Goal: Information Seeking & Learning: Check status

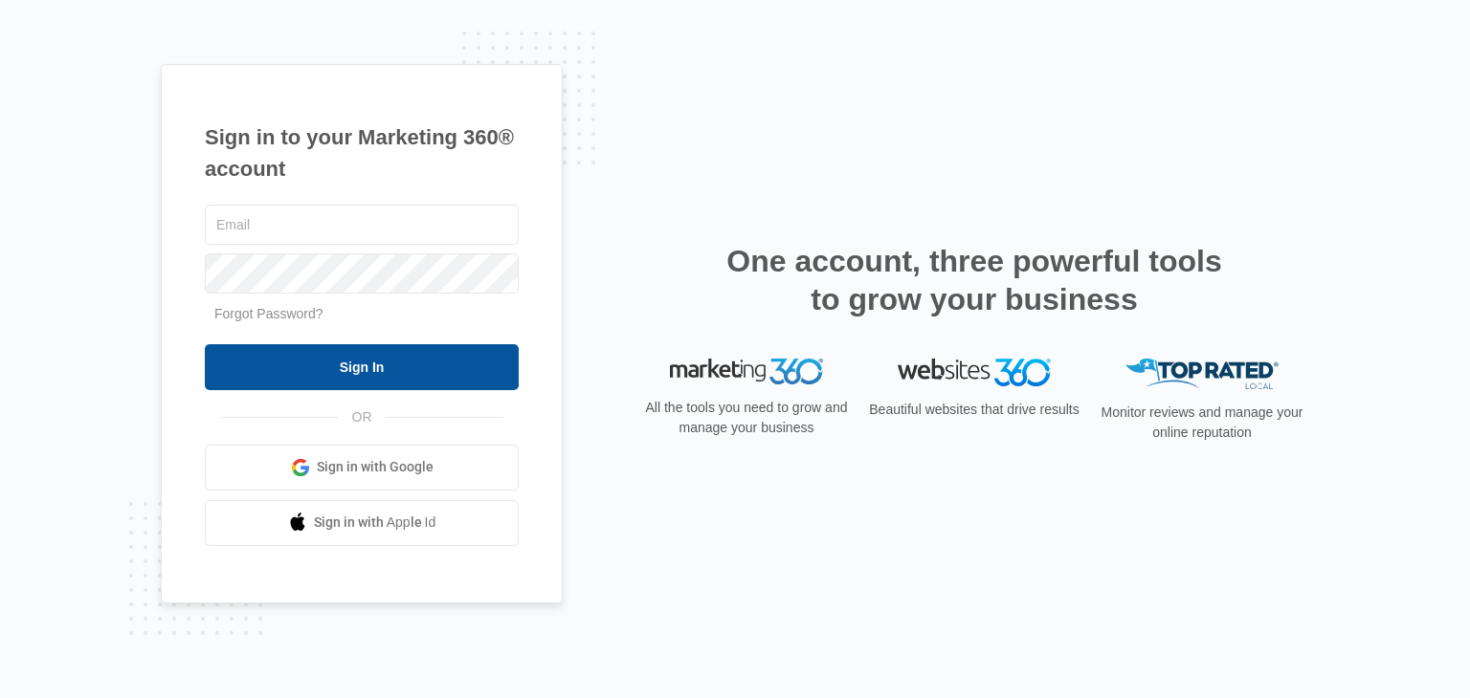
type input "[EMAIL_ADDRESS][DOMAIN_NAME]"
click at [330, 369] on input "Sign In" at bounding box center [362, 367] width 314 height 46
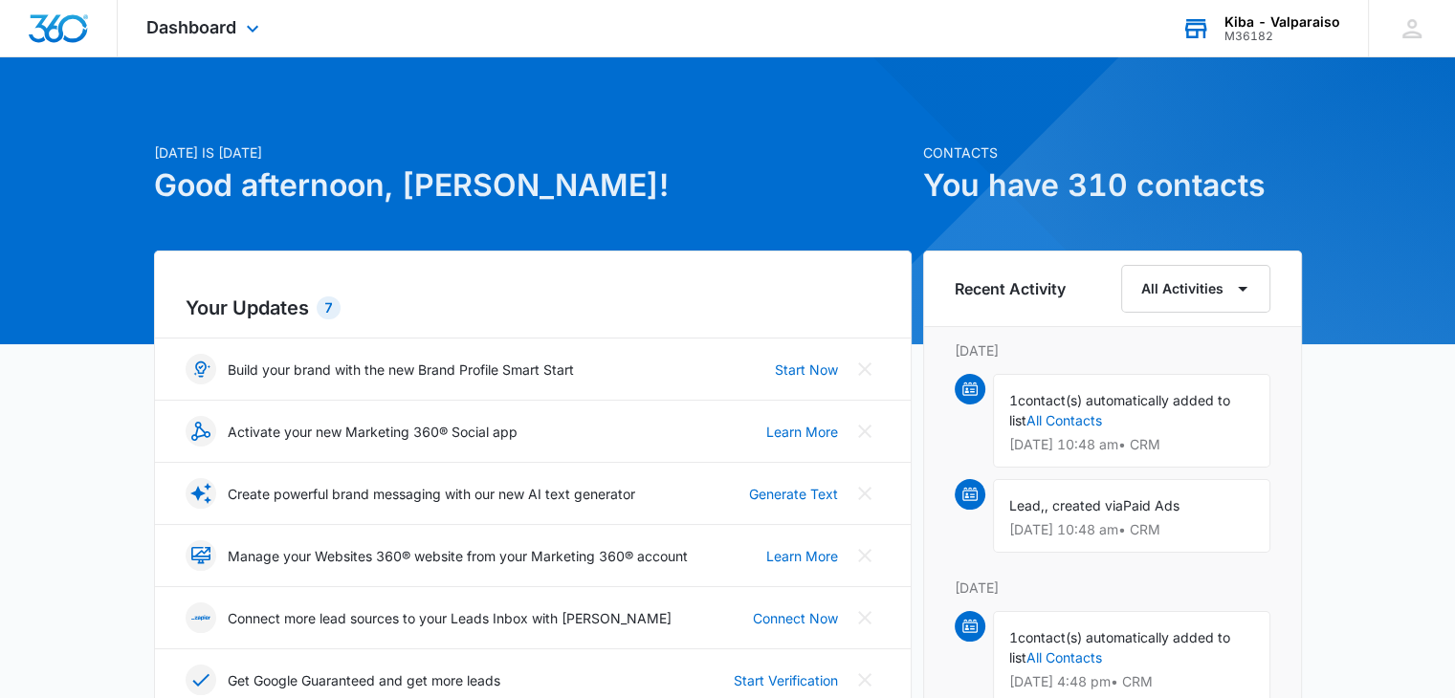
click at [1220, 37] on div "Kiba - Valparaiso M36182 Your Accounts View All" at bounding box center [1260, 28] width 215 height 56
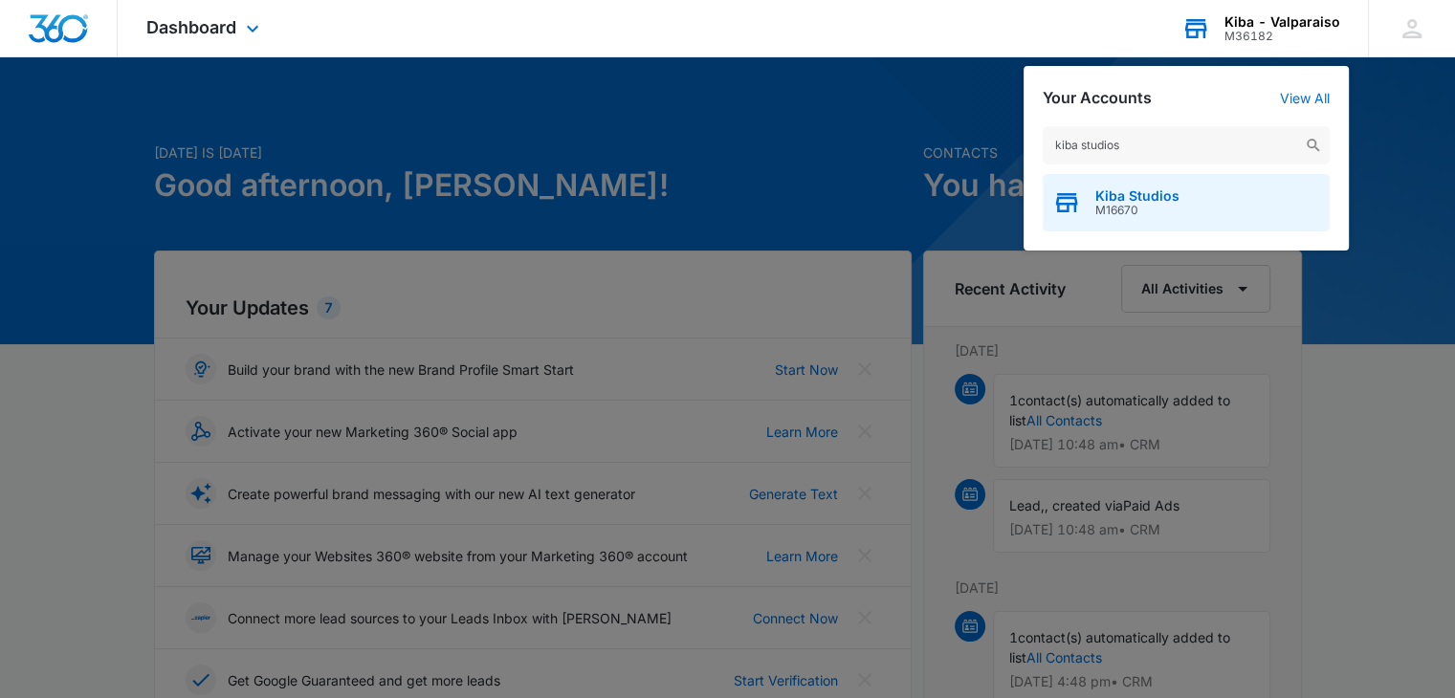
type input "kiba studios"
click at [1115, 205] on span "M16670" at bounding box center [1138, 210] width 84 height 13
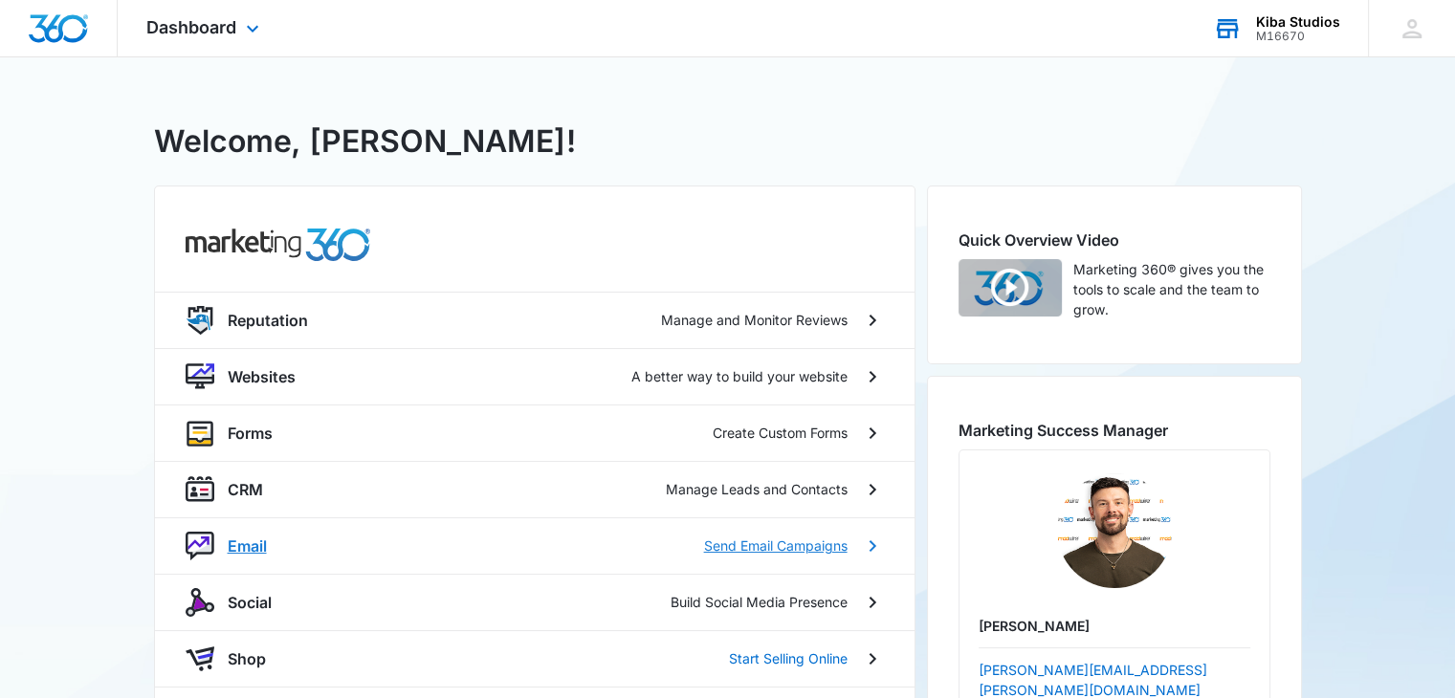
click at [267, 547] on div "Email Send Email Campaigns" at bounding box center [538, 546] width 620 height 23
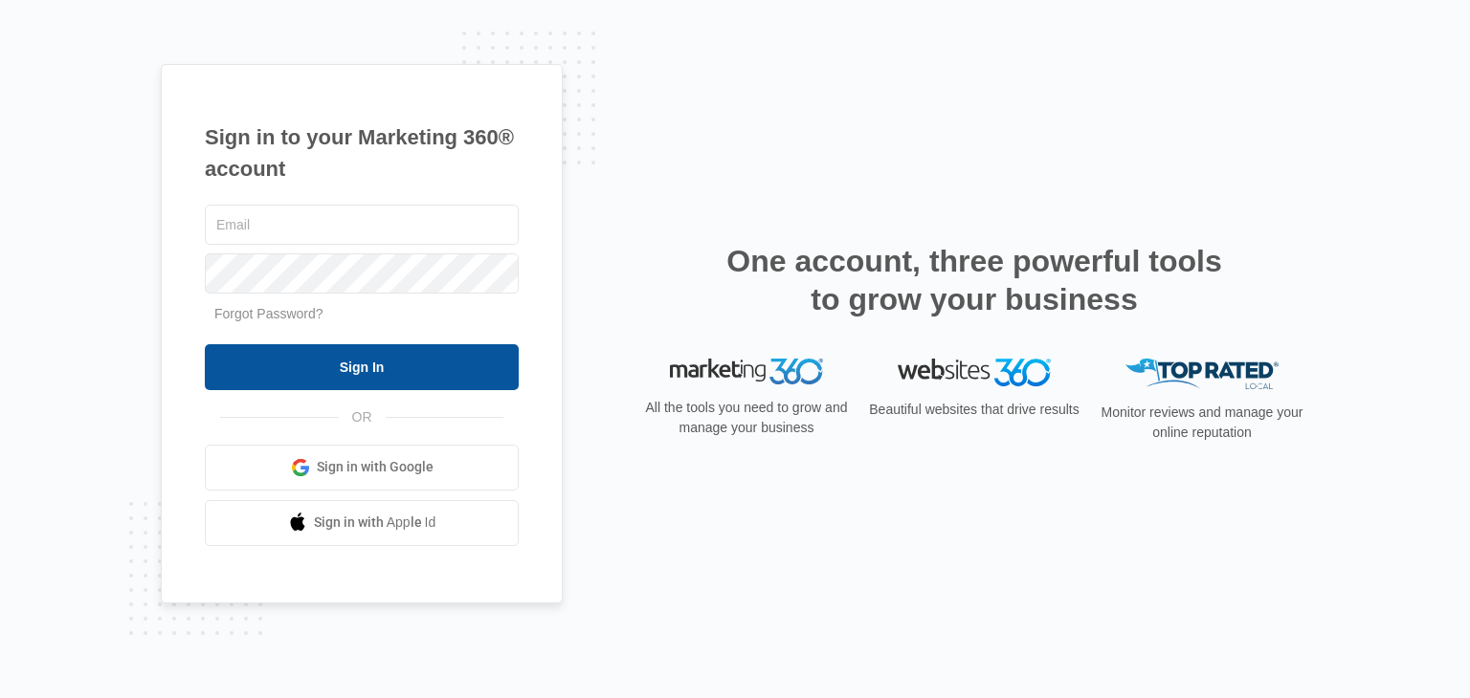
type input "[EMAIL_ADDRESS][DOMAIN_NAME]"
click at [362, 382] on input "Sign In" at bounding box center [362, 367] width 314 height 46
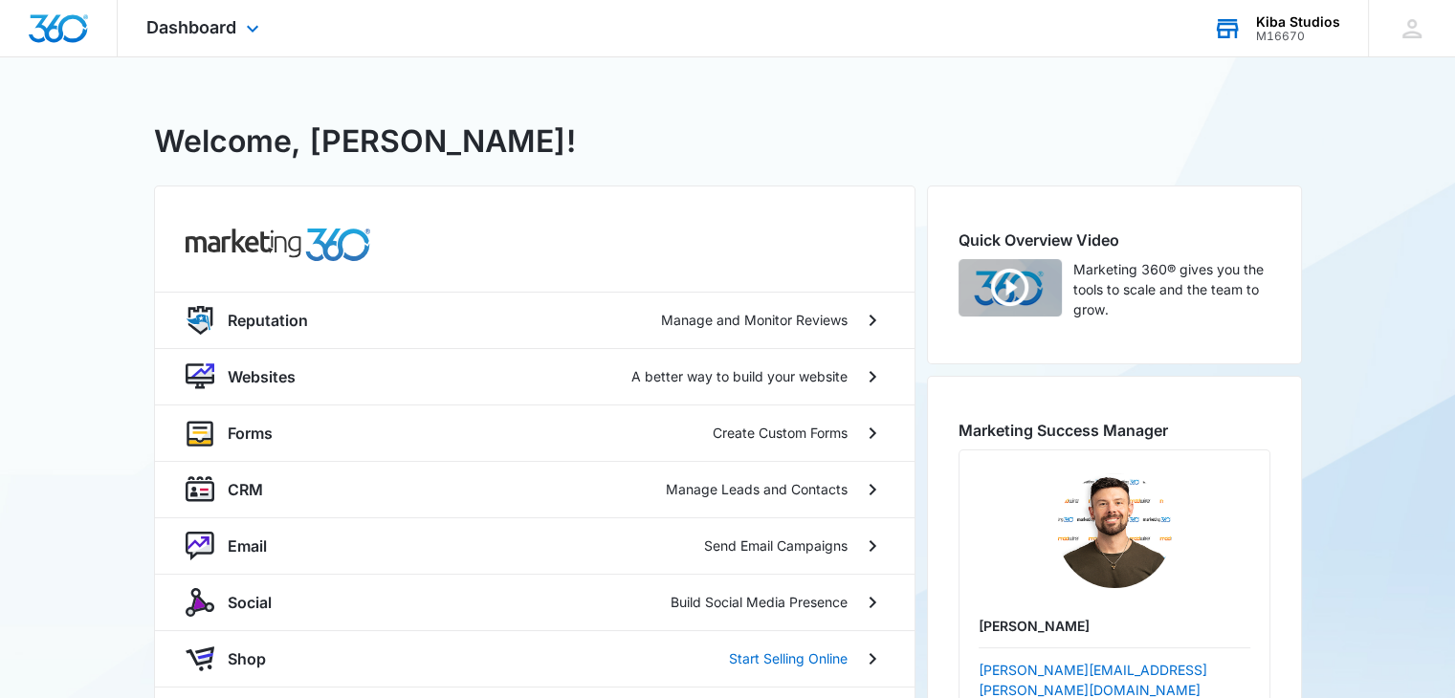
click at [1275, 38] on div "M16670" at bounding box center [1298, 36] width 84 height 13
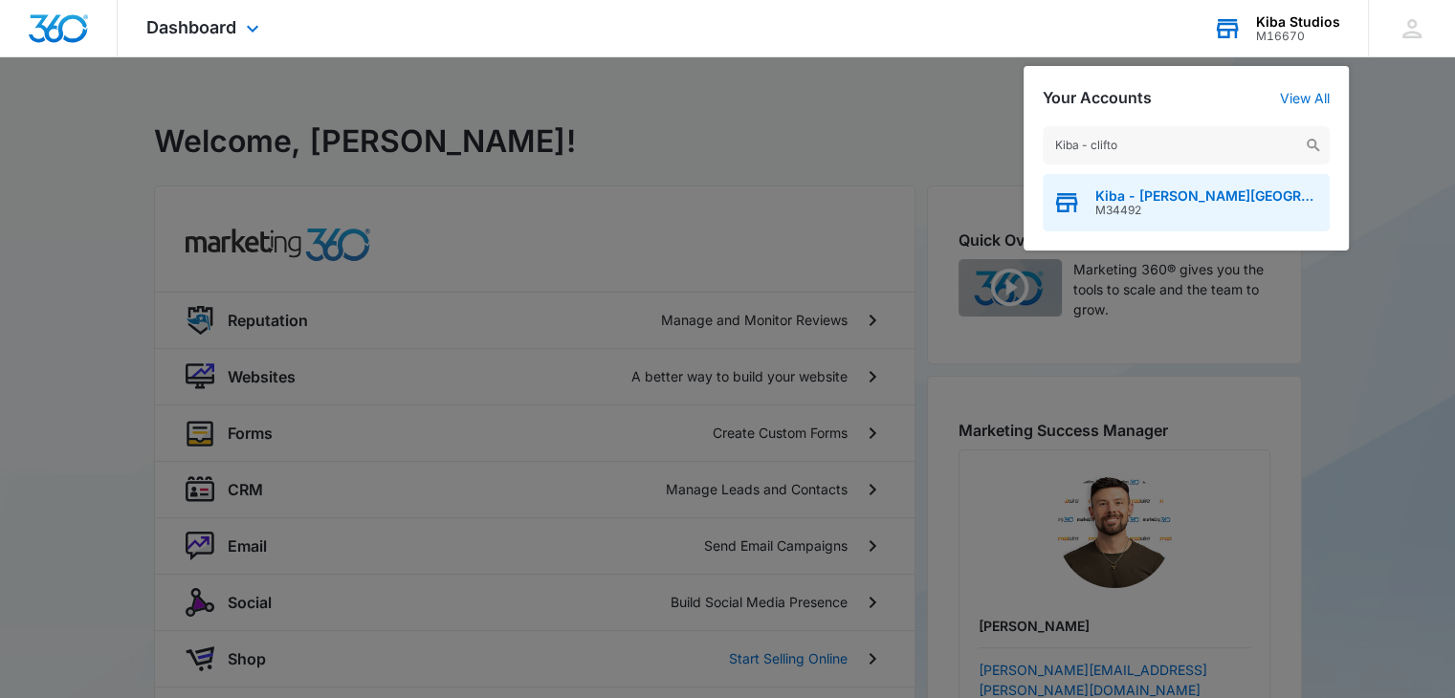
type input "Kiba - clifto"
click at [1175, 188] on span "Kiba - Clifton Park" at bounding box center [1208, 195] width 225 height 15
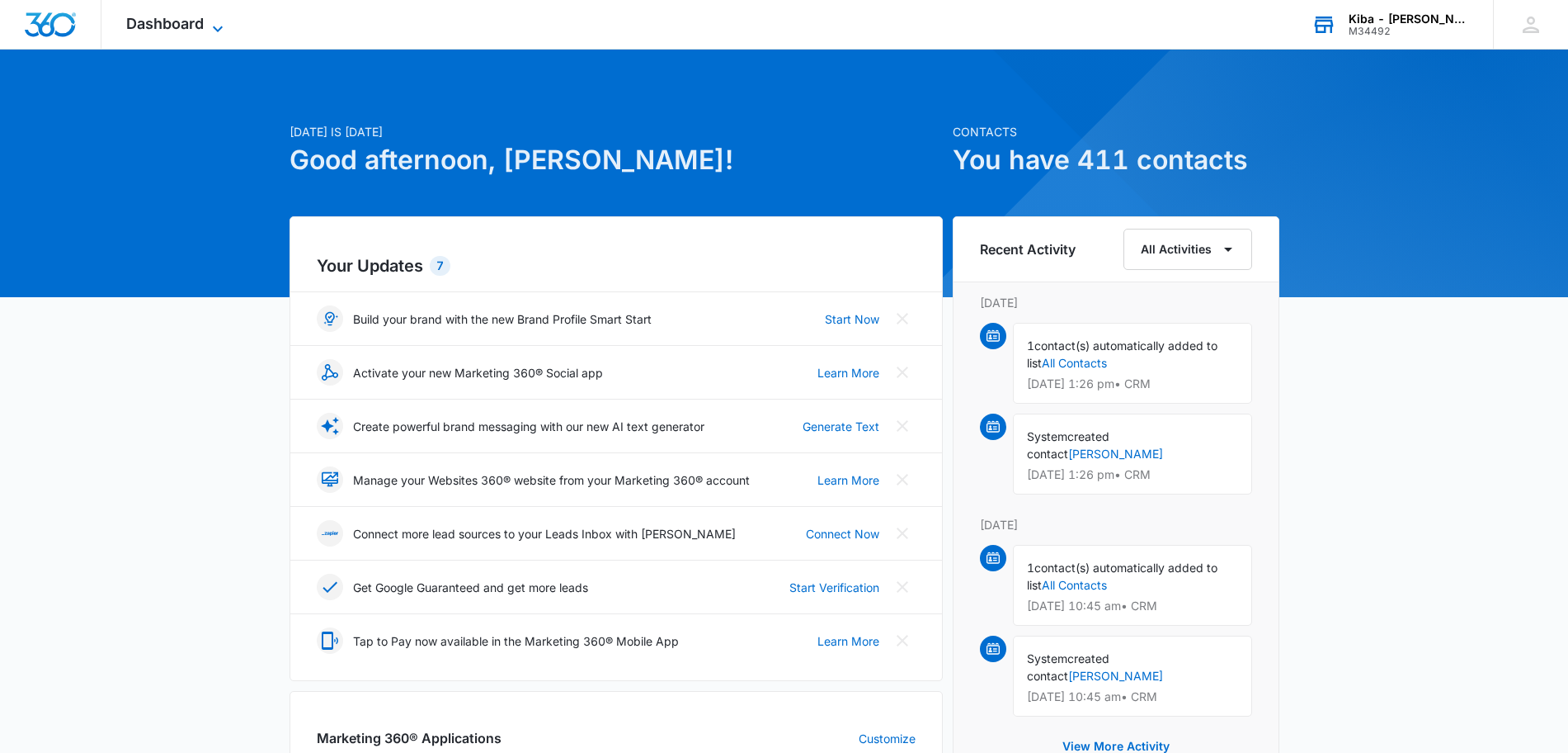
click at [218, 23] on icon at bounding box center [217, 28] width 20 height 20
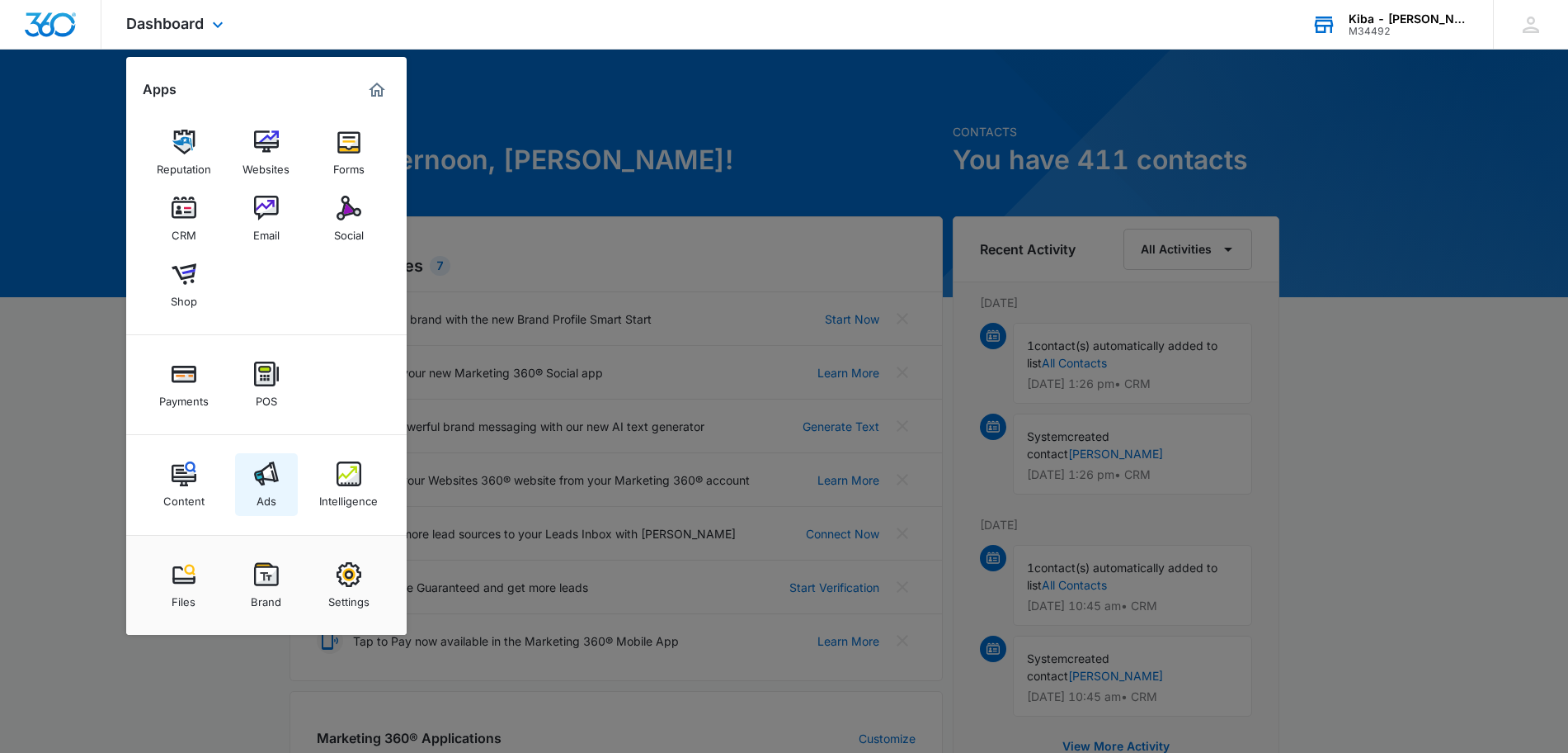
click at [274, 493] on div "Ads" at bounding box center [266, 497] width 20 height 22
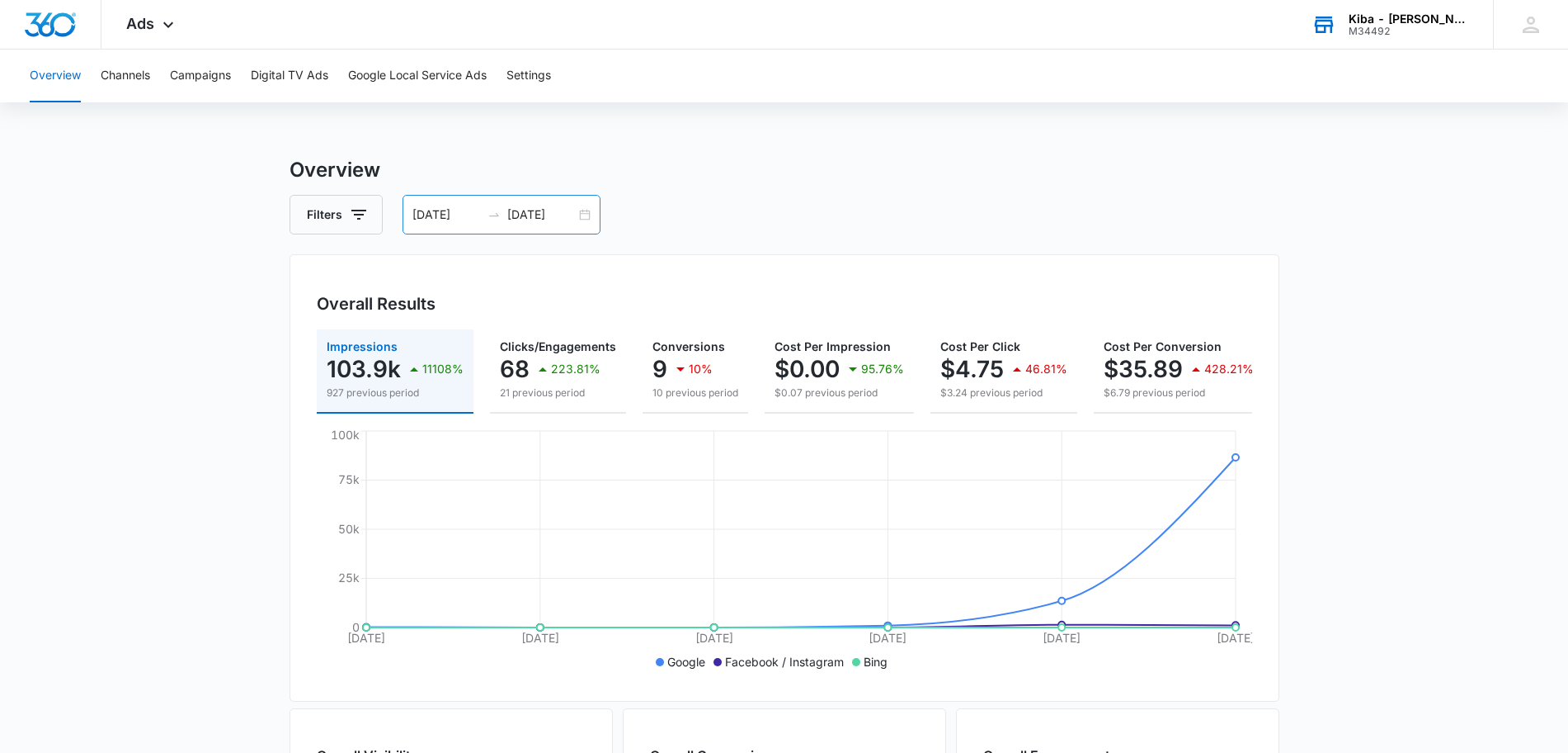
click at [589, 211] on div "08/01/2025 08/06/2025" at bounding box center [502, 215] width 198 height 40
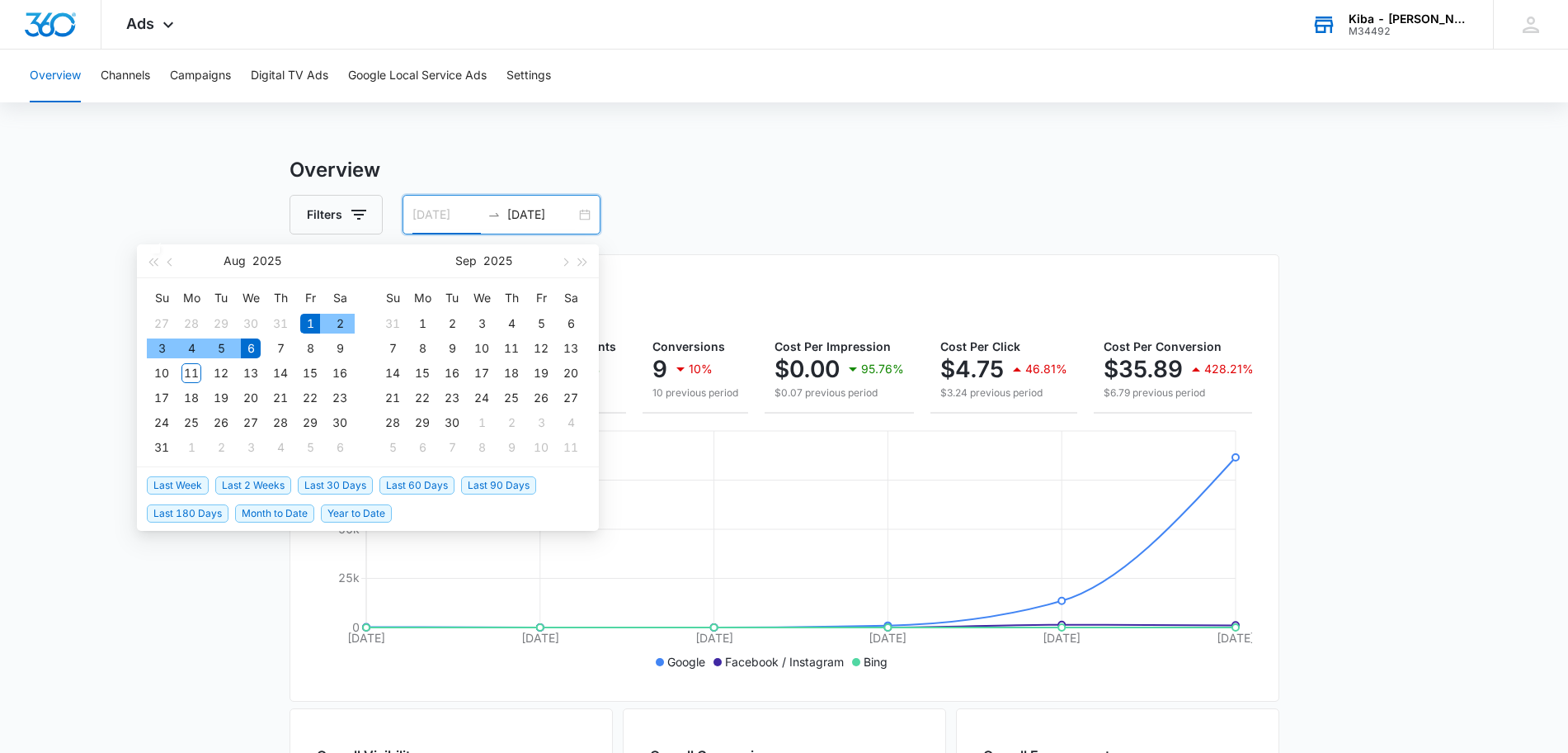
type input "08/01/2025"
click at [313, 316] on div "1" at bounding box center [309, 323] width 20 height 20
type input "08/11/2025"
click at [191, 372] on div "11" at bounding box center [191, 373] width 20 height 20
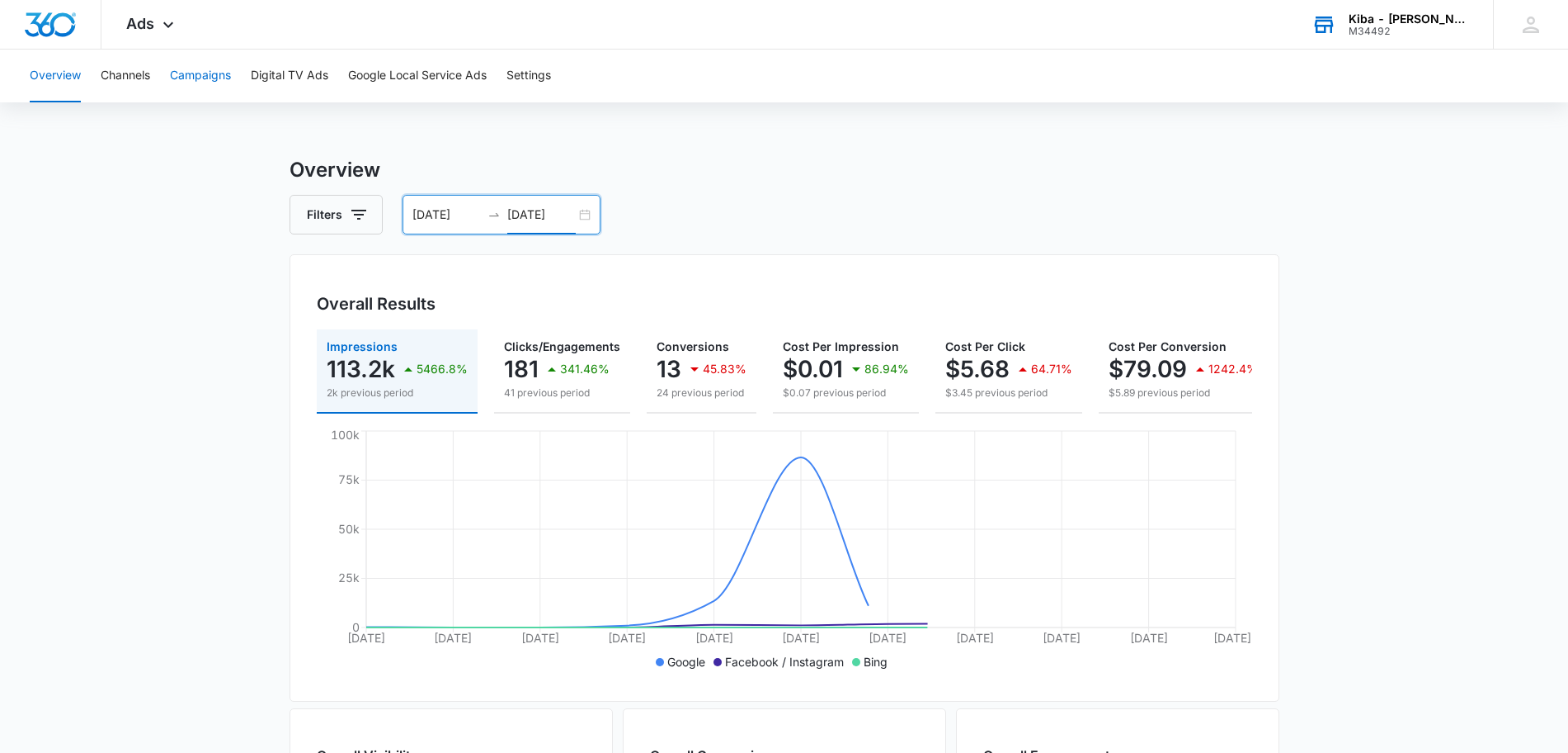
click at [211, 73] on button "Campaigns" at bounding box center [200, 75] width 61 height 53
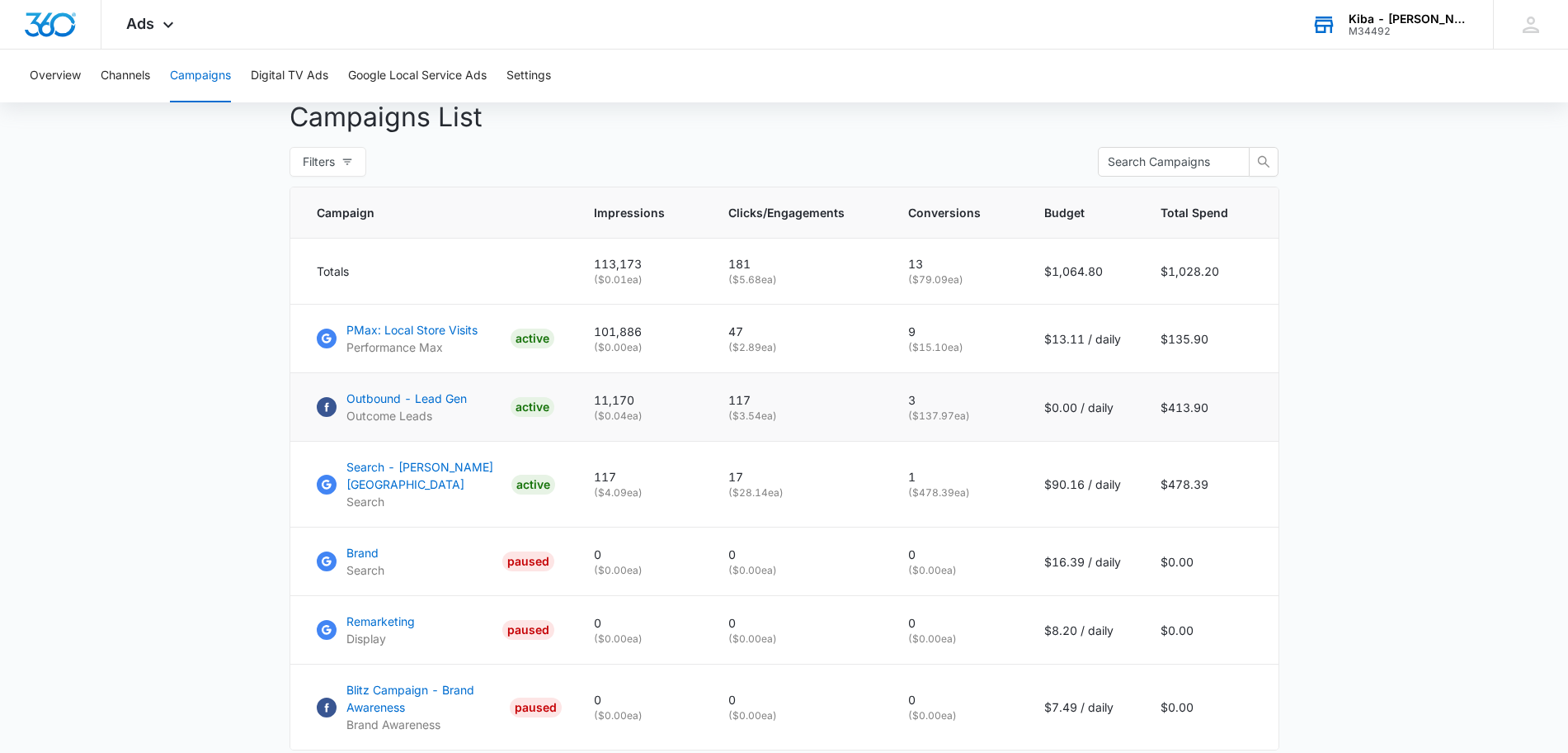
scroll to position [206, 0]
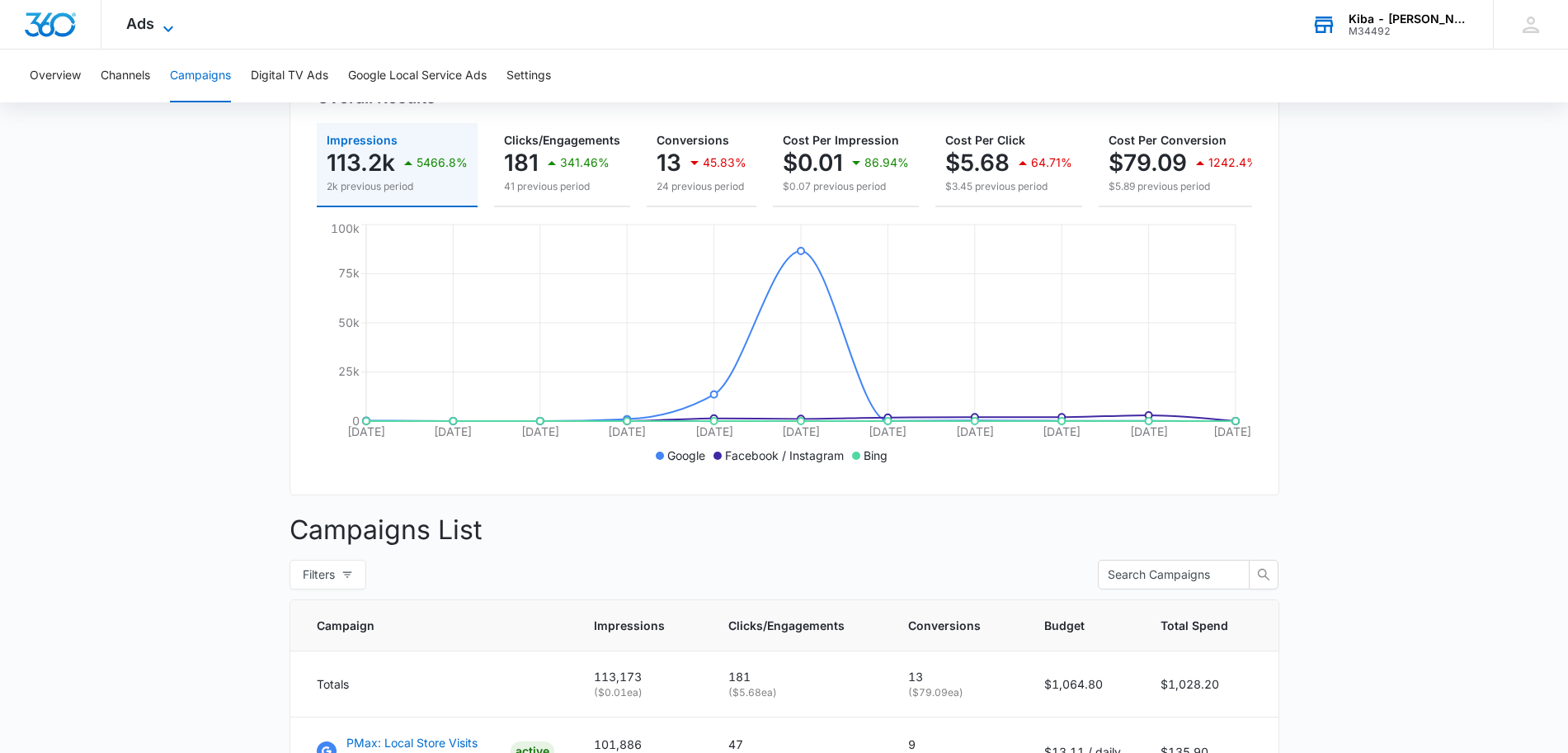
click at [169, 24] on icon at bounding box center [168, 28] width 20 height 20
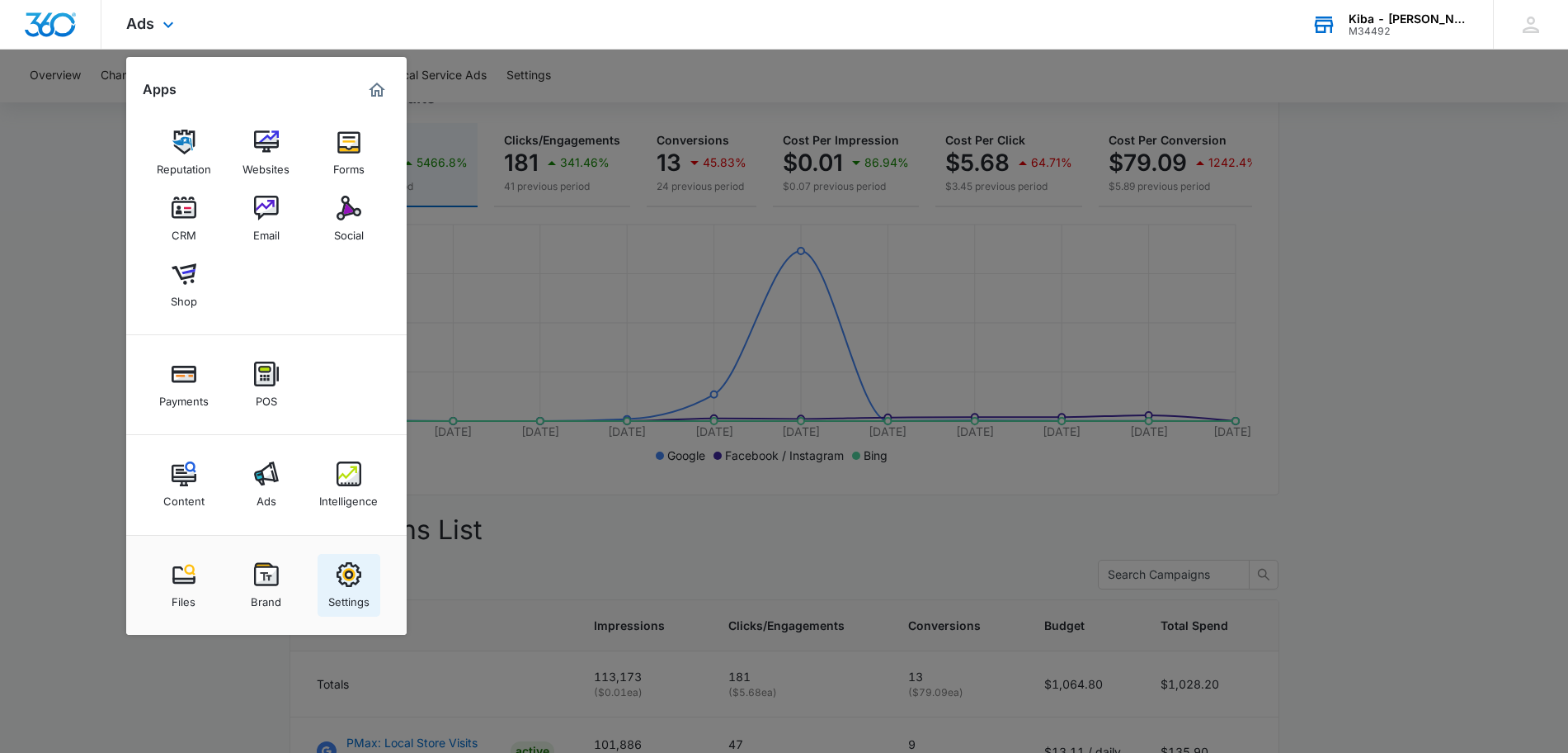
click at [356, 563] on img at bounding box center [348, 574] width 25 height 25
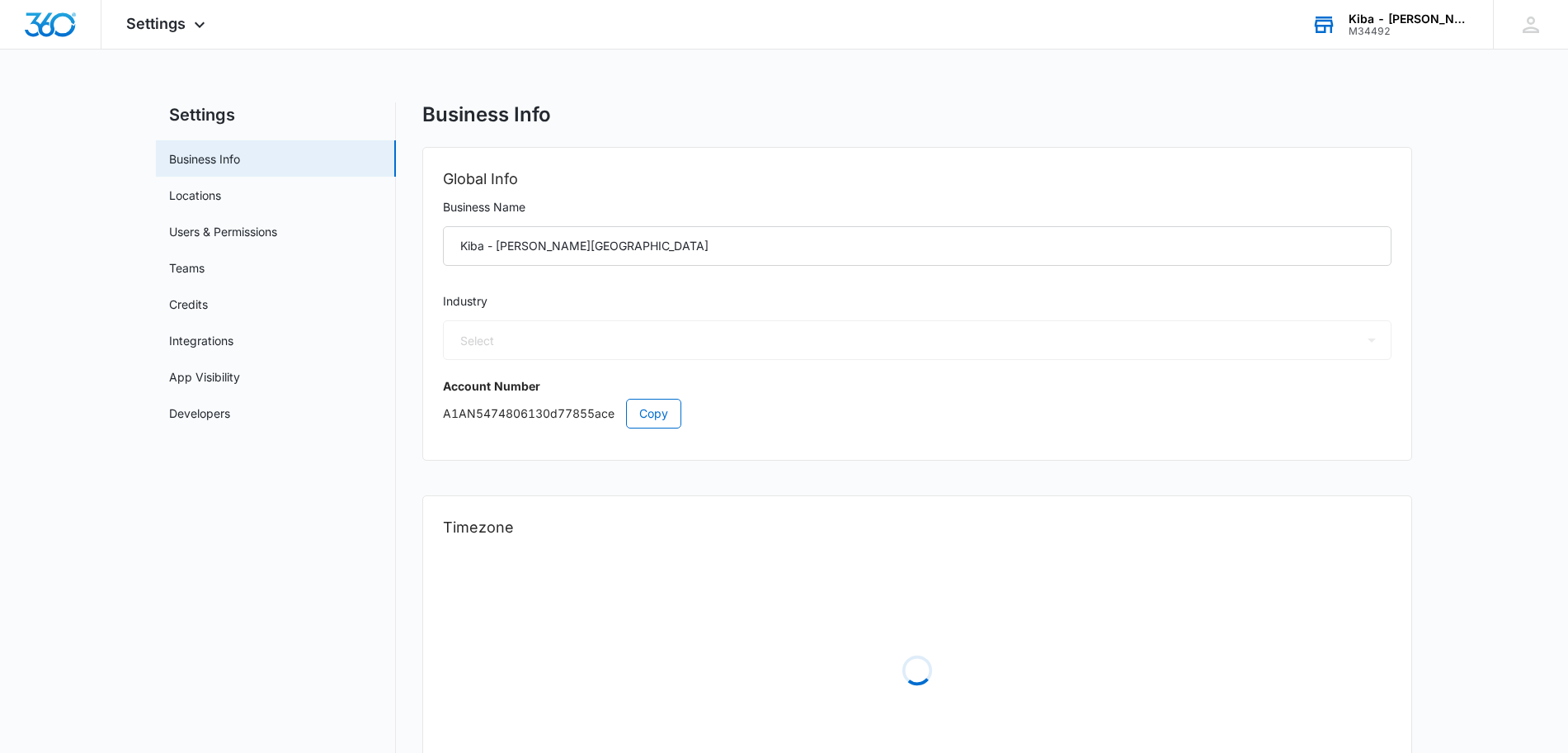
select select "33"
select select "US"
select select "America/Denver"
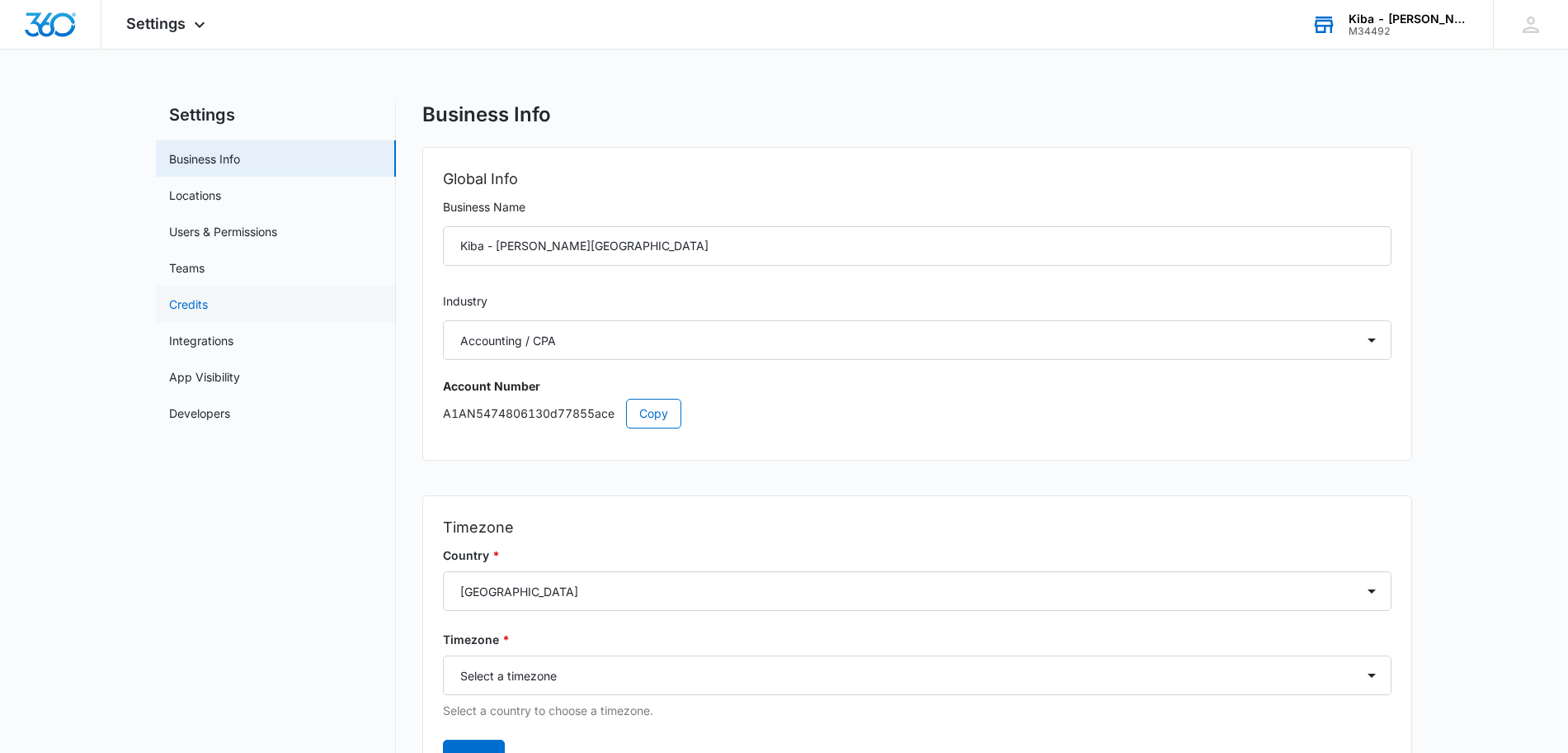
click at [196, 309] on link "Credits" at bounding box center [188, 304] width 39 height 17
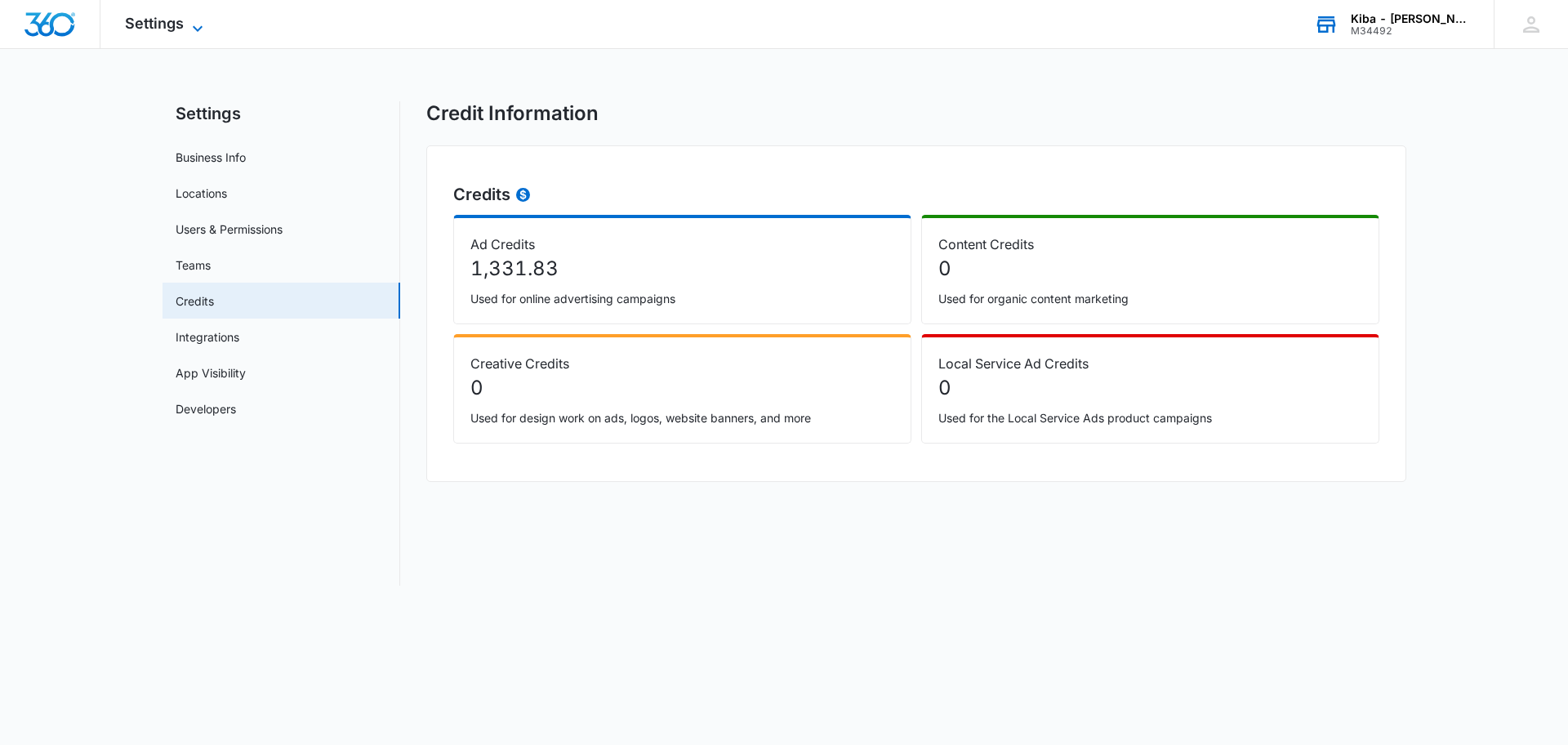
click at [190, 25] on icon at bounding box center [197, 28] width 20 height 20
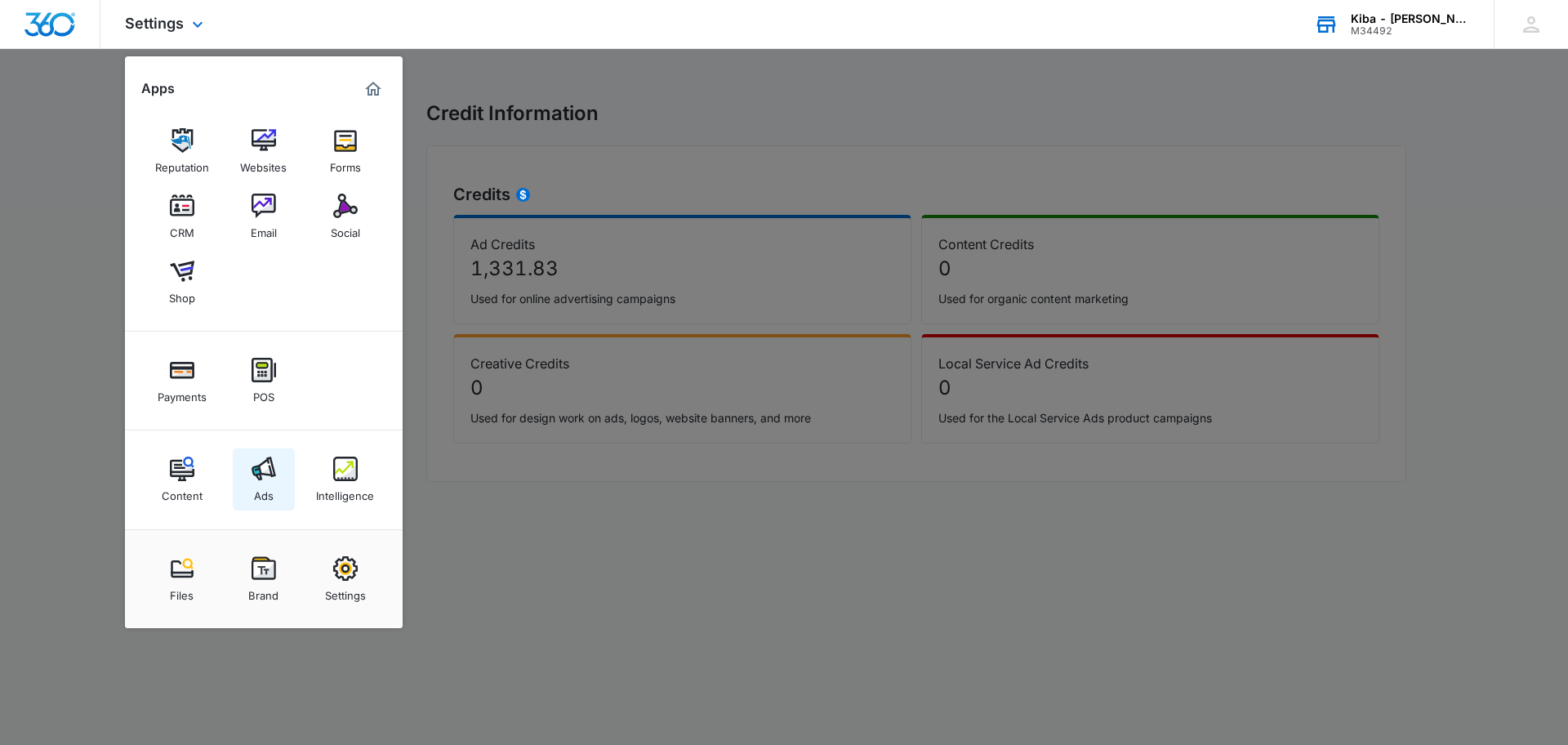
click at [259, 482] on div "Ads" at bounding box center [264, 492] width 20 height 21
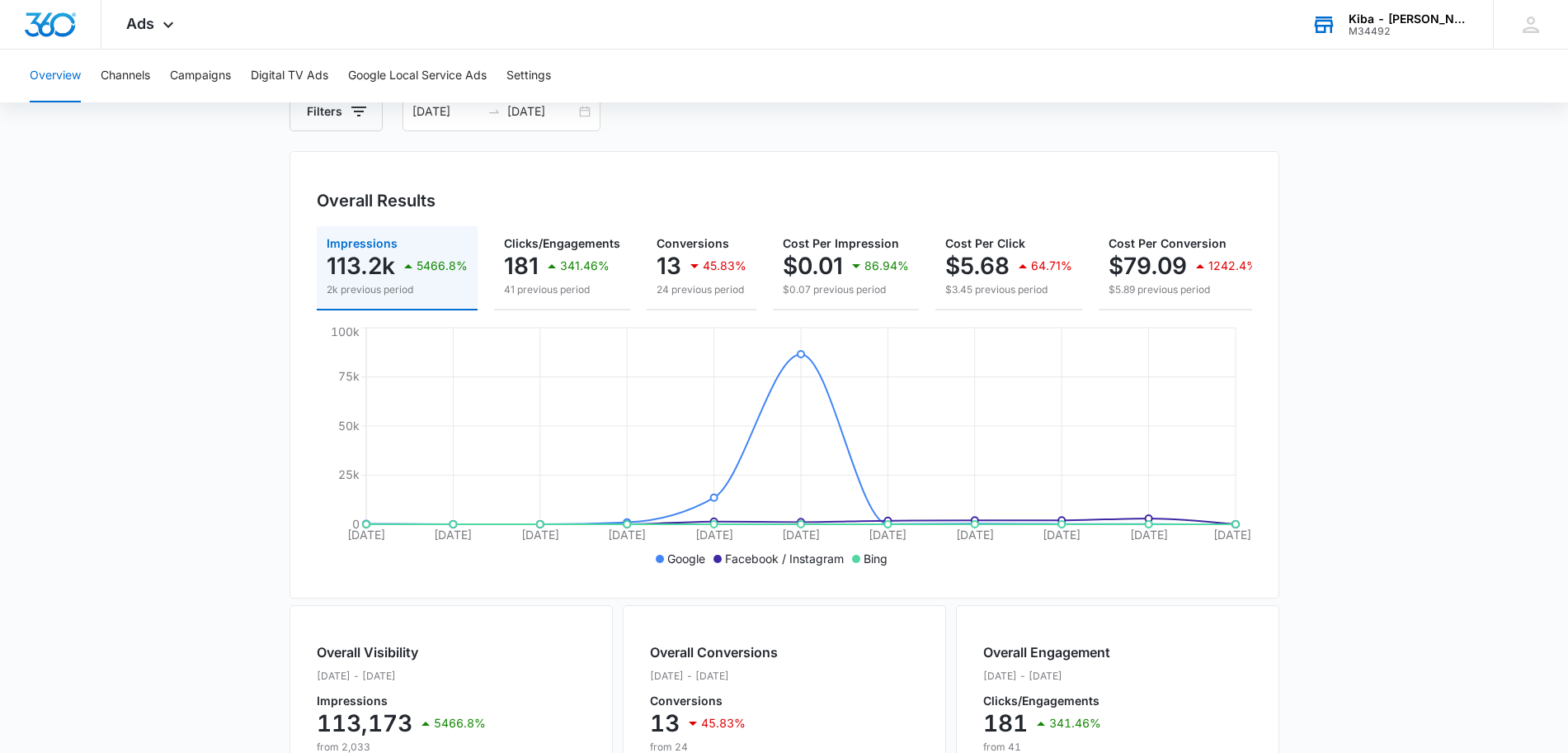
scroll to position [206, 0]
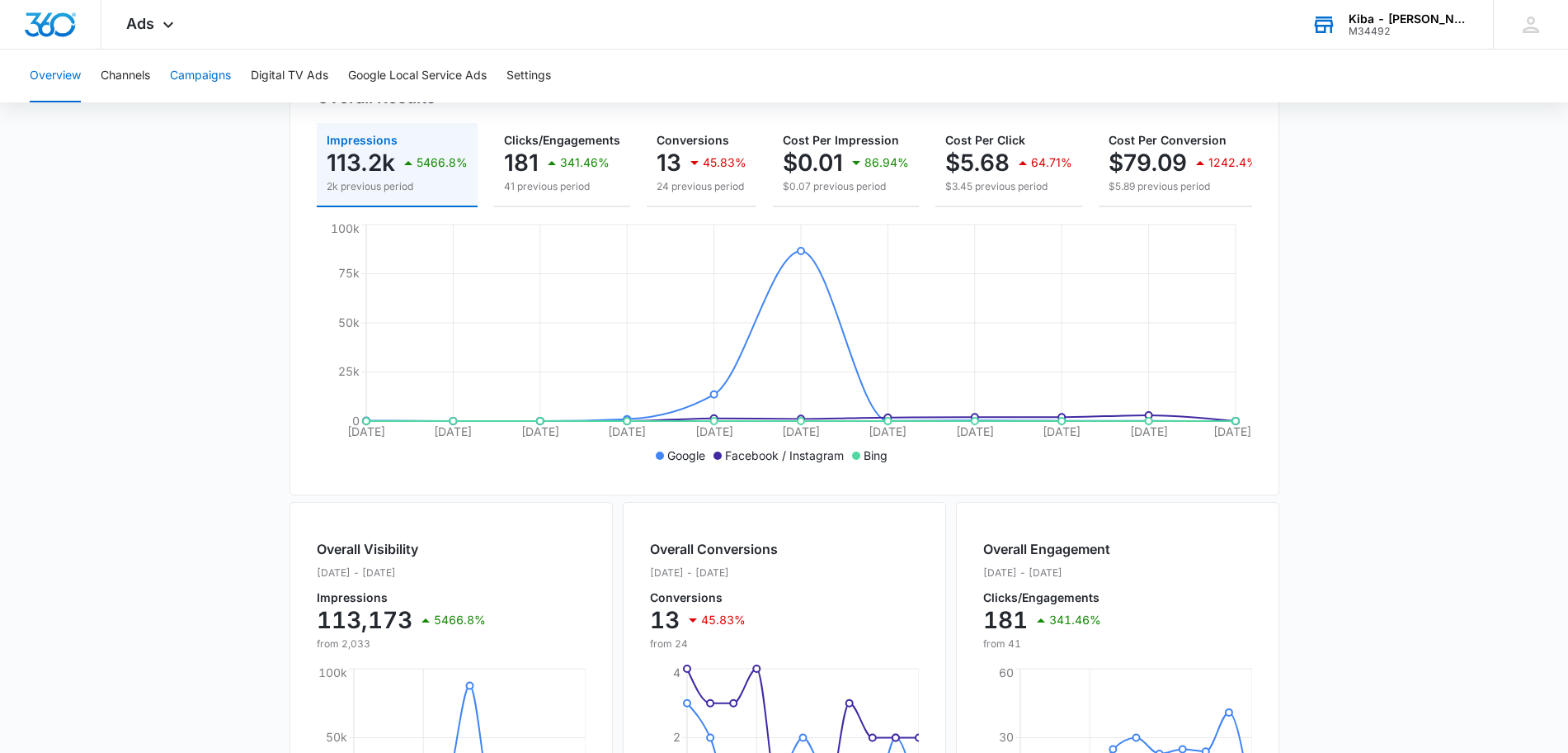
click at [201, 71] on button "Campaigns" at bounding box center [200, 75] width 61 height 53
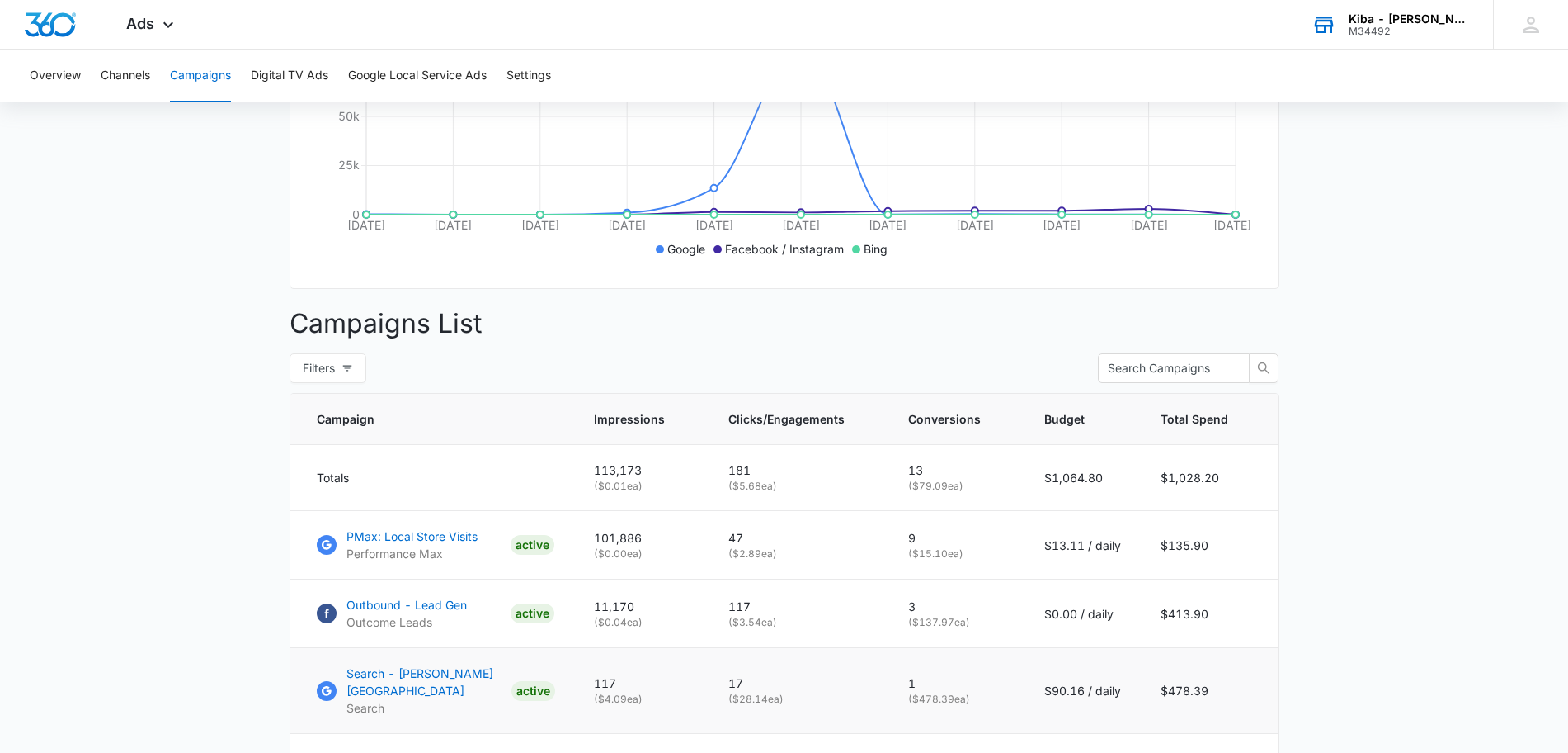
scroll to position [206, 0]
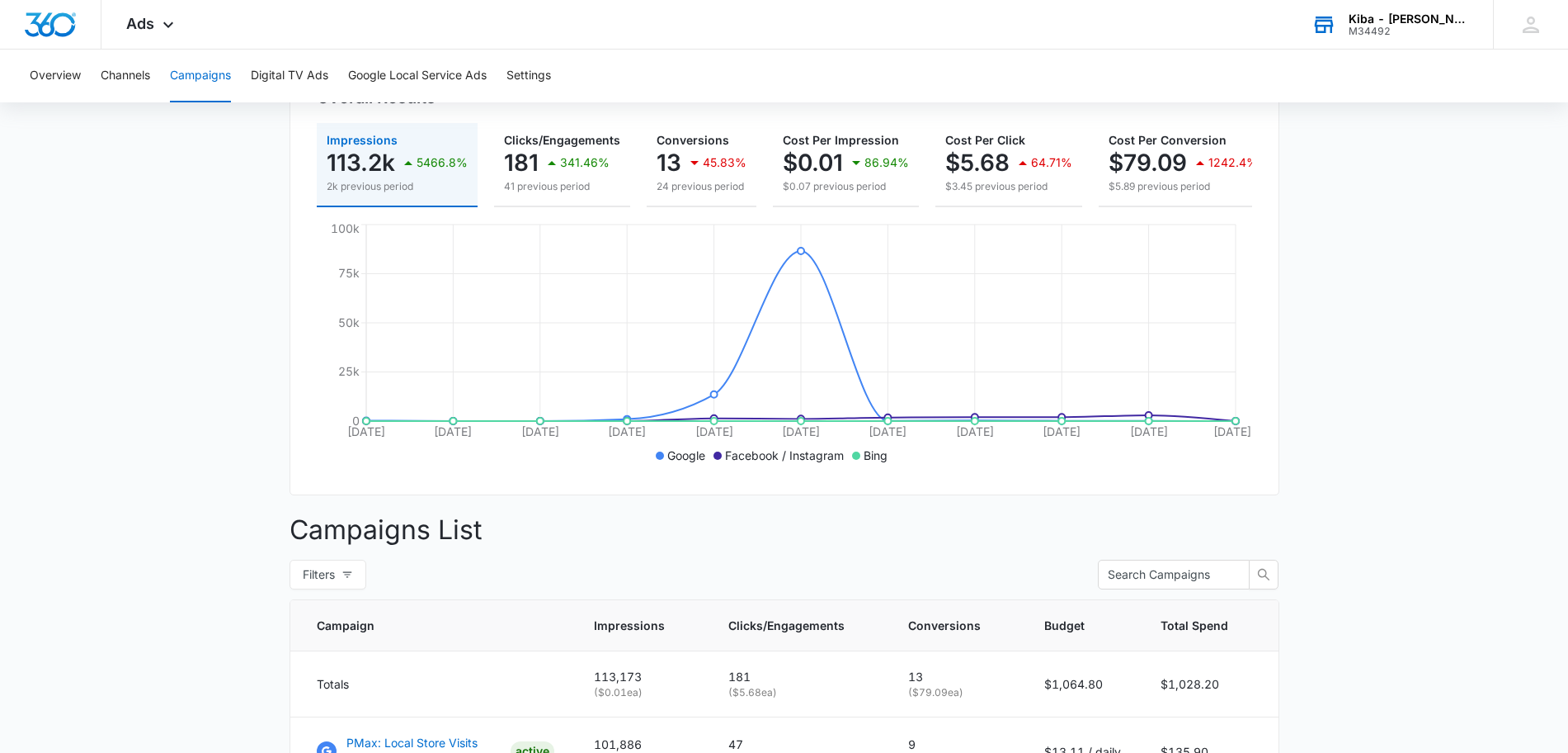
click at [1266, 27] on div "M34492" at bounding box center [1409, 31] width 121 height 11
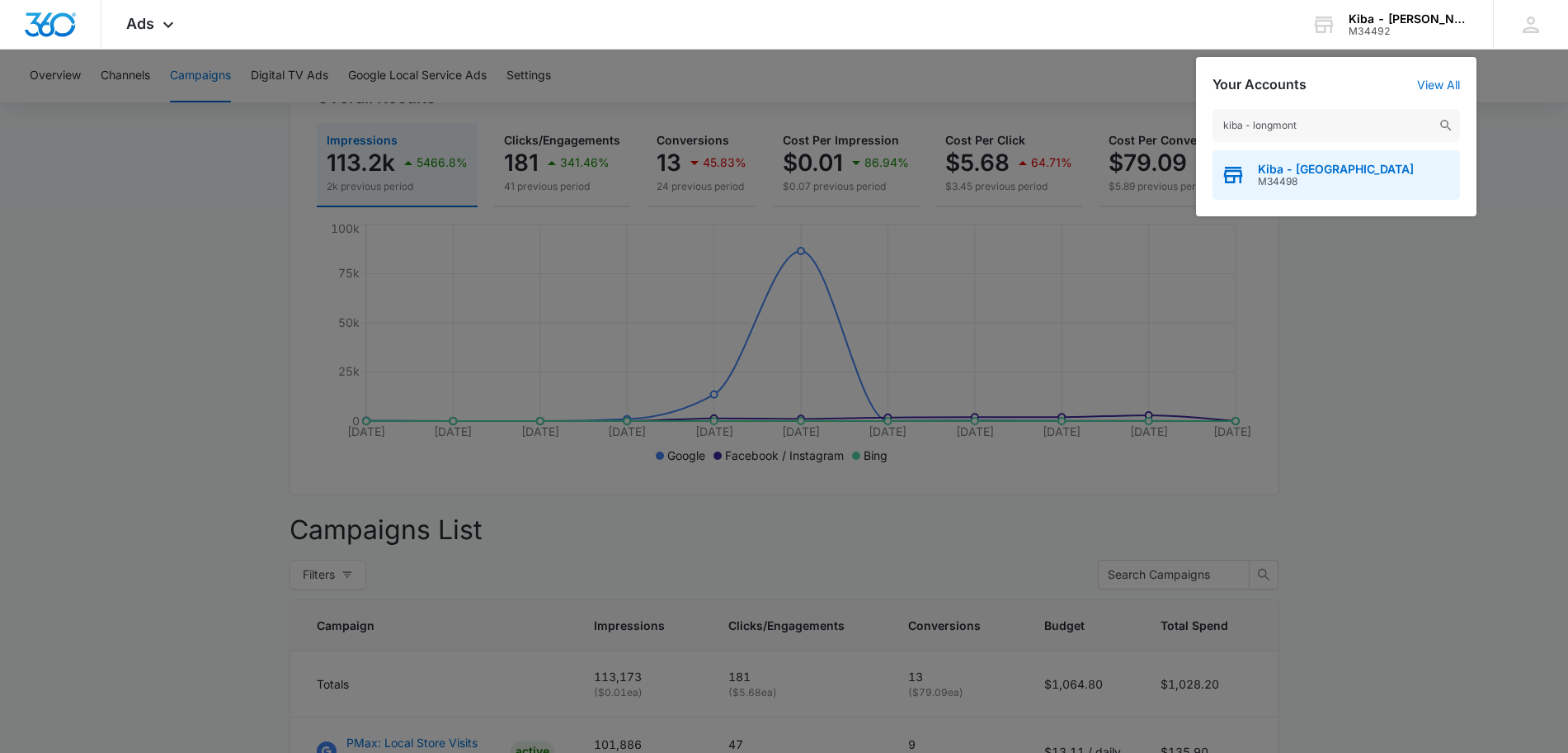
type input "kiba - longmont"
click at [1266, 165] on div "Kiba - Longmont M34498" at bounding box center [1336, 174] width 247 height 49
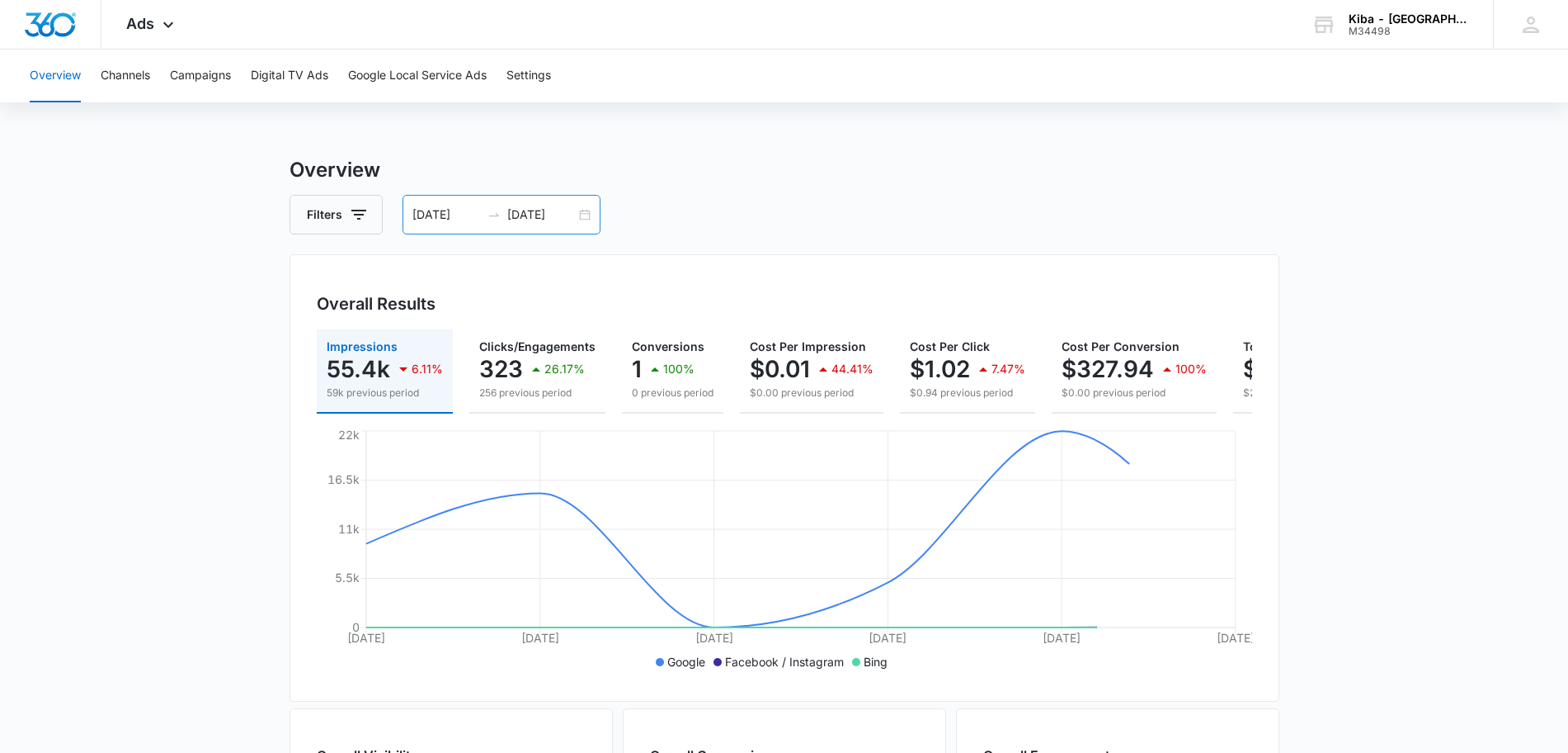
click at [581, 211] on div "08/01/2025 08/06/2025" at bounding box center [502, 215] width 198 height 40
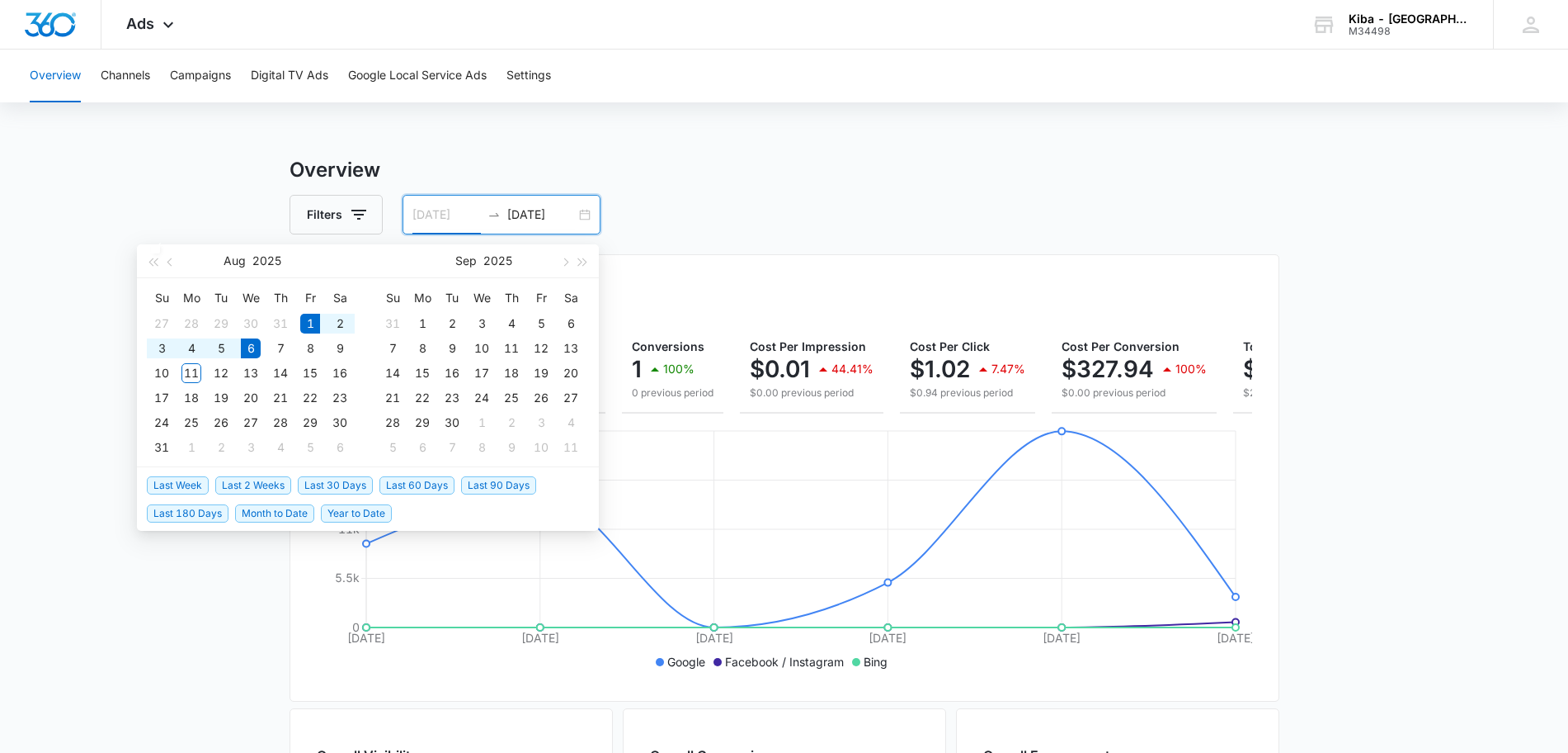
type input "[DATE]"
click at [309, 323] on div "1" at bounding box center [309, 323] width 20 height 20
type input "08/11/2025"
click at [197, 371] on div "11" at bounding box center [191, 373] width 20 height 20
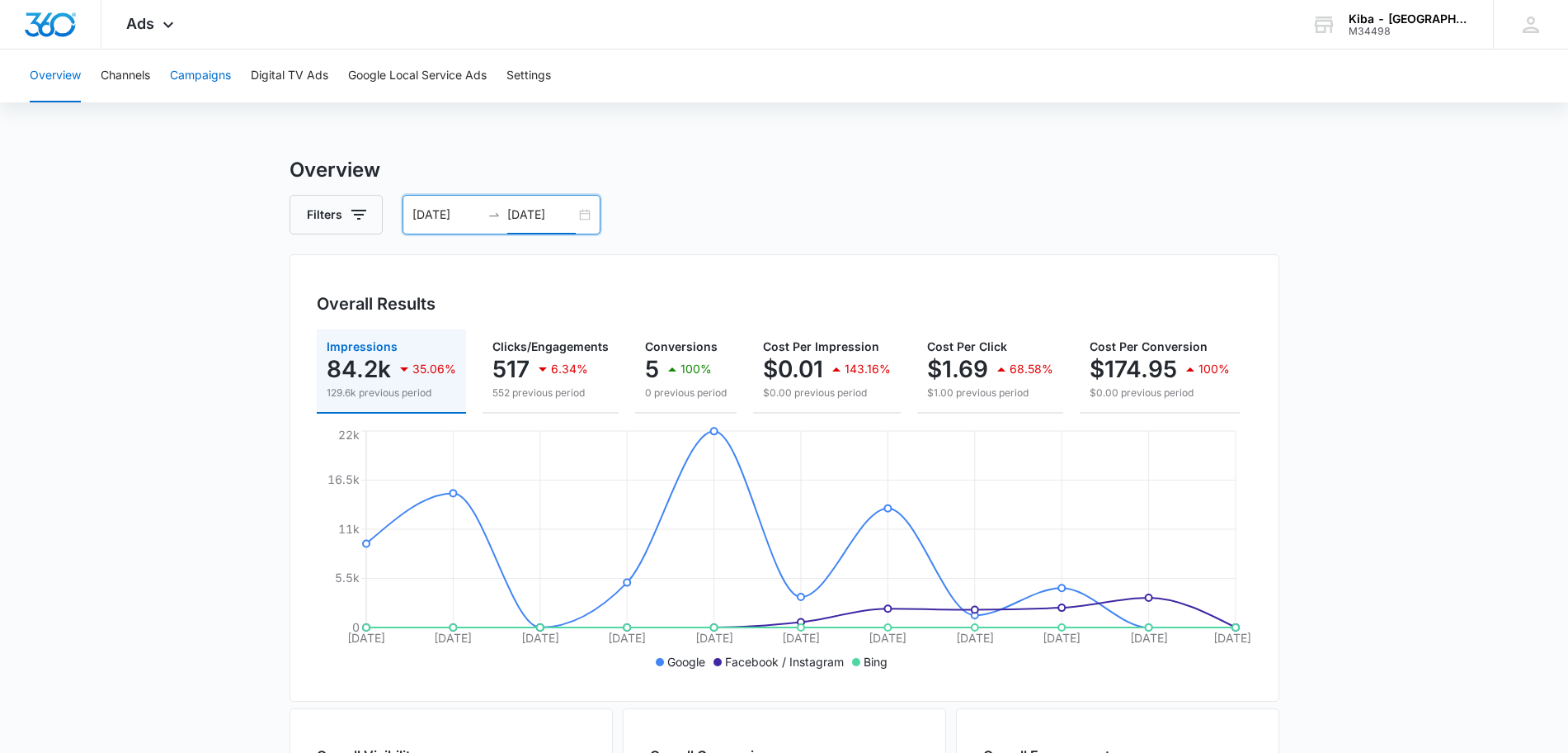
click at [229, 77] on button "Campaigns" at bounding box center [200, 75] width 61 height 53
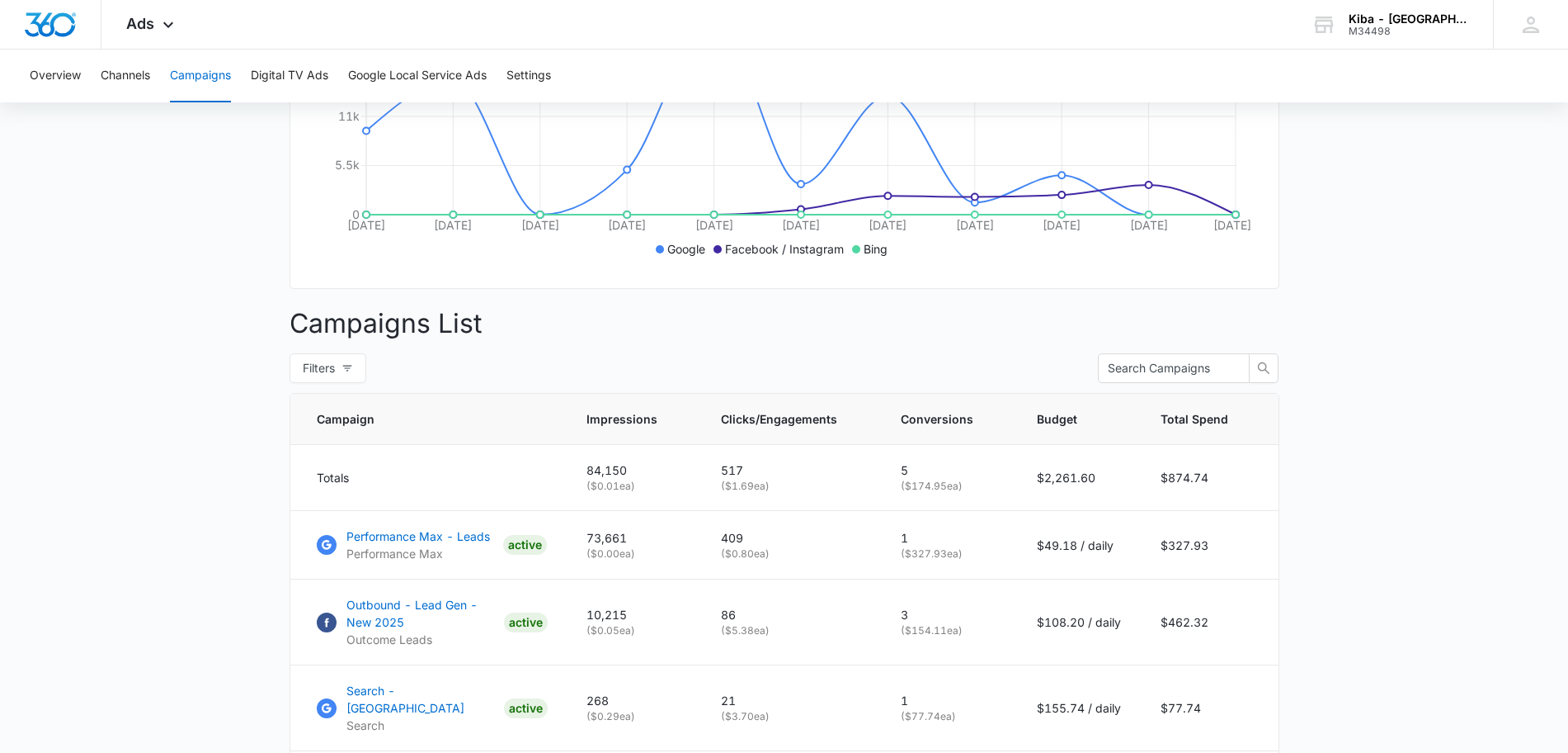
scroll to position [516, 0]
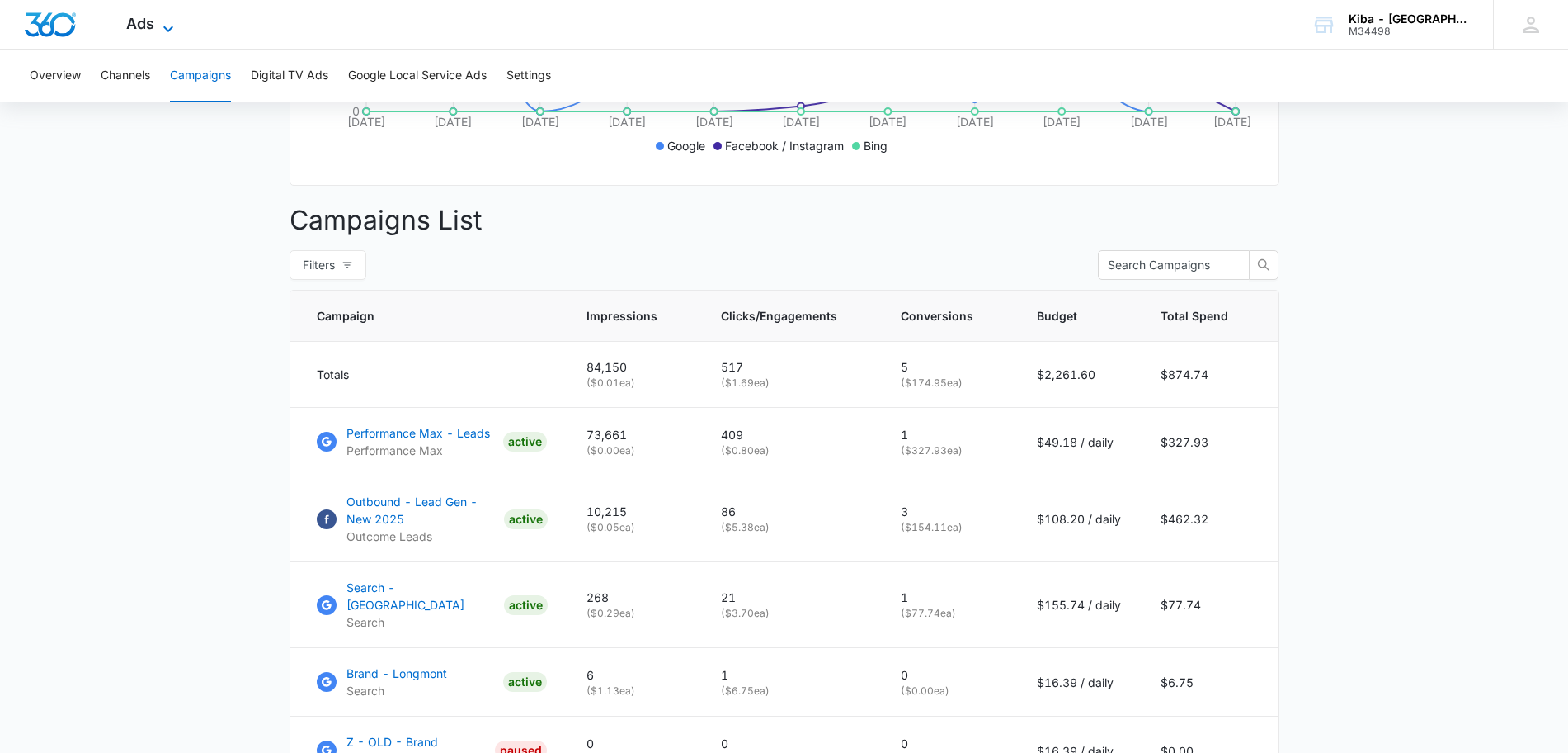
click at [169, 24] on icon at bounding box center [168, 28] width 20 height 20
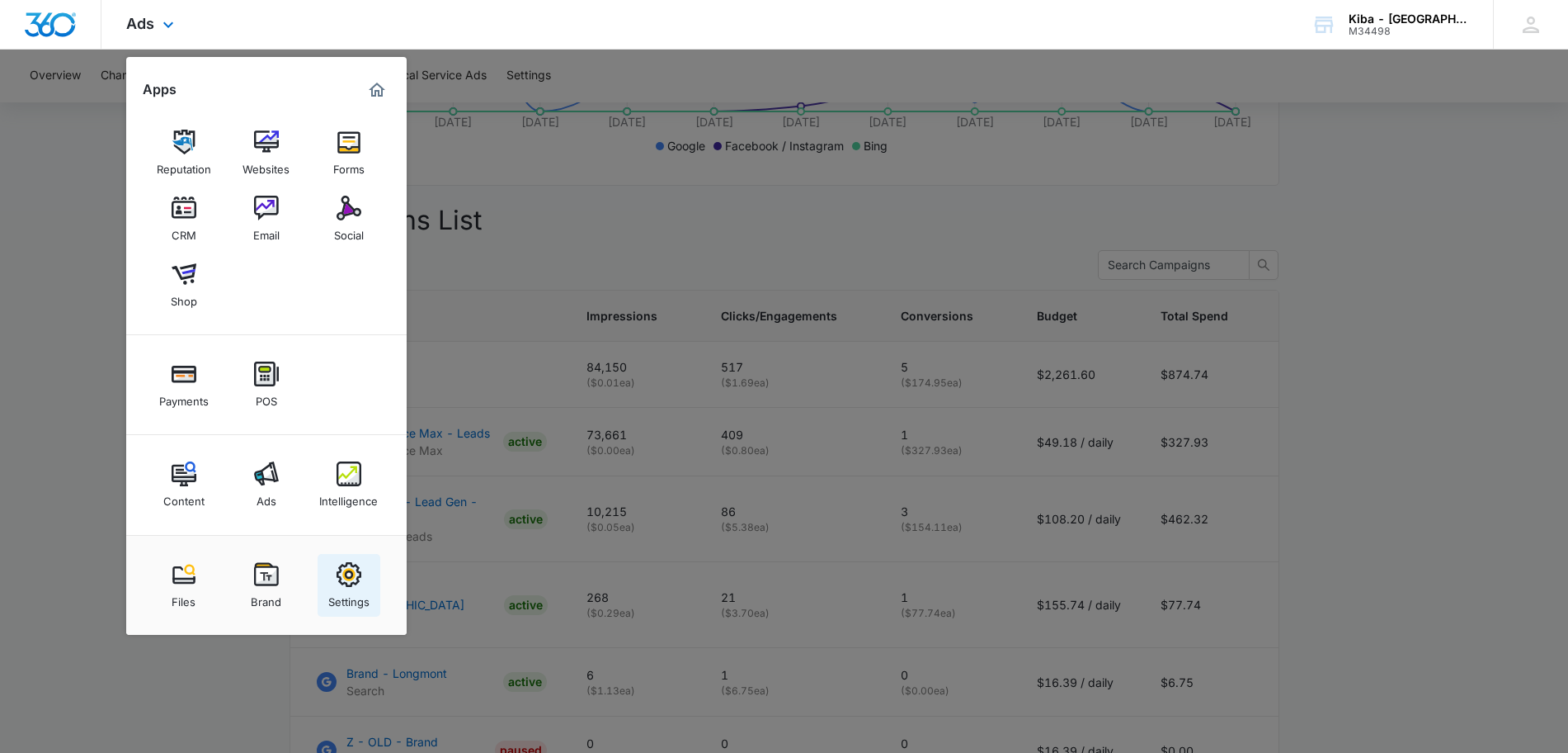
click at [352, 588] on div "Settings" at bounding box center [349, 597] width 41 height 22
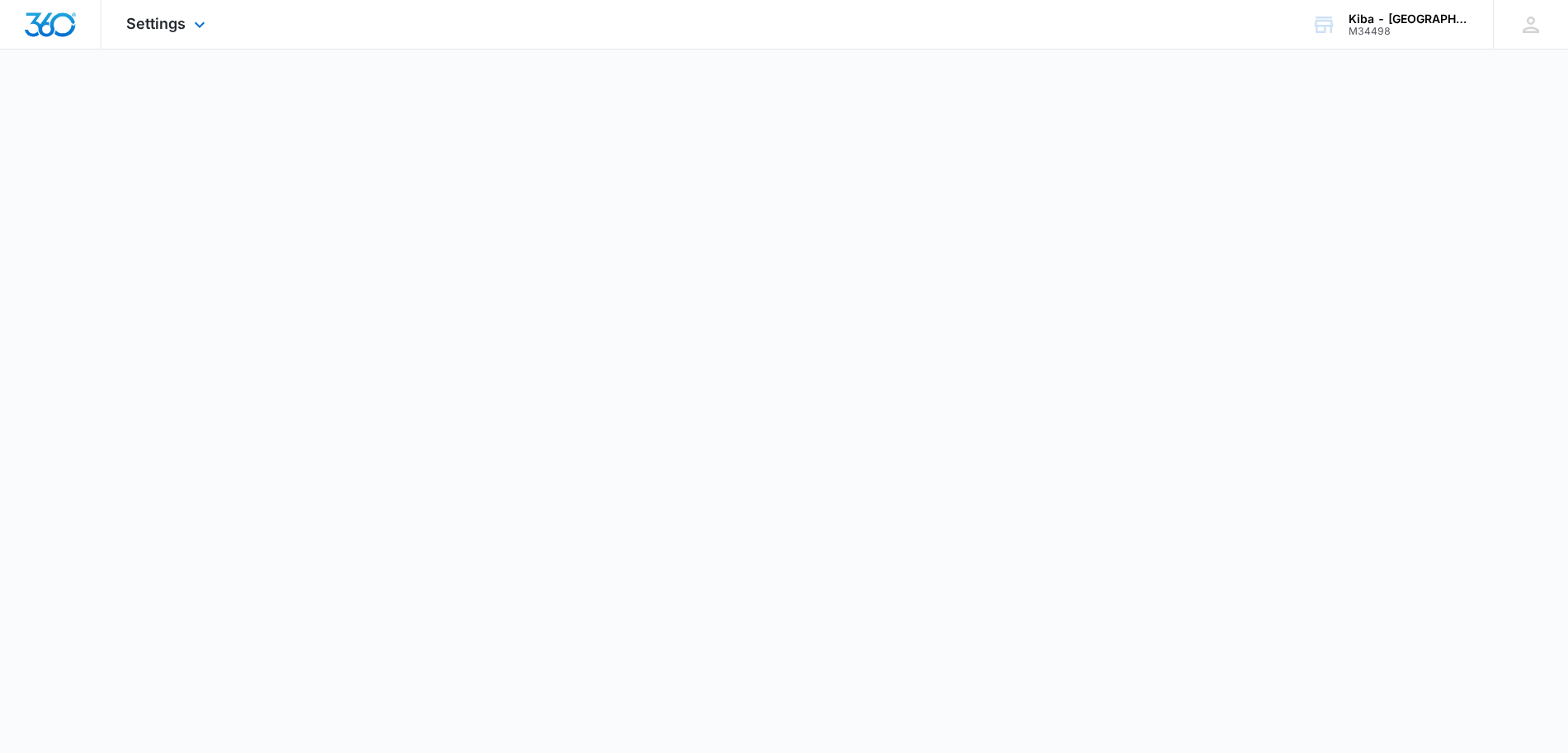
select select "33"
select select "US"
select select "America/Denver"
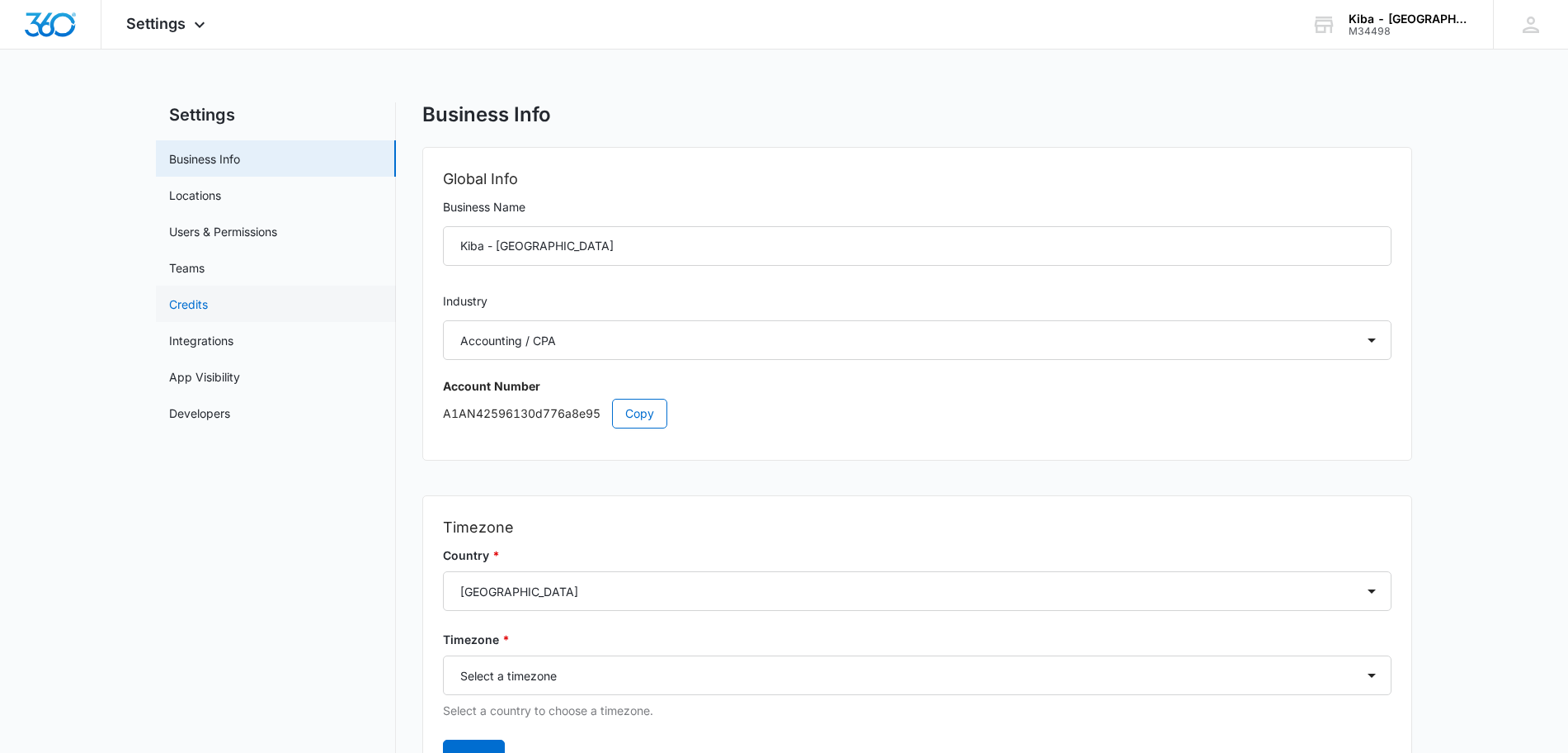
click at [208, 298] on link "Credits" at bounding box center [188, 304] width 39 height 17
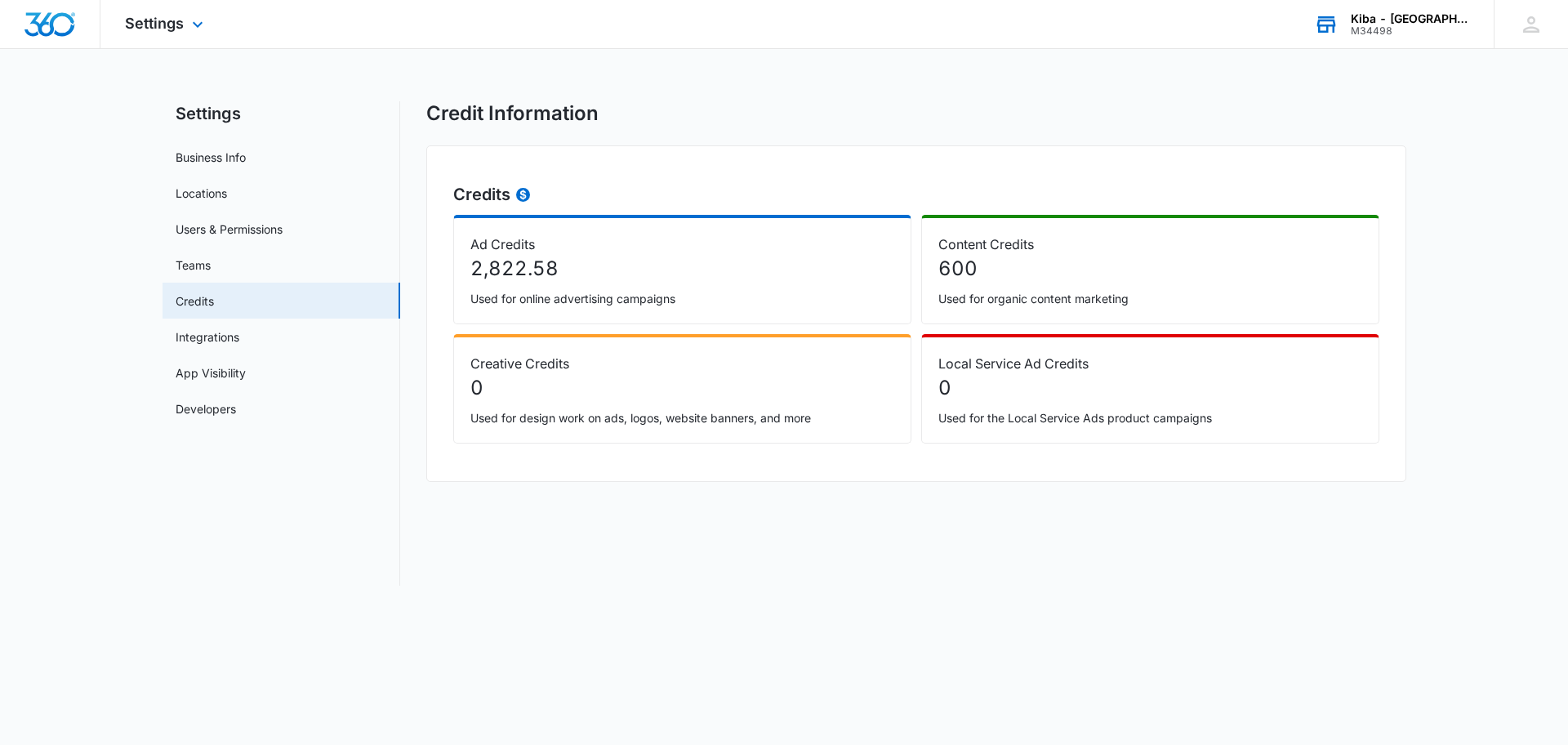
click at [1254, 20] on div "Kiba - Longmont M34498 Your Accounts View All" at bounding box center [1391, 24] width 204 height 48
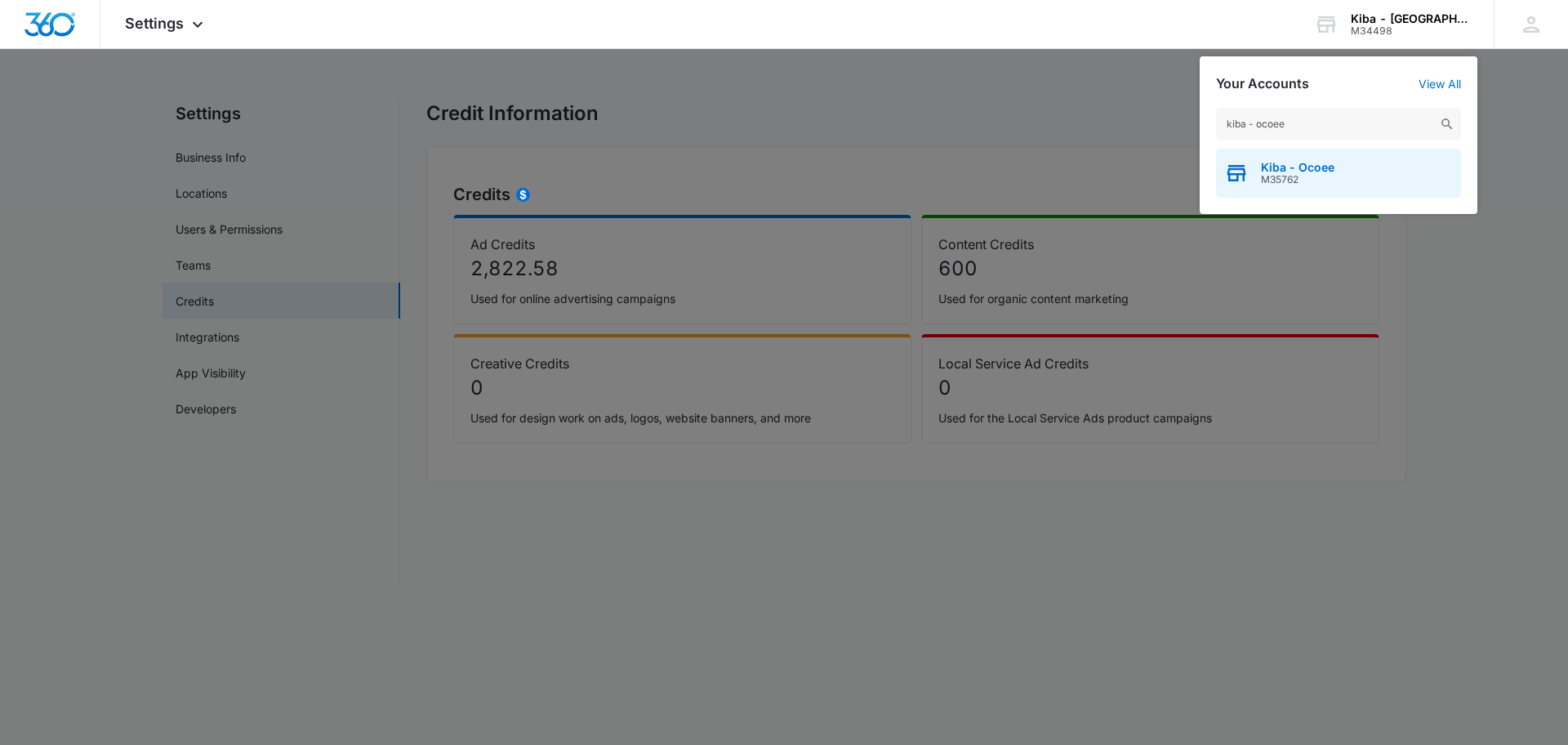
type input "kiba - ocoee"
click at [1254, 174] on span "M35762" at bounding box center [1297, 179] width 73 height 11
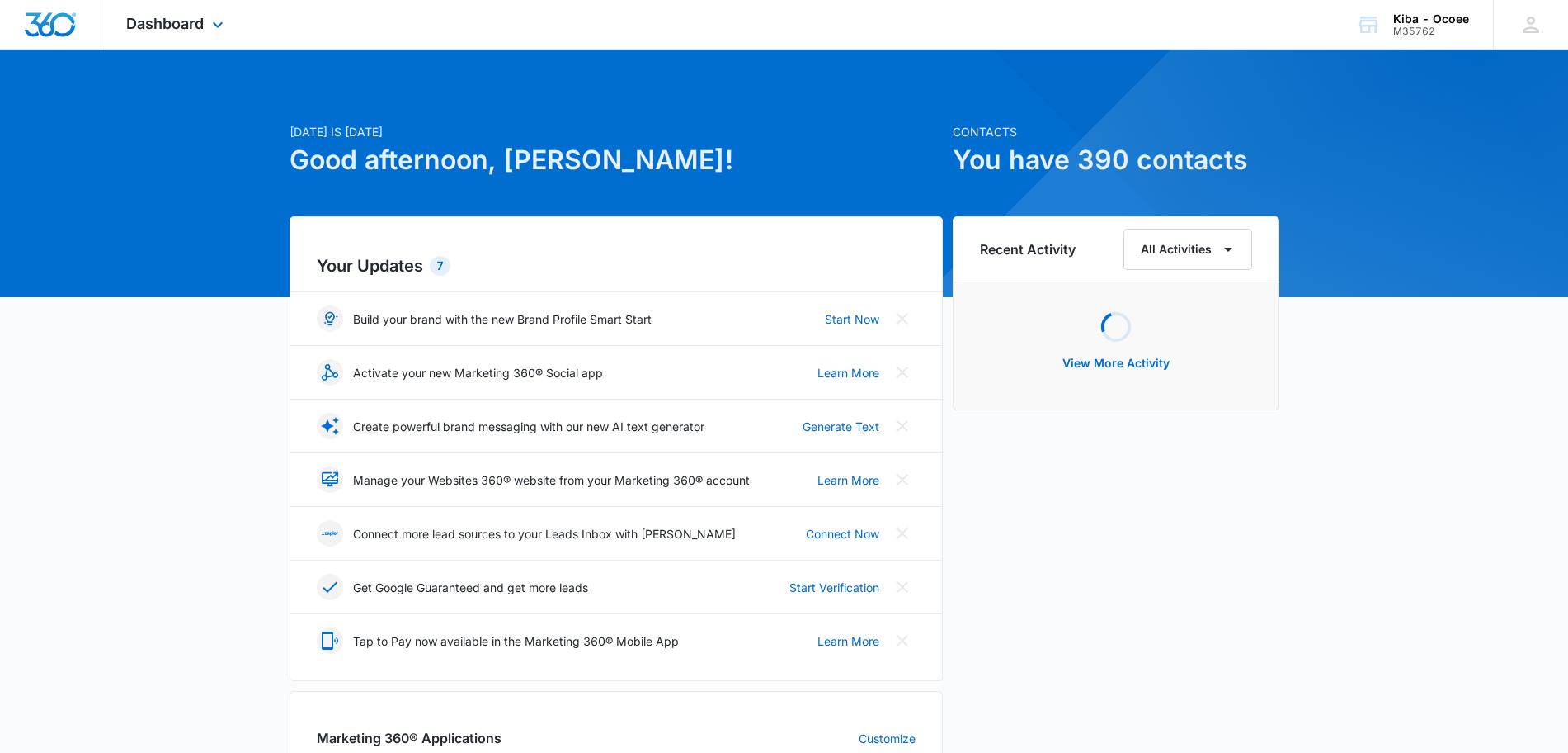
click at [204, 27] on div "Dashboard Apps Reputation Websites Forms CRM Email Social Shop Payments POS Con…" at bounding box center [177, 24] width 151 height 48
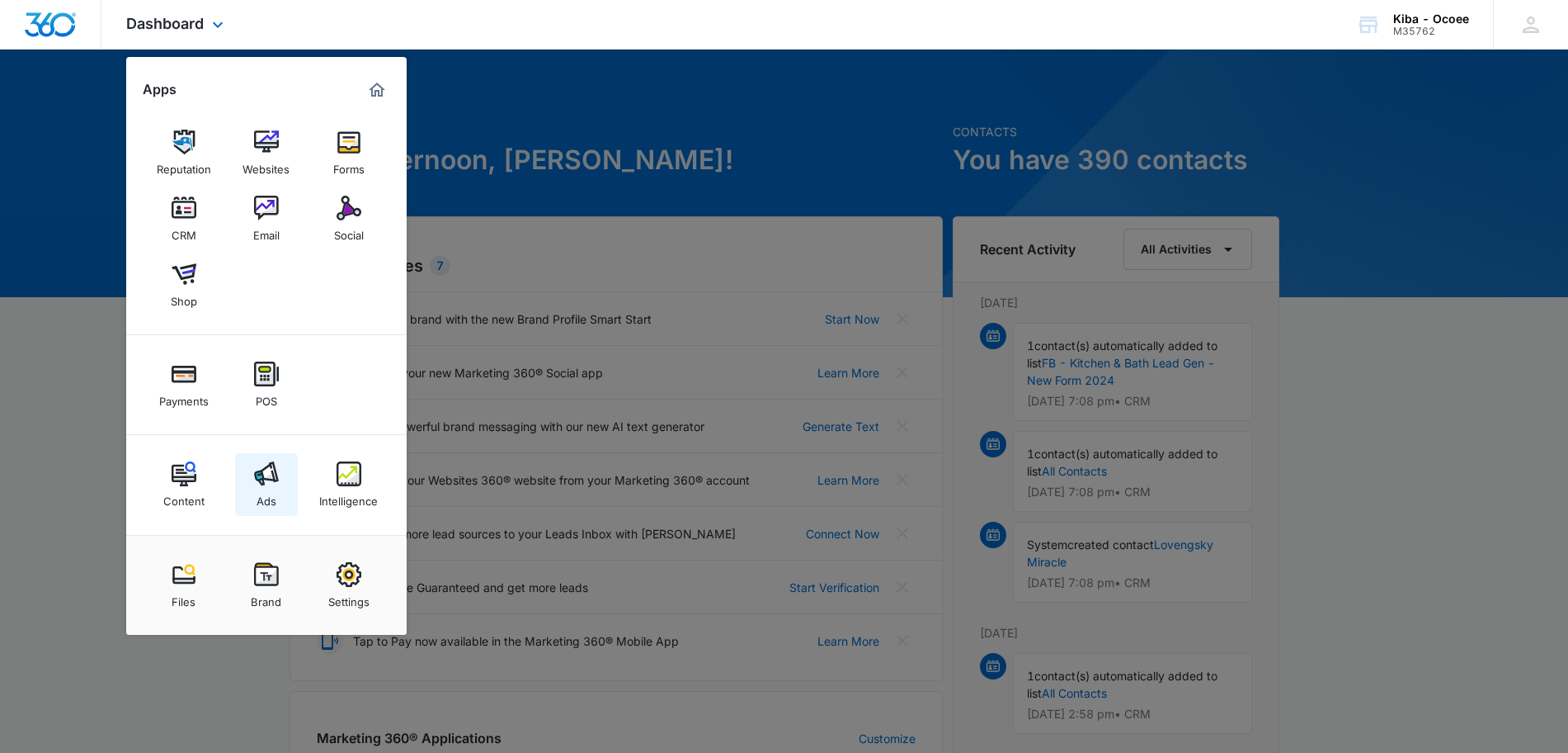
click at [264, 485] on img at bounding box center [266, 474] width 25 height 25
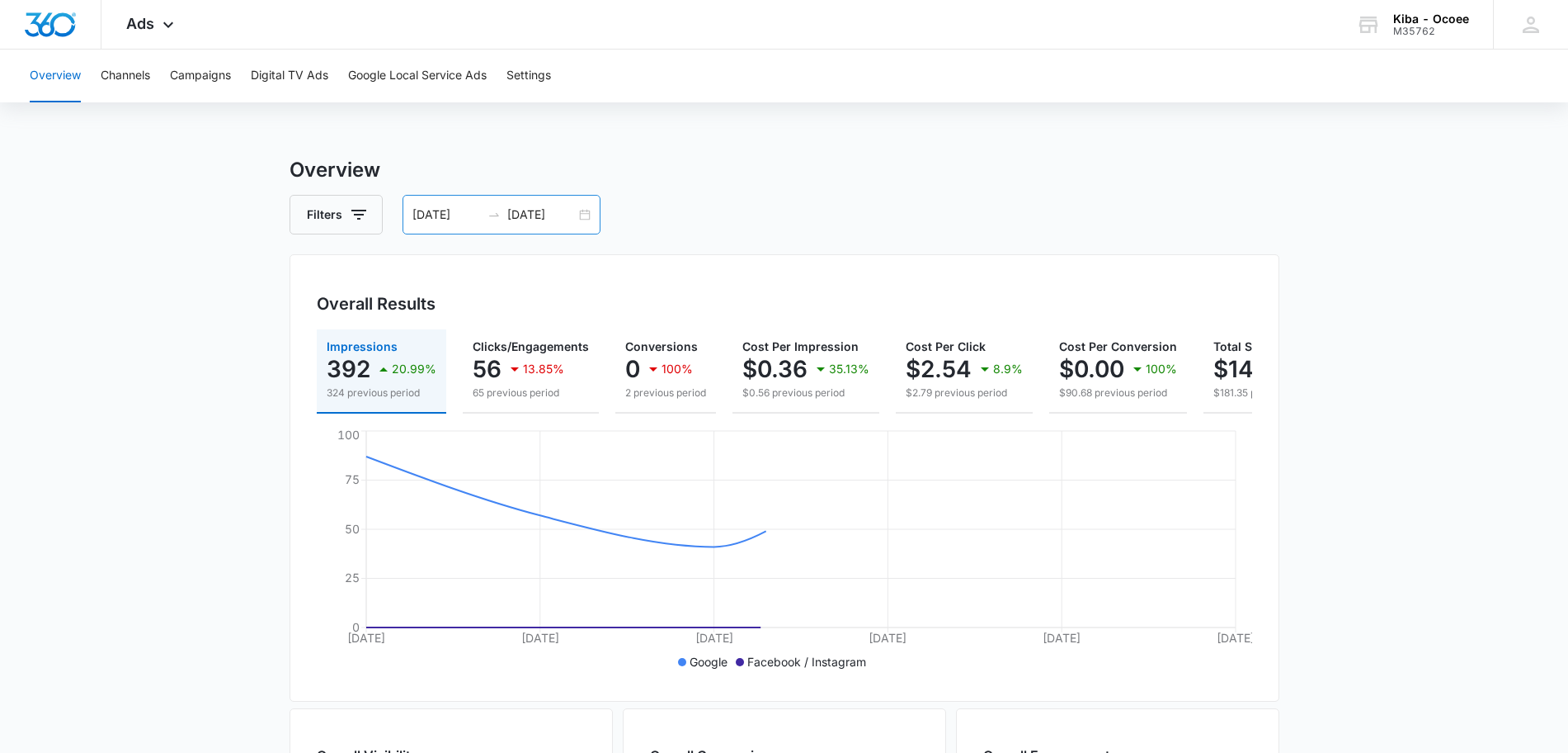
click at [583, 218] on div "08/01/2025 08/06/2025" at bounding box center [502, 215] width 198 height 40
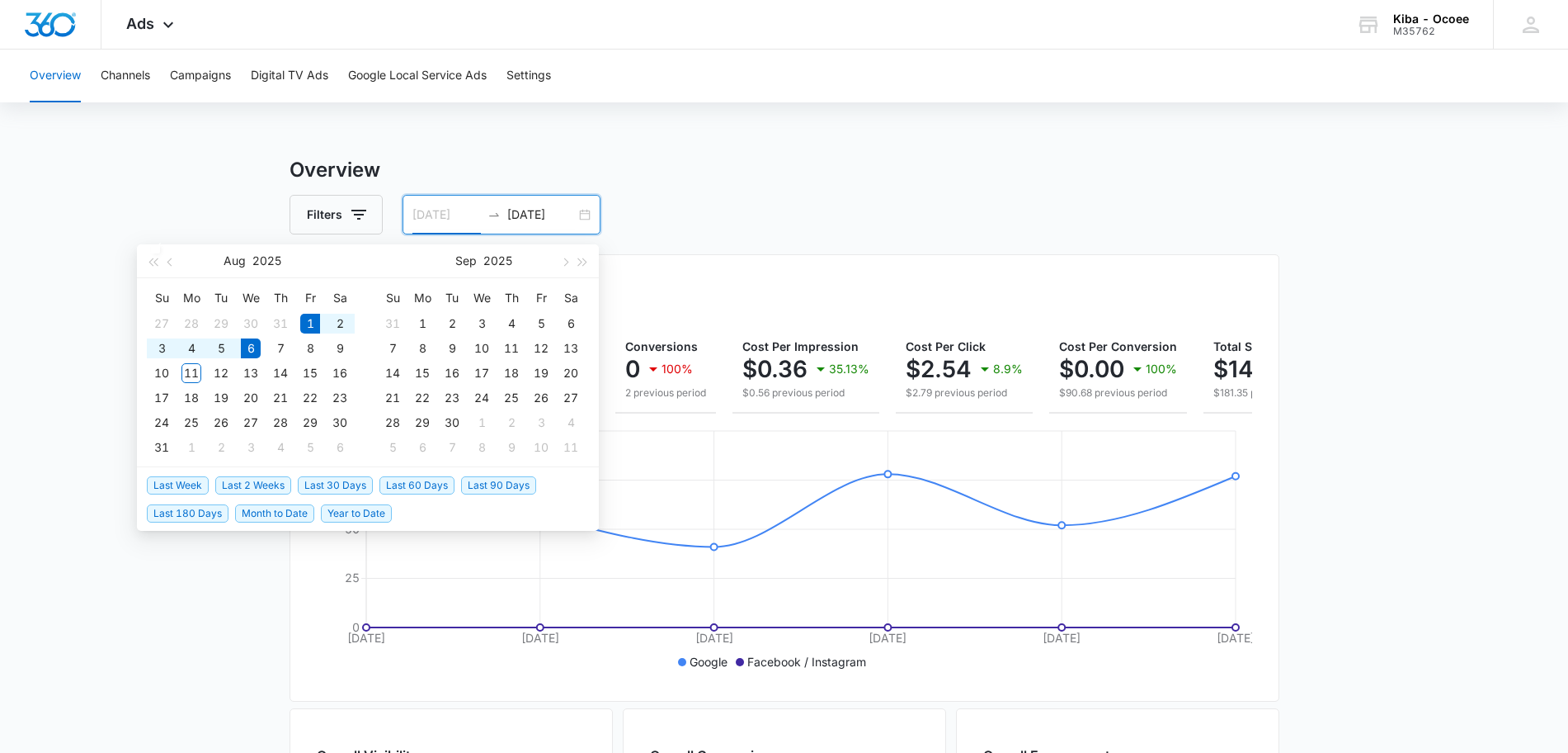
type input "[DATE]"
click at [309, 323] on div "1" at bounding box center [309, 323] width 20 height 20
type input "08/11/2025"
click at [185, 367] on div "11" at bounding box center [191, 373] width 20 height 20
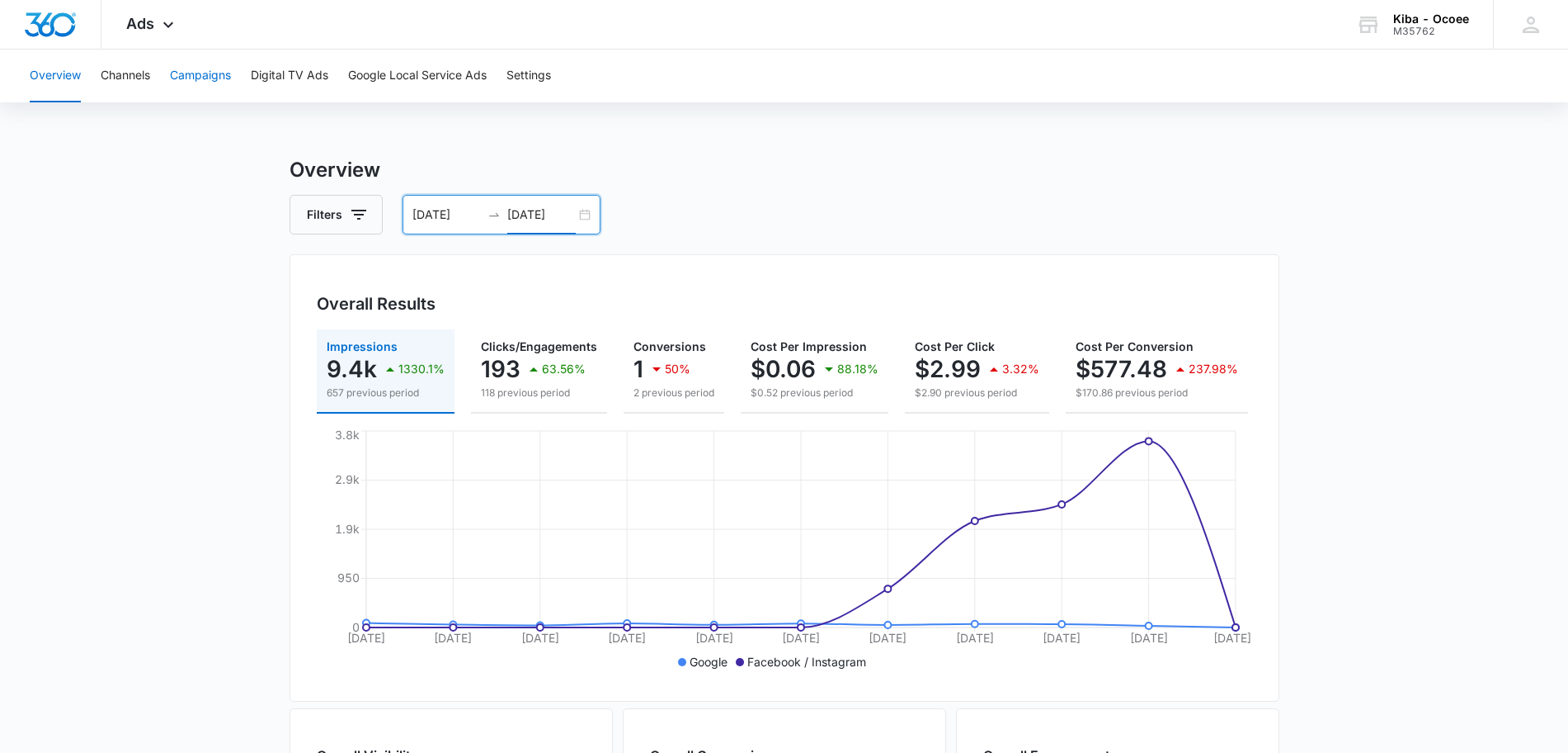
click at [204, 72] on button "Campaigns" at bounding box center [200, 75] width 61 height 53
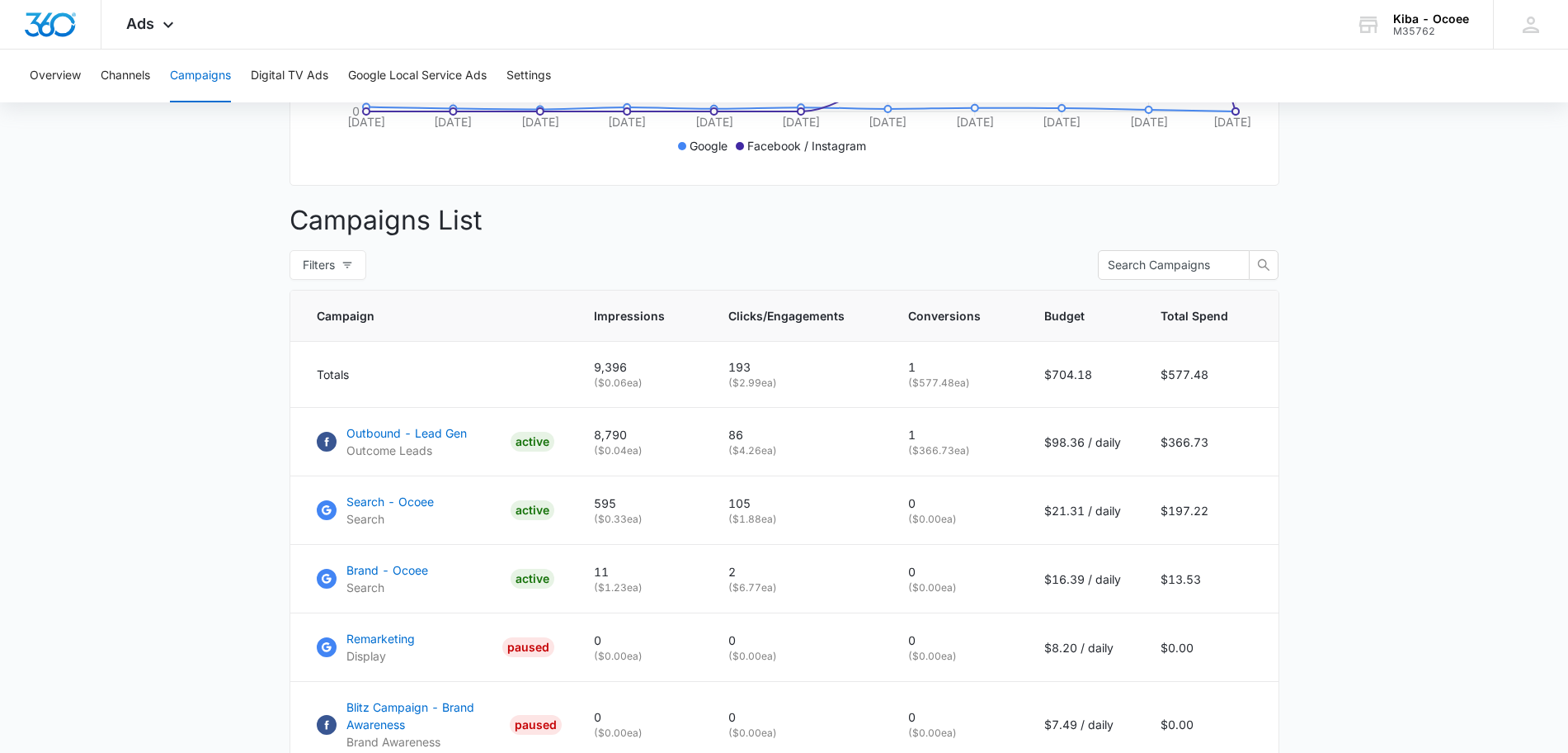
scroll to position [412, 0]
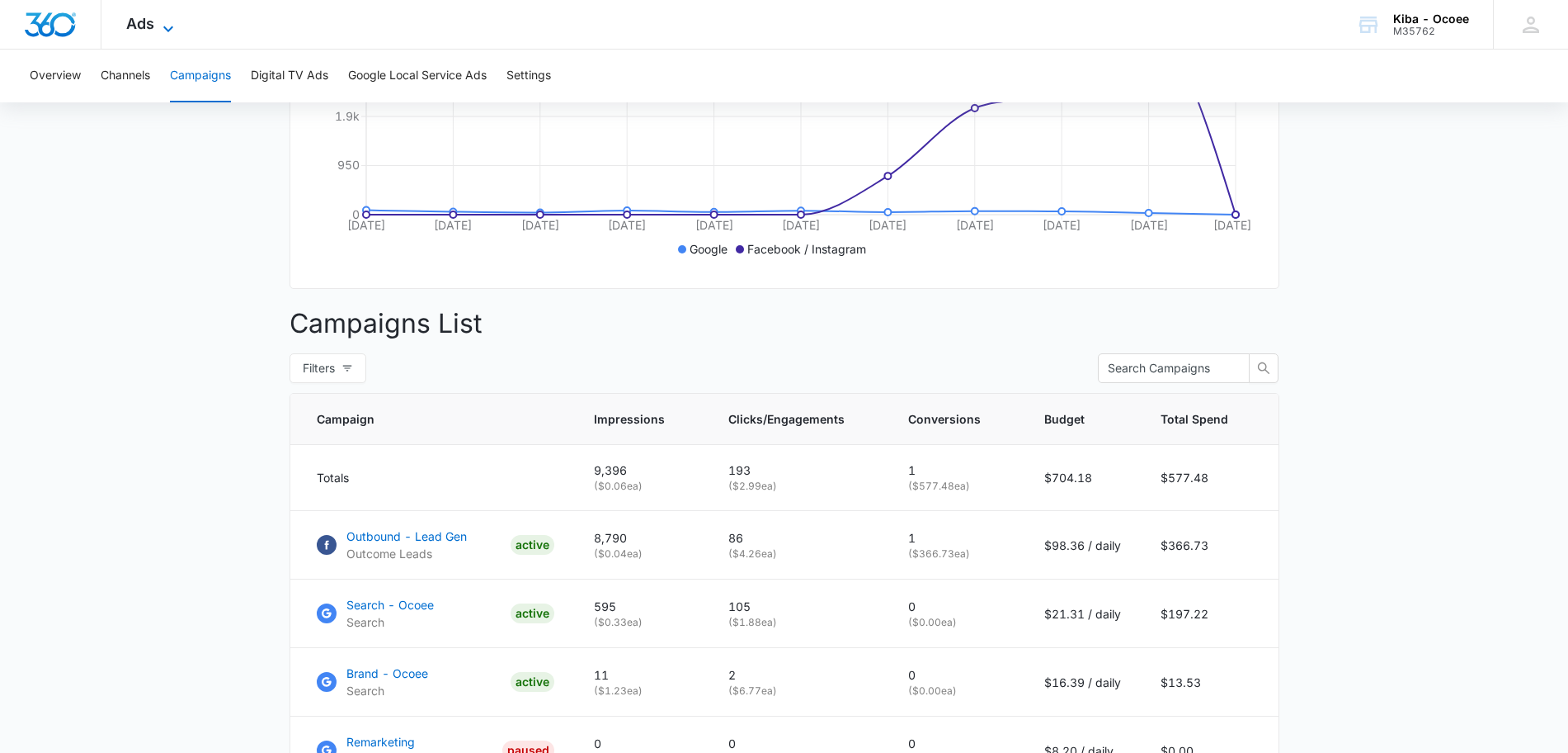
click at [167, 25] on icon at bounding box center [168, 28] width 20 height 20
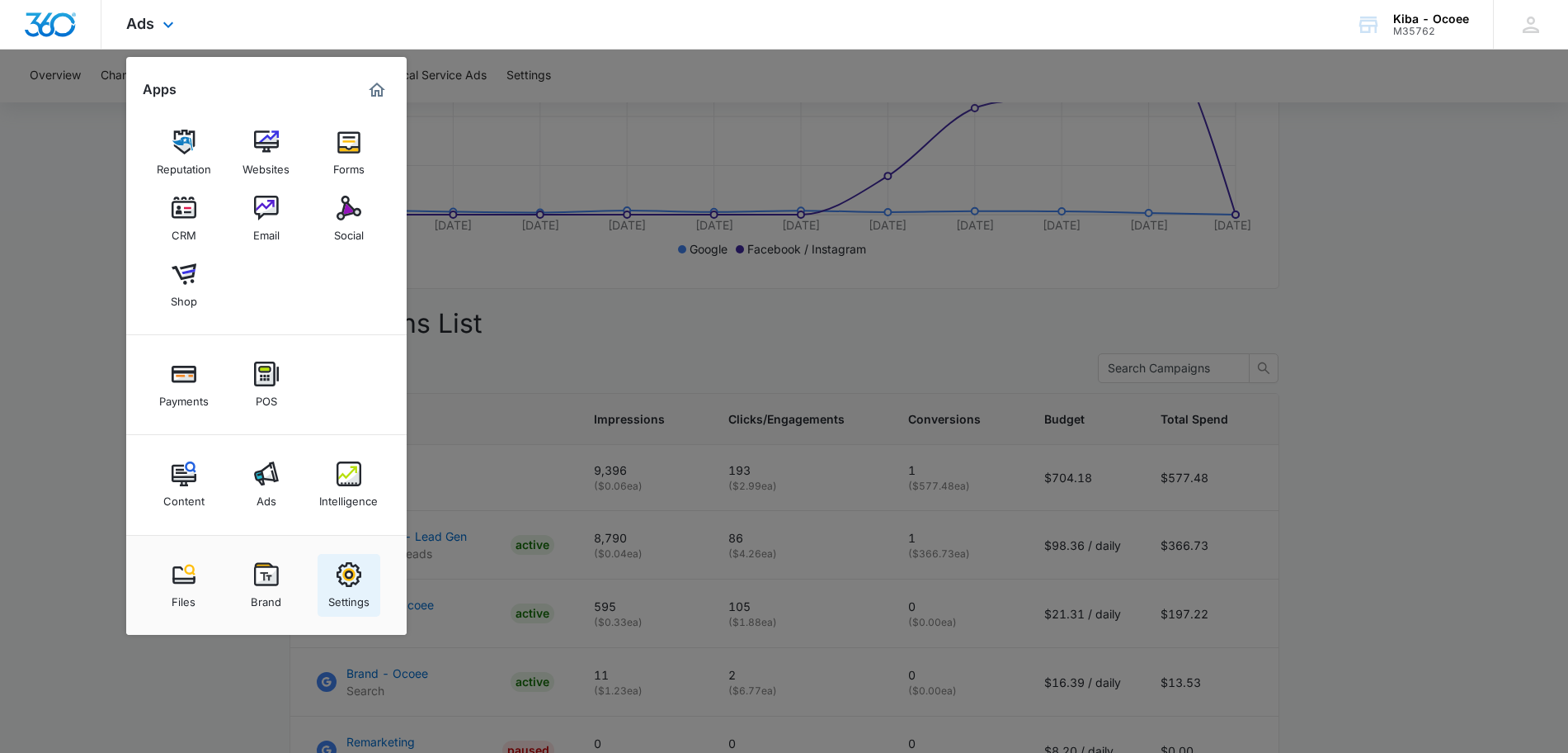
click at [343, 586] on img at bounding box center [348, 574] width 25 height 25
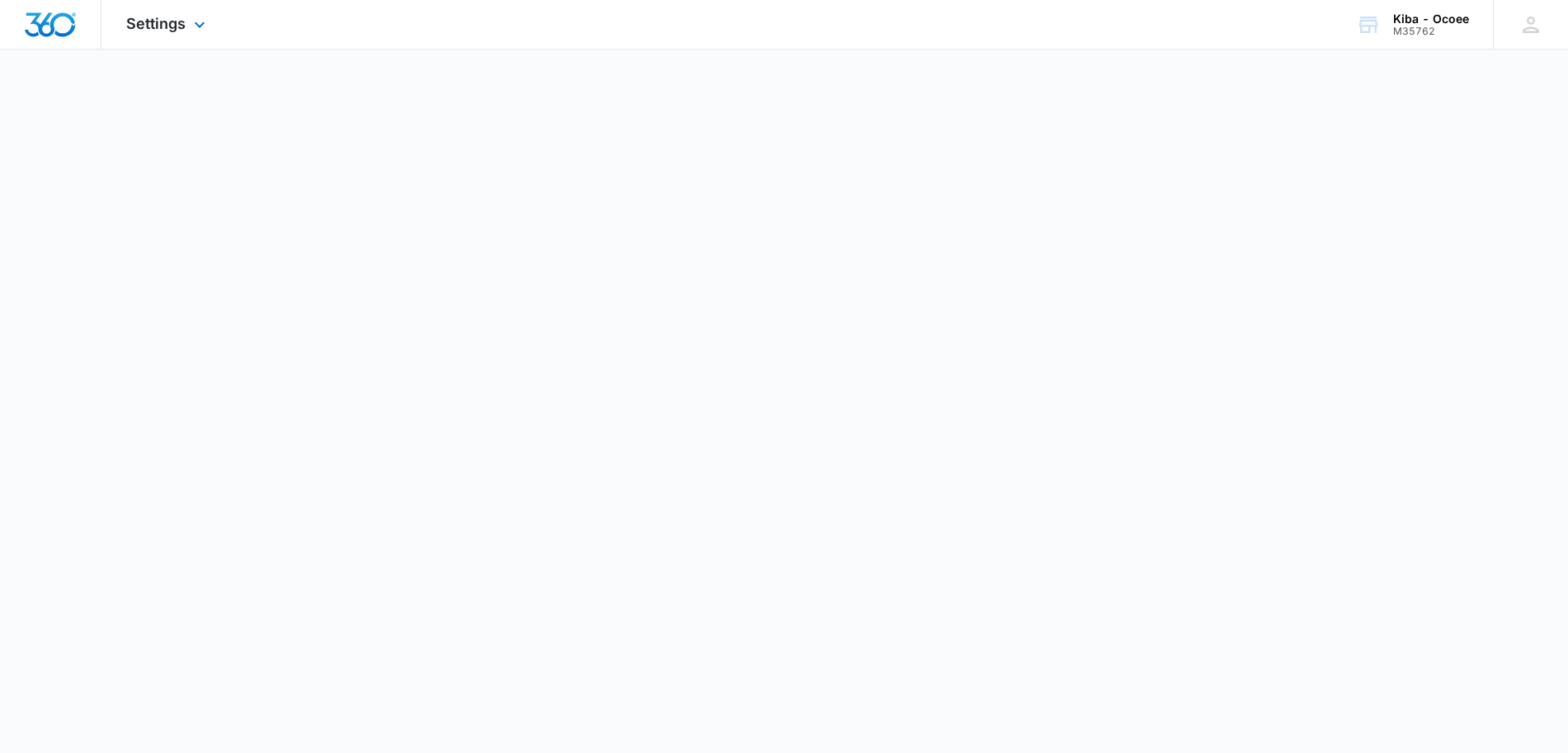
select select "33"
select select "US"
select select "America/Denver"
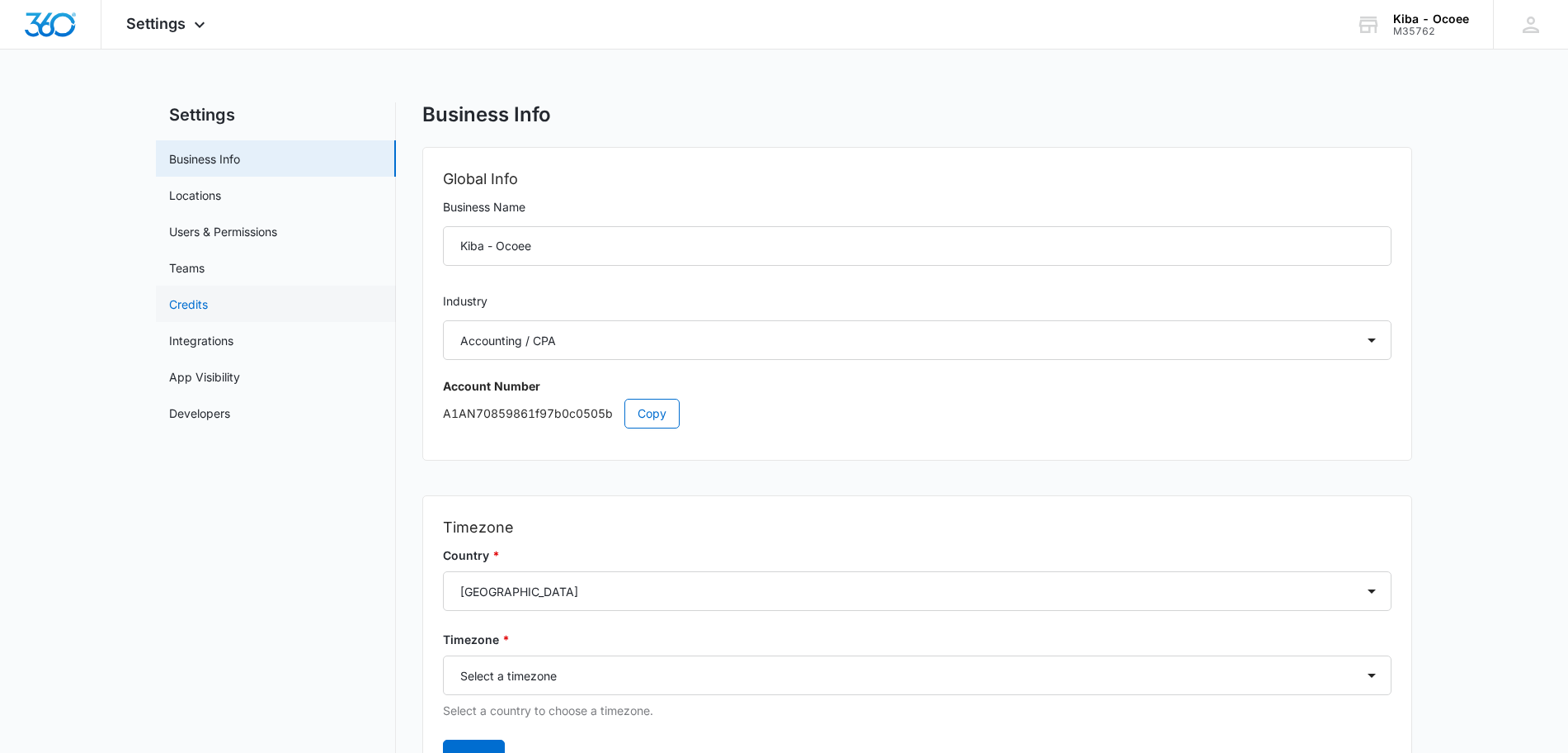
click at [207, 303] on link "Credits" at bounding box center [188, 304] width 39 height 17
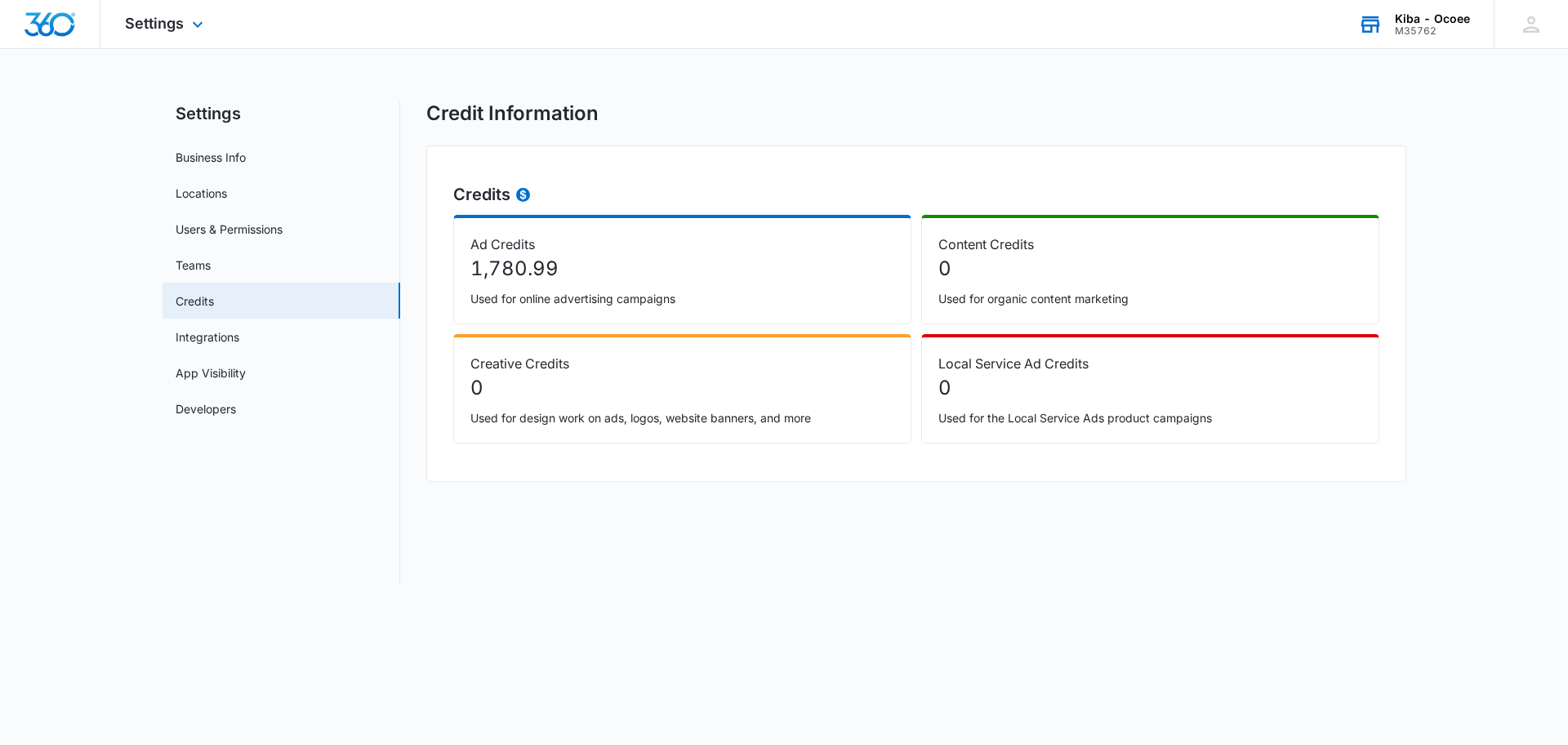
click at [1254, 14] on icon at bounding box center [1370, 24] width 25 height 25
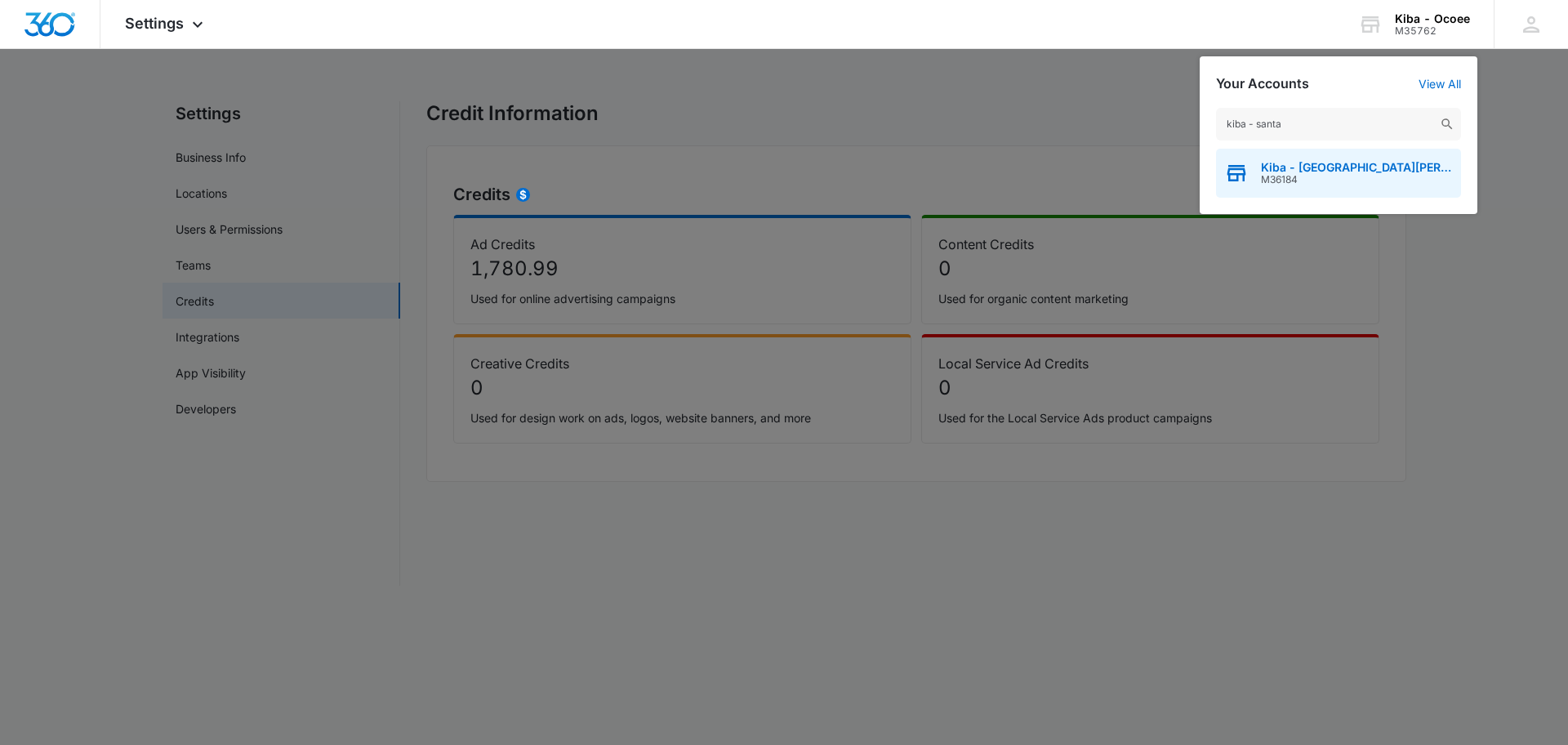
type input "kiba - santa"
click at [1254, 174] on span "M36184" at bounding box center [1356, 179] width 192 height 11
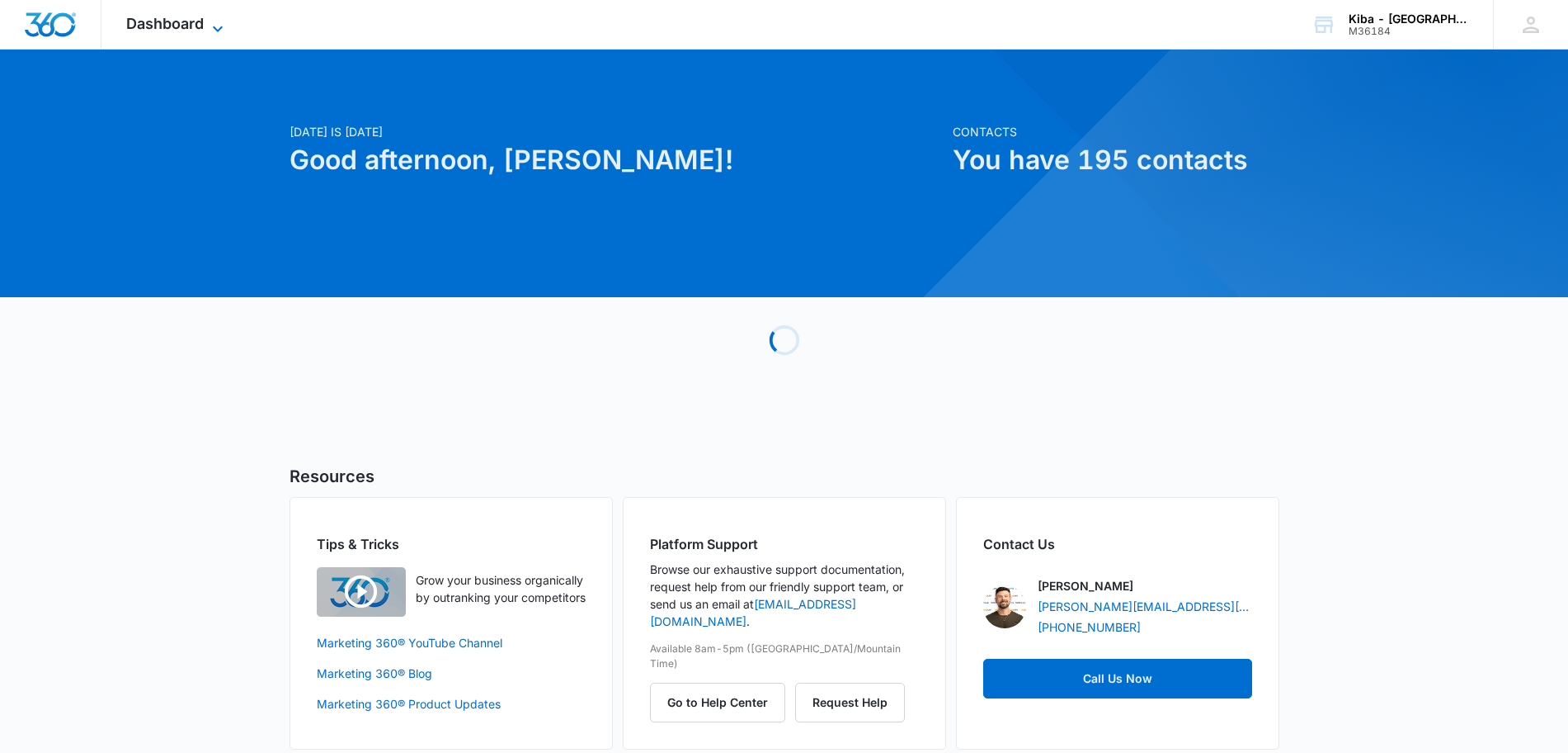
click at [221, 24] on icon at bounding box center [217, 28] width 20 height 20
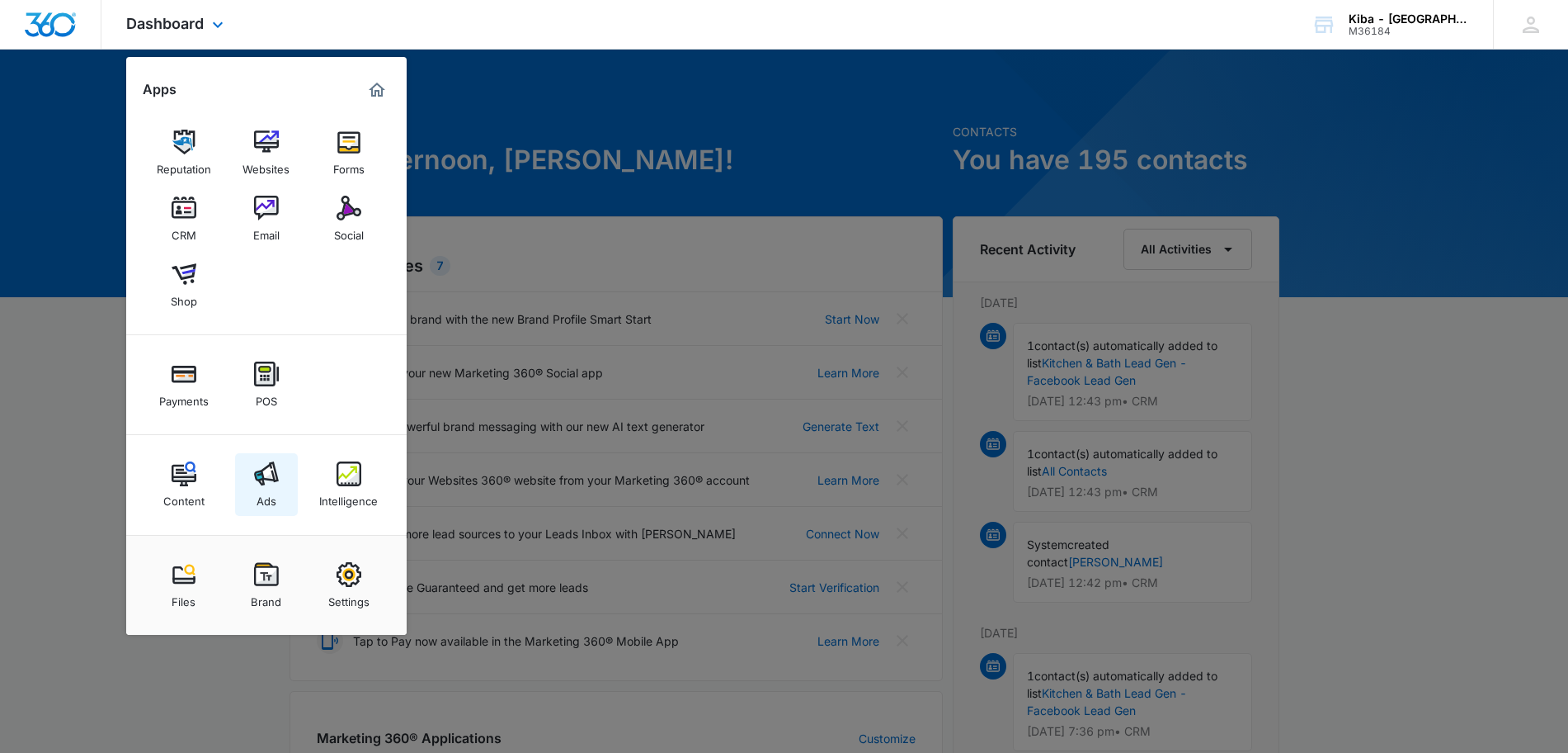
click at [262, 503] on div "Ads" at bounding box center [266, 497] width 20 height 22
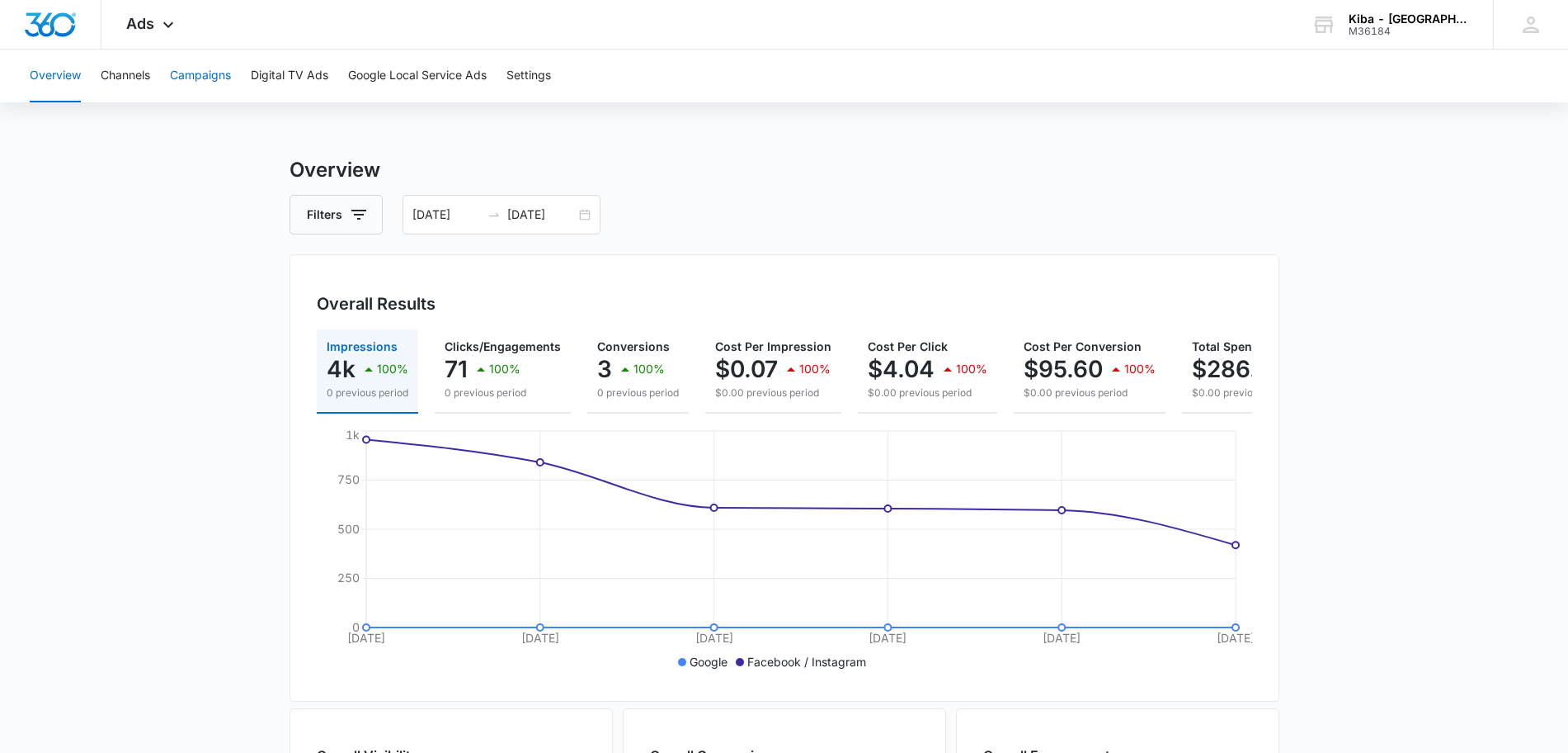
click at [229, 73] on button "Campaigns" at bounding box center [200, 75] width 61 height 53
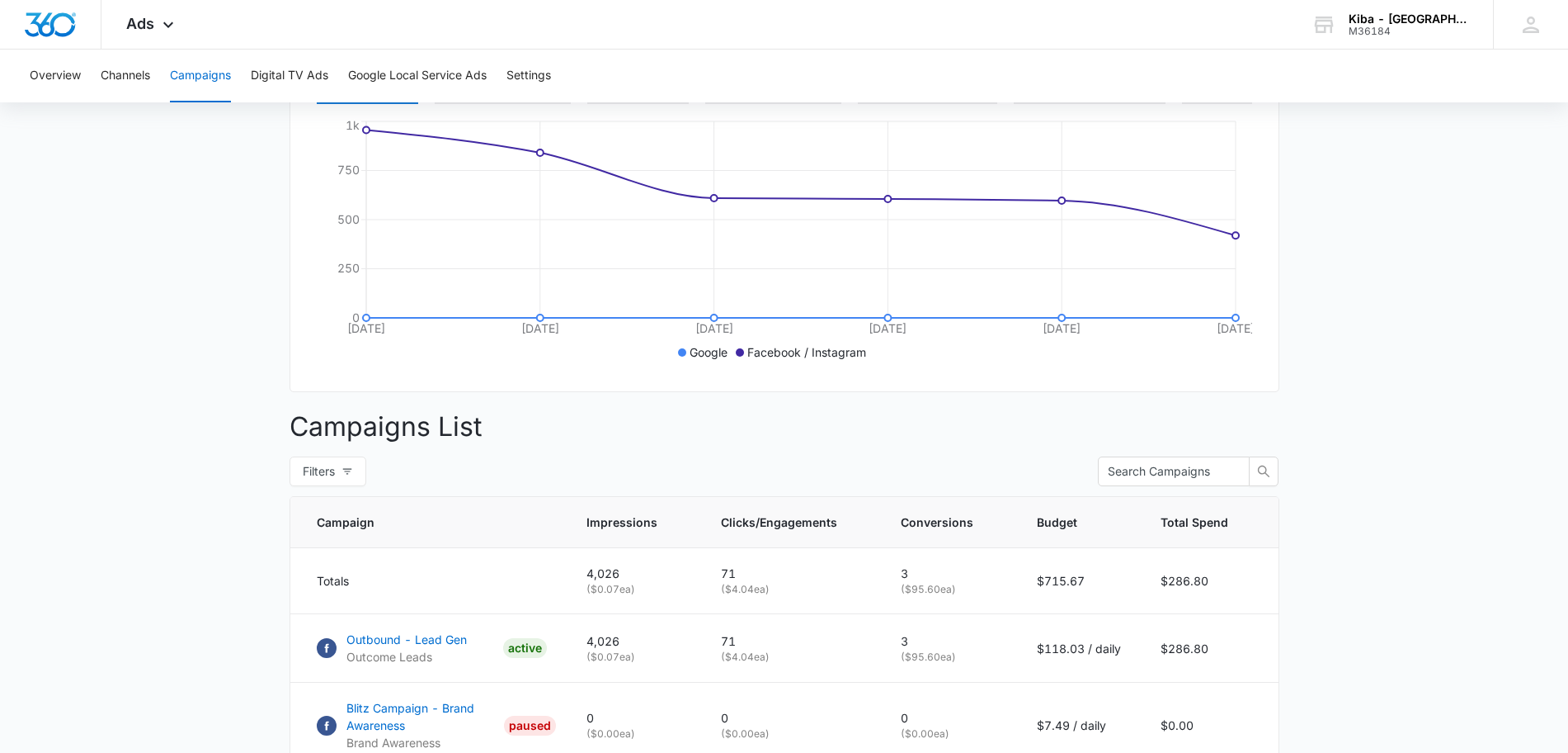
scroll to position [457, 0]
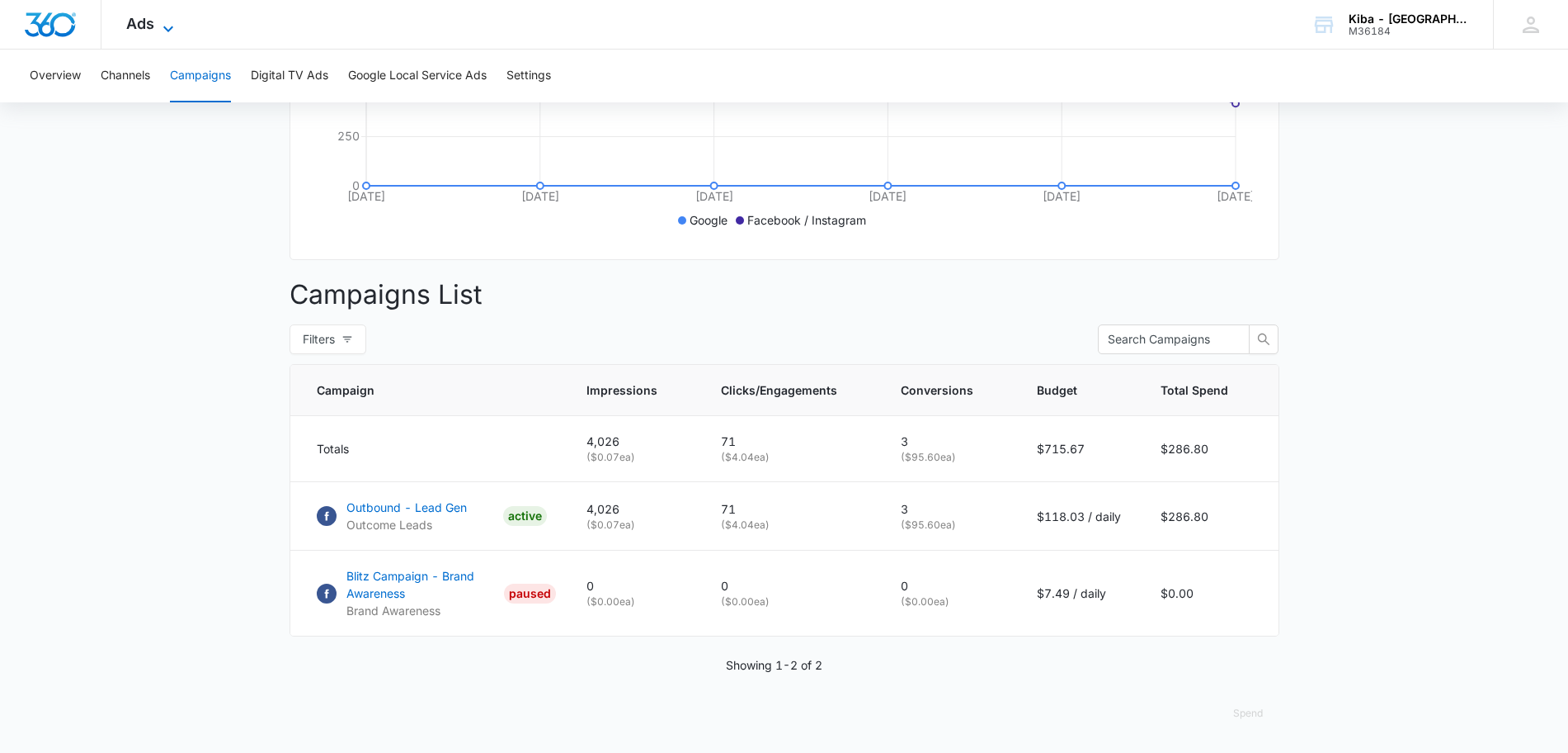
click at [172, 26] on icon at bounding box center [167, 28] width 9 height 6
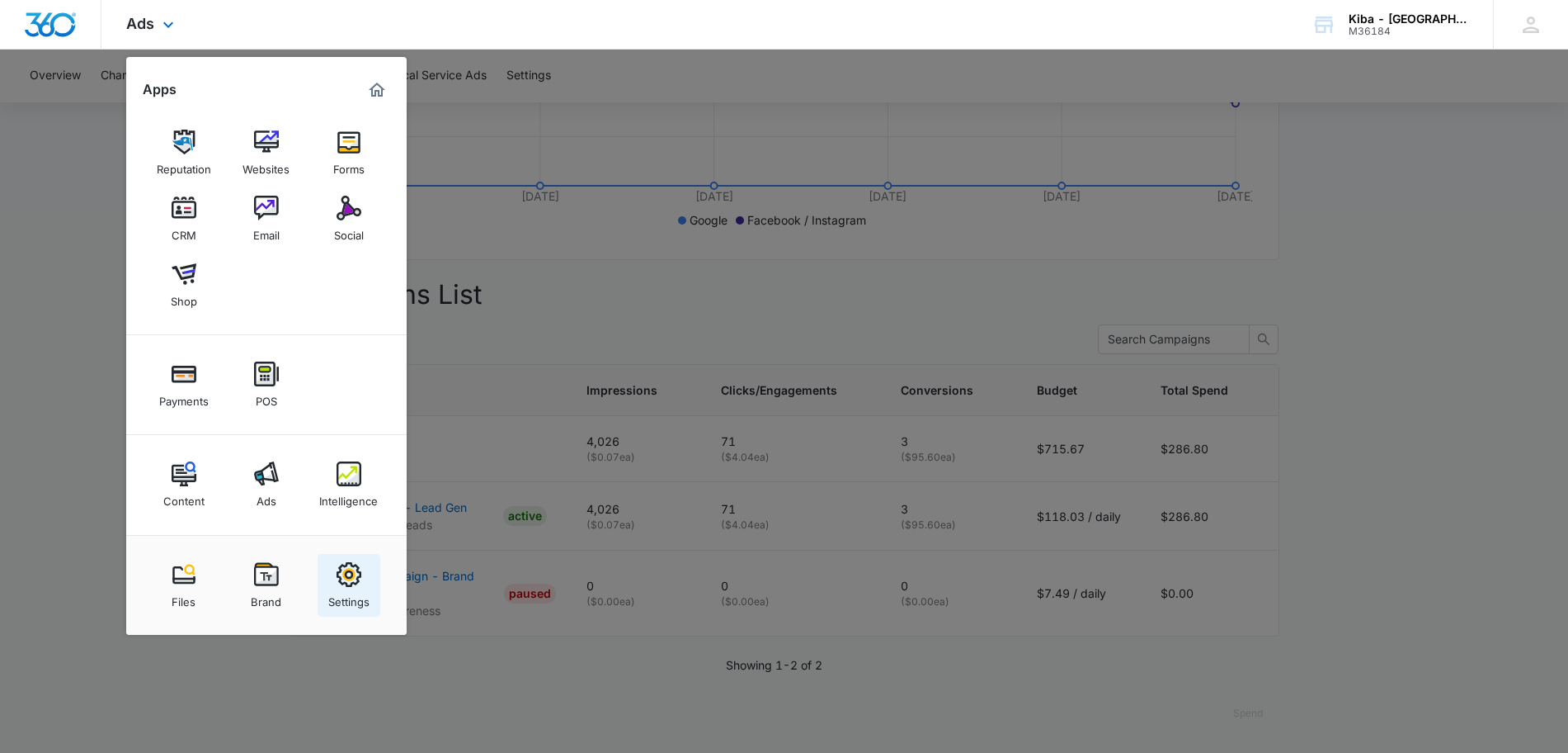
click at [343, 582] on img at bounding box center [348, 574] width 25 height 25
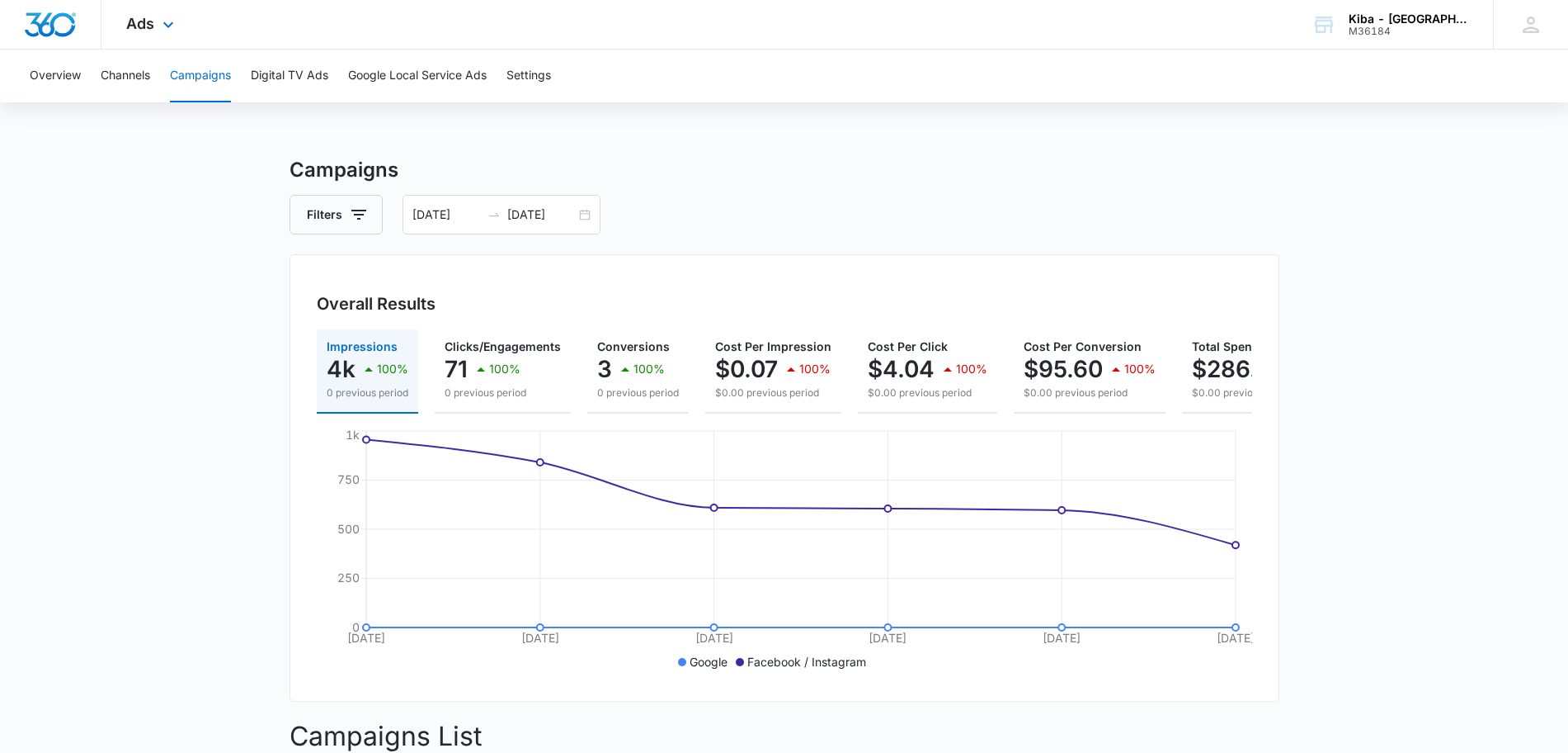
select select "33"
select select "US"
select select "America/Denver"
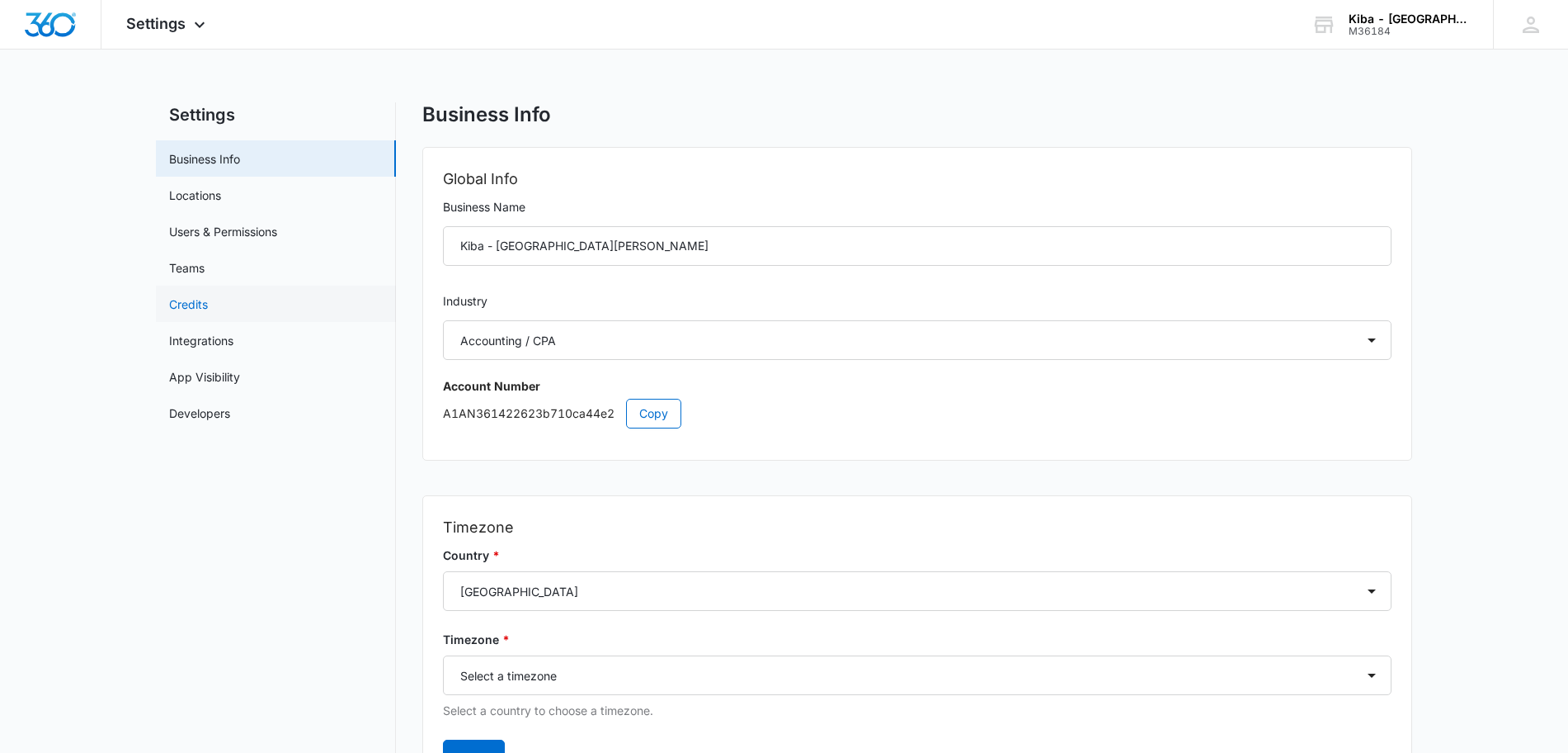
click at [208, 307] on link "Credits" at bounding box center [188, 304] width 39 height 17
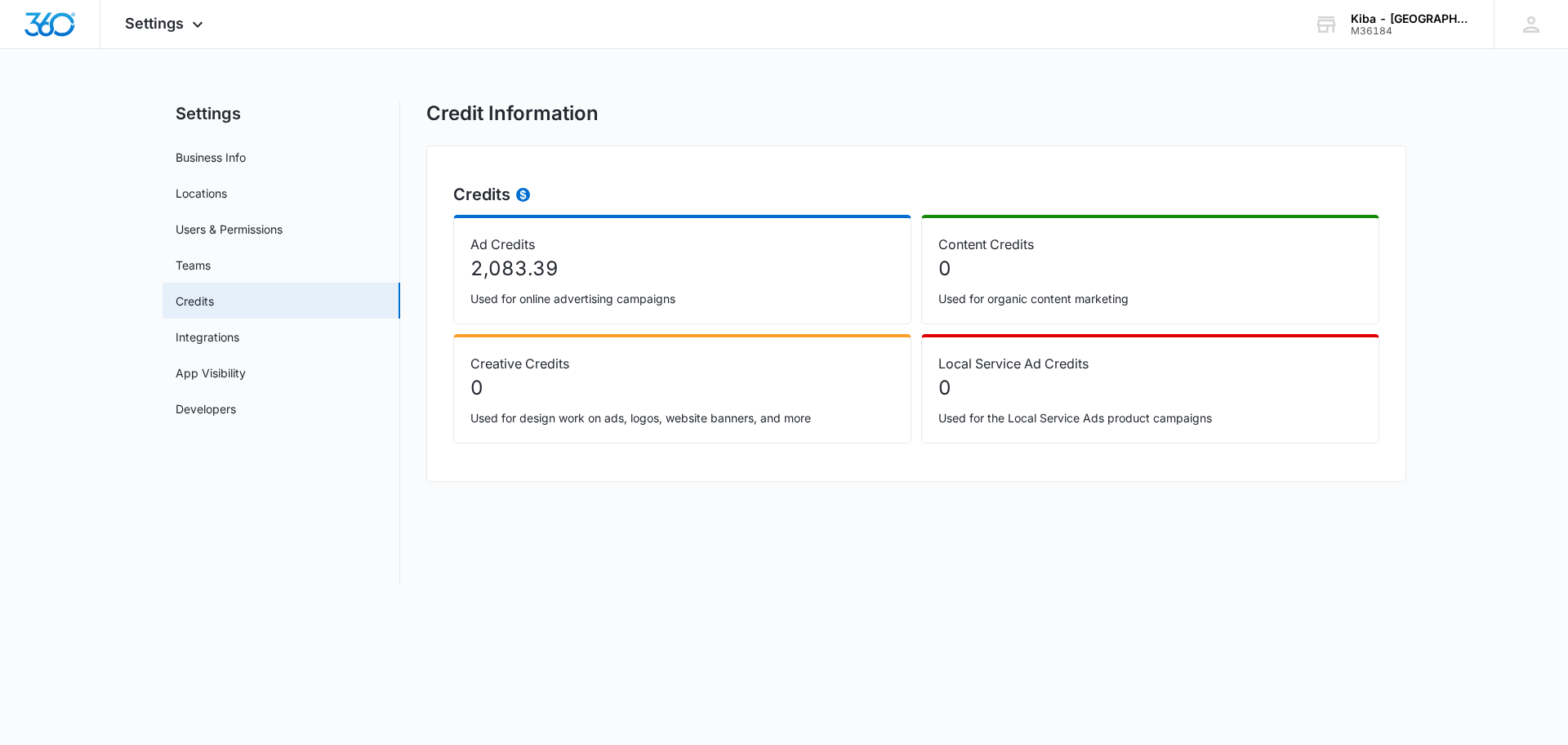
click at [0, 435] on main "Settings Business Info Locations Users & Permissions Teams Credits Integrations…" at bounding box center [784, 353] width 1568 height 503
click at [1254, 23] on div "Kiba - Santa Barbara" at bounding box center [1411, 18] width 119 height 13
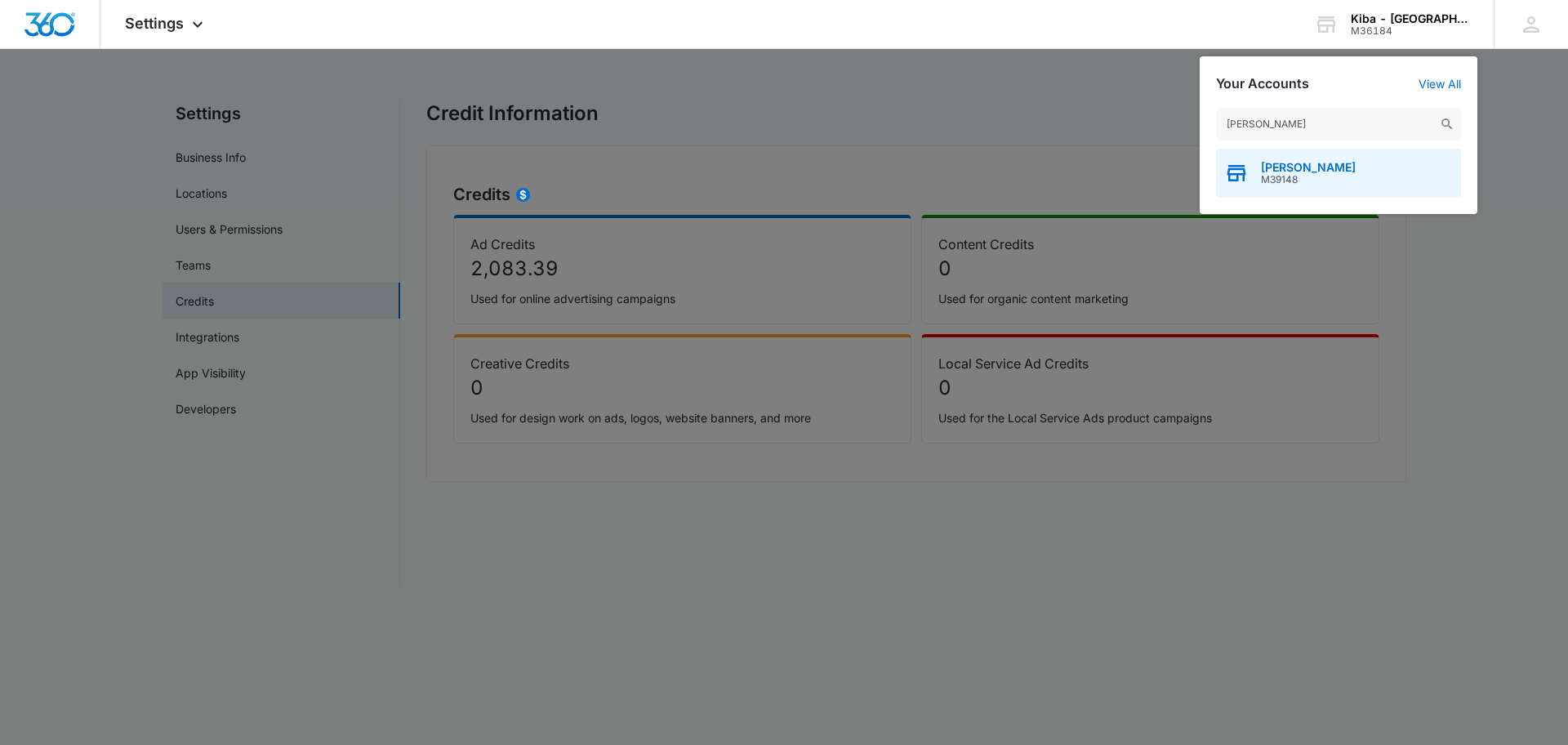
type input "kiba - dickinson"
click at [1254, 183] on span "M39148" at bounding box center [1308, 179] width 95 height 11
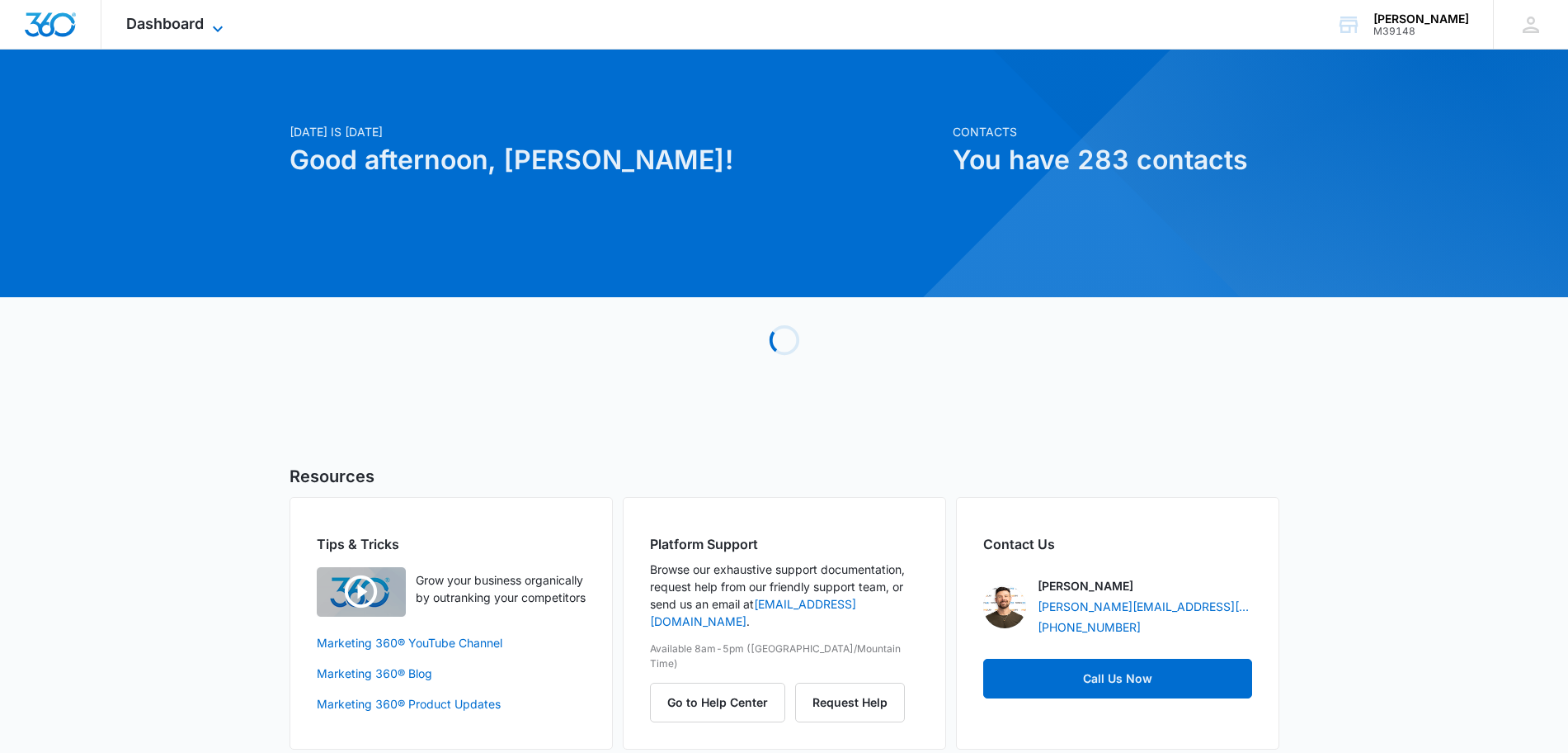
click at [216, 19] on icon at bounding box center [217, 28] width 20 height 20
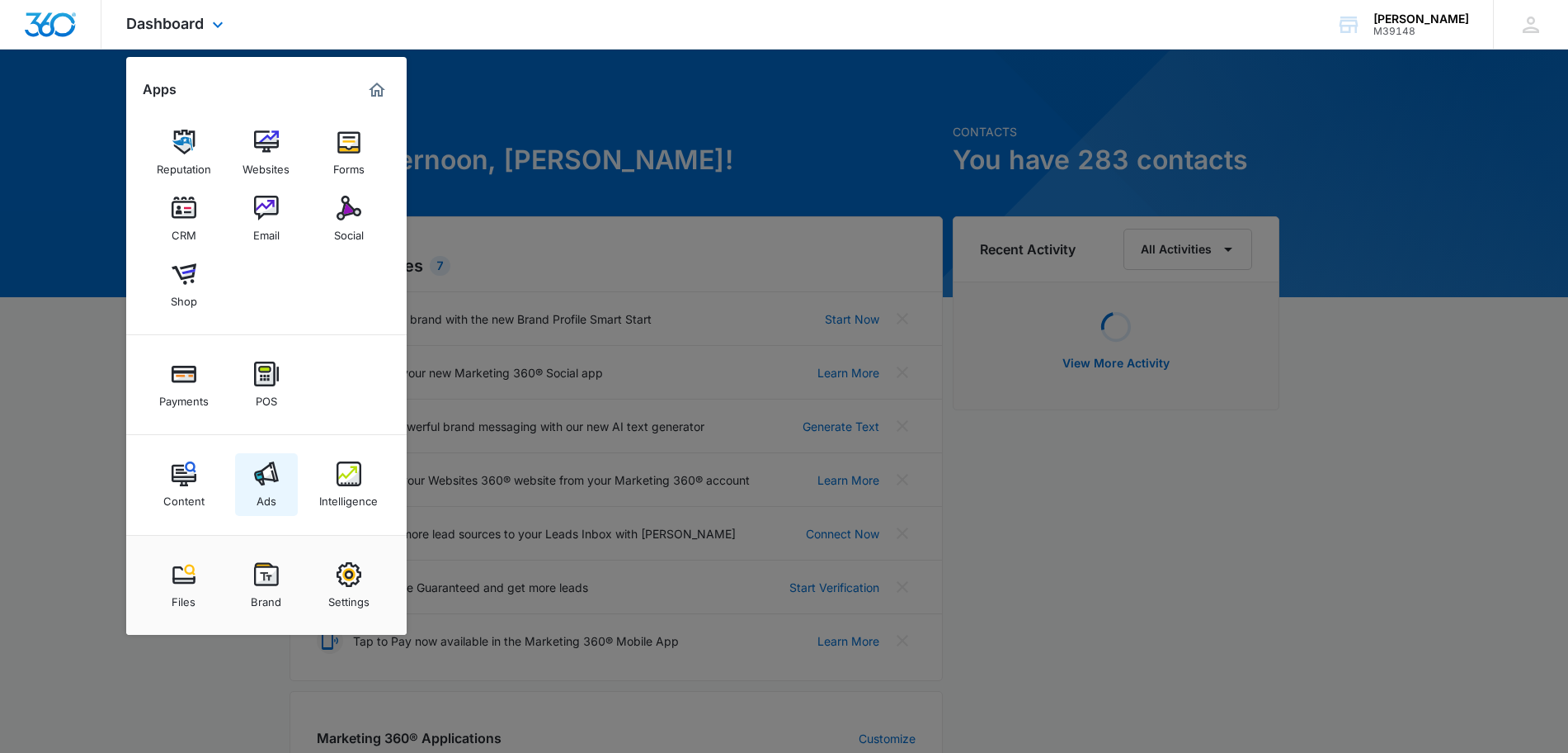
click at [258, 498] on div "Ads" at bounding box center [266, 497] width 20 height 22
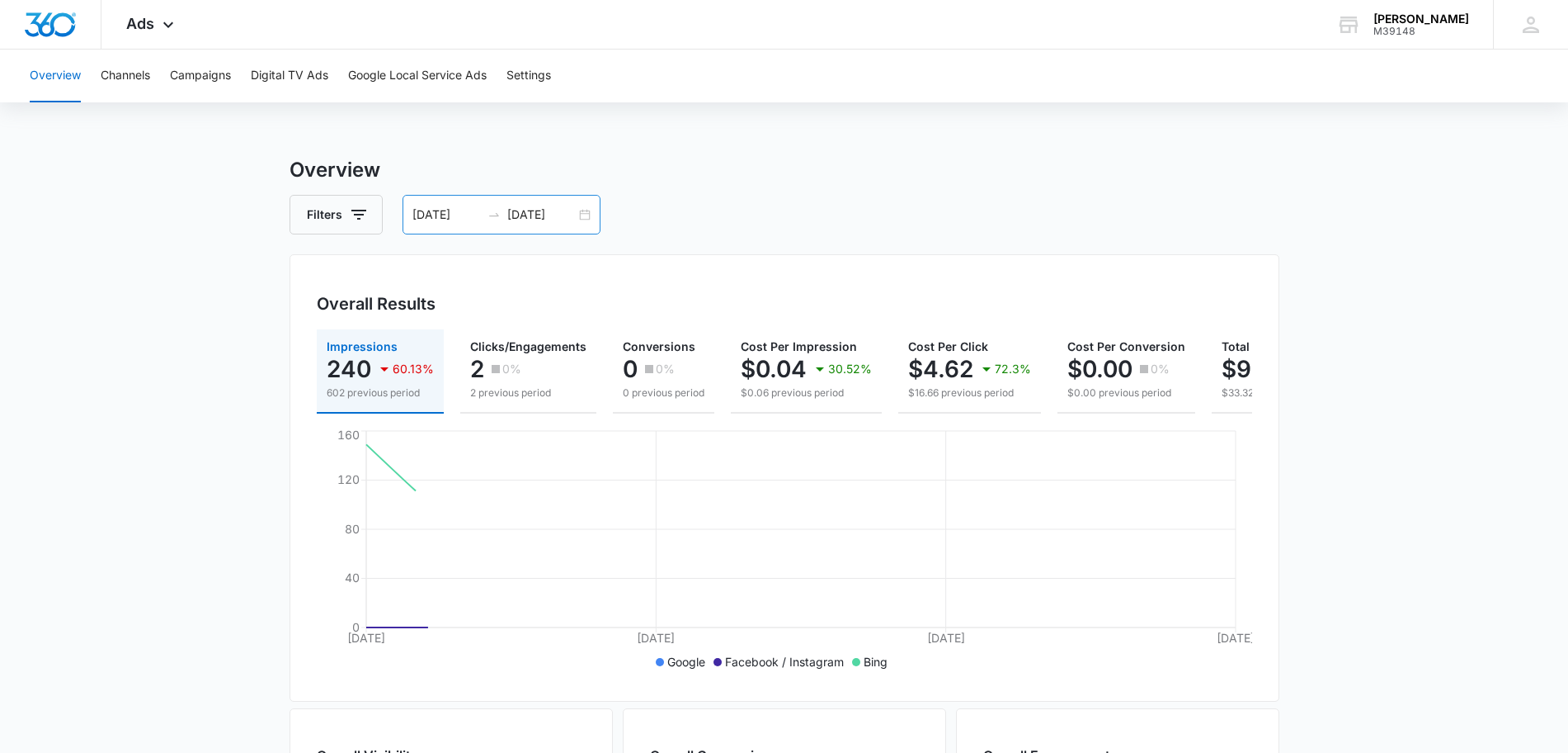
click at [580, 209] on div "08/01/2025 08/04/2025" at bounding box center [502, 215] width 198 height 40
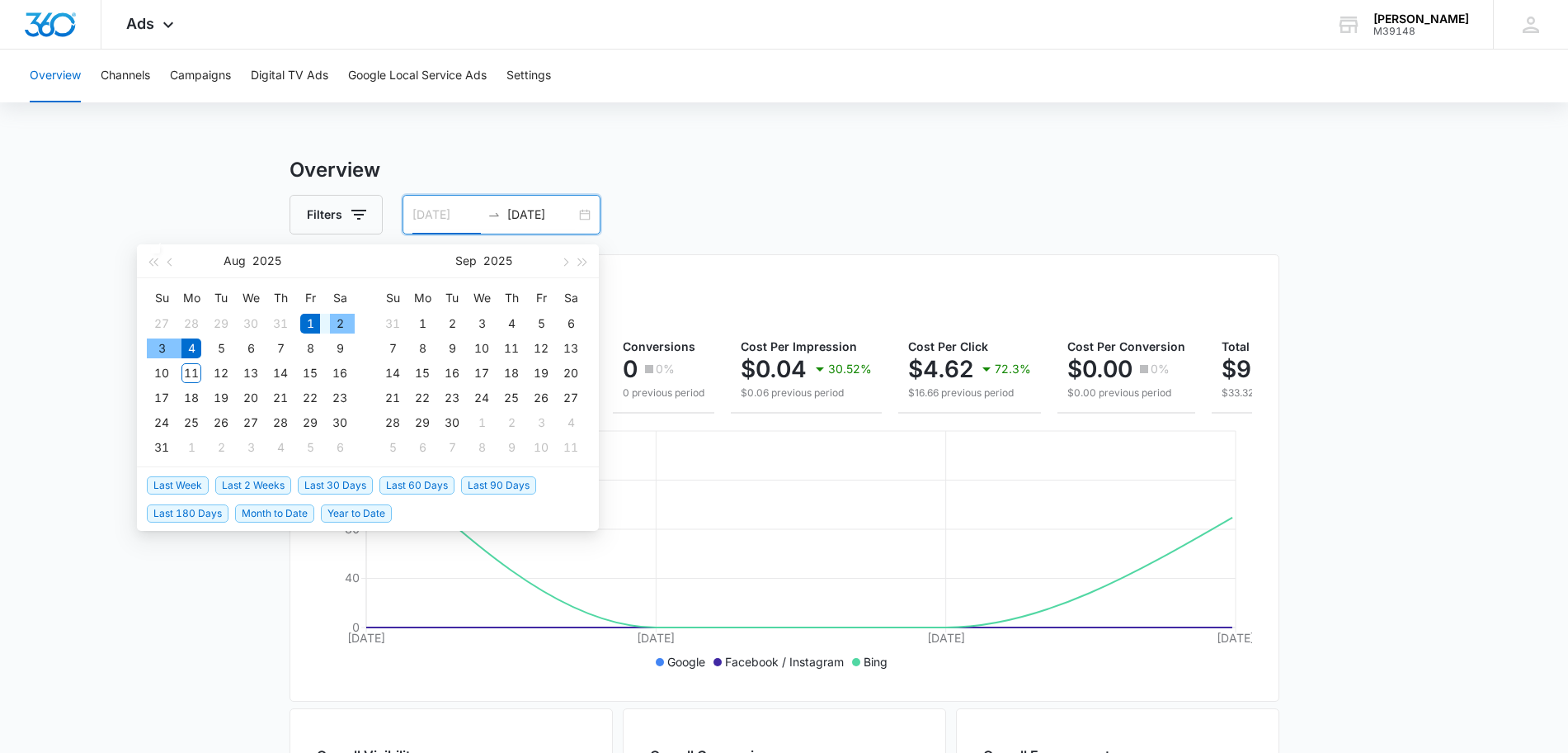
type input "[DATE]"
click at [310, 322] on div "1" at bounding box center [309, 323] width 20 height 20
type input "08/11/2025"
click at [197, 367] on div "11" at bounding box center [191, 373] width 20 height 20
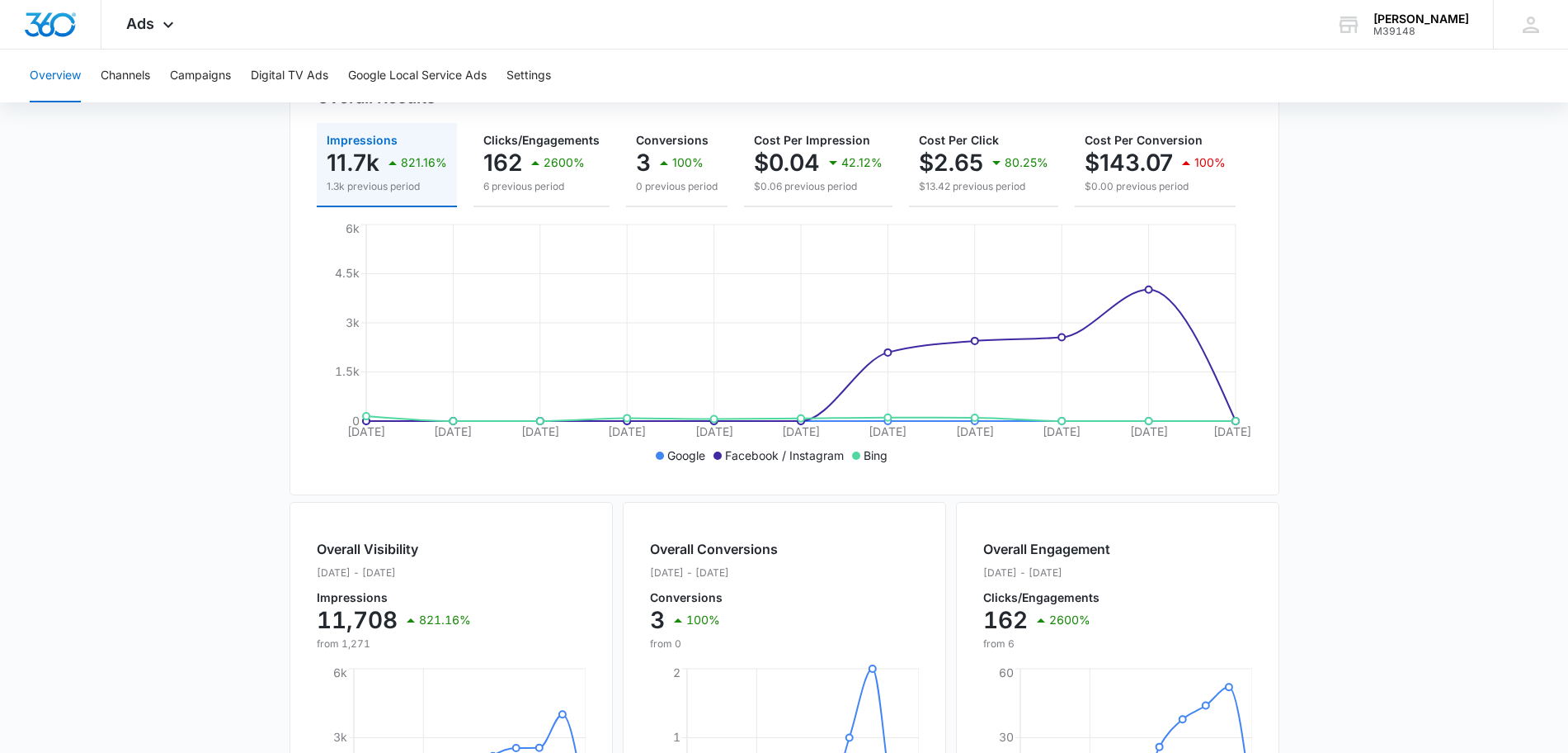
scroll to position [310, 0]
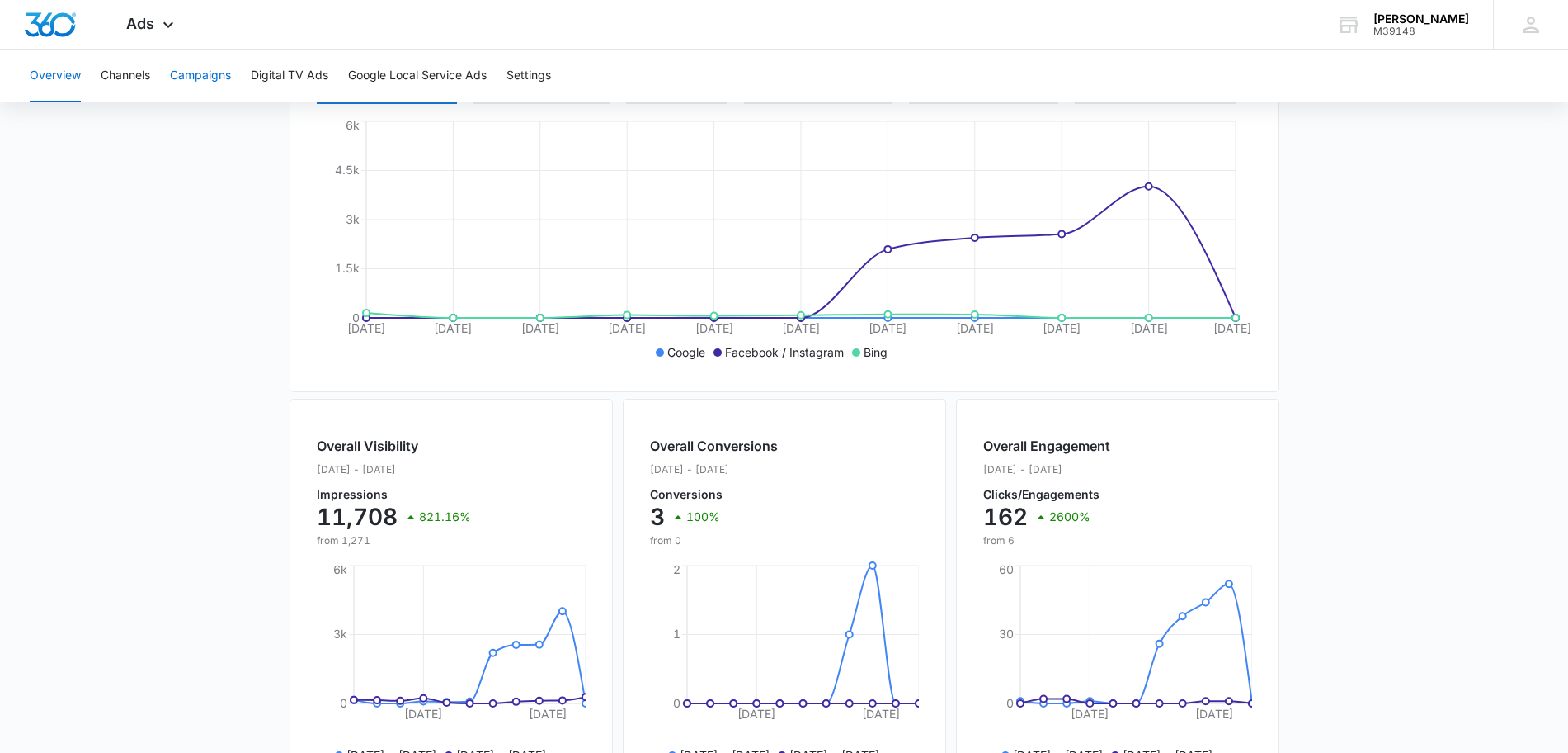
click at [216, 69] on button "Campaigns" at bounding box center [200, 75] width 61 height 53
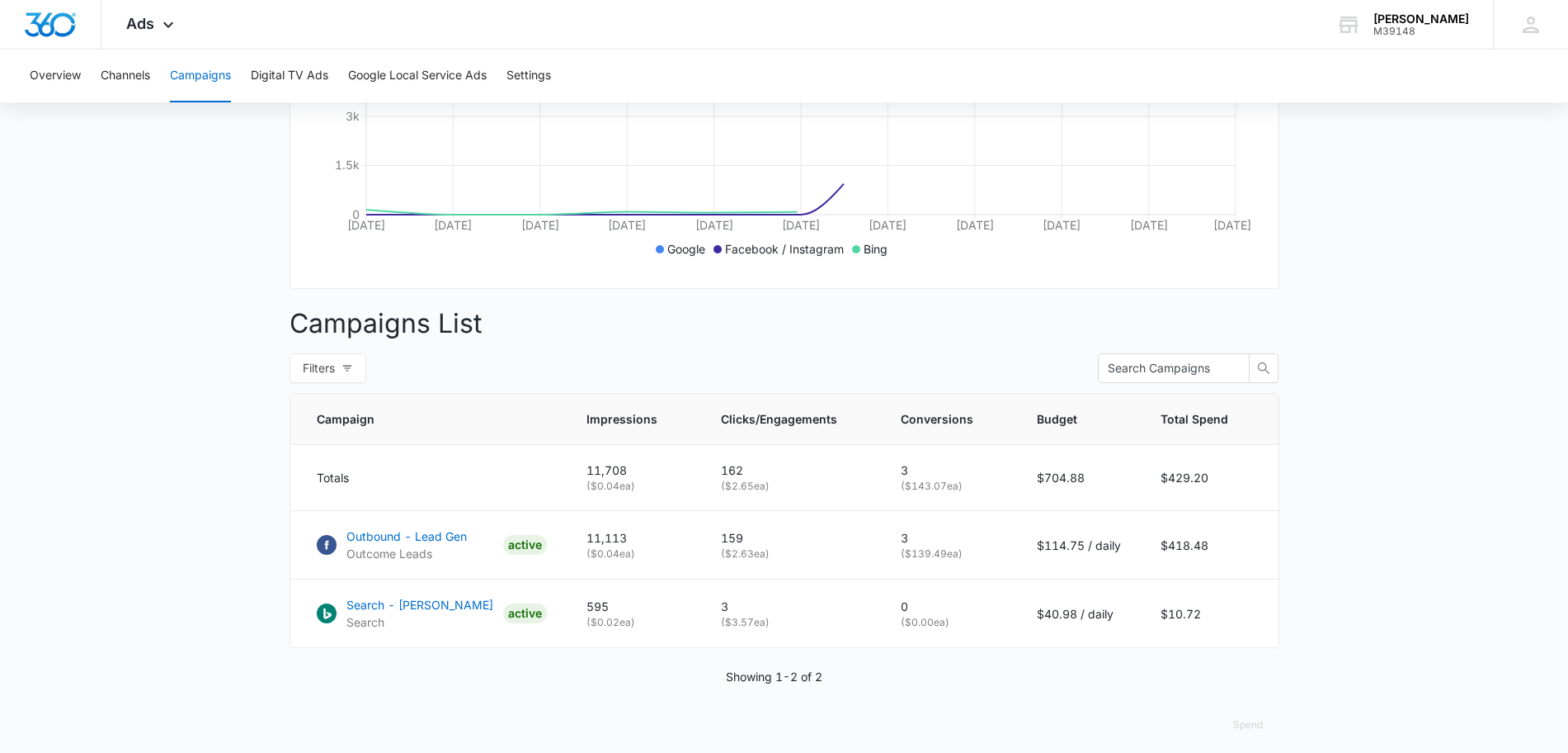
scroll to position [440, 0]
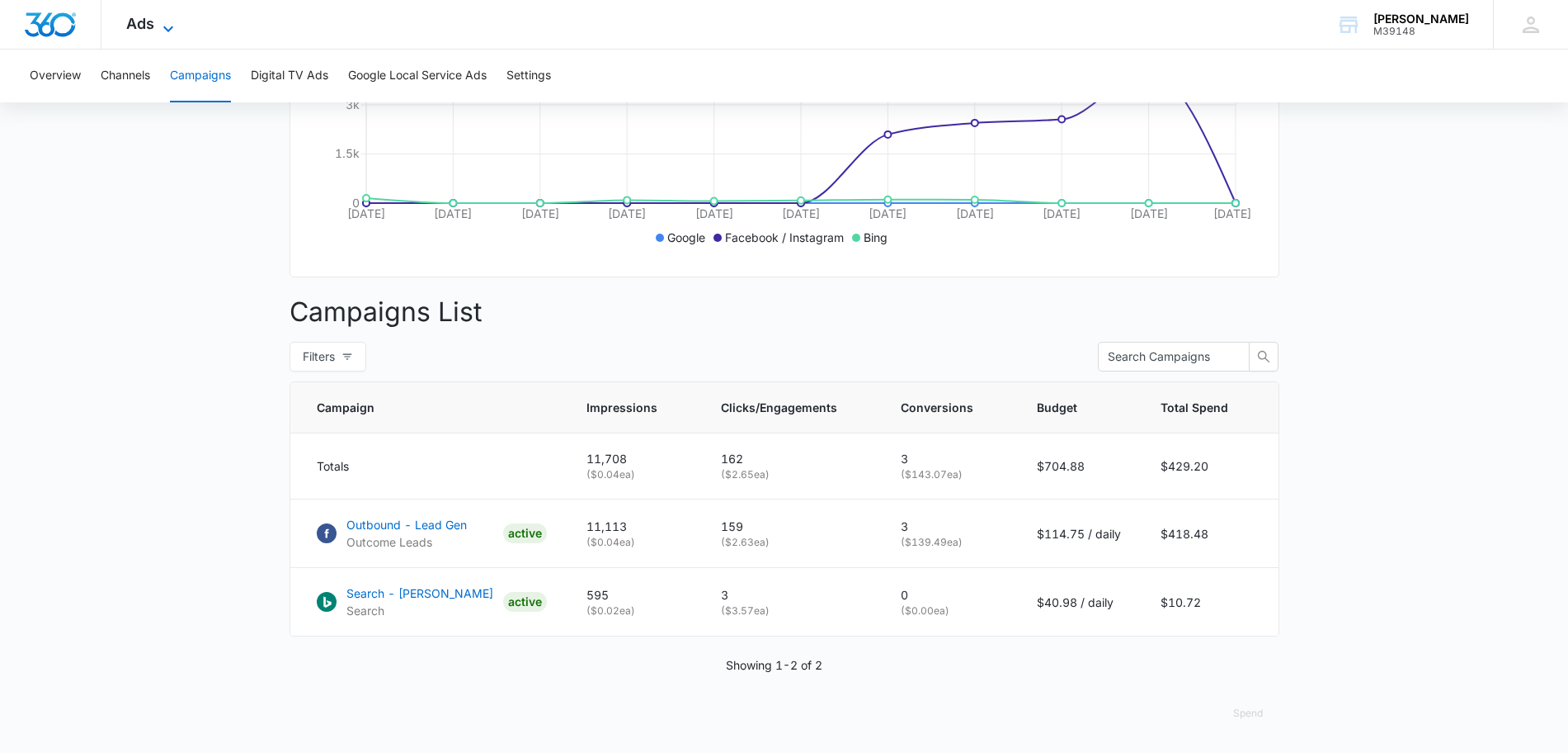
click at [167, 21] on icon at bounding box center [168, 28] width 20 height 20
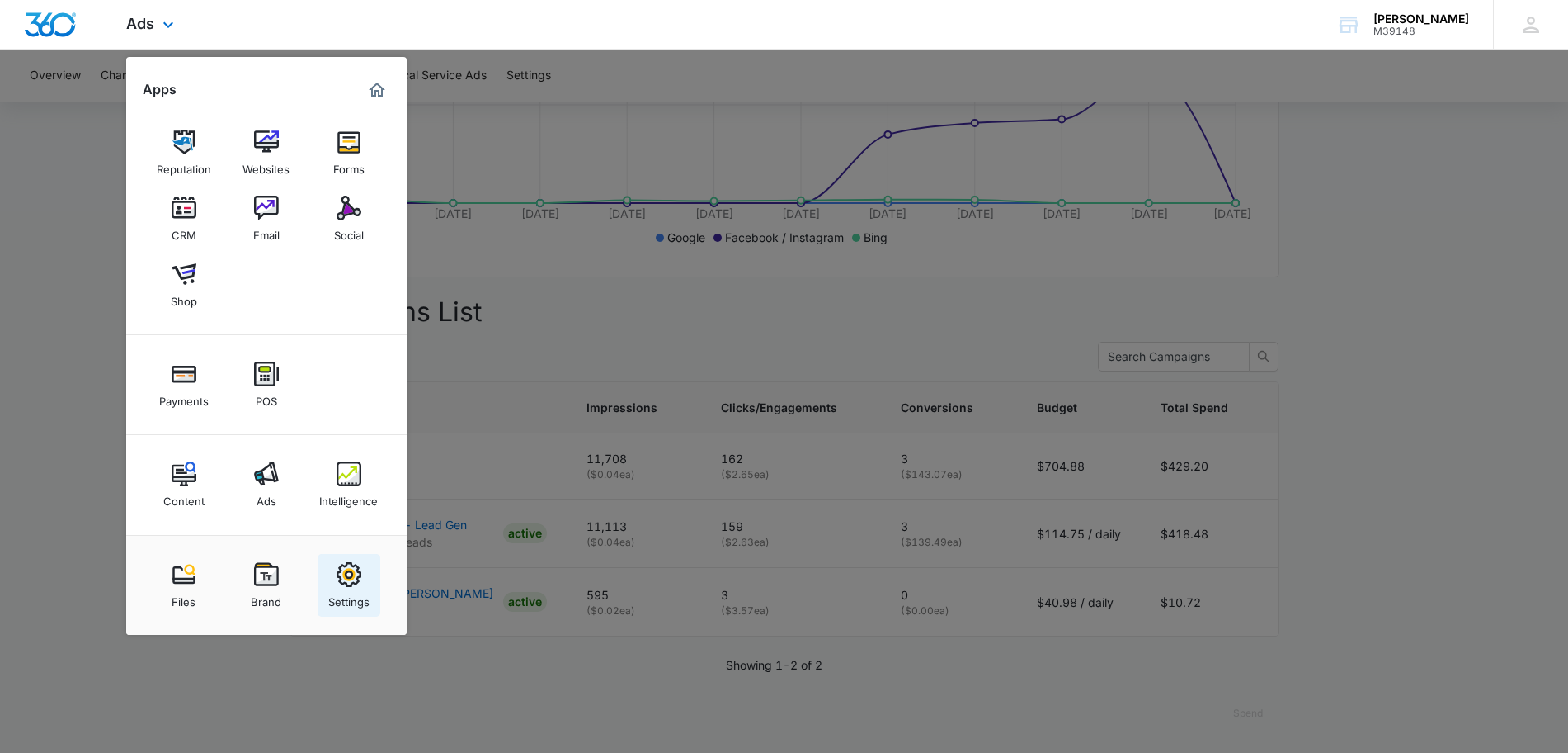
click at [349, 583] on img at bounding box center [348, 574] width 25 height 25
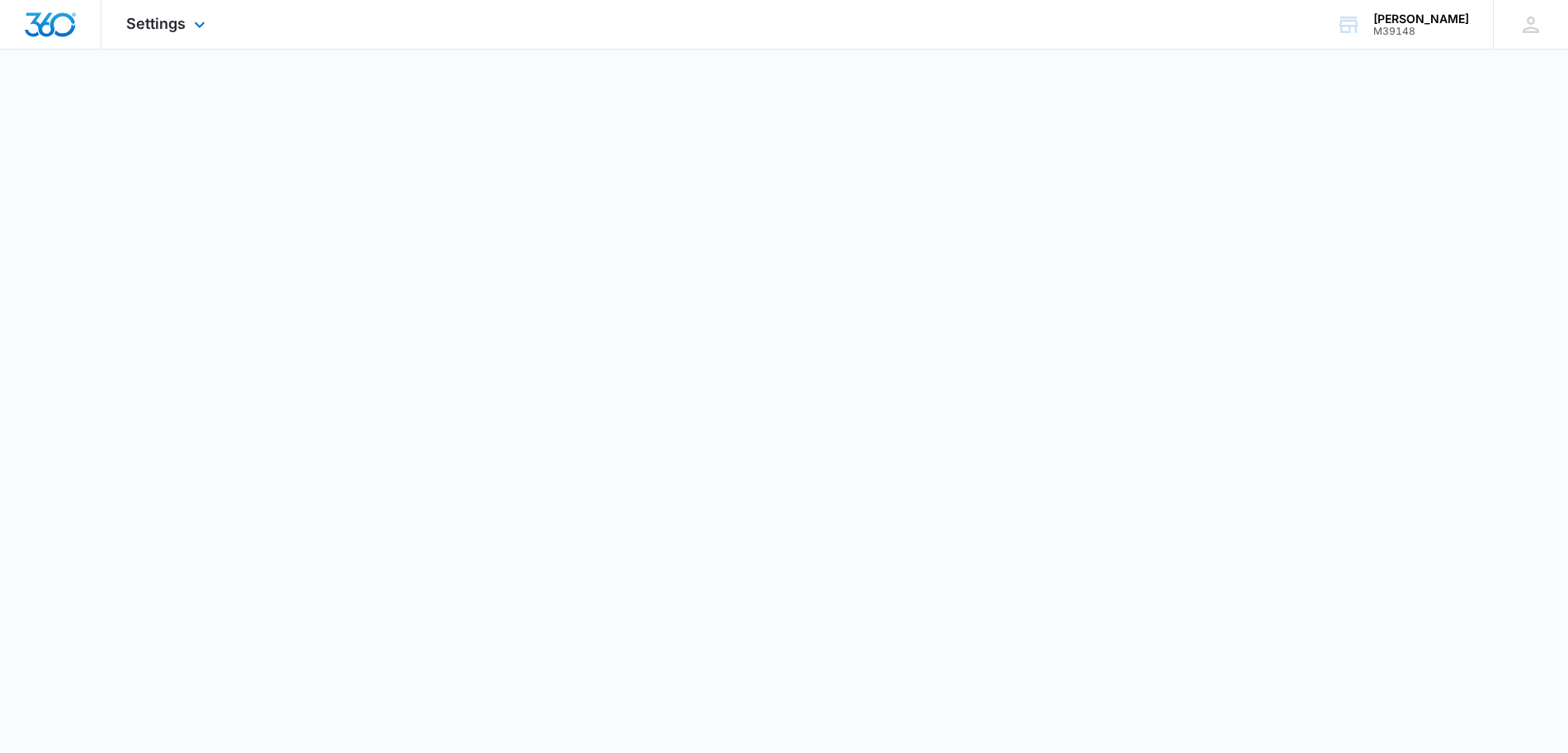
select select "33"
select select "US"
select select "America/Denver"
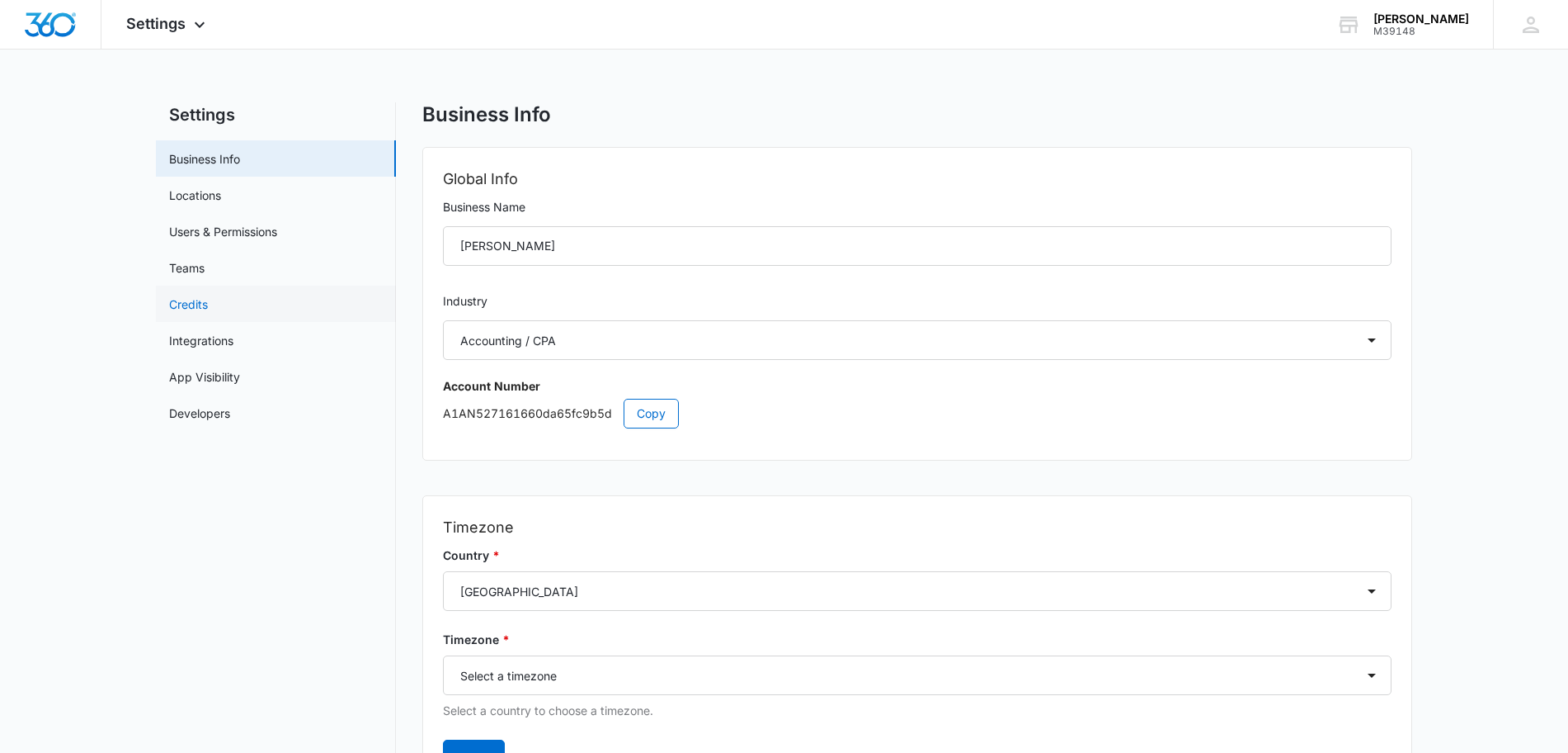
click at [208, 298] on link "Credits" at bounding box center [188, 304] width 39 height 17
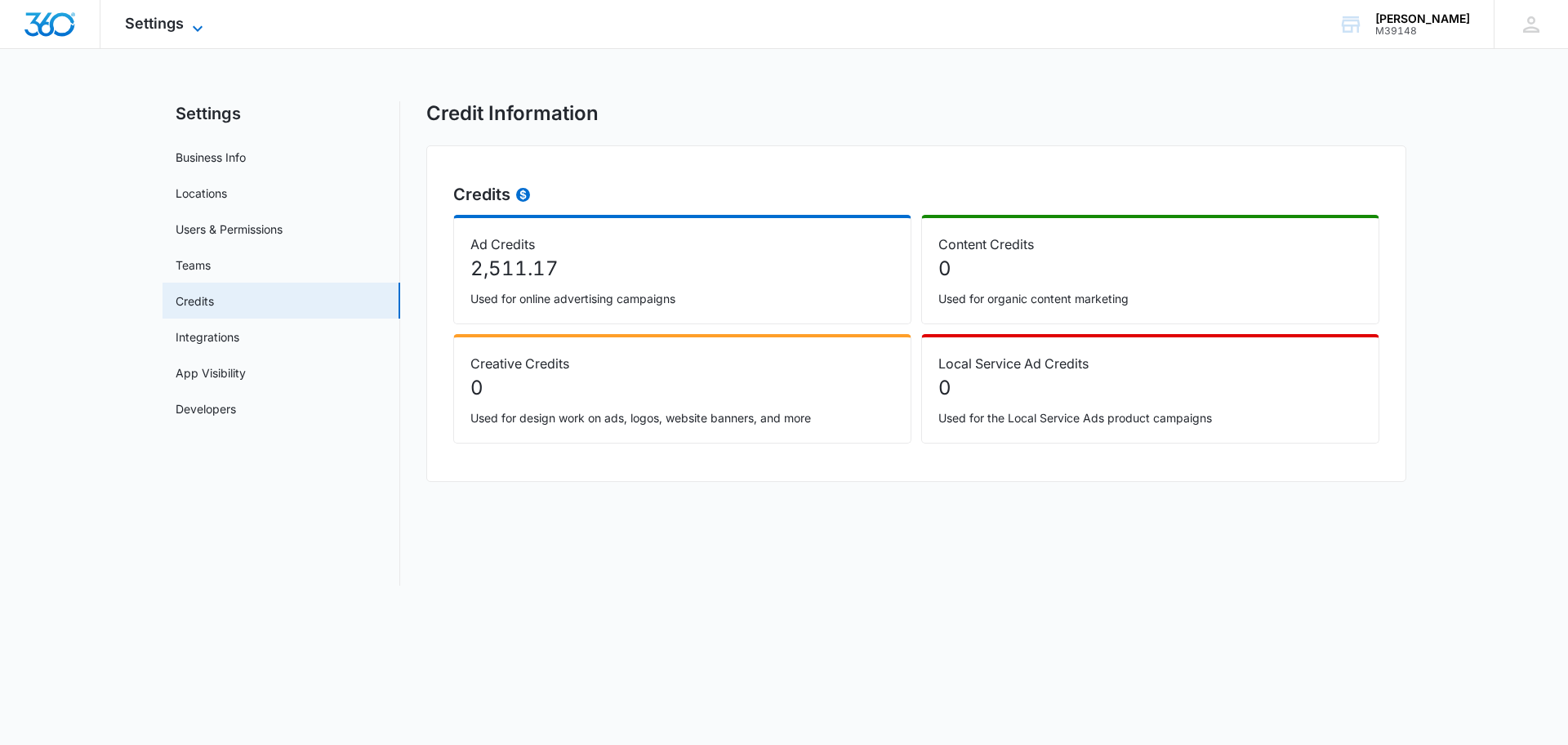
click at [192, 21] on icon at bounding box center [197, 28] width 20 height 20
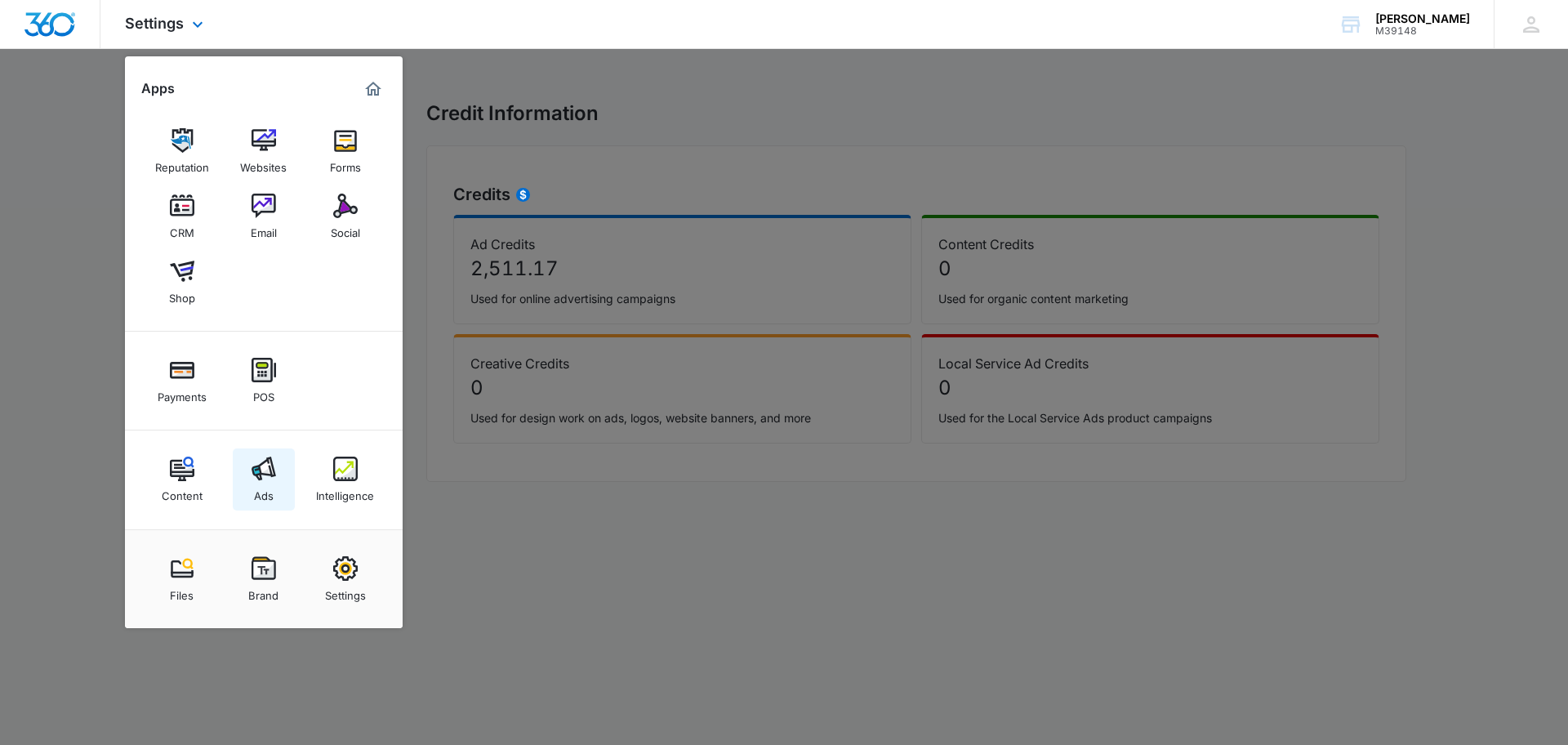
click at [255, 476] on img at bounding box center [264, 469] width 25 height 25
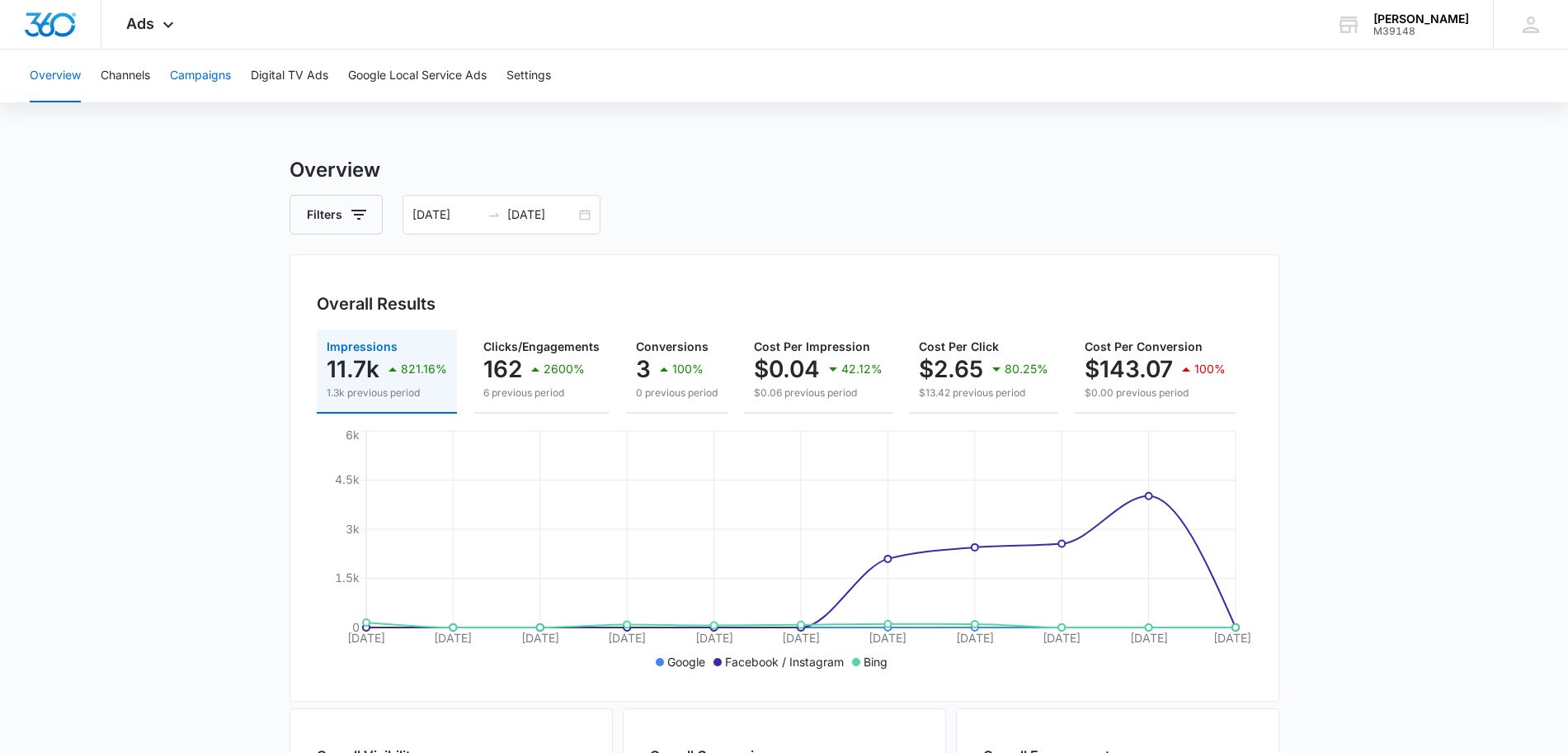
click at [223, 71] on button "Campaigns" at bounding box center [200, 75] width 61 height 53
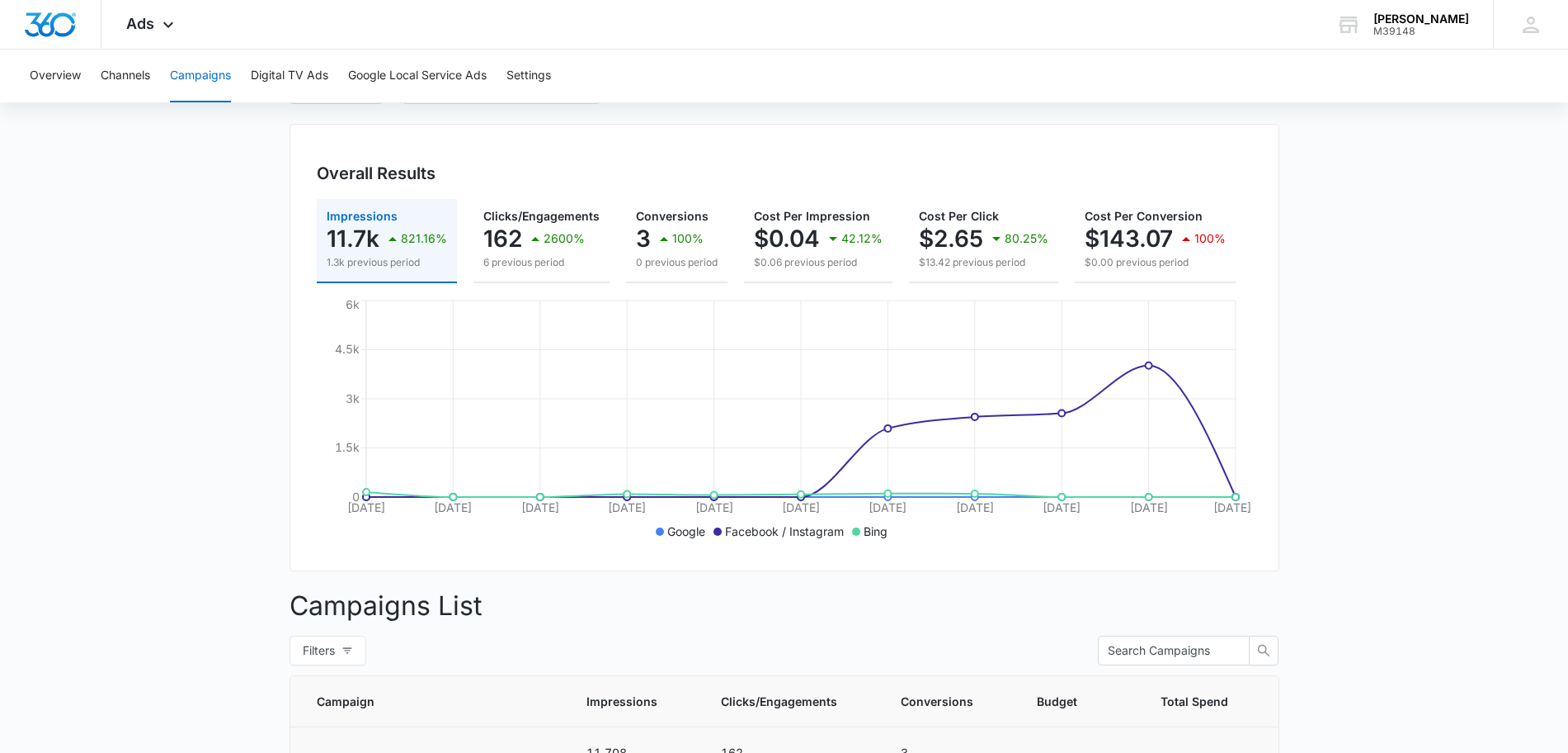
scroll to position [440, 0]
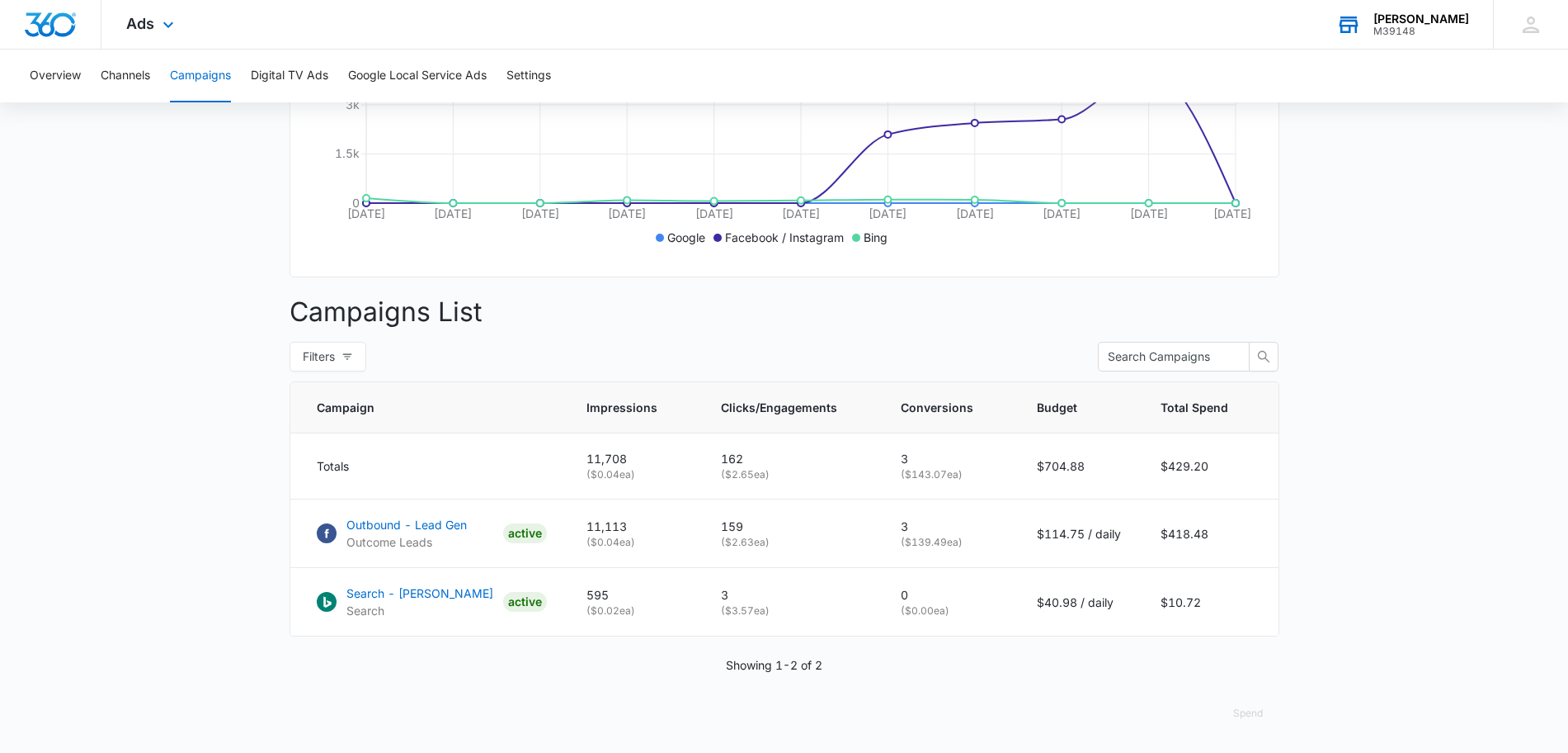
click at [1266, 23] on div "Kiba - Dickinson" at bounding box center [1421, 18] width 96 height 13
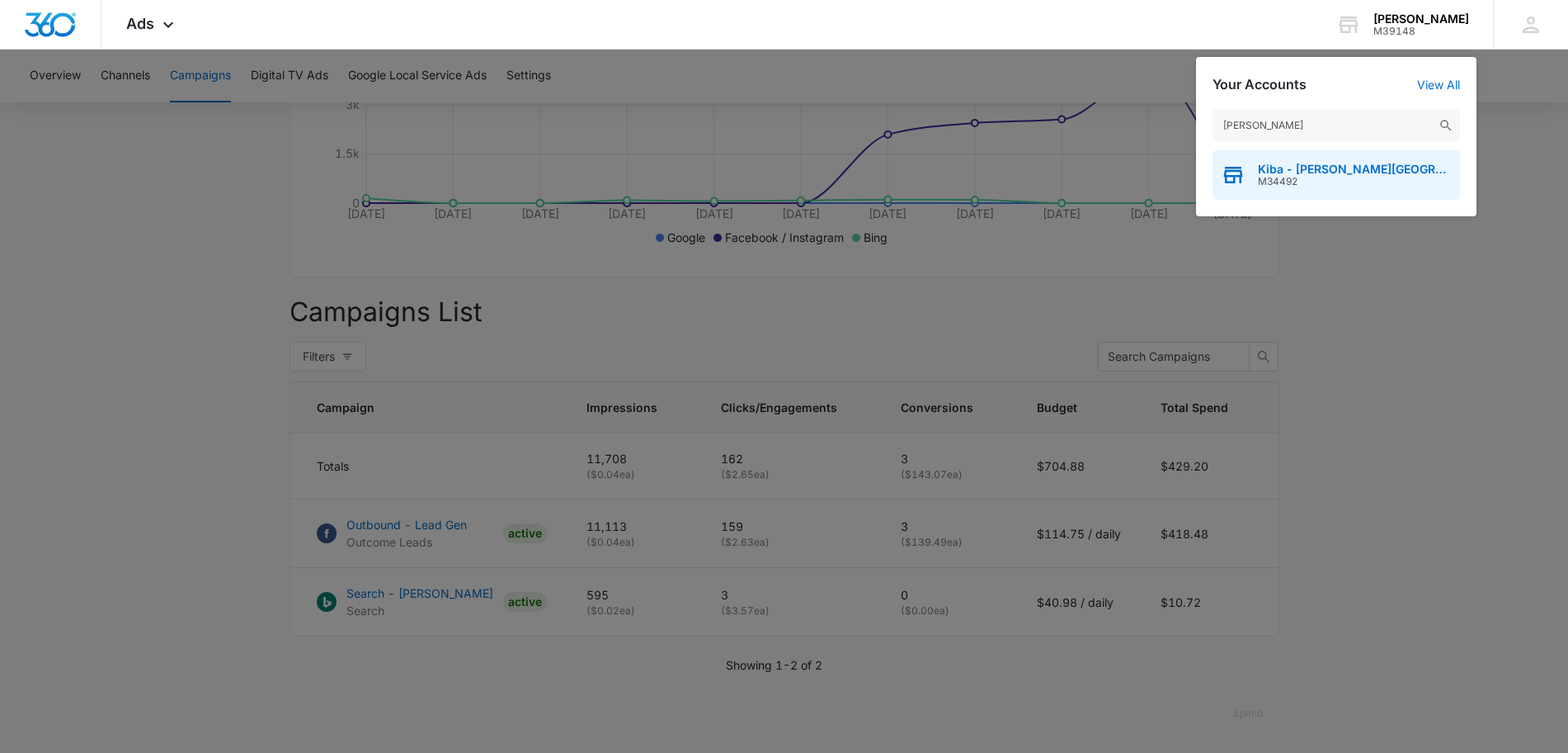
type input "kiba - clifton"
click at [1266, 184] on span "M34492" at bounding box center [1354, 181] width 194 height 11
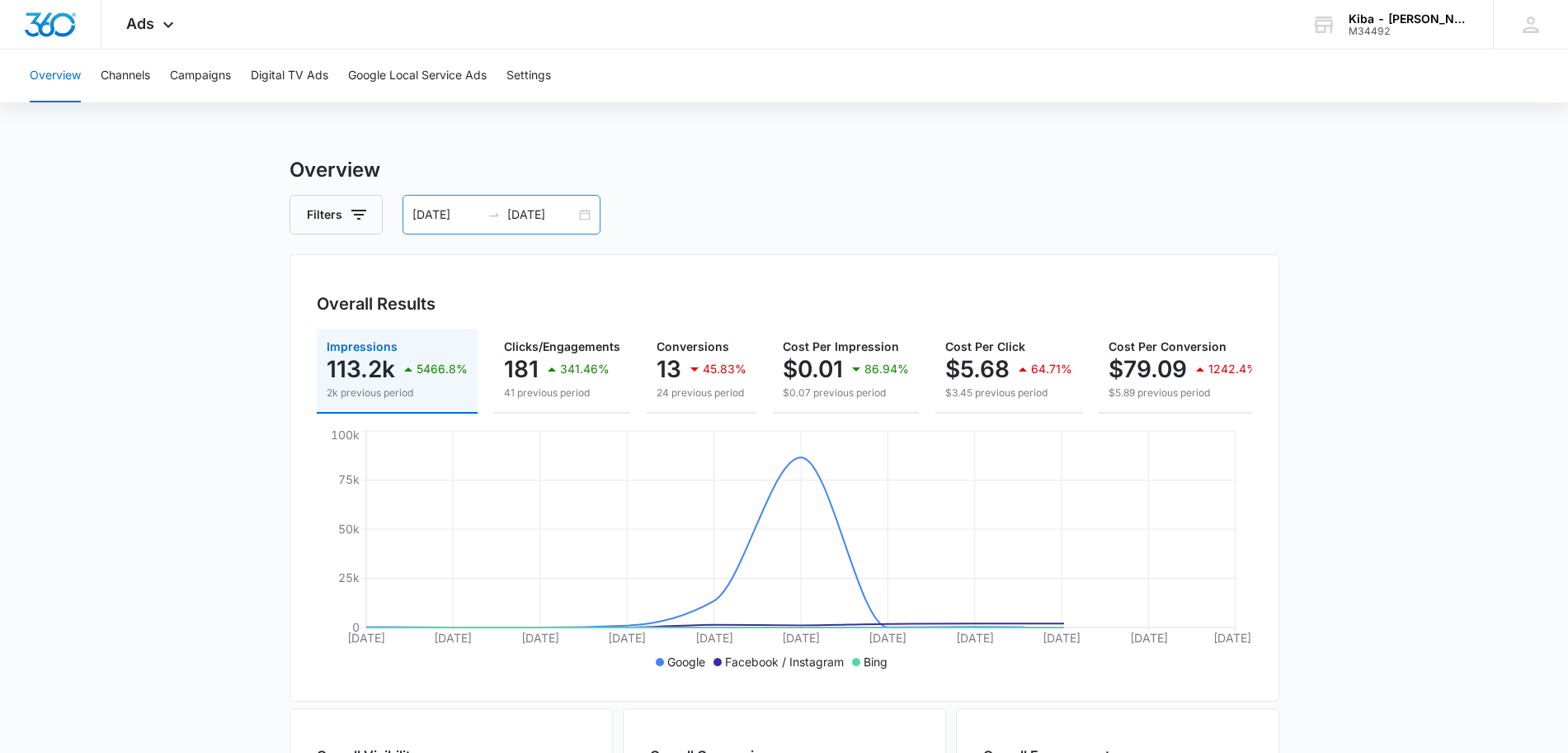
click at [587, 220] on div "08/01/2025 08/11/2025" at bounding box center [502, 215] width 198 height 40
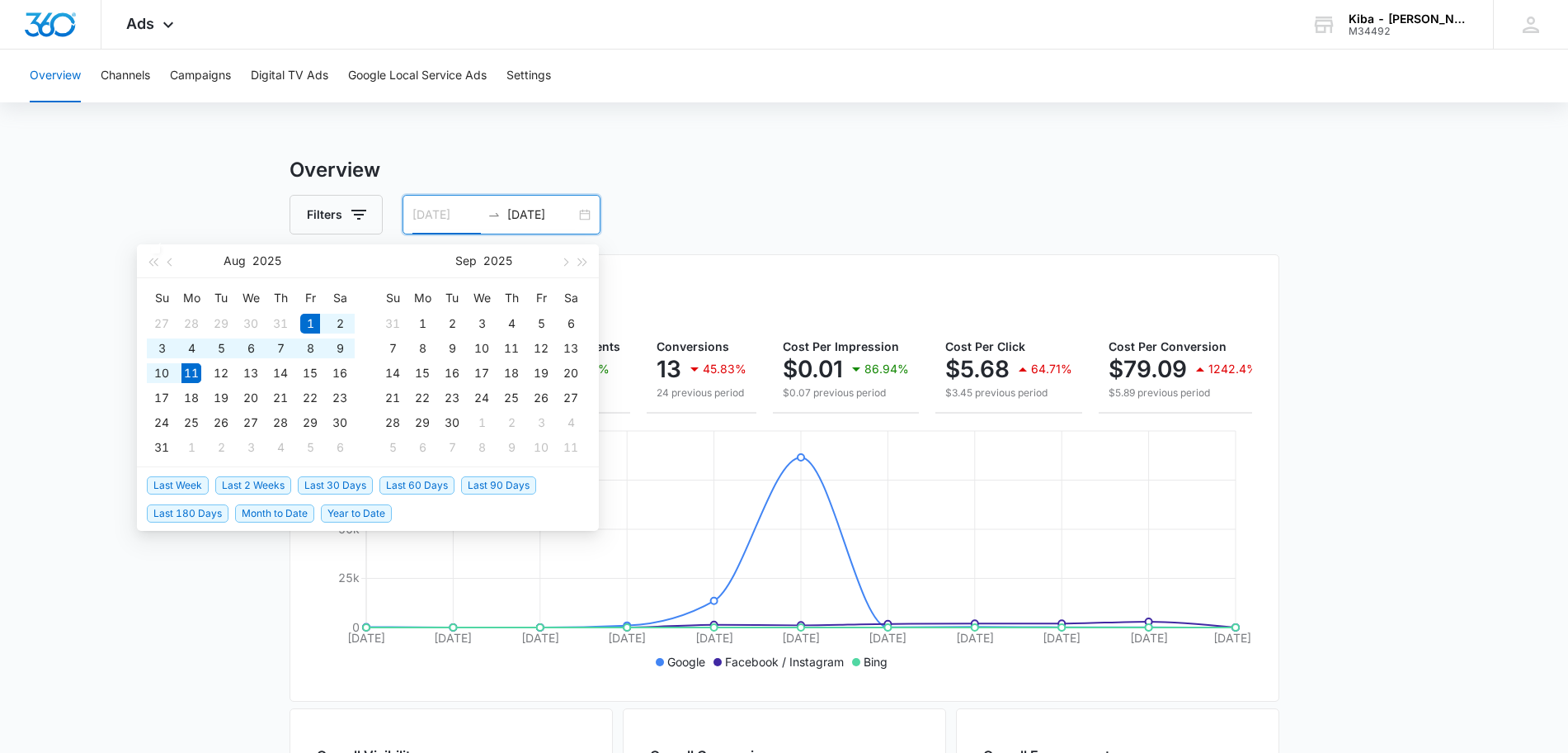
type input "[DATE]"
click at [309, 321] on div "1" at bounding box center [309, 323] width 20 height 20
type input "[DATE]"
click at [164, 367] on div "10" at bounding box center [161, 373] width 20 height 20
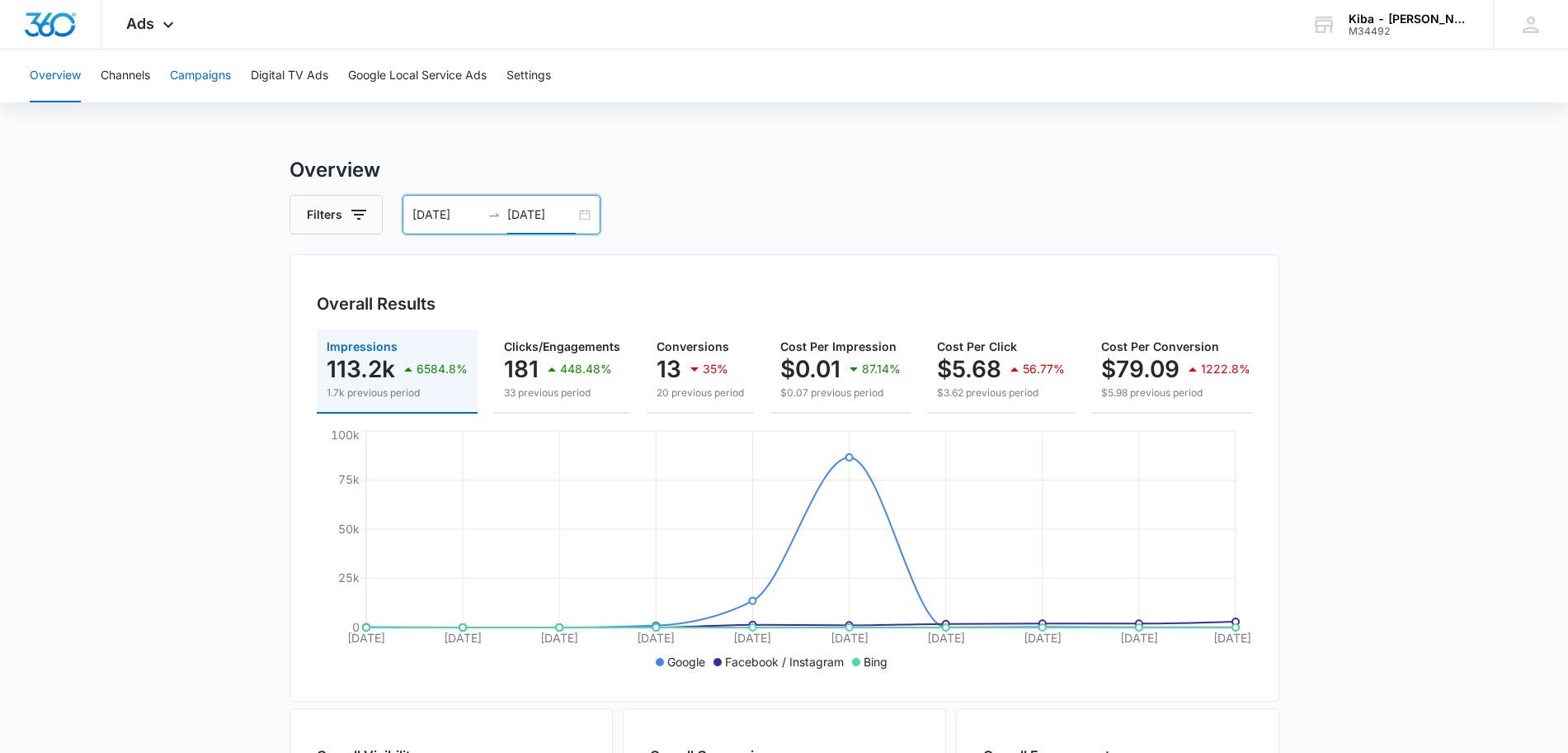
click at [195, 79] on button "Campaigns" at bounding box center [200, 75] width 61 height 53
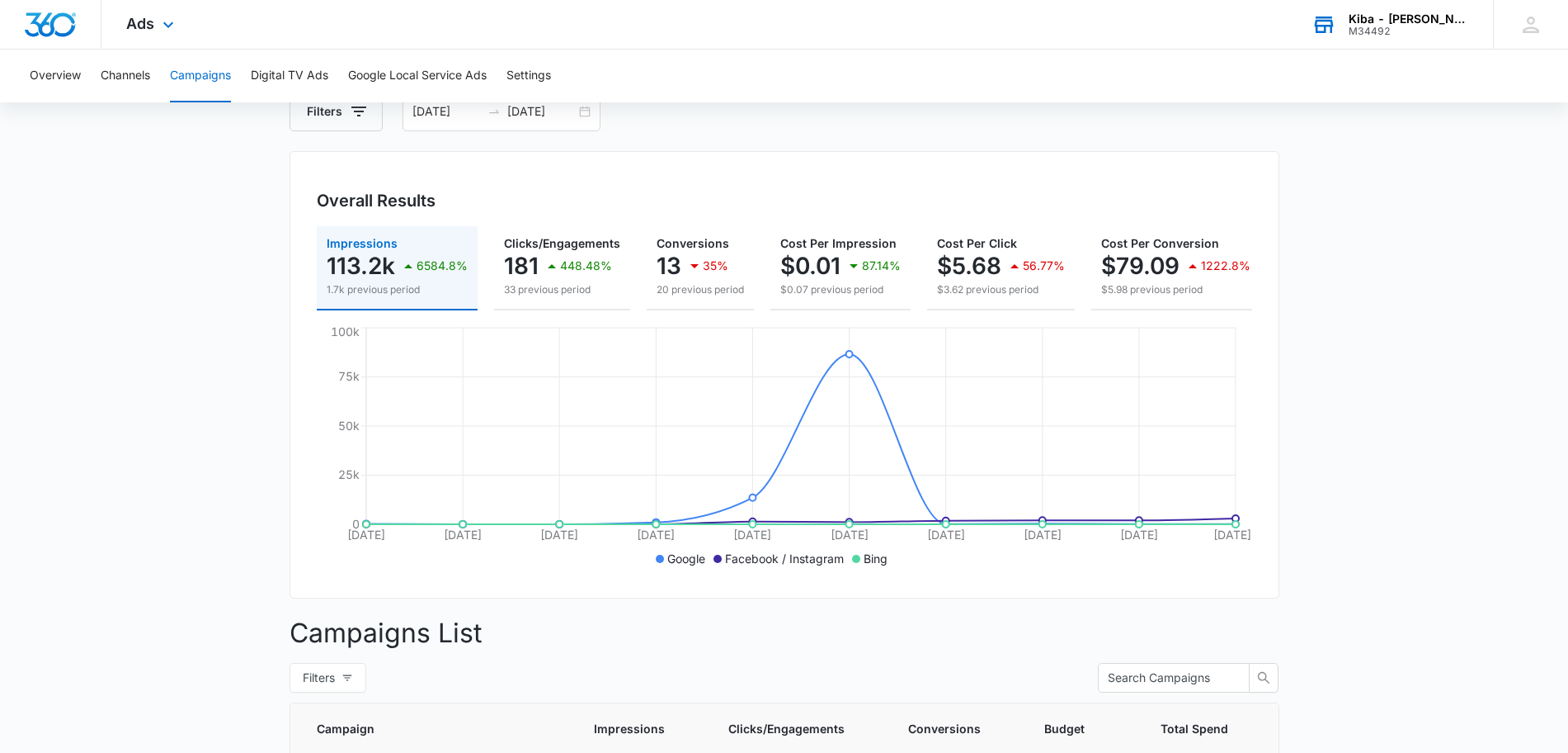
click at [1266, 29] on div "M34492" at bounding box center [1409, 31] width 121 height 11
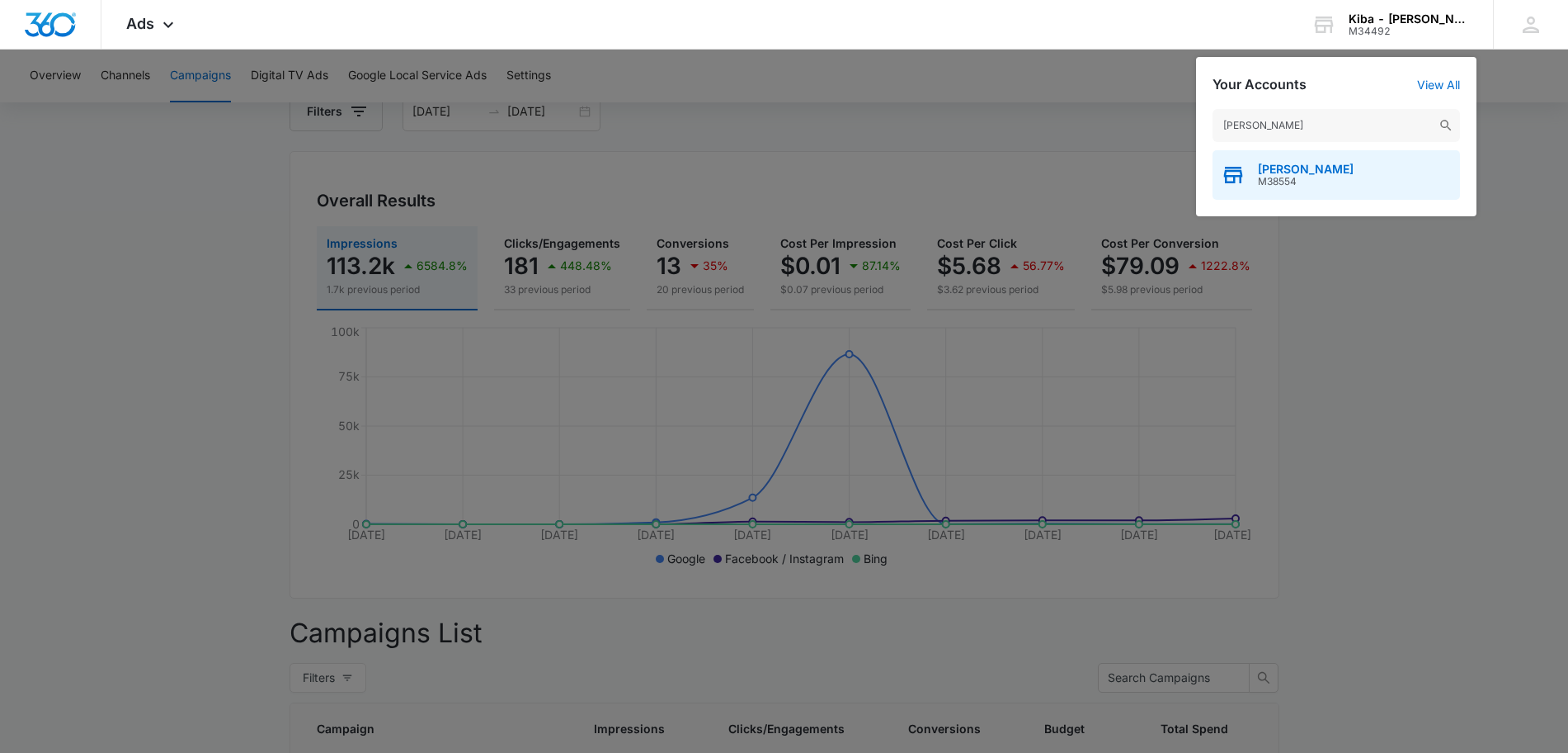
type input "kiba - girard"
click at [1266, 187] on div "Kiba - Girard M38554" at bounding box center [1336, 174] width 247 height 49
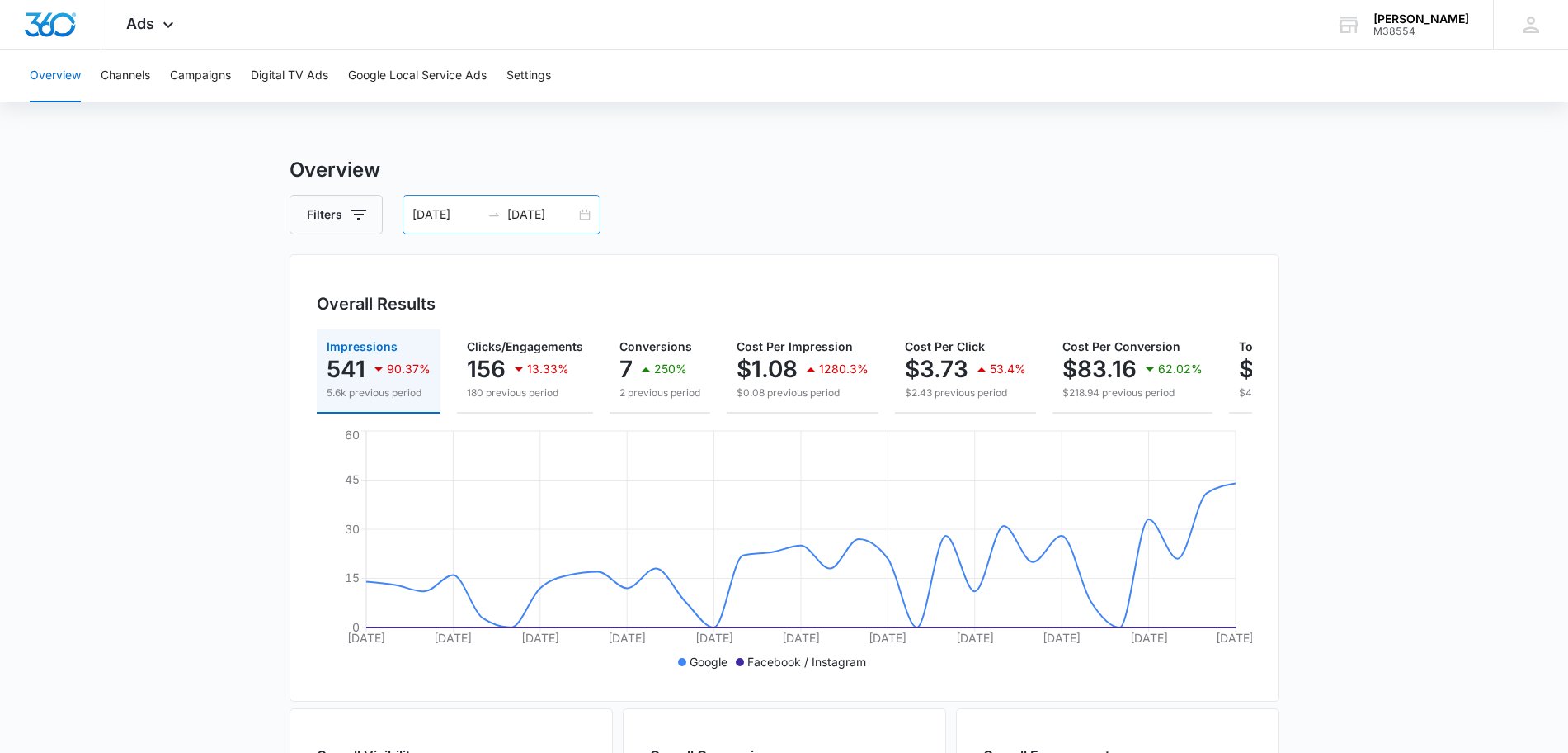
click at [583, 220] on div "07/01/2025 07/31/2025" at bounding box center [502, 215] width 198 height 40
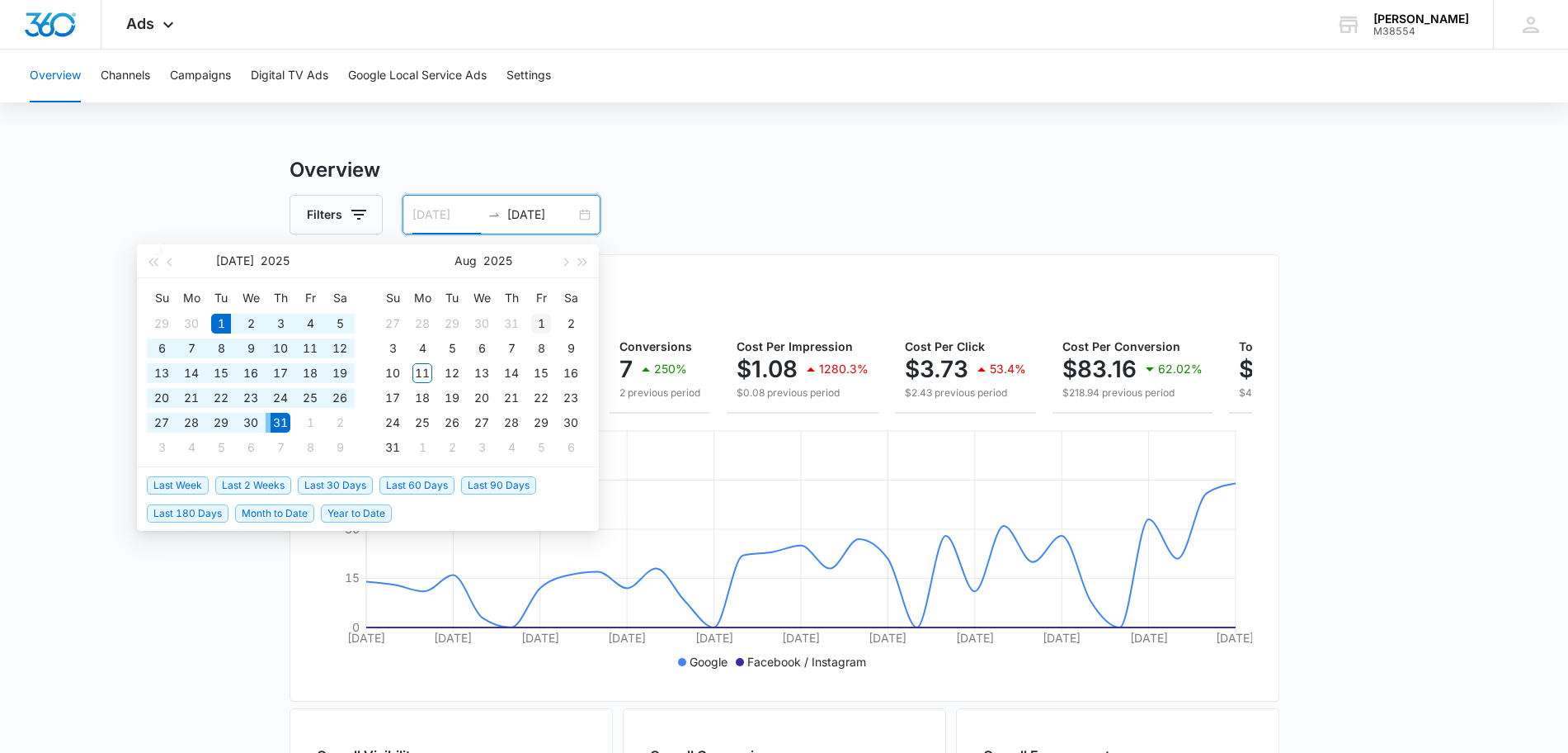
type input "[DATE]"
click at [542, 319] on div "1" at bounding box center [540, 323] width 20 height 20
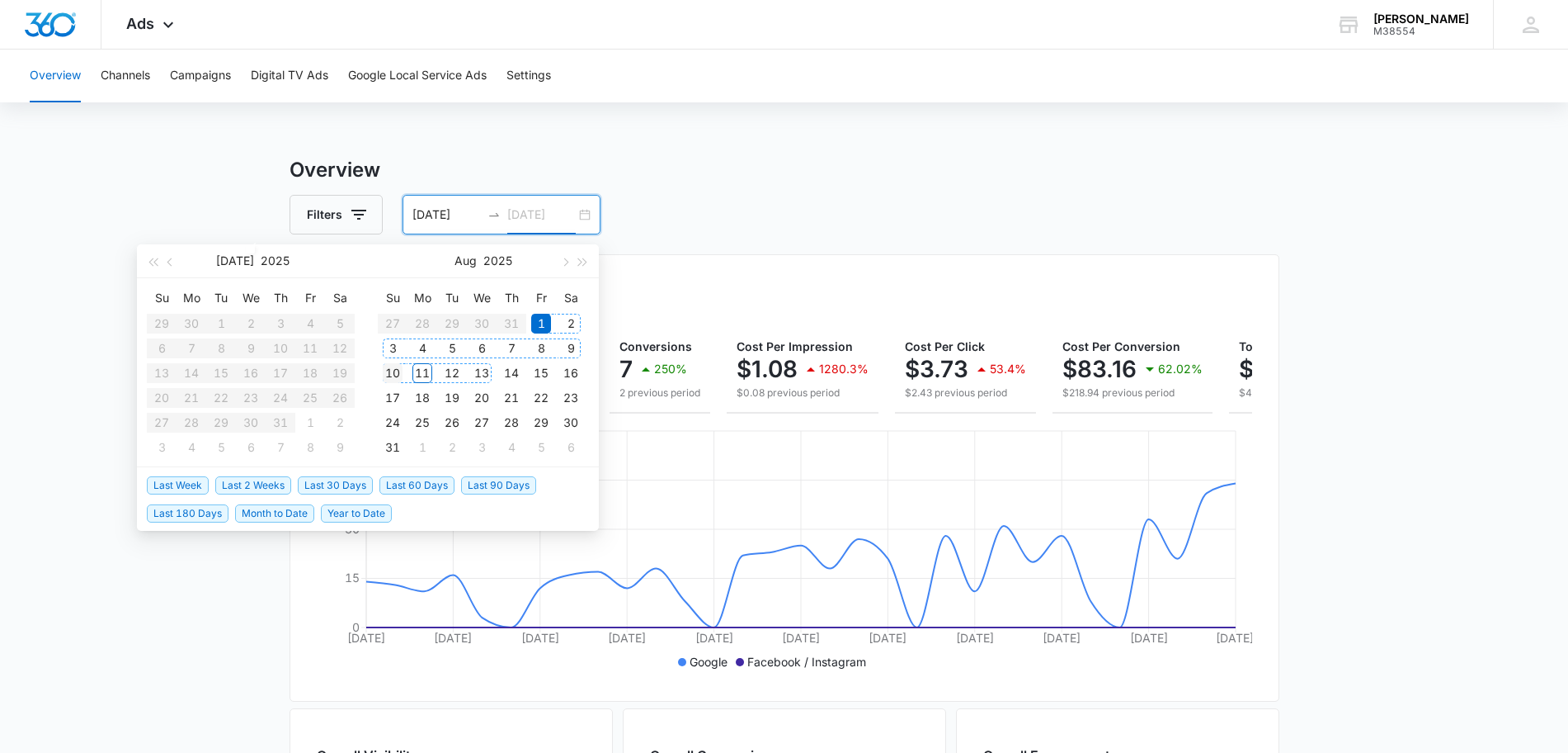
type input "[DATE]"
click at [397, 373] on div "10" at bounding box center [392, 373] width 20 height 20
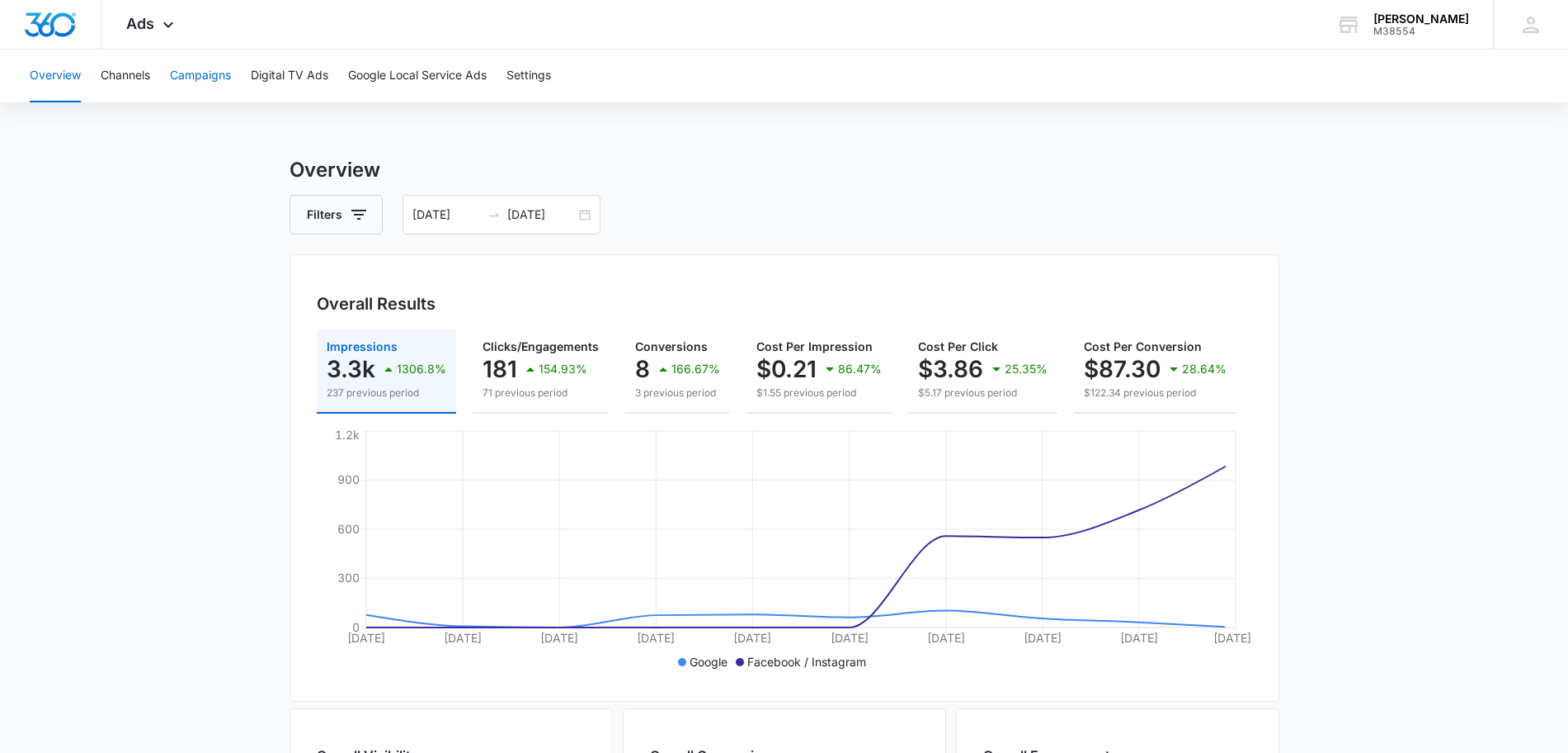
click at [196, 73] on button "Campaigns" at bounding box center [200, 75] width 61 height 53
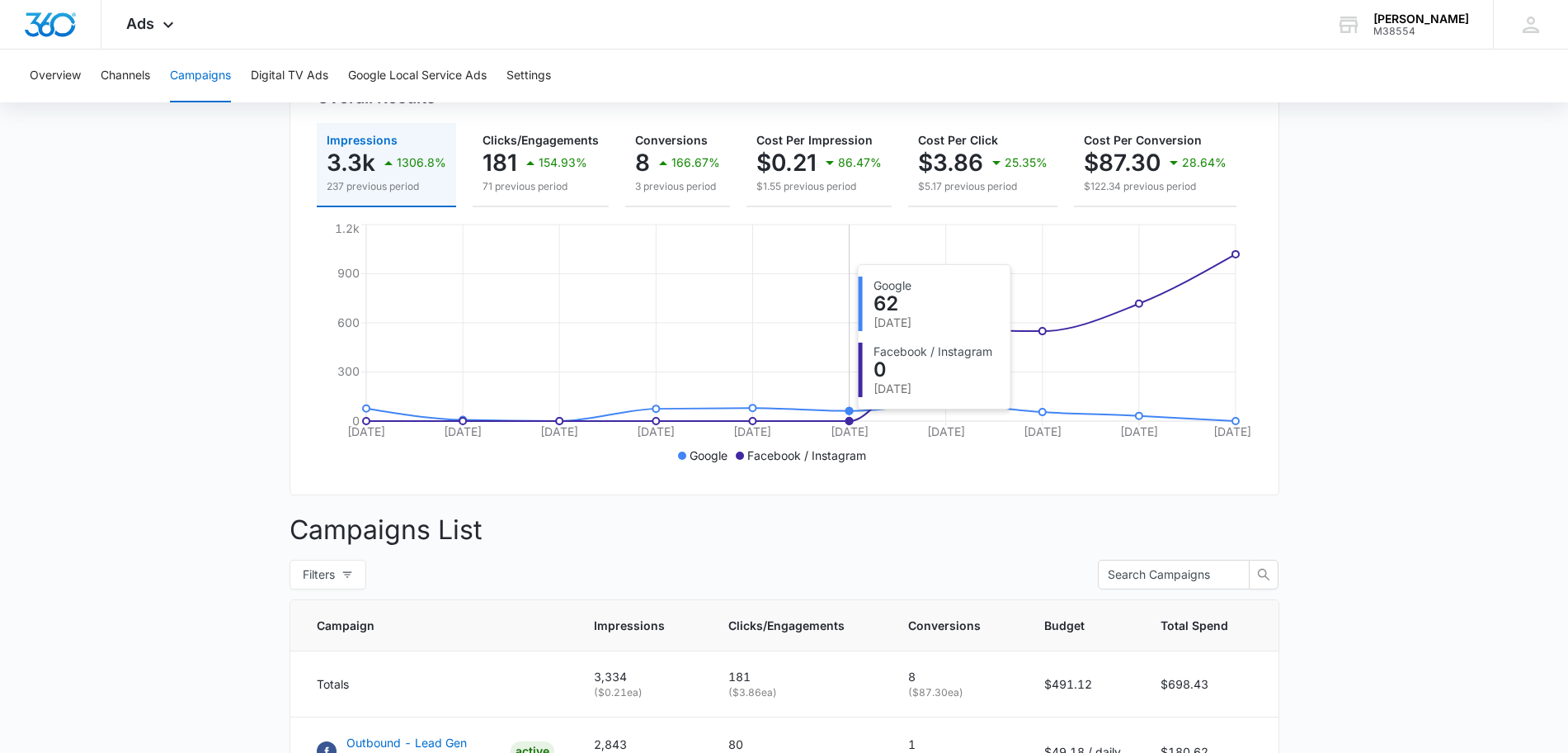
scroll to position [412, 0]
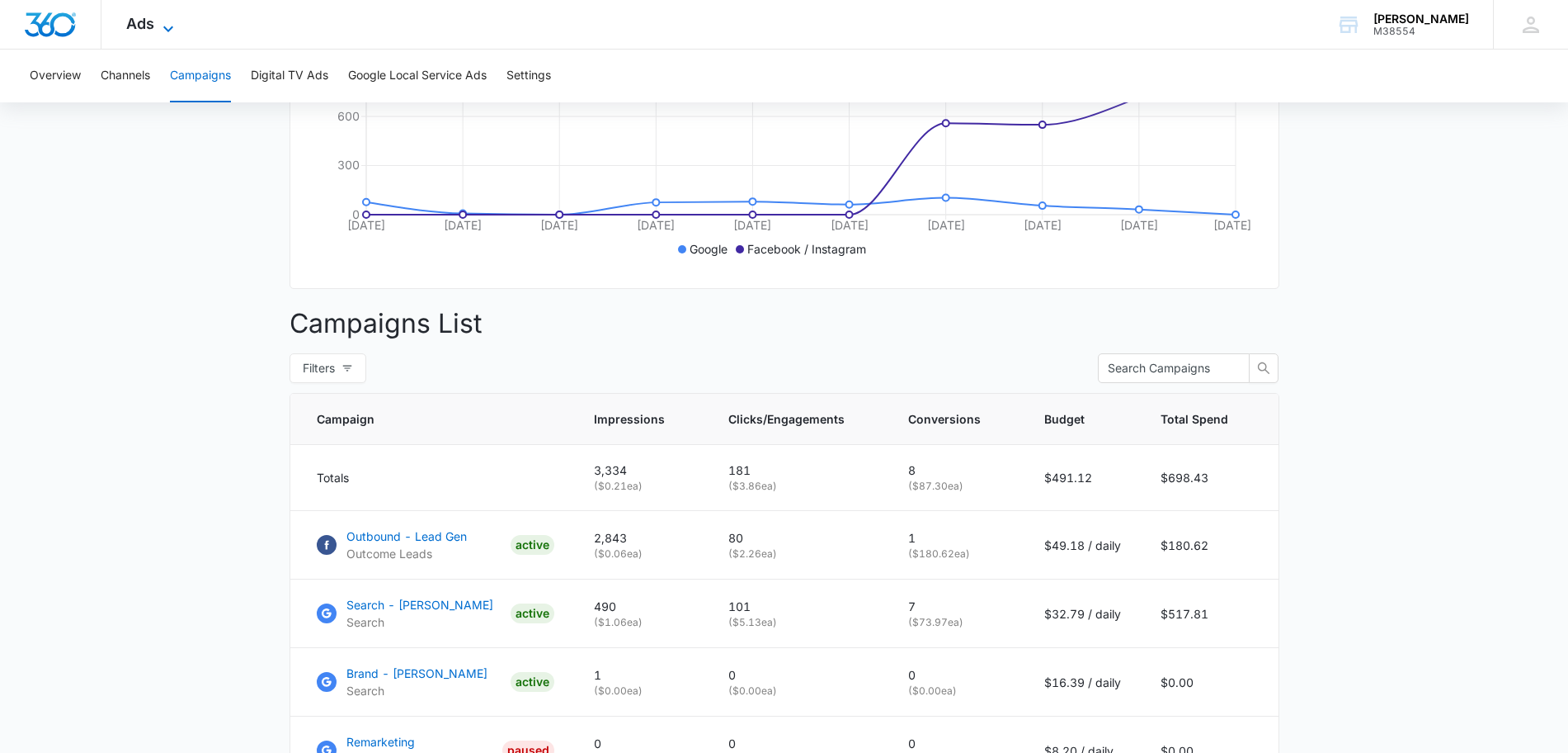
click at [162, 24] on icon at bounding box center [168, 28] width 20 height 20
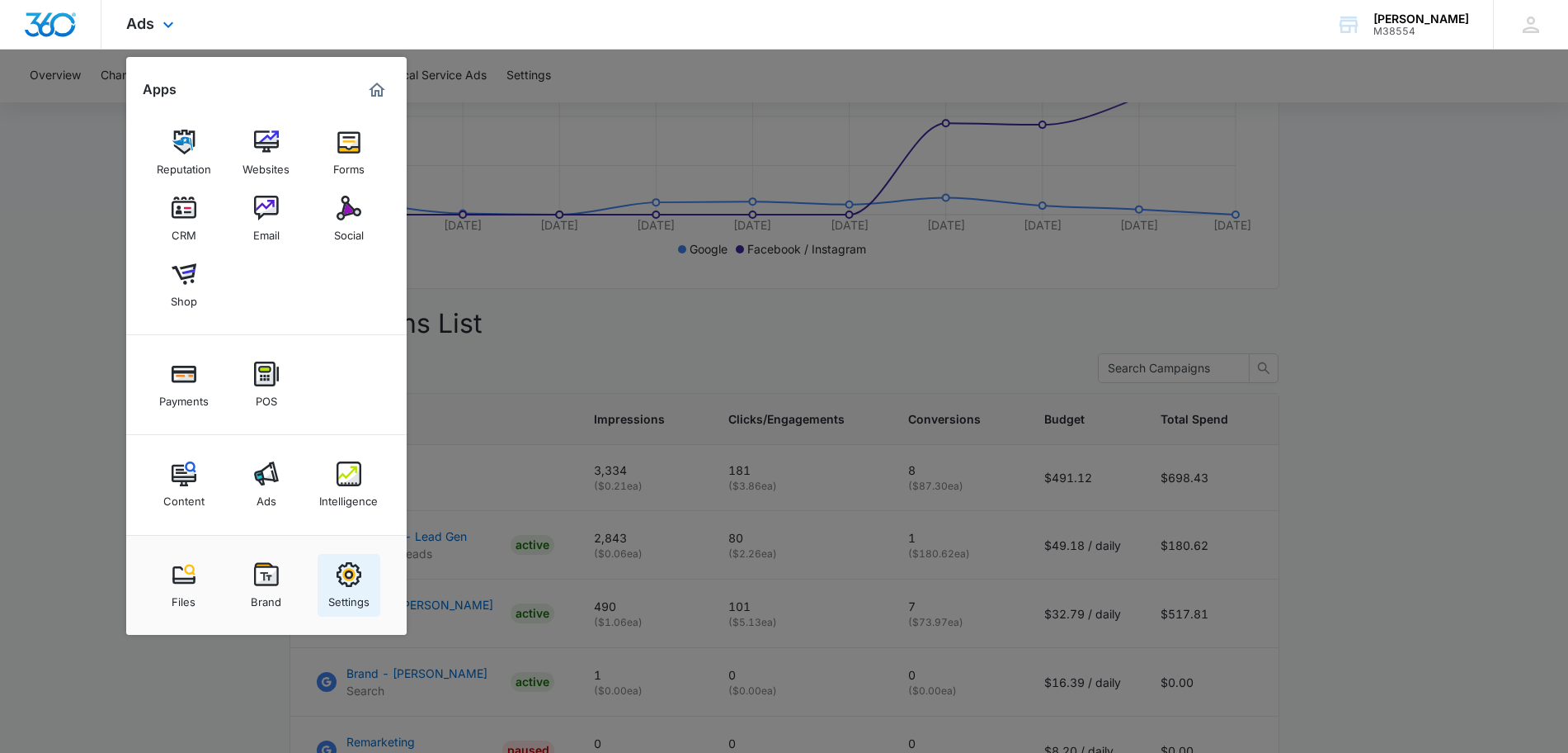
click at [342, 571] on img at bounding box center [348, 574] width 25 height 25
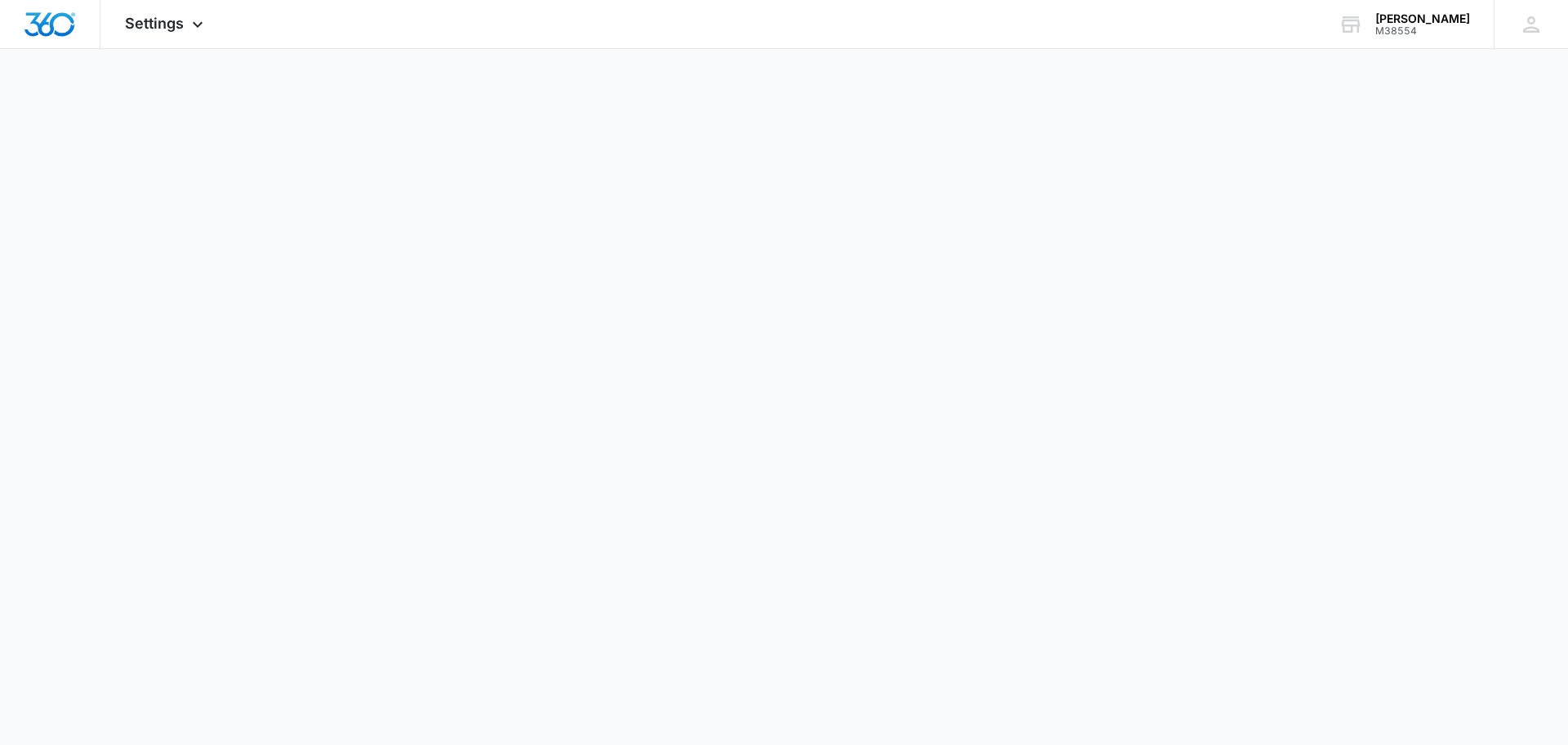
select select "33"
select select "US"
select select "America/Denver"
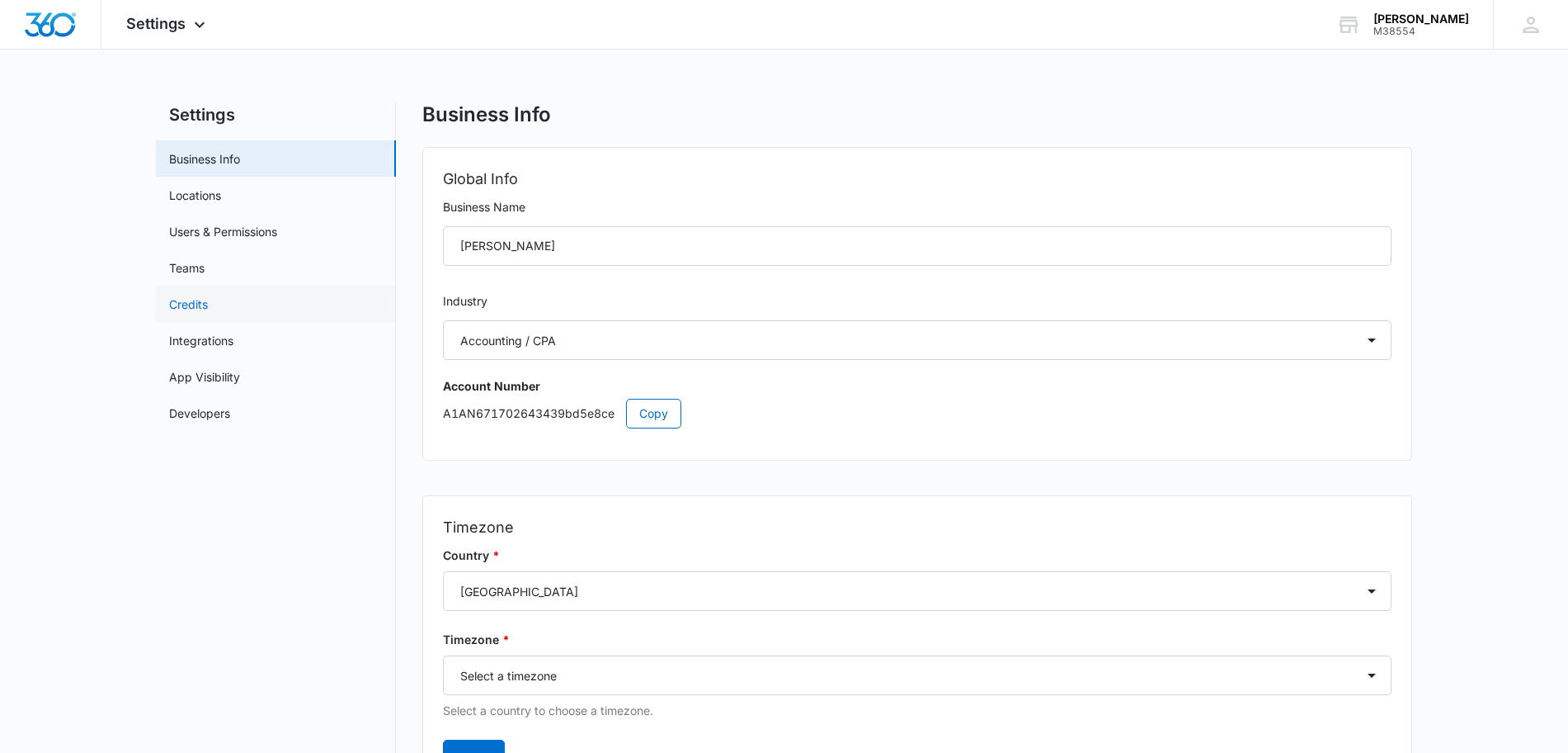
click at [208, 304] on link "Credits" at bounding box center [188, 304] width 39 height 17
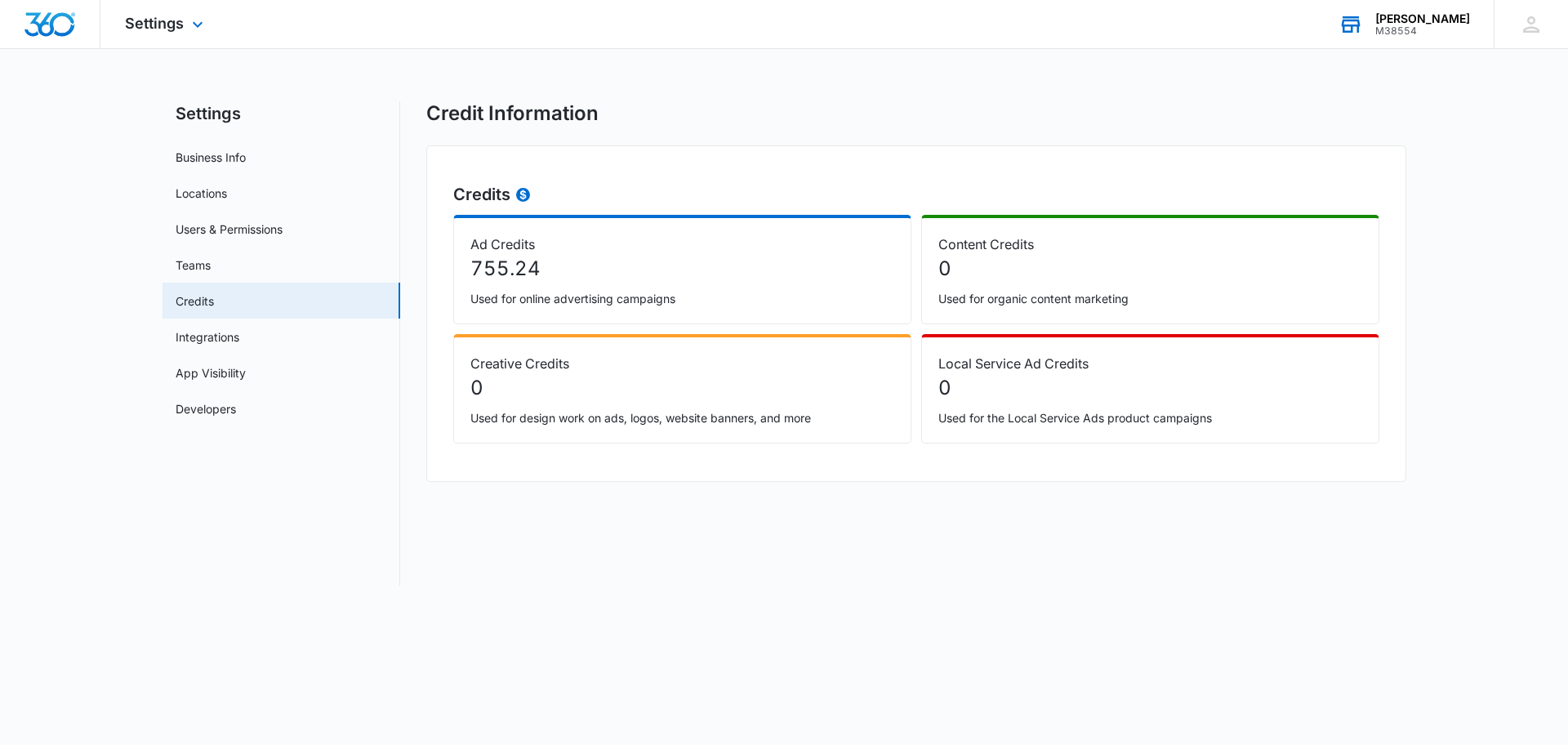
click at [1254, 20] on div "Kiba - Girard" at bounding box center [1422, 18] width 95 height 13
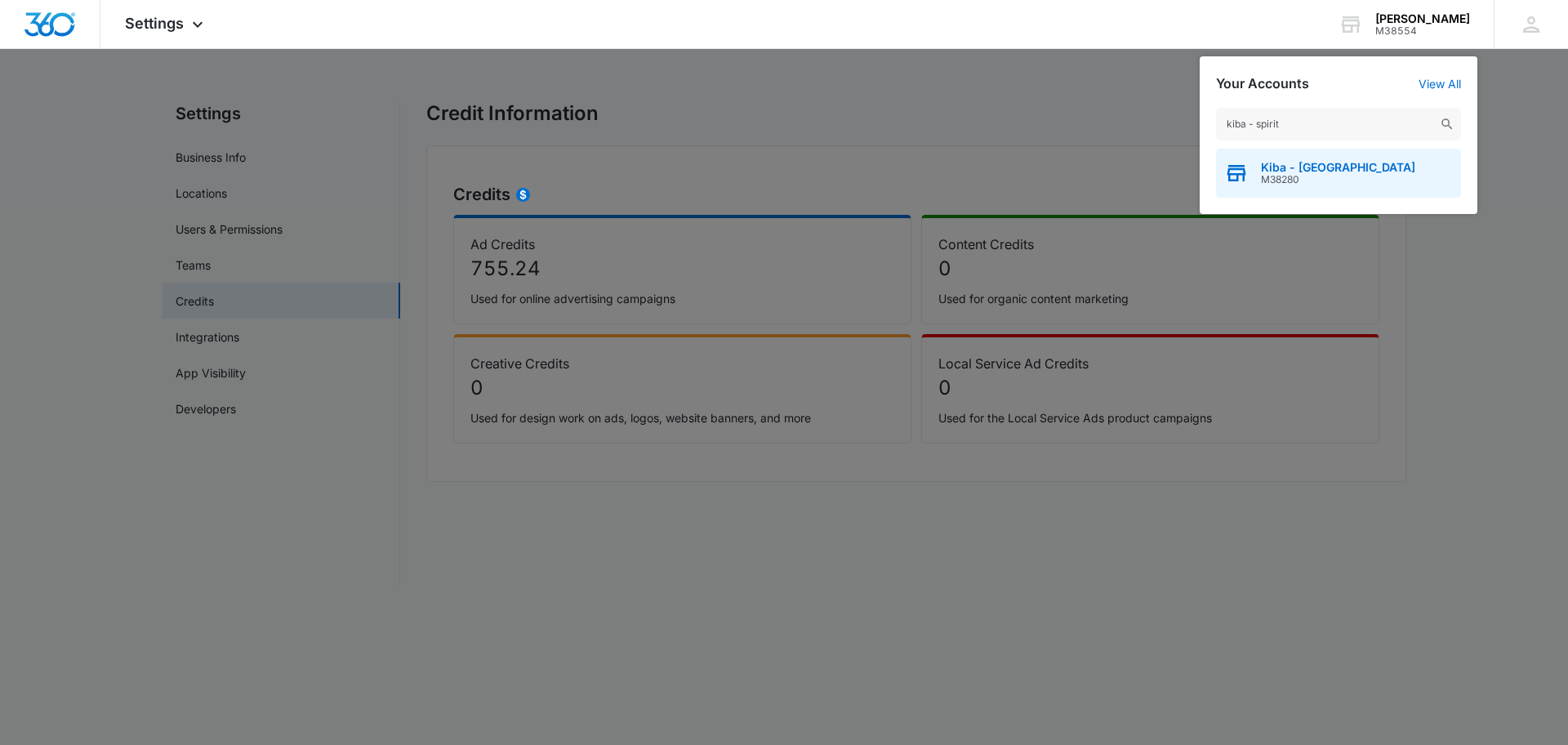
type input "kiba - spirit"
click at [1254, 183] on span "M38280" at bounding box center [1338, 179] width 154 height 11
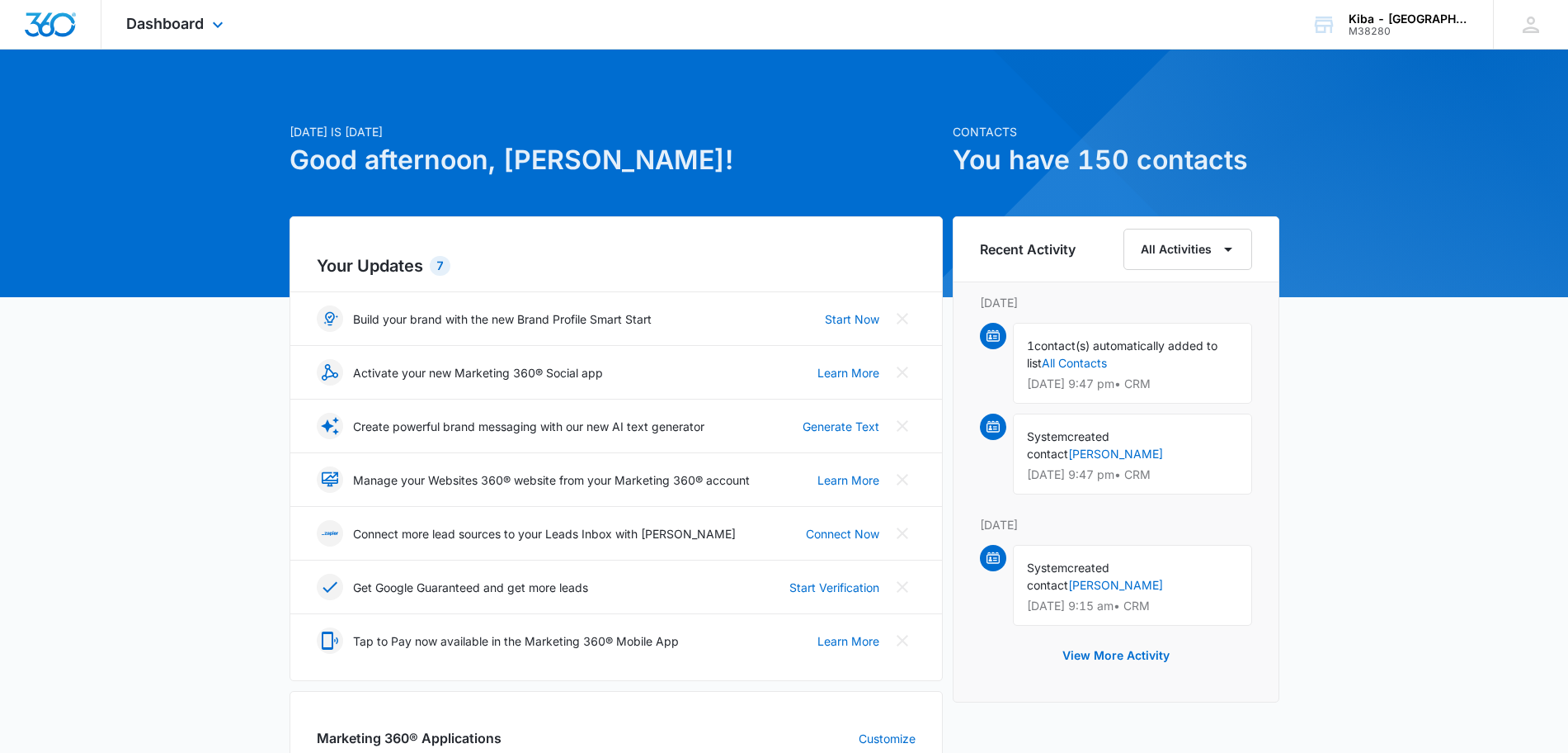
click at [207, 24] on div "Dashboard Apps Reputation Websites Forms CRM Email Social Shop Payments POS Con…" at bounding box center [177, 24] width 151 height 48
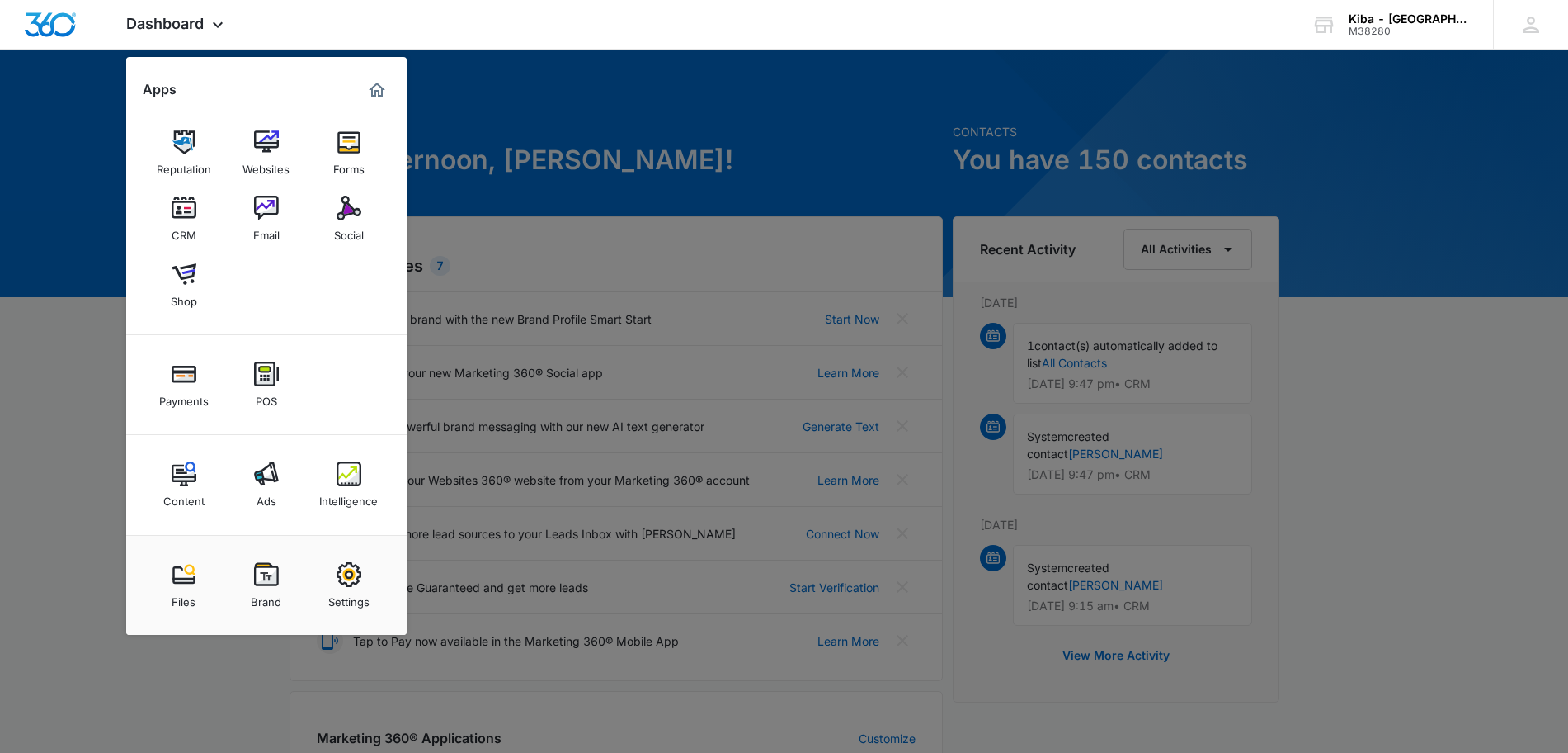
click at [349, 574] on img at bounding box center [348, 574] width 25 height 25
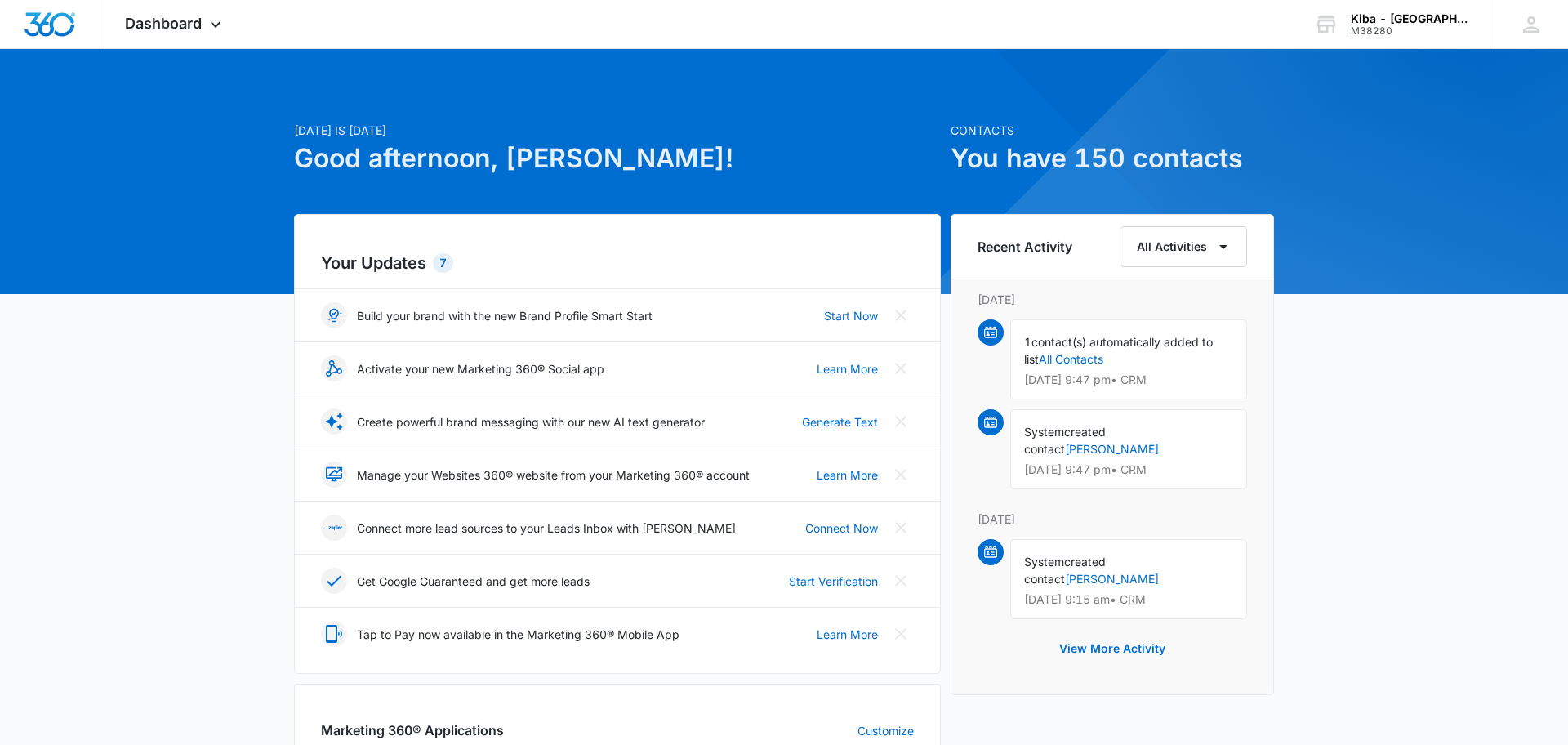
select select "33"
select select "US"
select select "America/Denver"
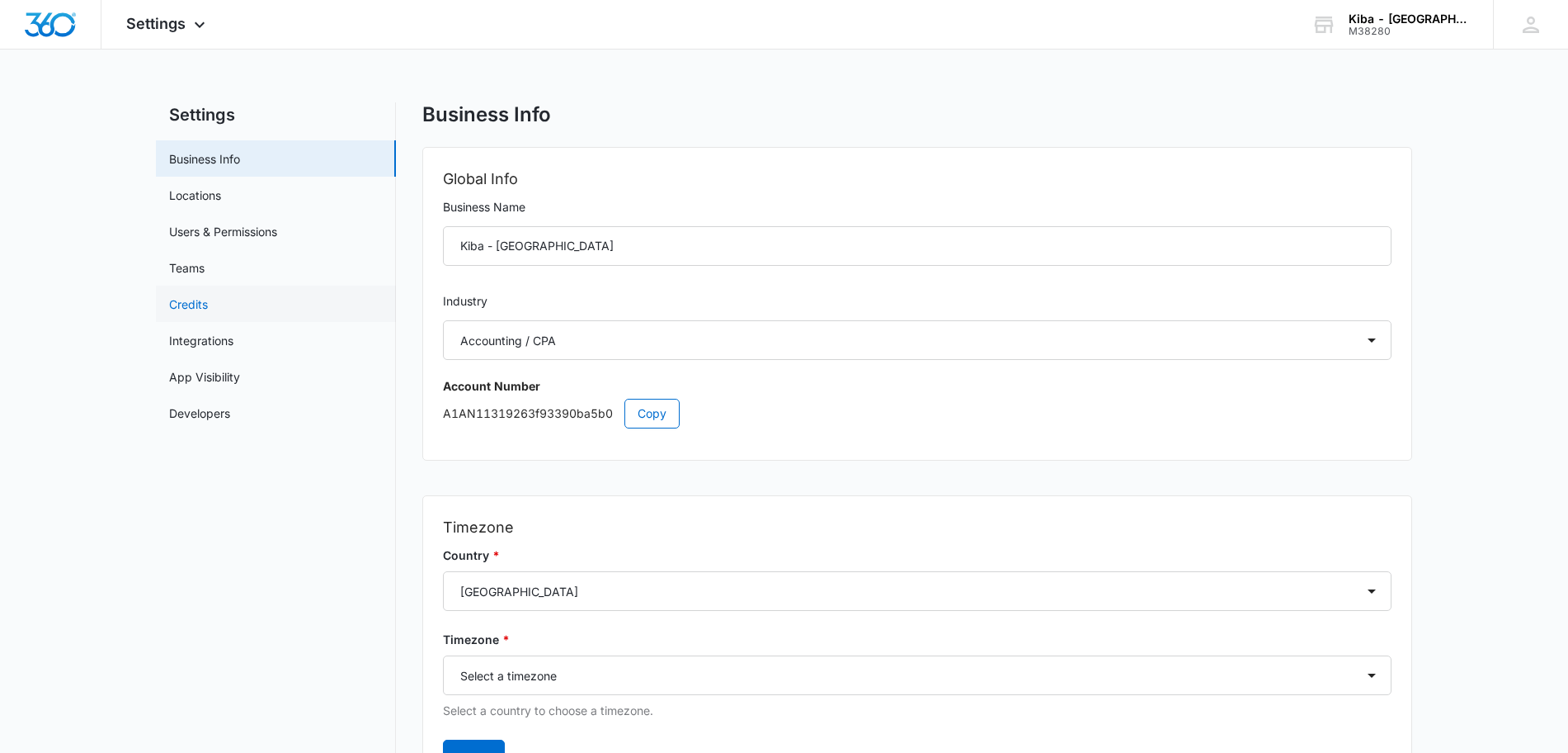
click at [204, 311] on link "Credits" at bounding box center [188, 304] width 39 height 17
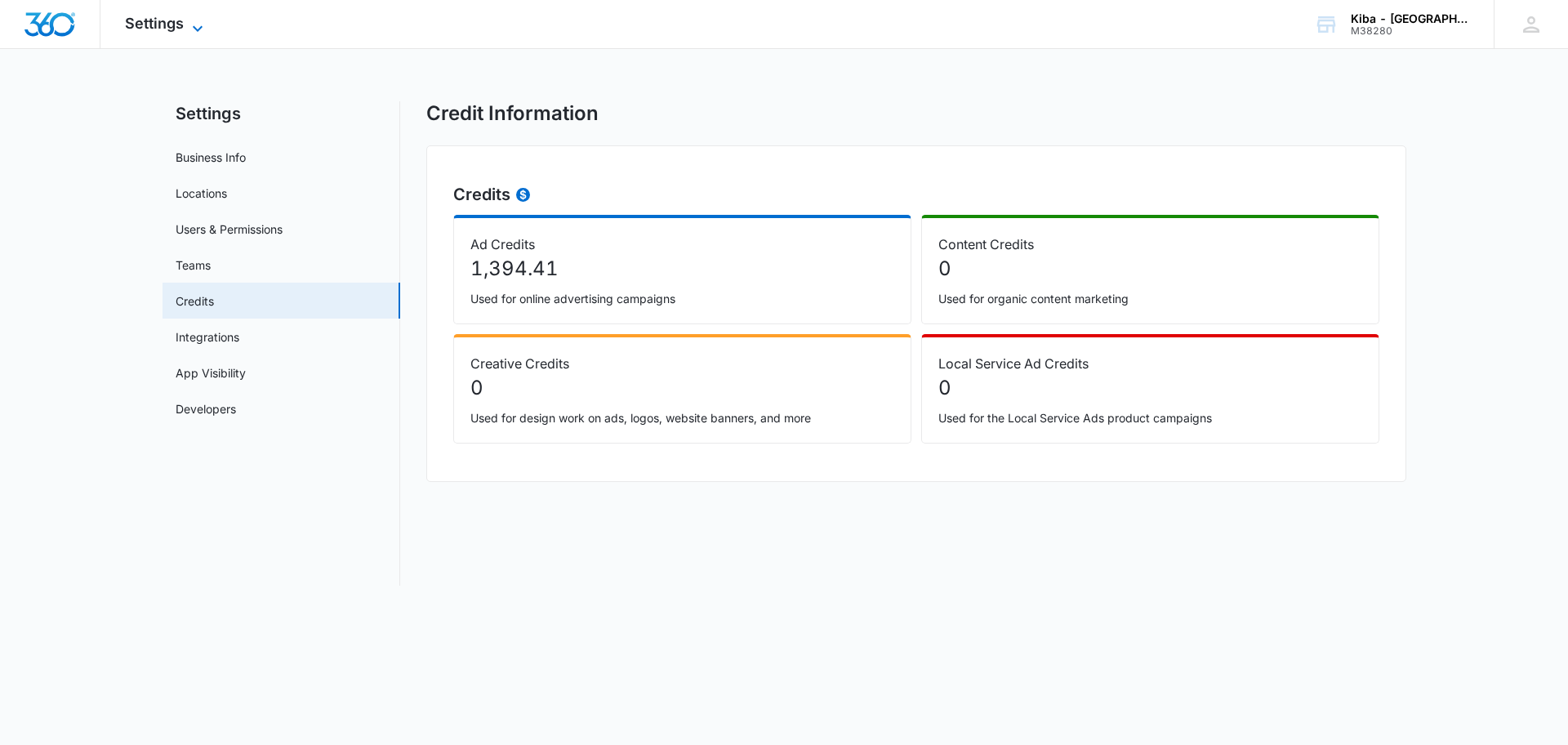
click at [196, 24] on icon at bounding box center [197, 28] width 20 height 20
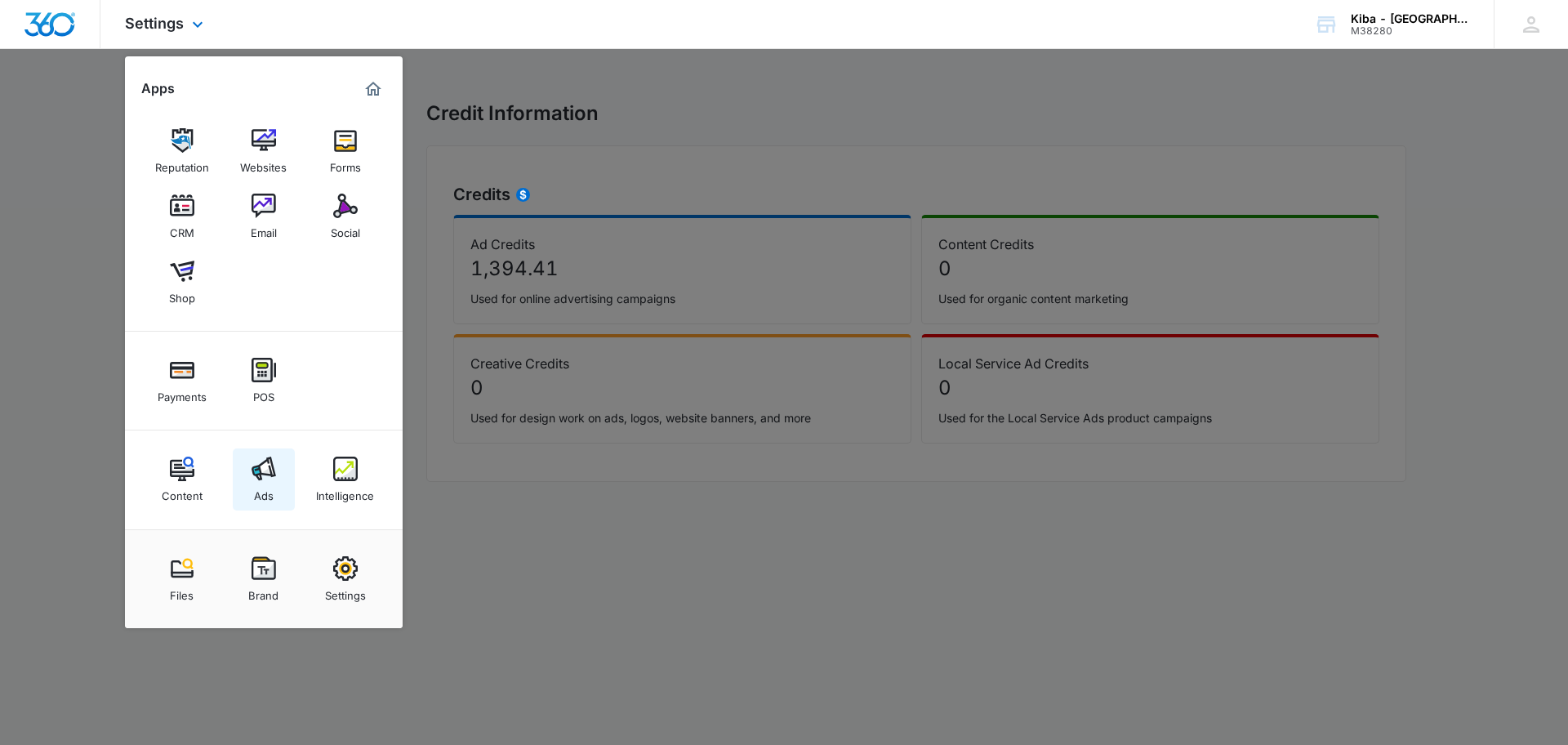
click at [265, 466] on img at bounding box center [264, 469] width 25 height 25
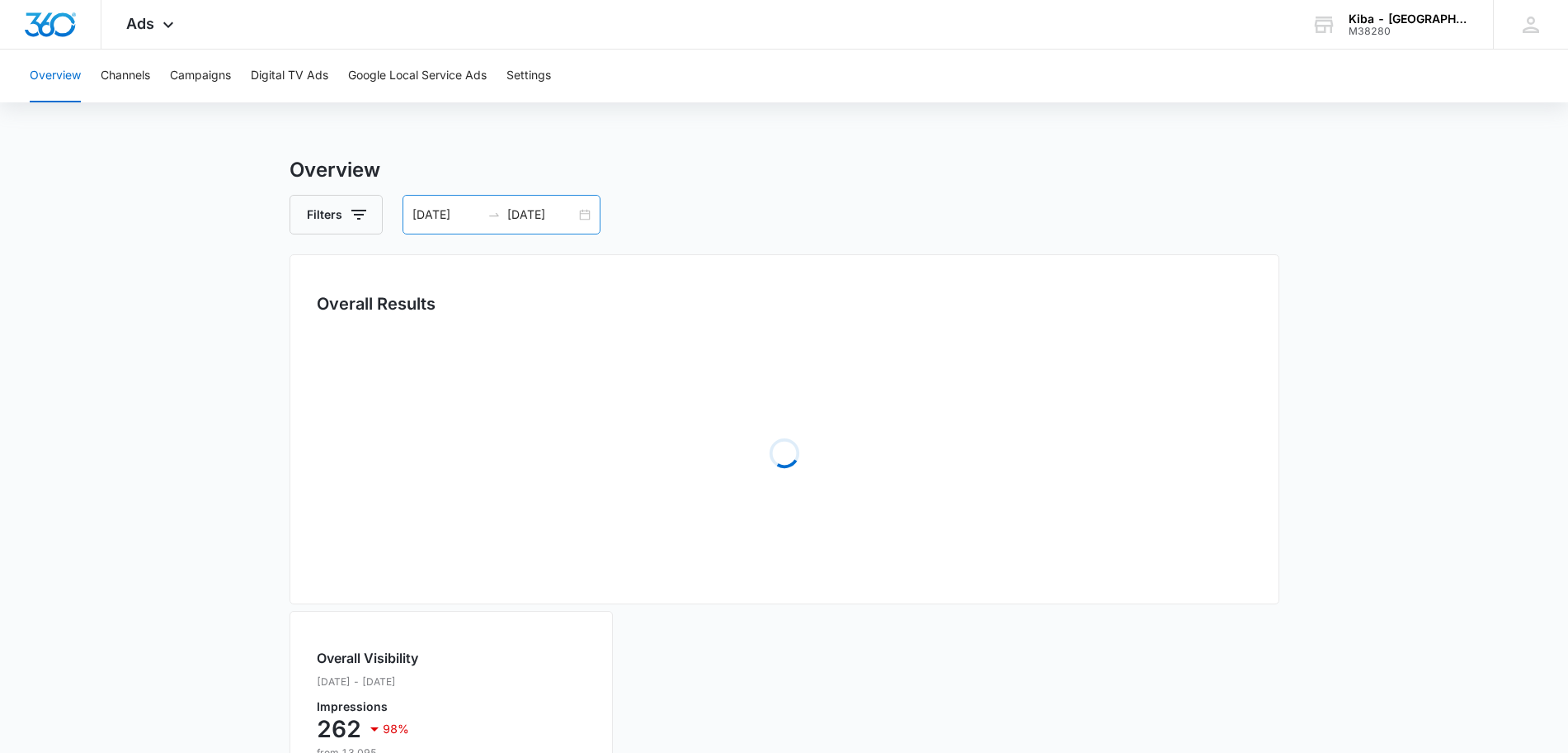
click at [582, 212] on div "07/01/2025 07/31/2025" at bounding box center [502, 215] width 198 height 40
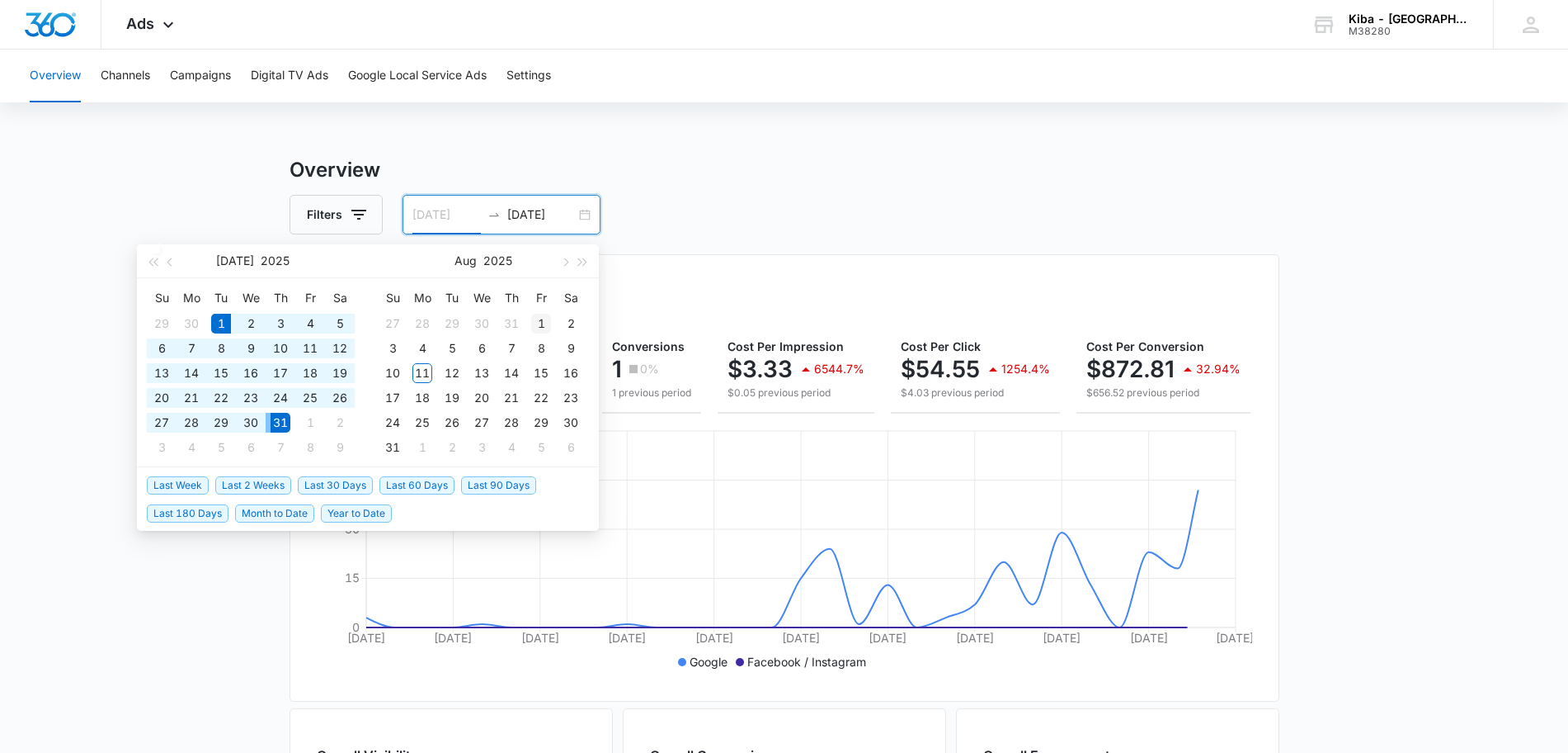
type input "[DATE]"
click at [540, 319] on div "1" at bounding box center [540, 323] width 20 height 20
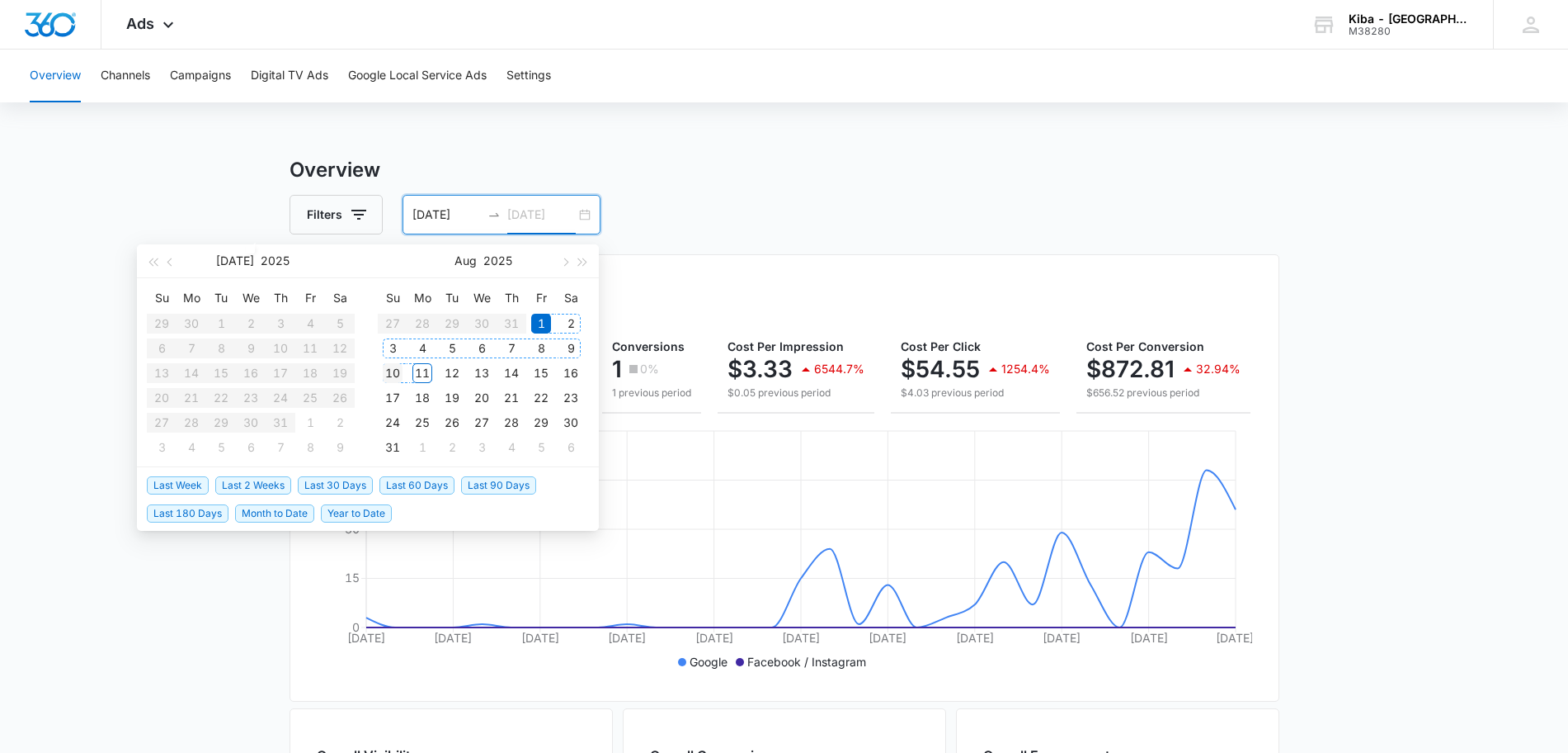
type input "[DATE]"
click at [395, 373] on div "10" at bounding box center [392, 373] width 20 height 20
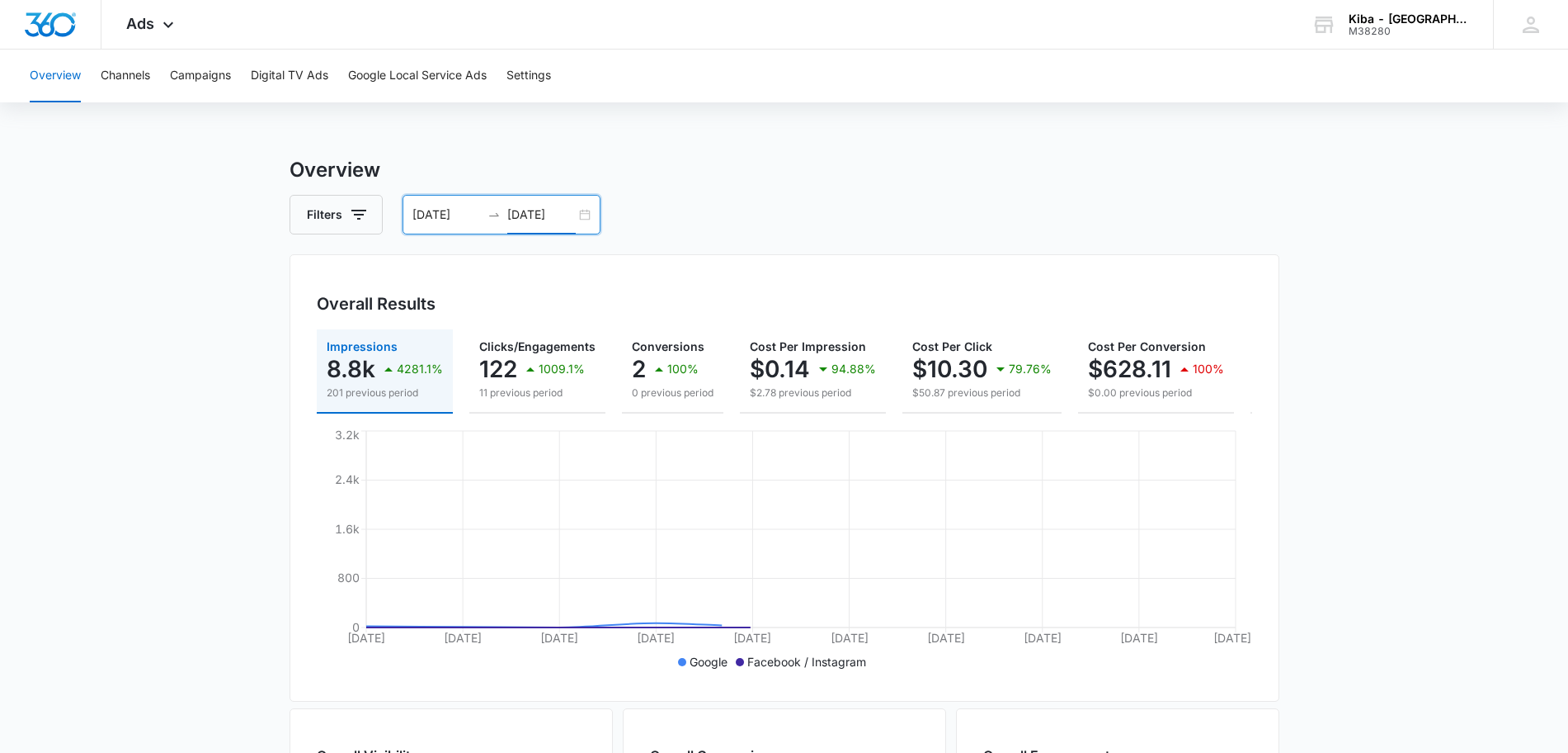
scroll to position [412, 0]
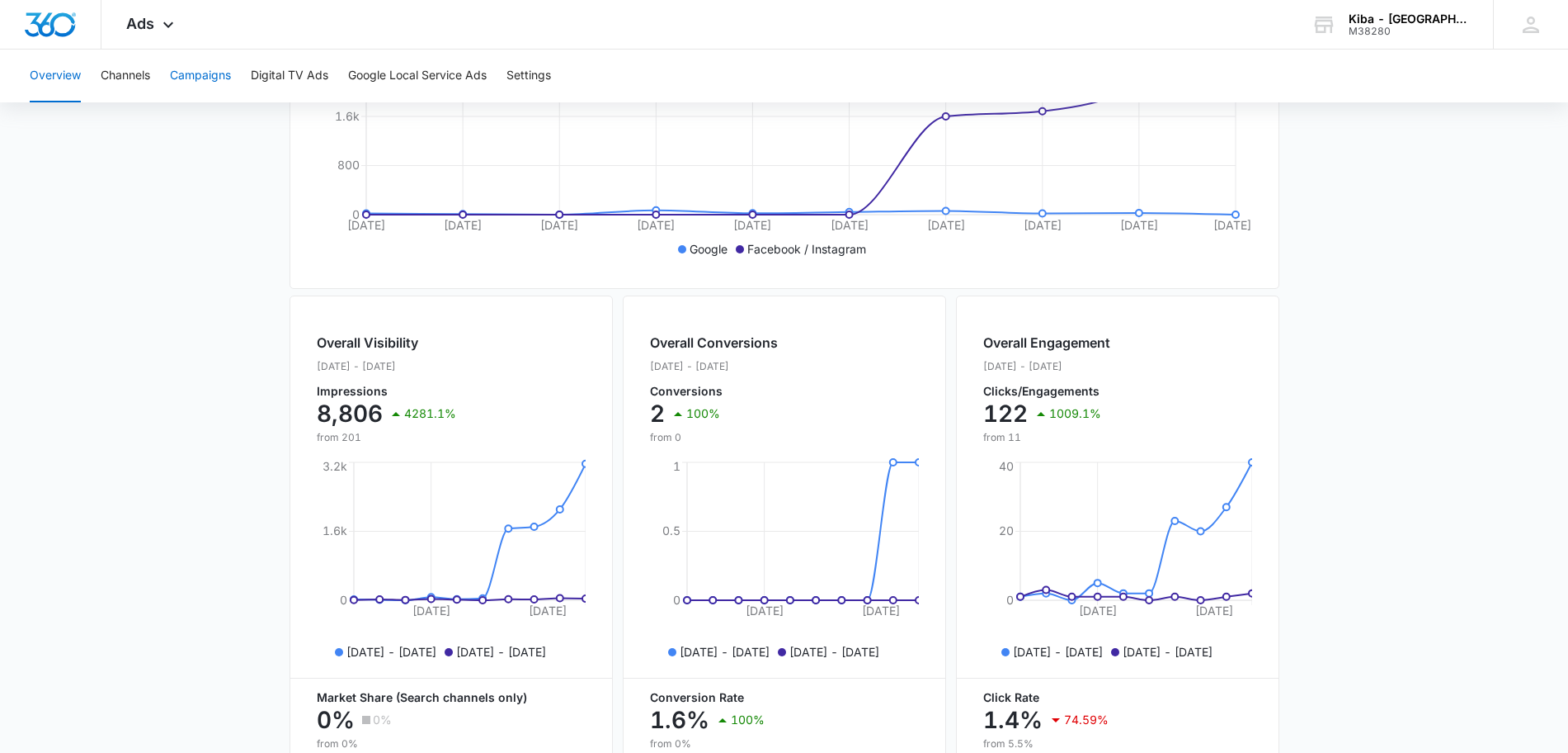
click at [192, 78] on button "Campaigns" at bounding box center [200, 75] width 61 height 53
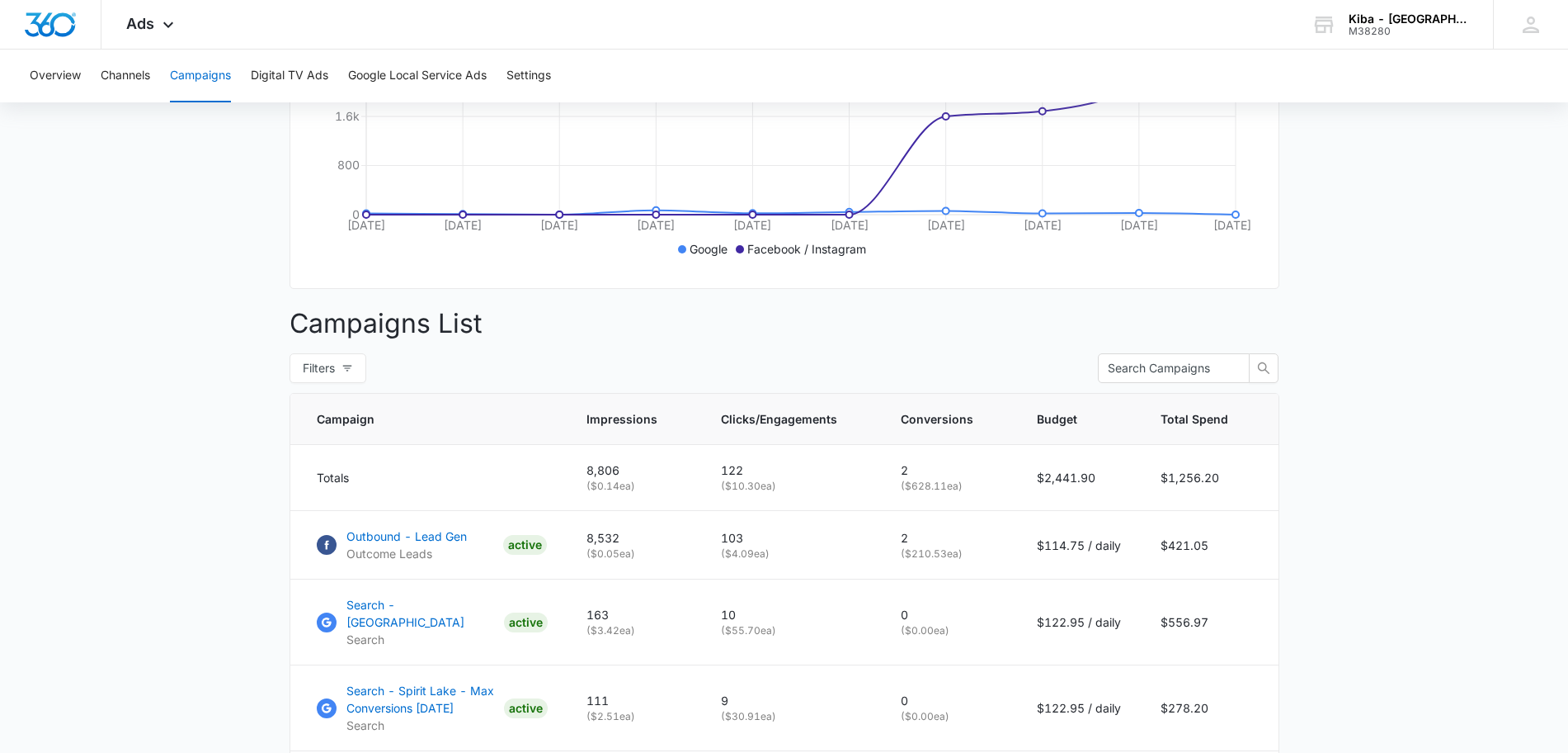
scroll to position [516, 0]
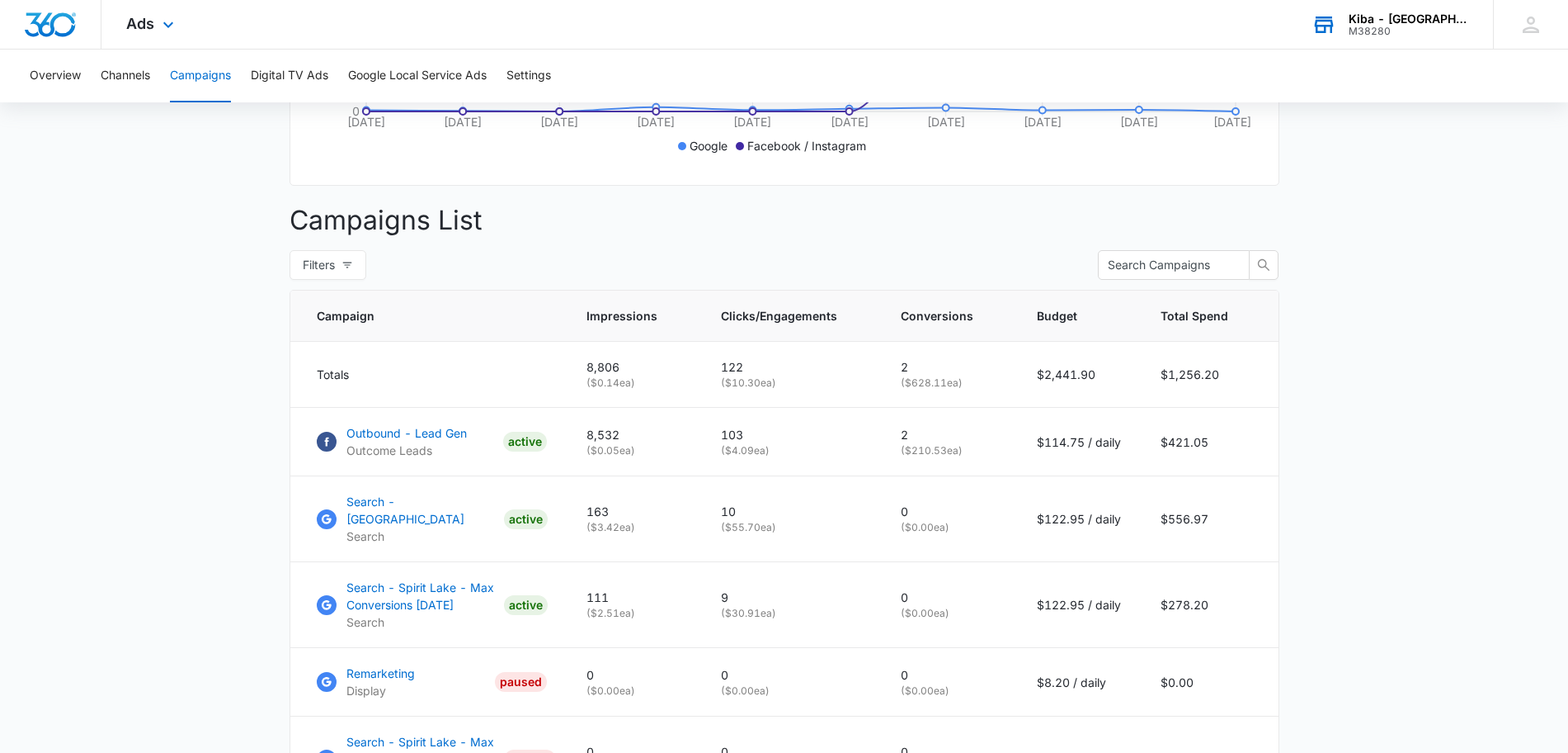
click at [1266, 22] on div "Kiba - Spirit Lakes" at bounding box center [1409, 18] width 121 height 13
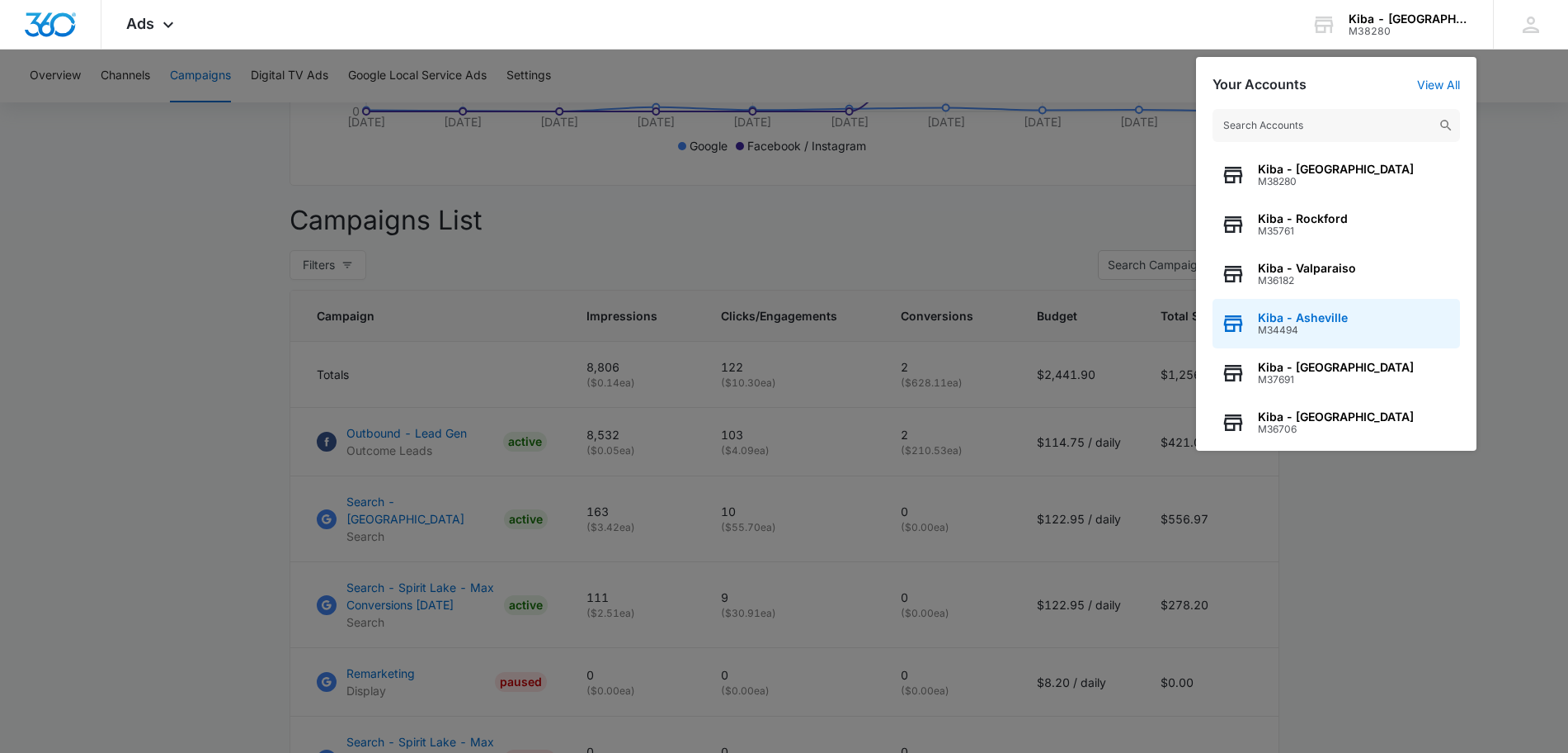
click at [1266, 326] on span "M34494" at bounding box center [1303, 329] width 90 height 11
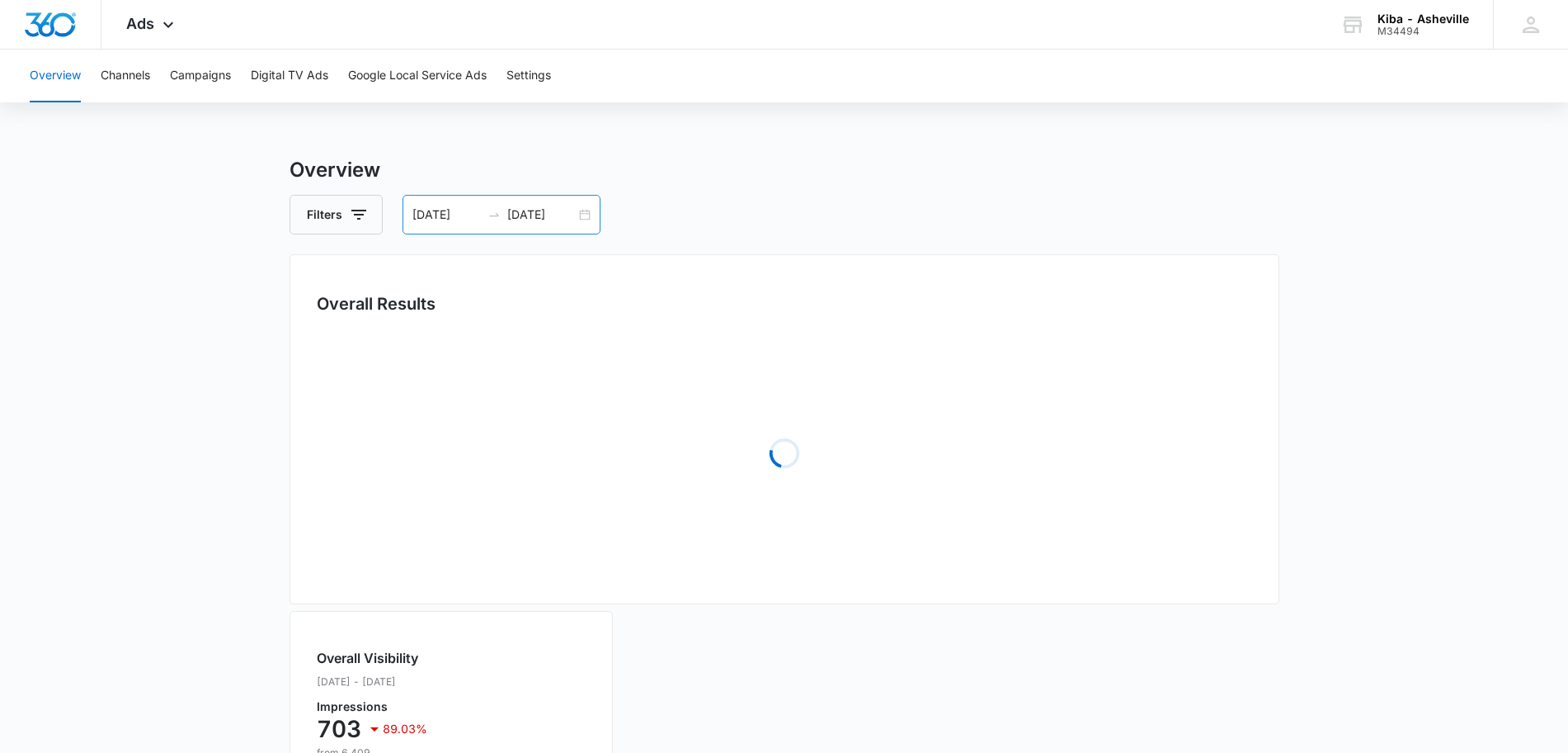
click at [584, 216] on div "07/01/2025 07/31/2025" at bounding box center [502, 215] width 198 height 40
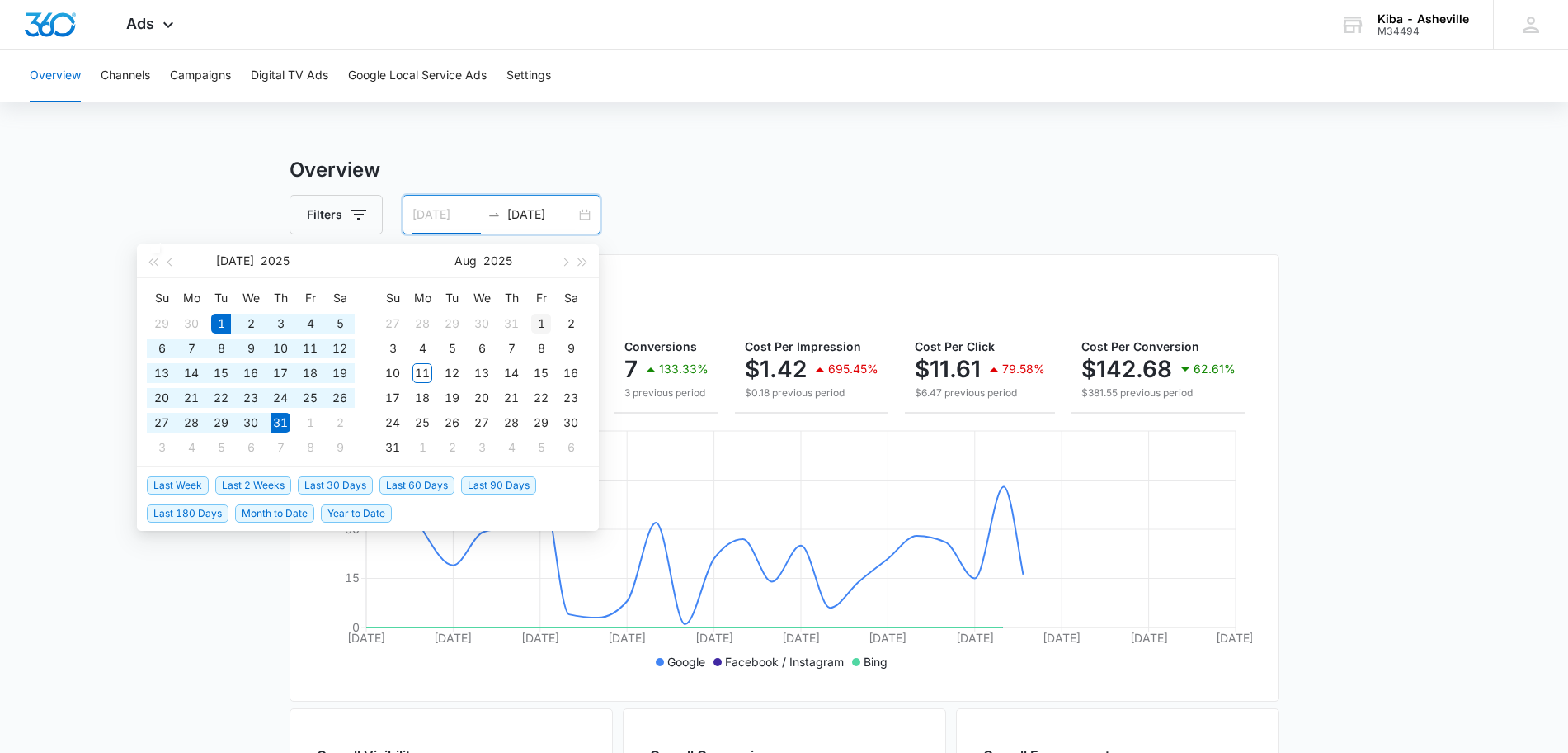
type input "[DATE]"
click at [538, 322] on div "1" at bounding box center [540, 323] width 20 height 20
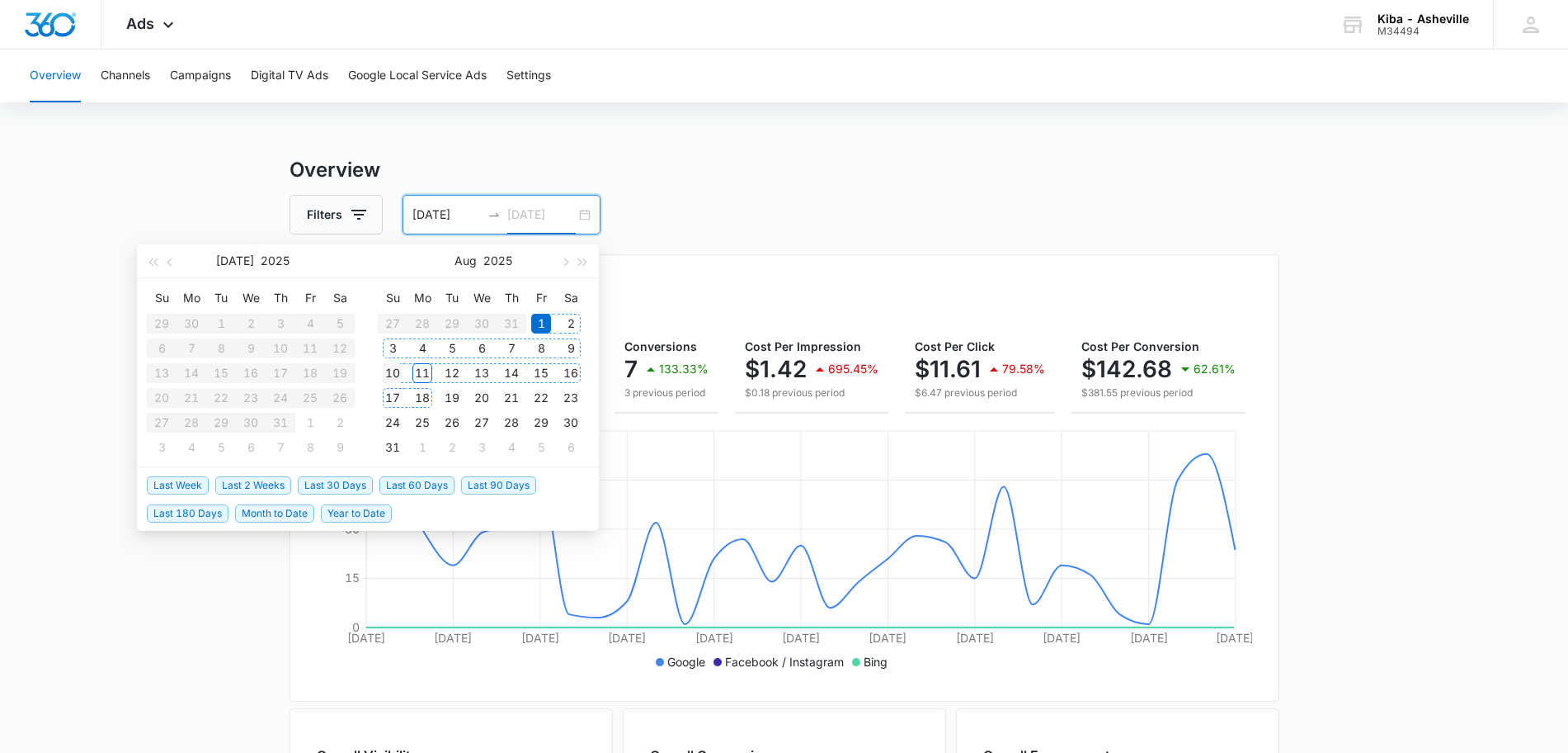
type input "[DATE]"
click at [397, 370] on div "10" at bounding box center [392, 373] width 20 height 20
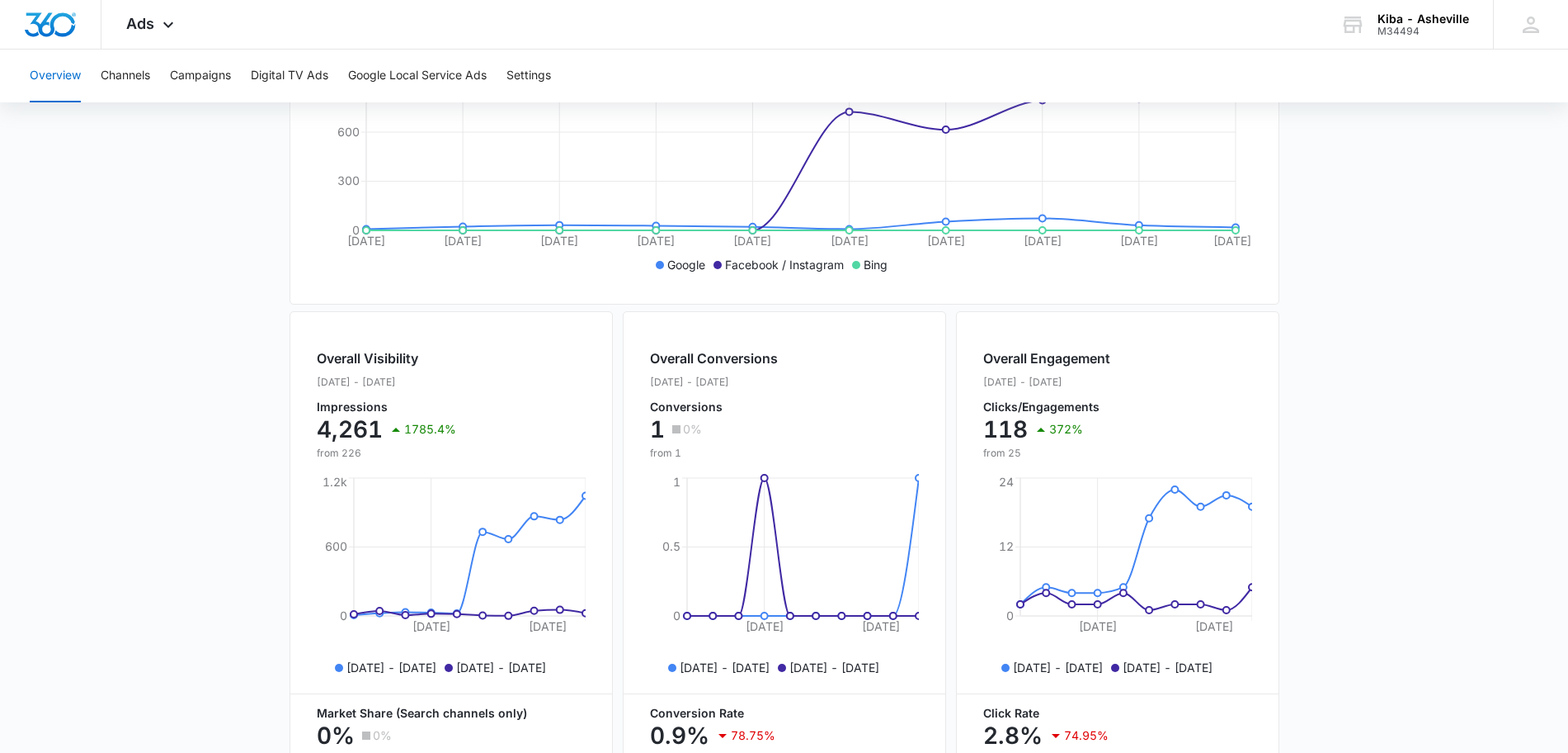
scroll to position [191, 0]
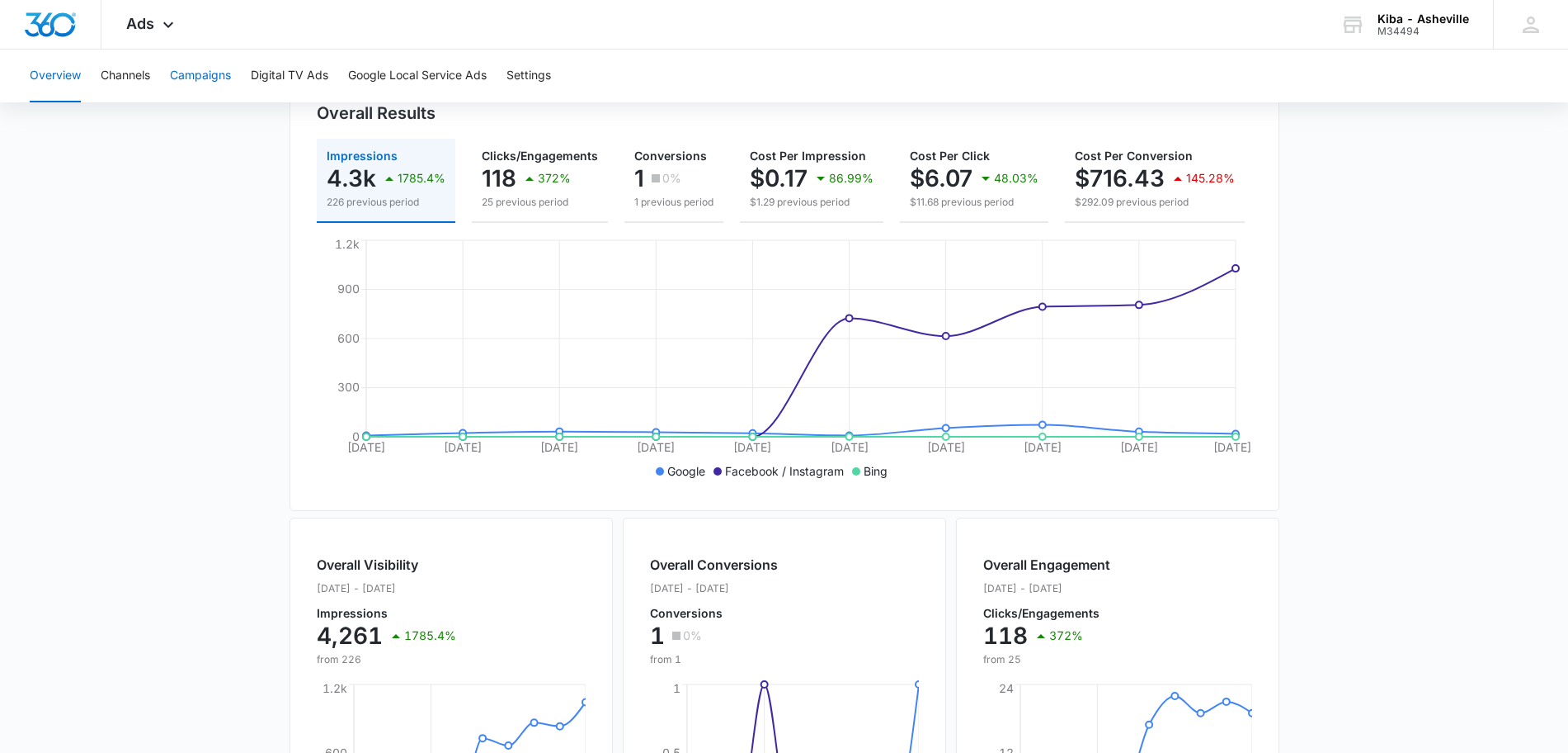
click at [216, 82] on button "Campaigns" at bounding box center [200, 75] width 61 height 53
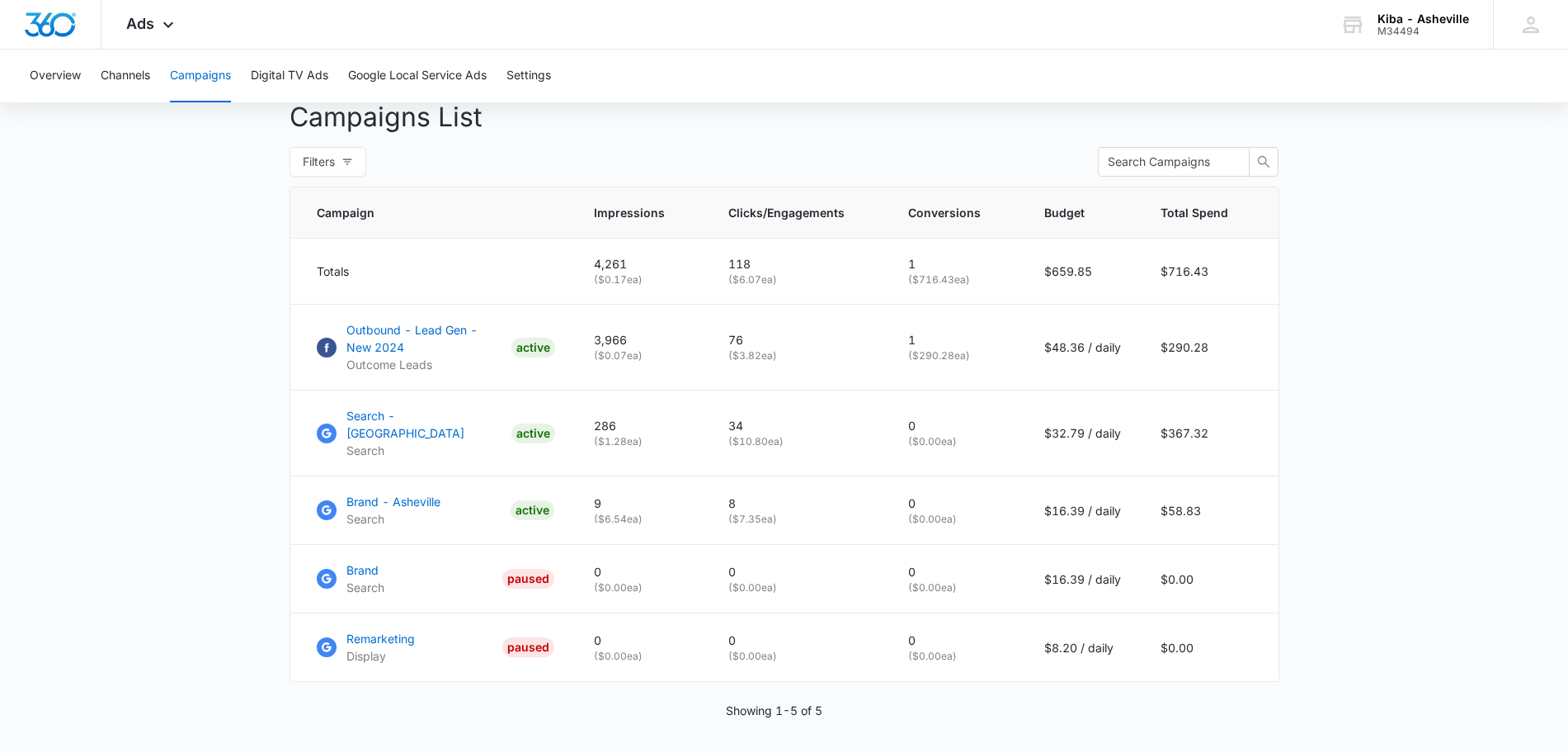
scroll to position [516, 0]
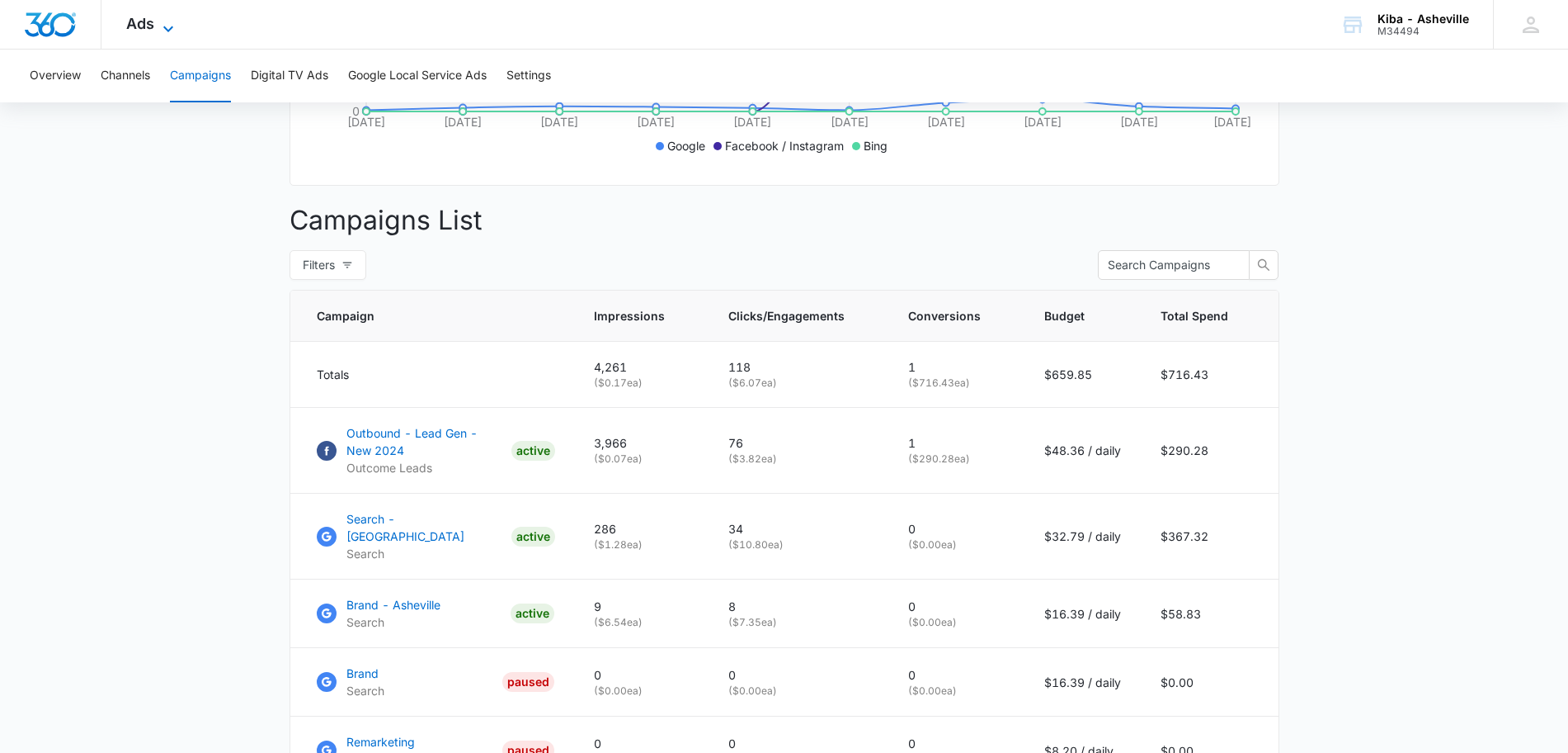
click at [167, 23] on icon at bounding box center [168, 28] width 20 height 20
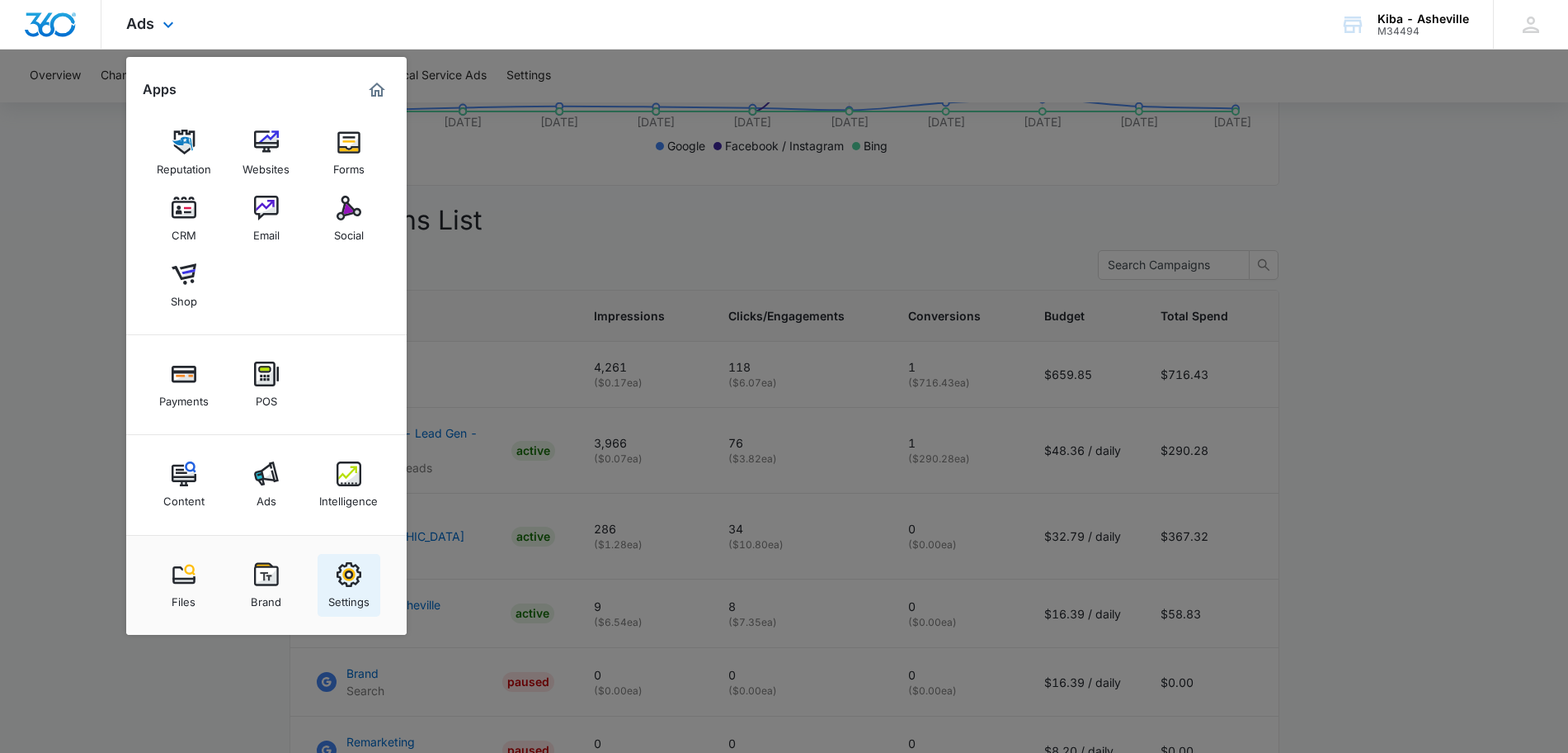
click at [343, 584] on img at bounding box center [348, 574] width 25 height 25
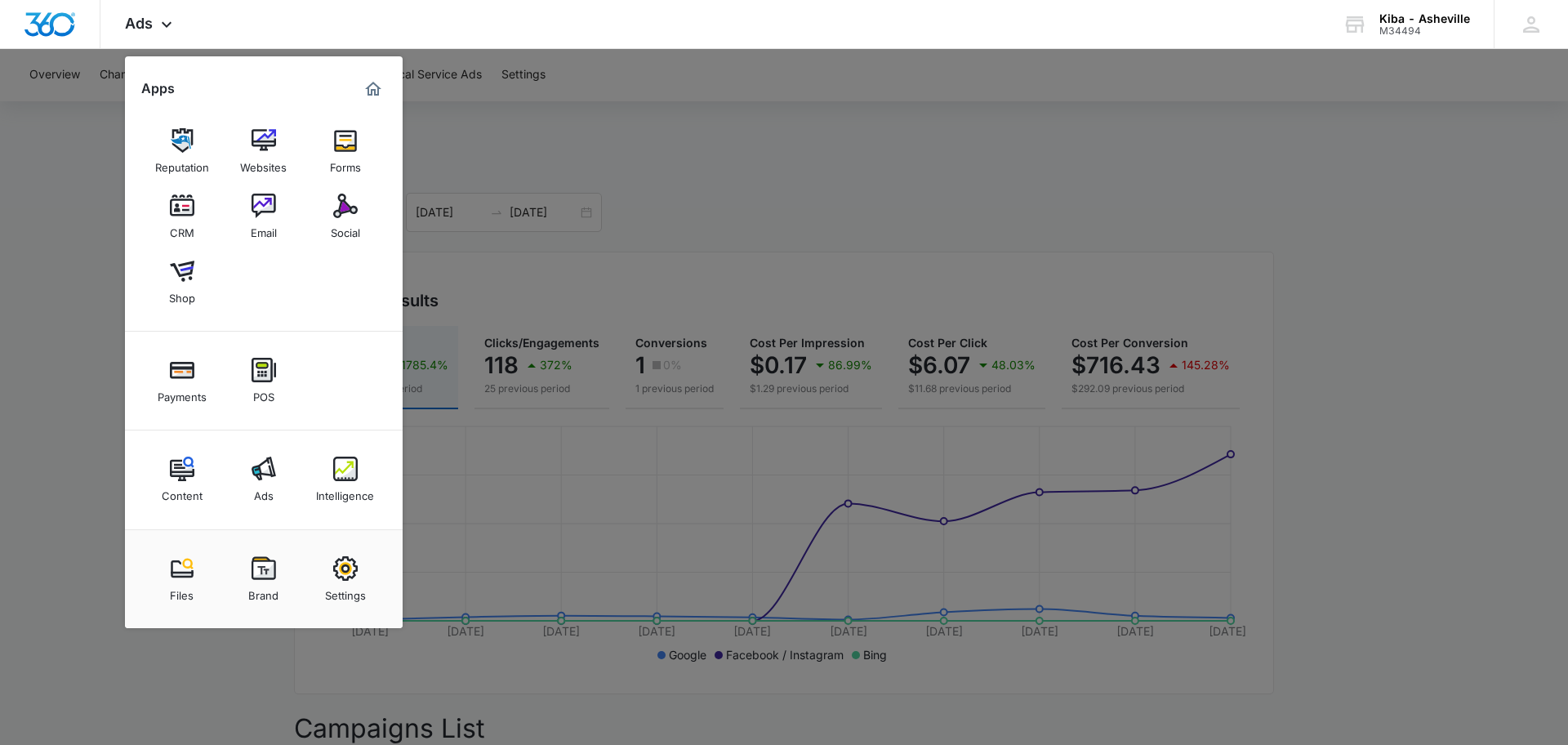
select select "33"
select select "US"
select select "America/Denver"
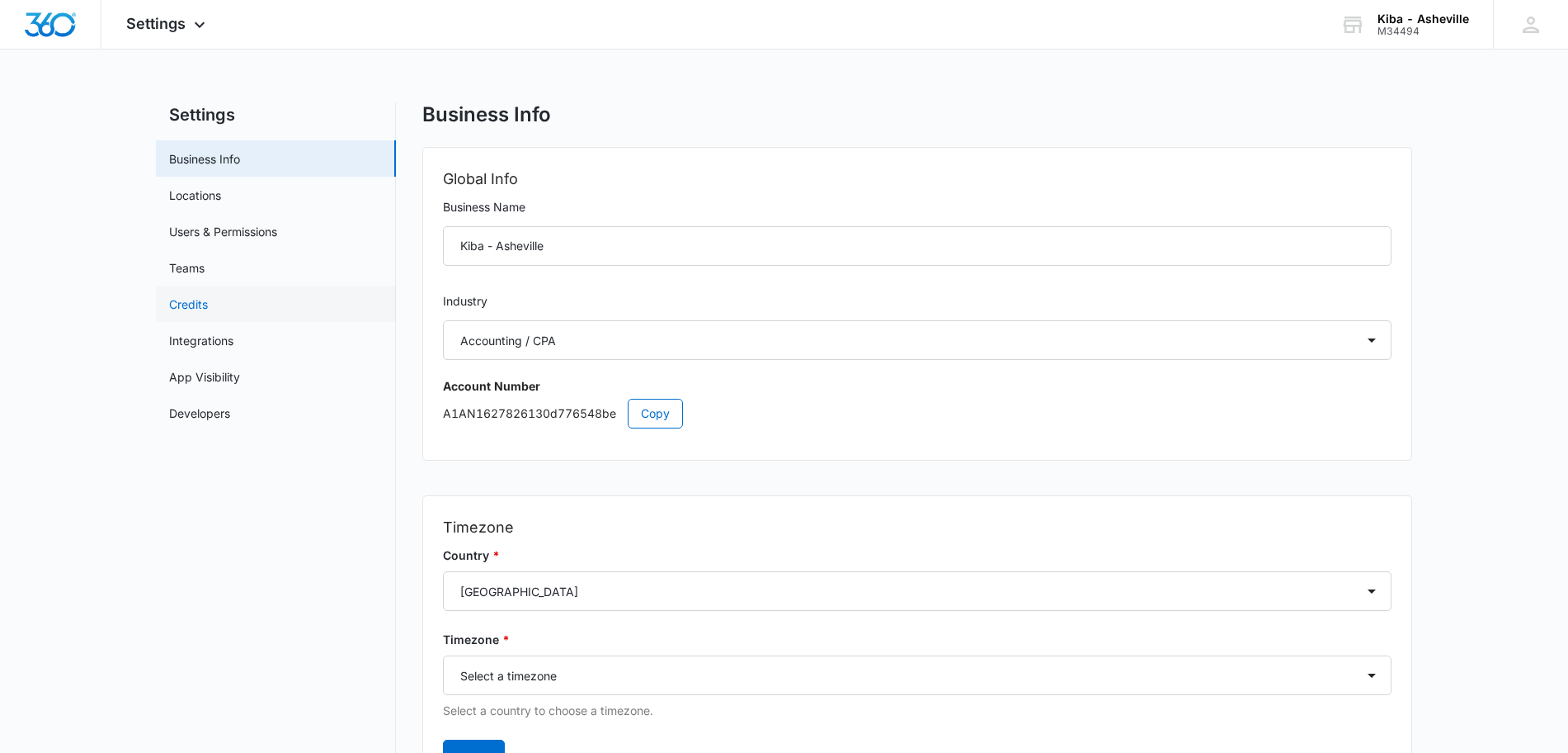
click at [169, 302] on link "Credits" at bounding box center [188, 304] width 39 height 17
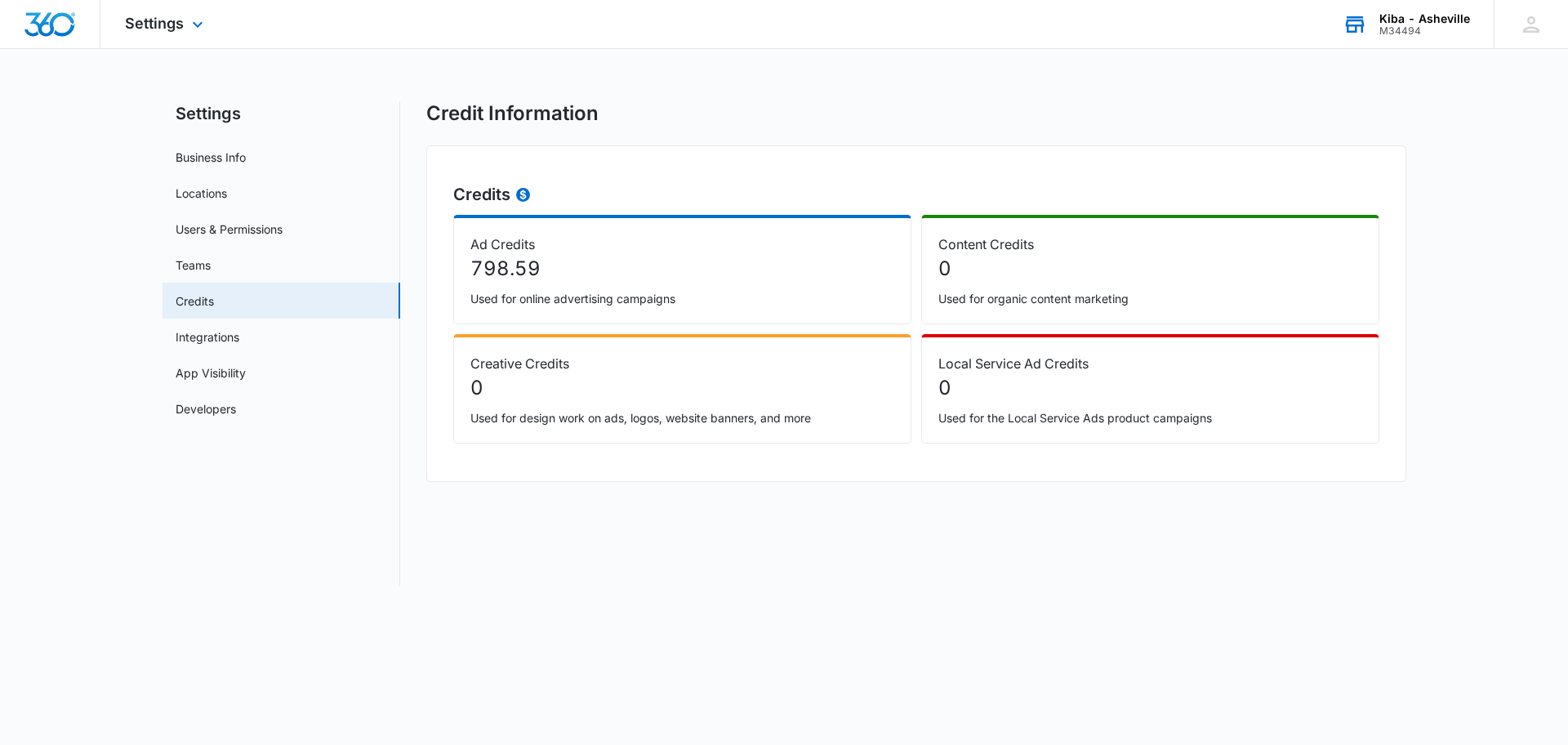
click at [1254, 32] on div "M34494" at bounding box center [1425, 31] width 90 height 11
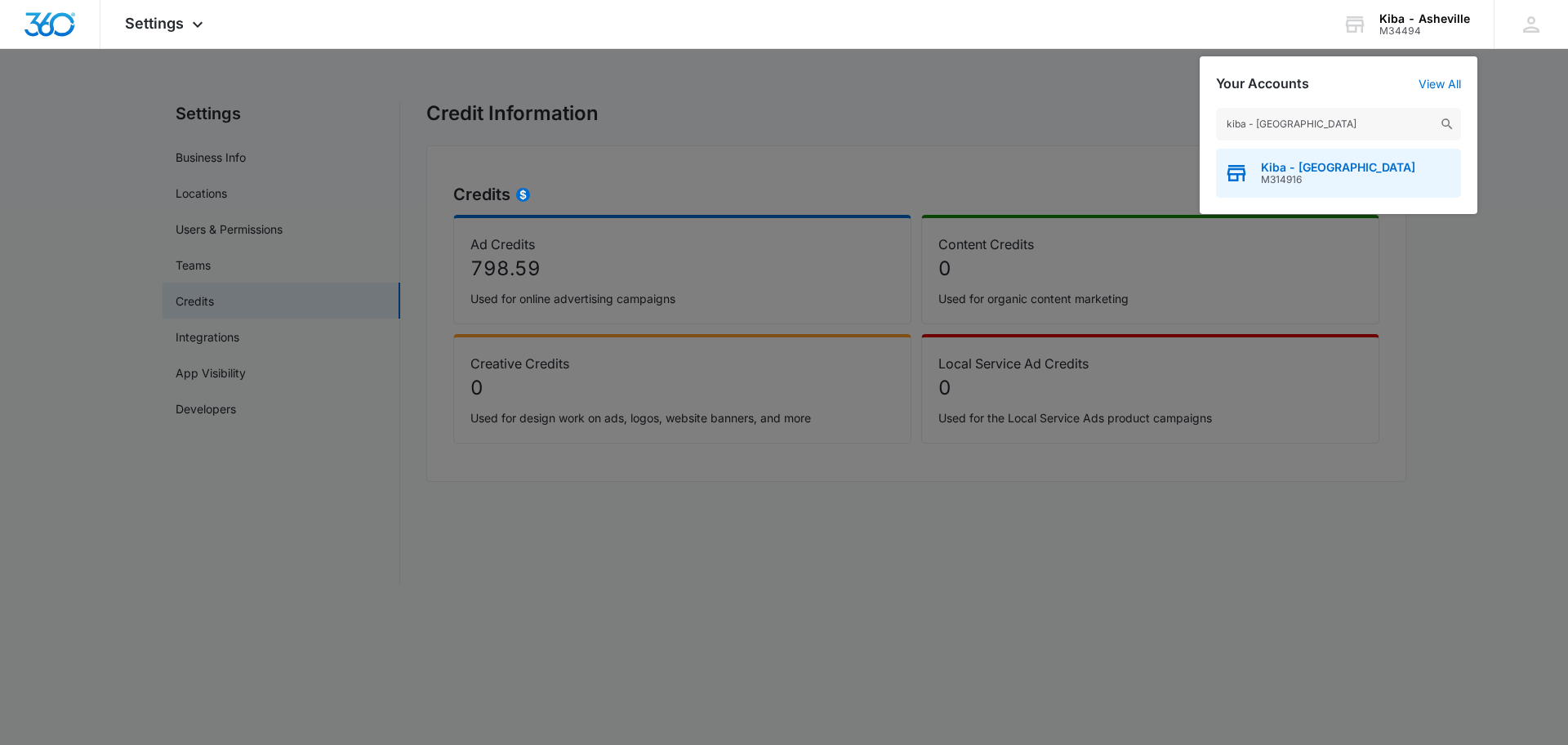
type input "kiba - westland"
click at [1254, 175] on span "M314916" at bounding box center [1338, 179] width 154 height 11
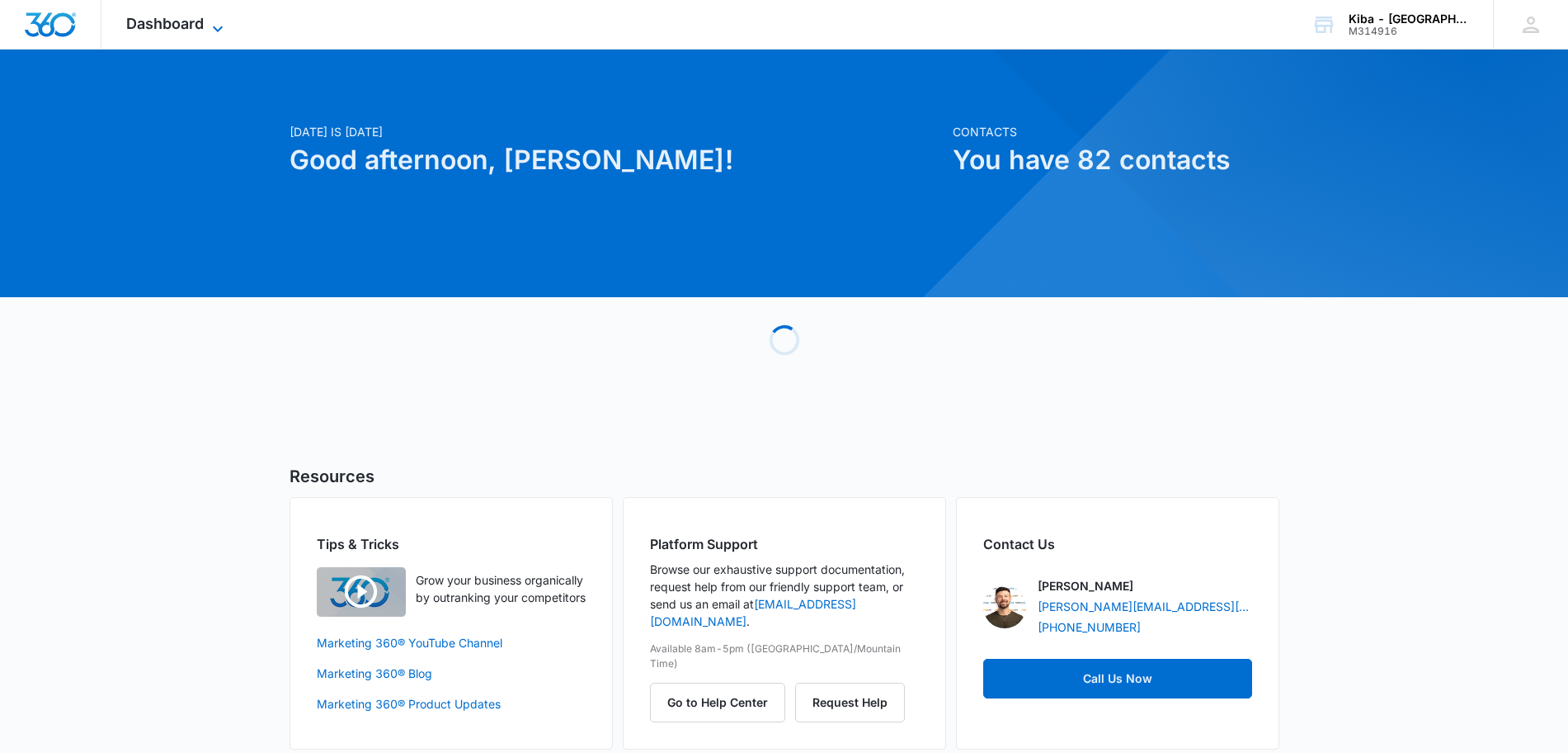
click at [212, 28] on icon at bounding box center [217, 28] width 20 height 20
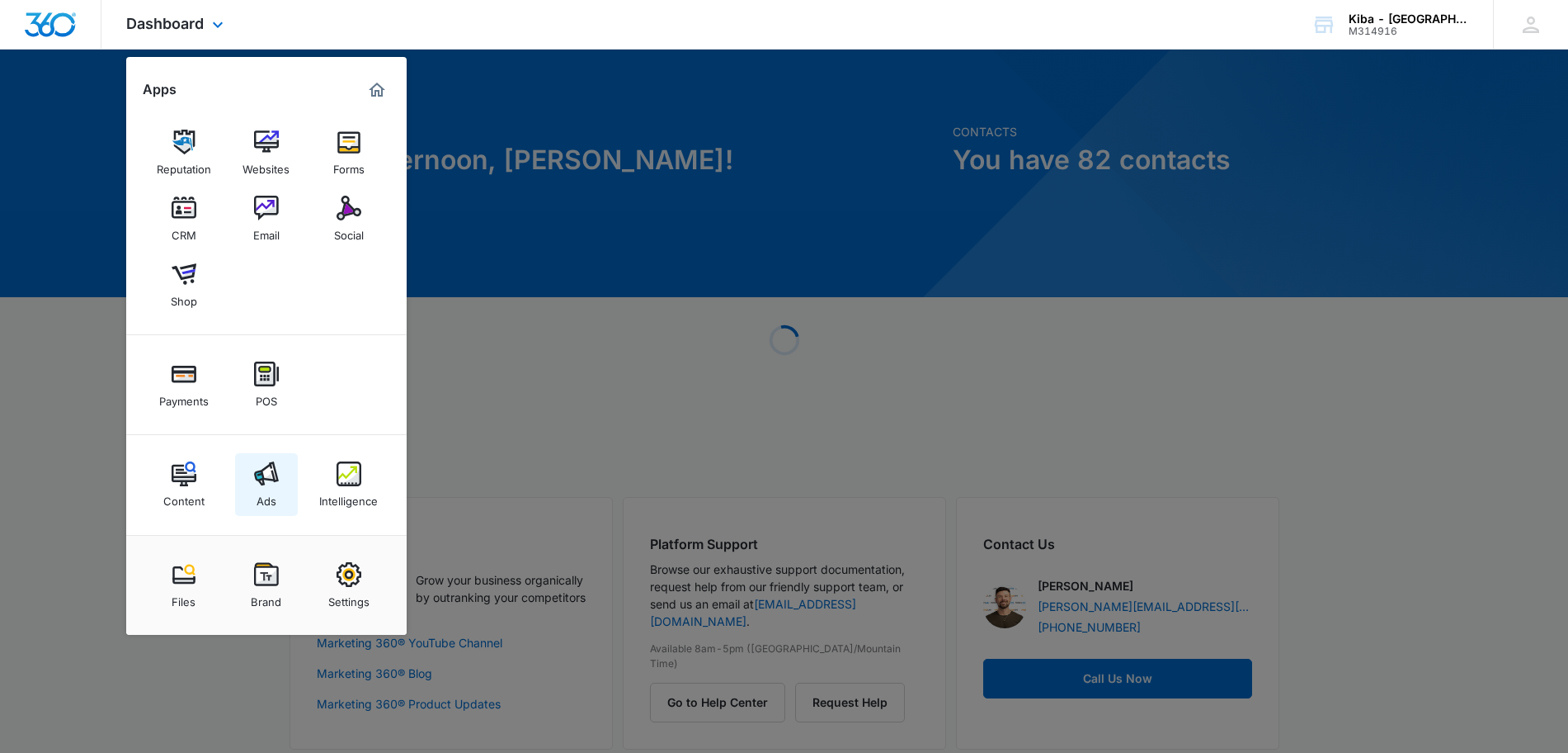
click at [265, 472] on img at bounding box center [266, 474] width 25 height 25
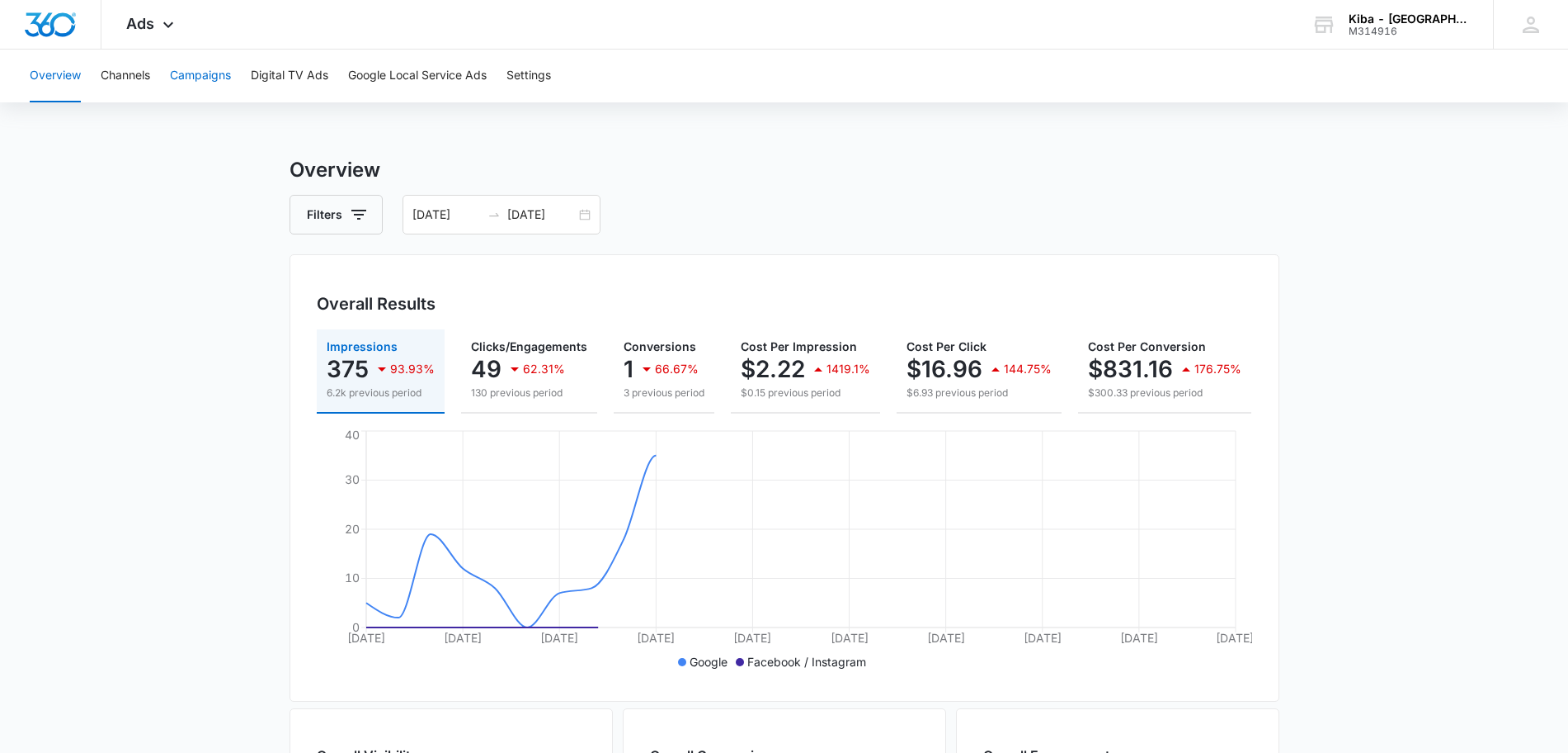
click at [194, 74] on button "Campaigns" at bounding box center [200, 75] width 61 height 53
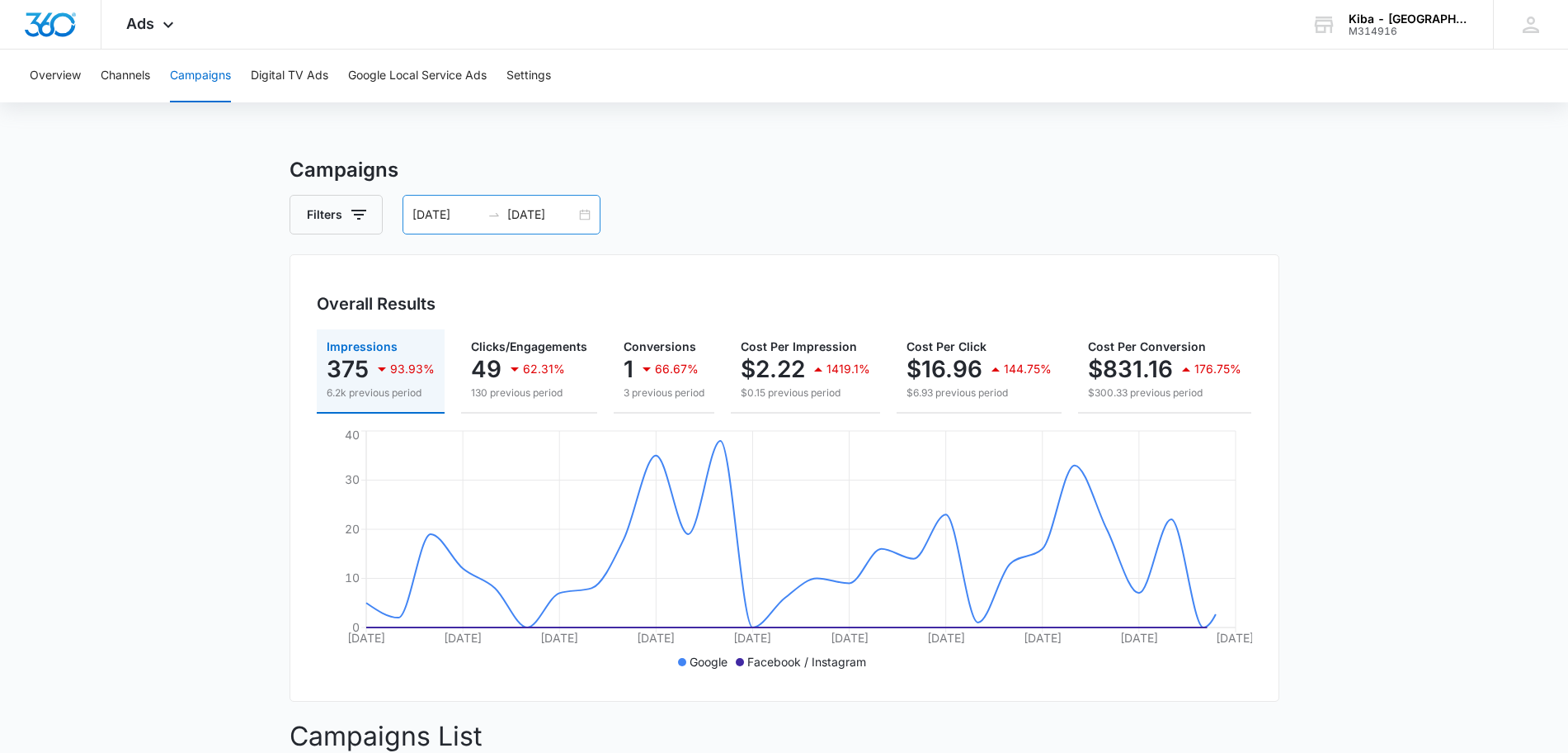
click at [584, 208] on div "07/01/2025 07/28/2025" at bounding box center [502, 215] width 198 height 40
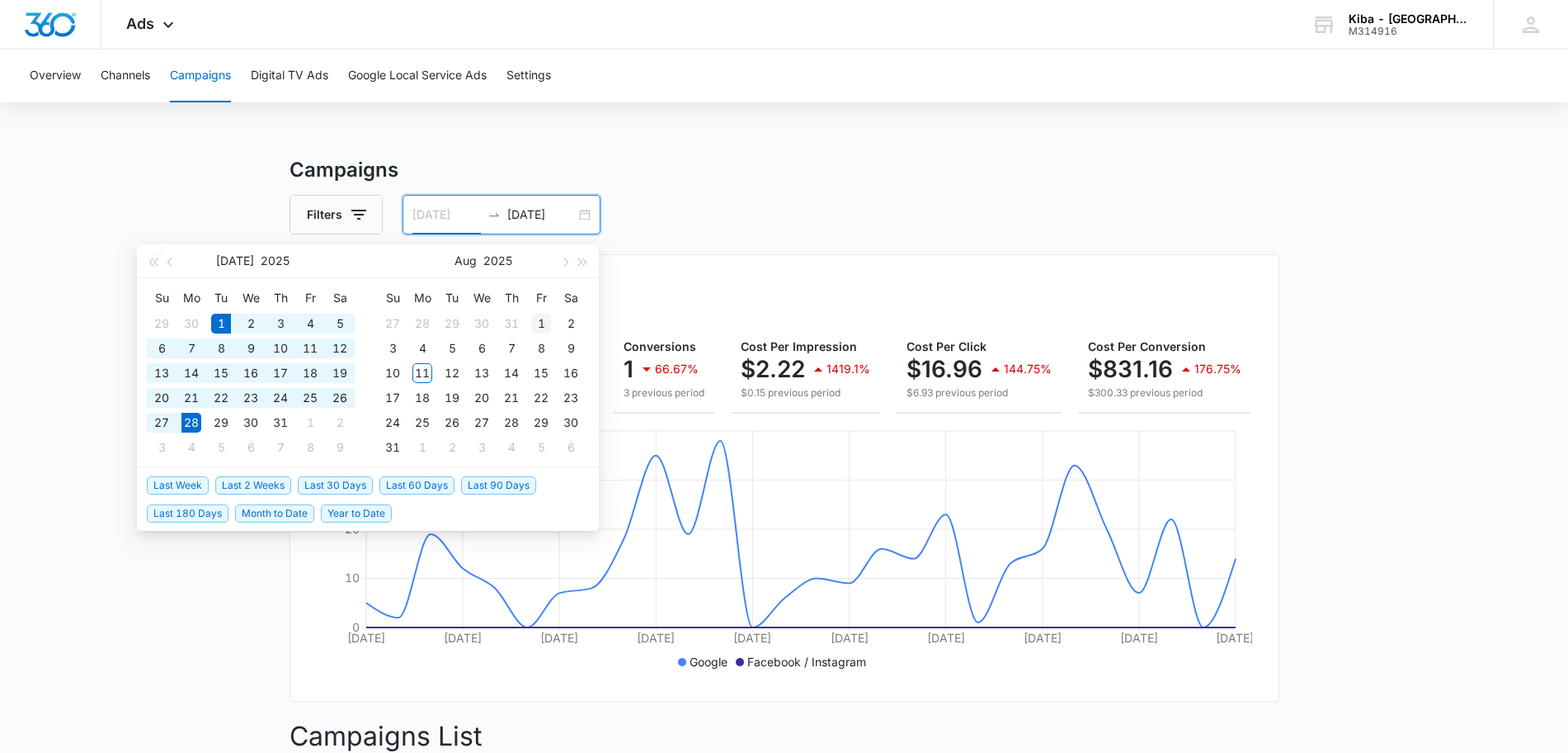
type input "[DATE]"
click at [545, 319] on div "1" at bounding box center [540, 323] width 20 height 20
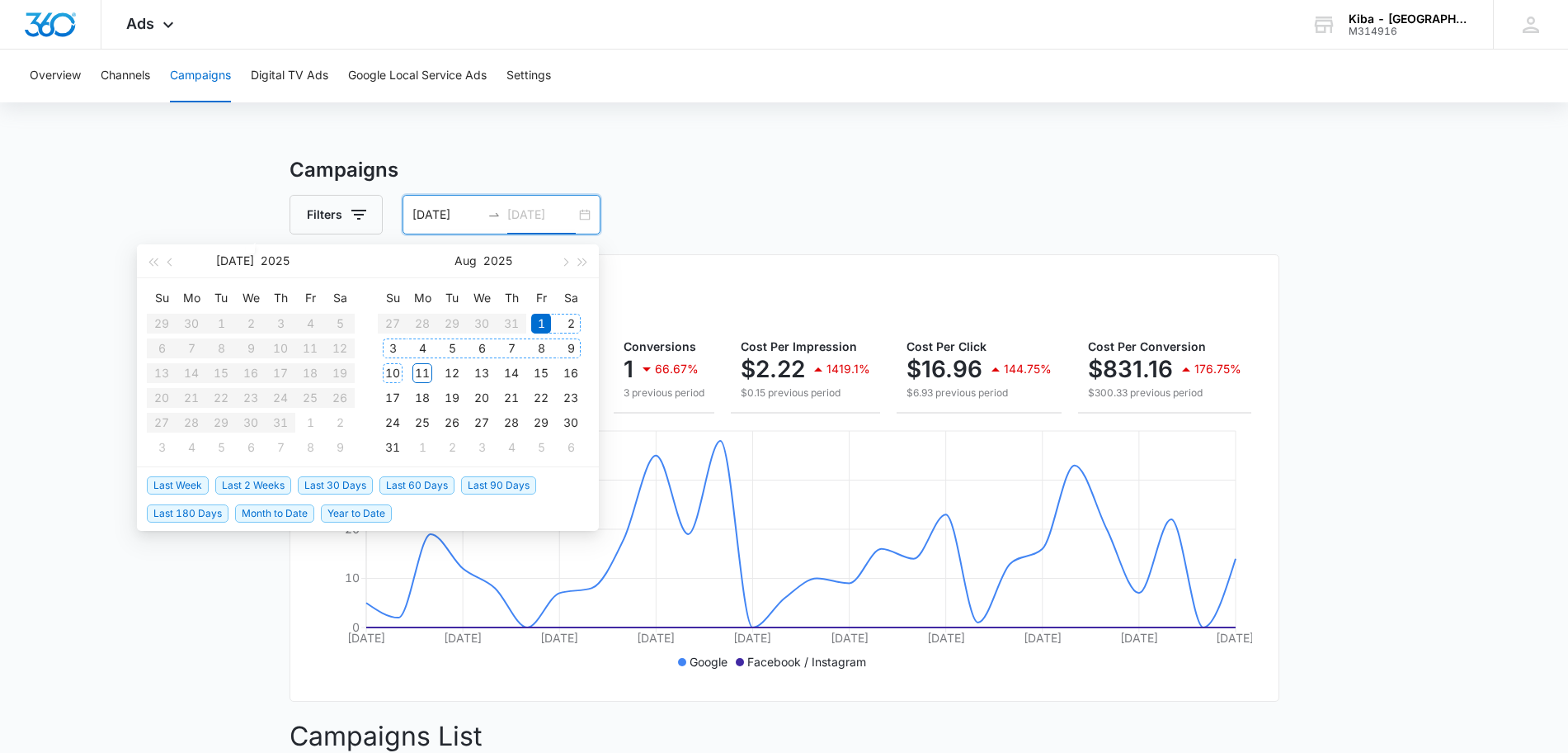
click at [391, 370] on div "10" at bounding box center [392, 373] width 20 height 20
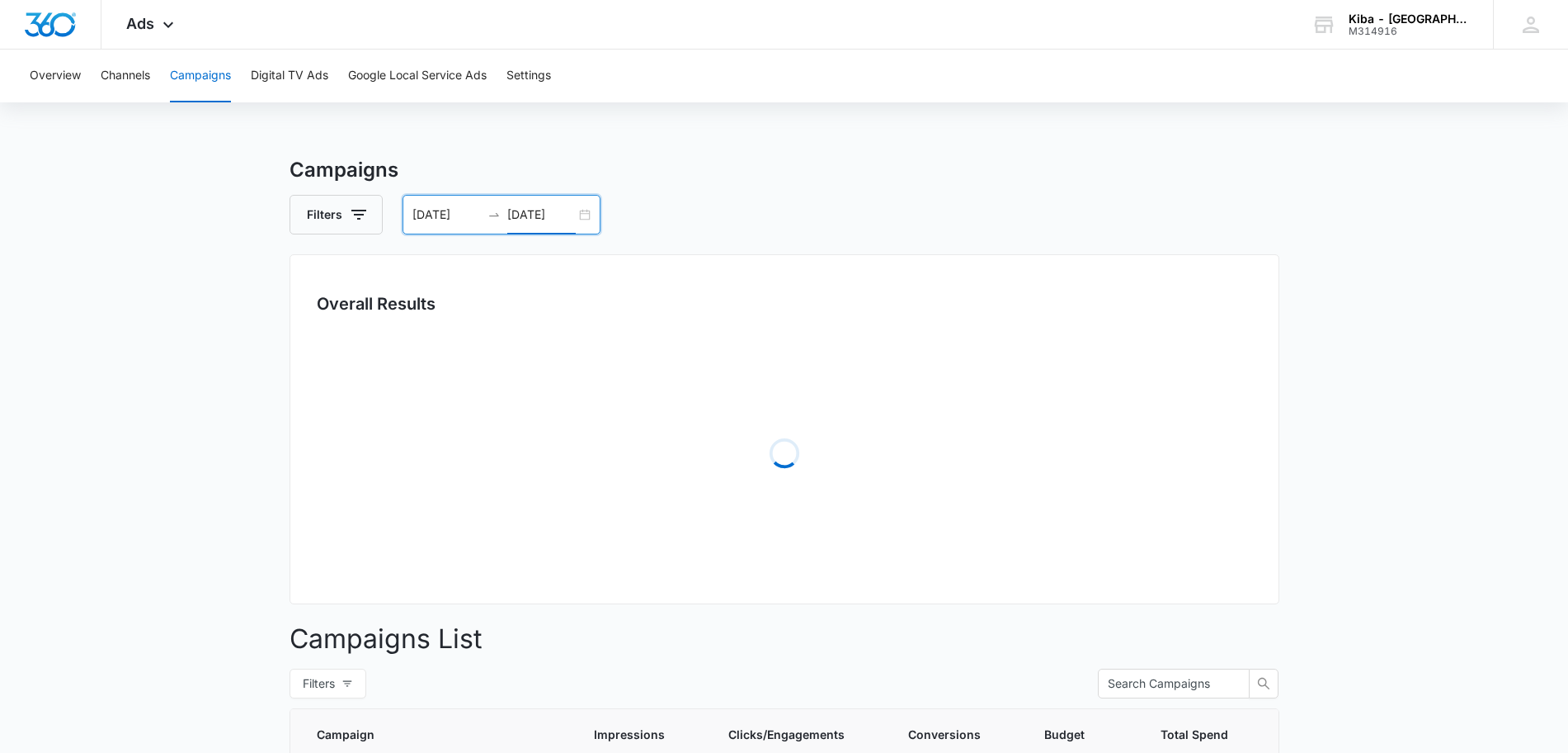
type input "[DATE]"
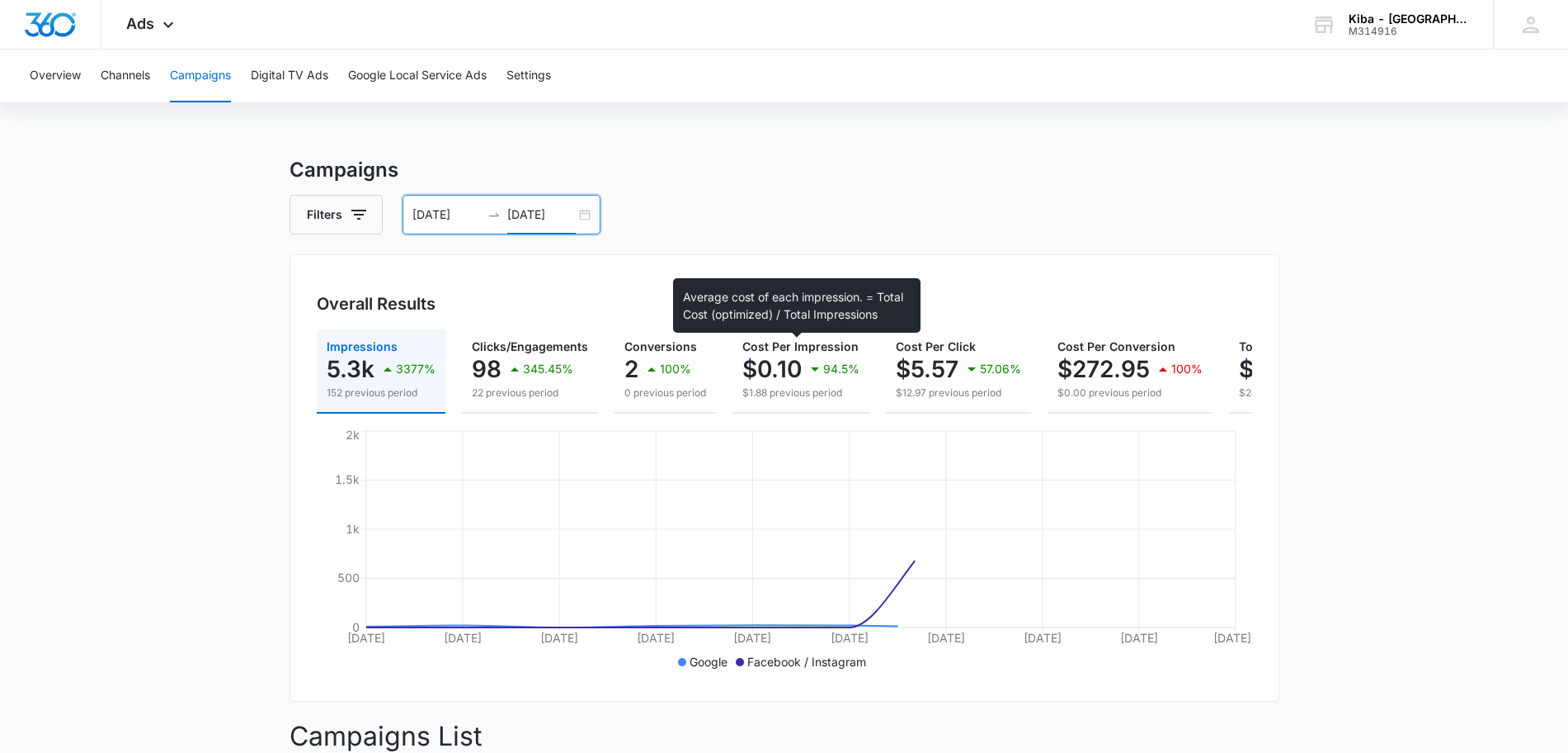
scroll to position [516, 0]
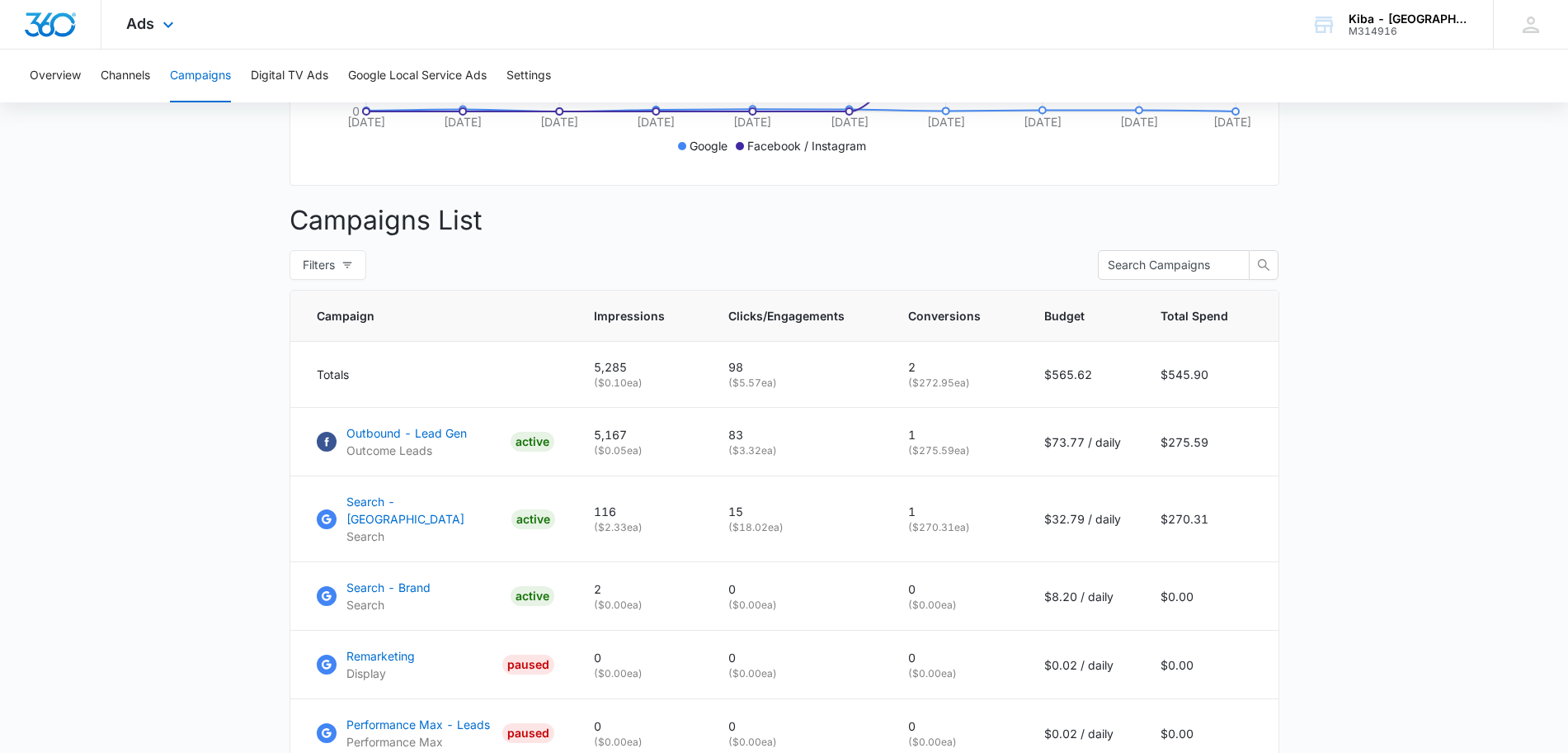
click at [162, 16] on div "Ads Apps Reputation Websites Forms CRM Email Social Shop Payments POS Content A…" at bounding box center [153, 24] width 102 height 48
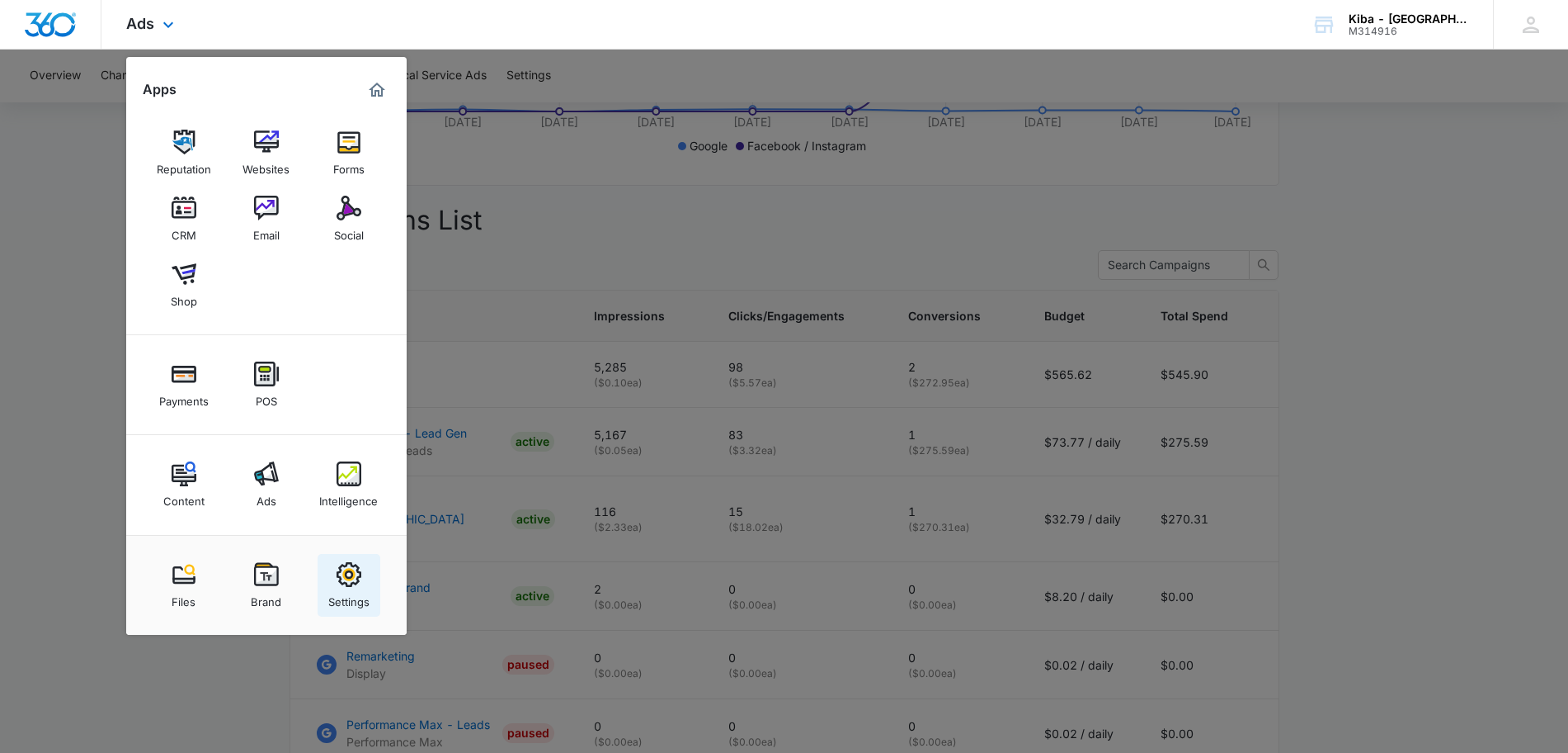
click at [348, 585] on img at bounding box center [348, 574] width 25 height 25
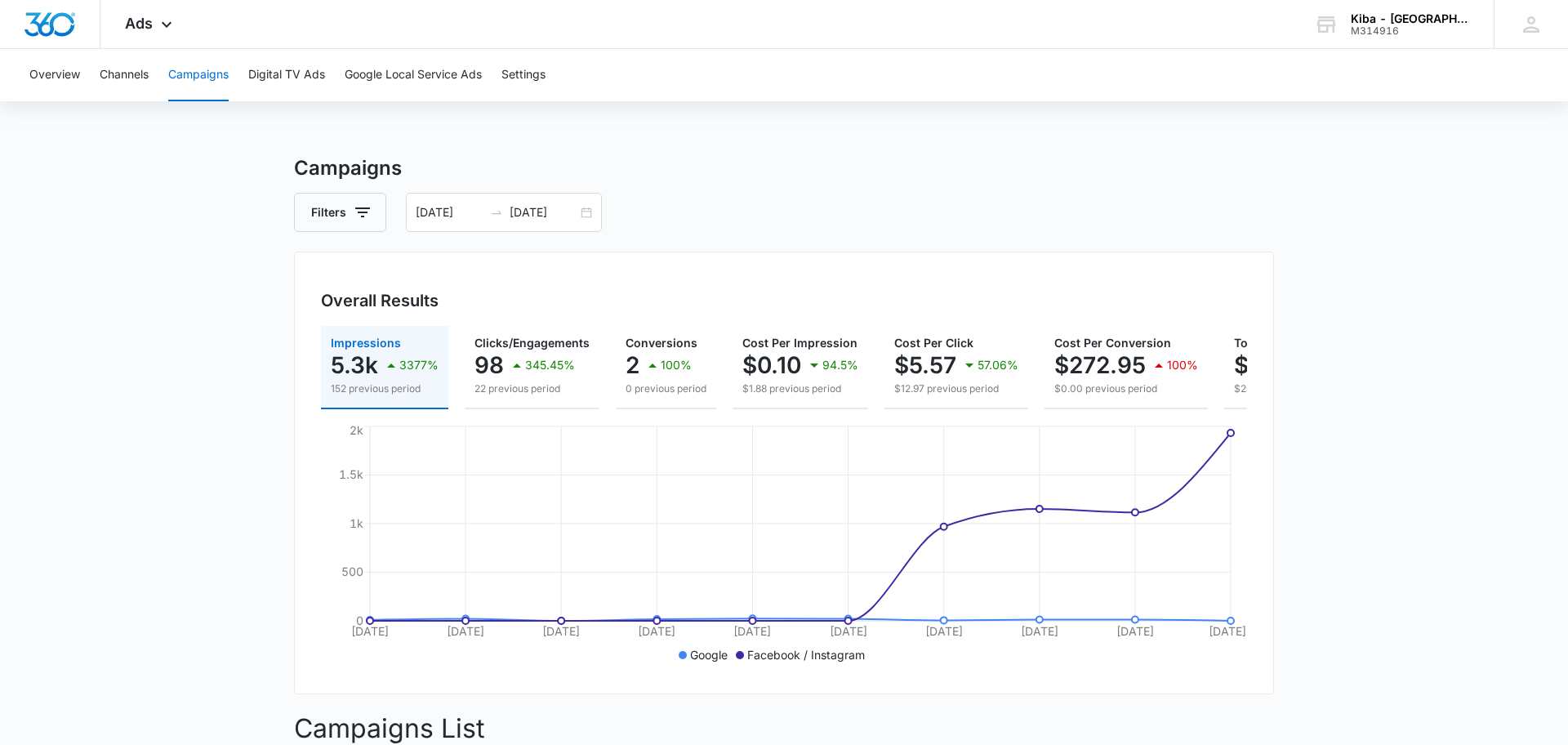
select select "12"
select select "US"
select select "America/Denver"
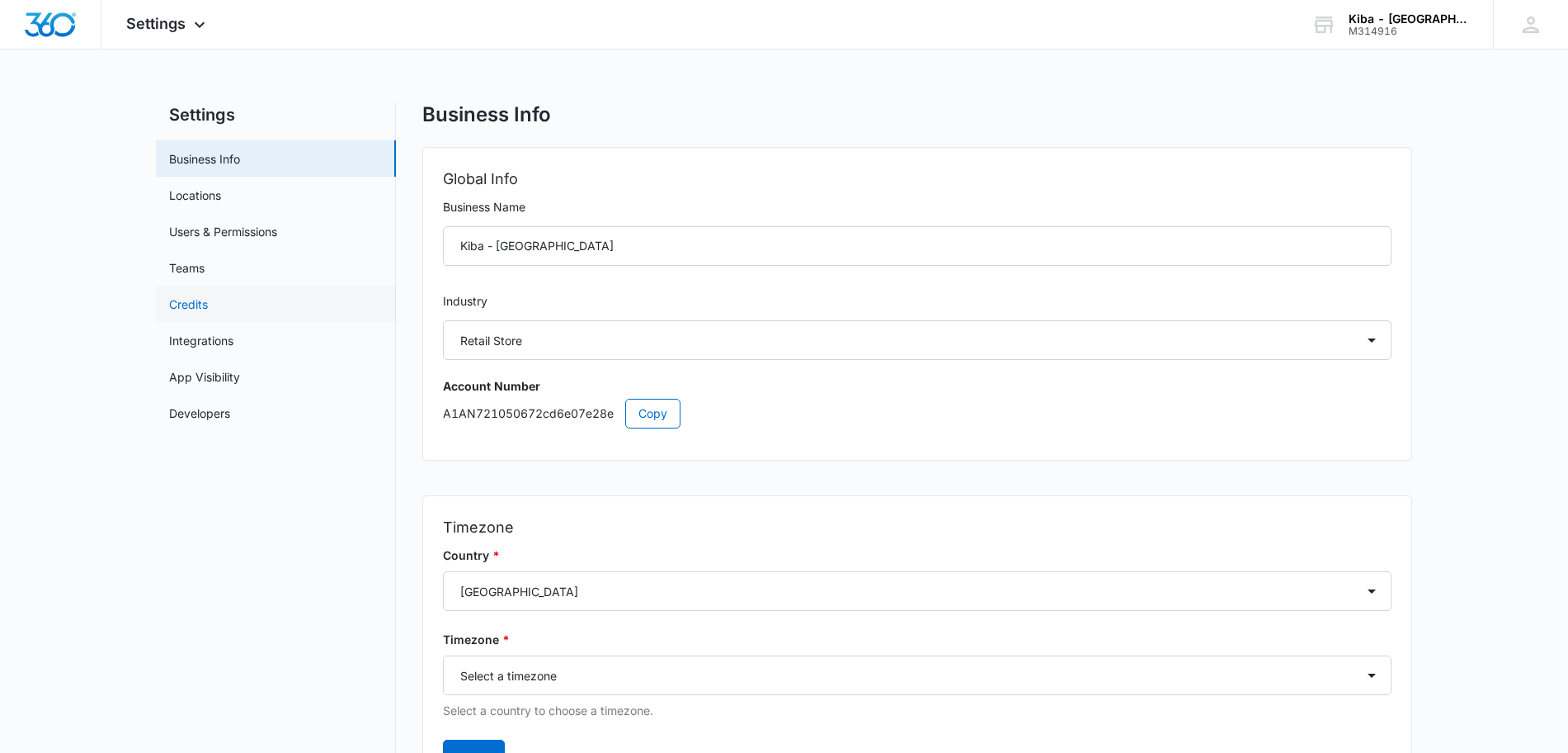
click at [182, 302] on link "Credits" at bounding box center [188, 304] width 39 height 17
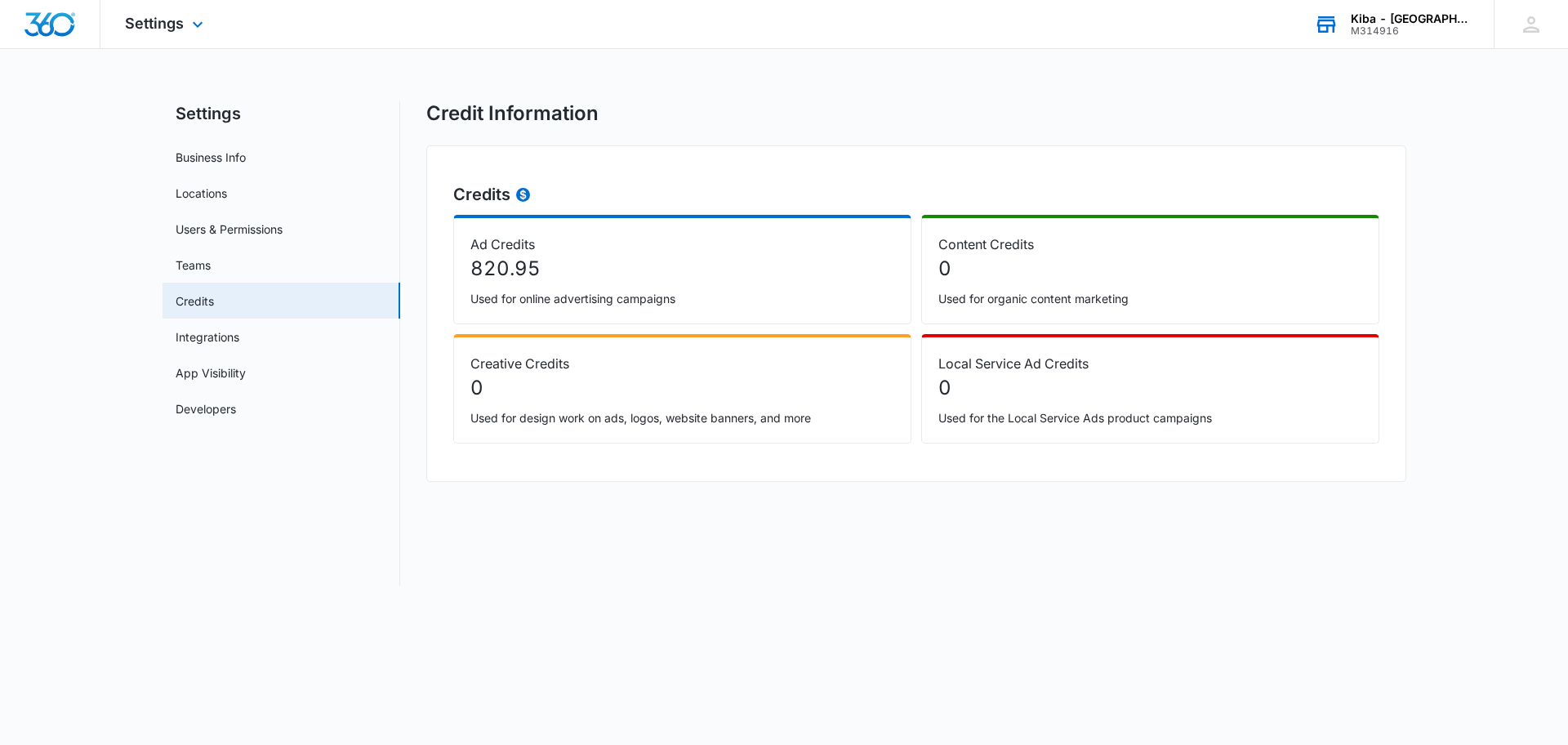
click at [1254, 33] on div "M314916" at bounding box center [1411, 31] width 119 height 11
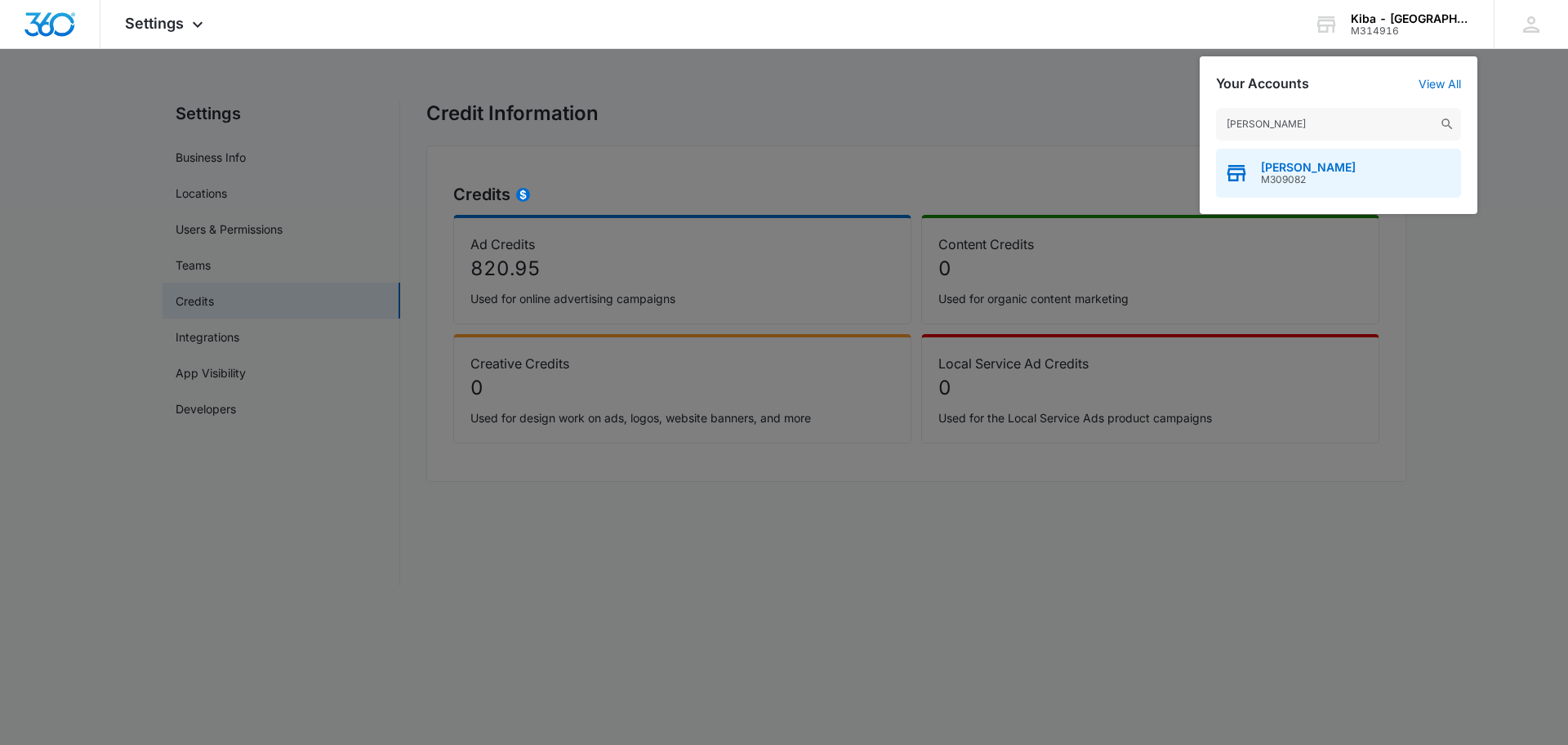
type input "Kiba - edmond"
click at [1254, 174] on span "M309082" at bounding box center [1308, 179] width 95 height 11
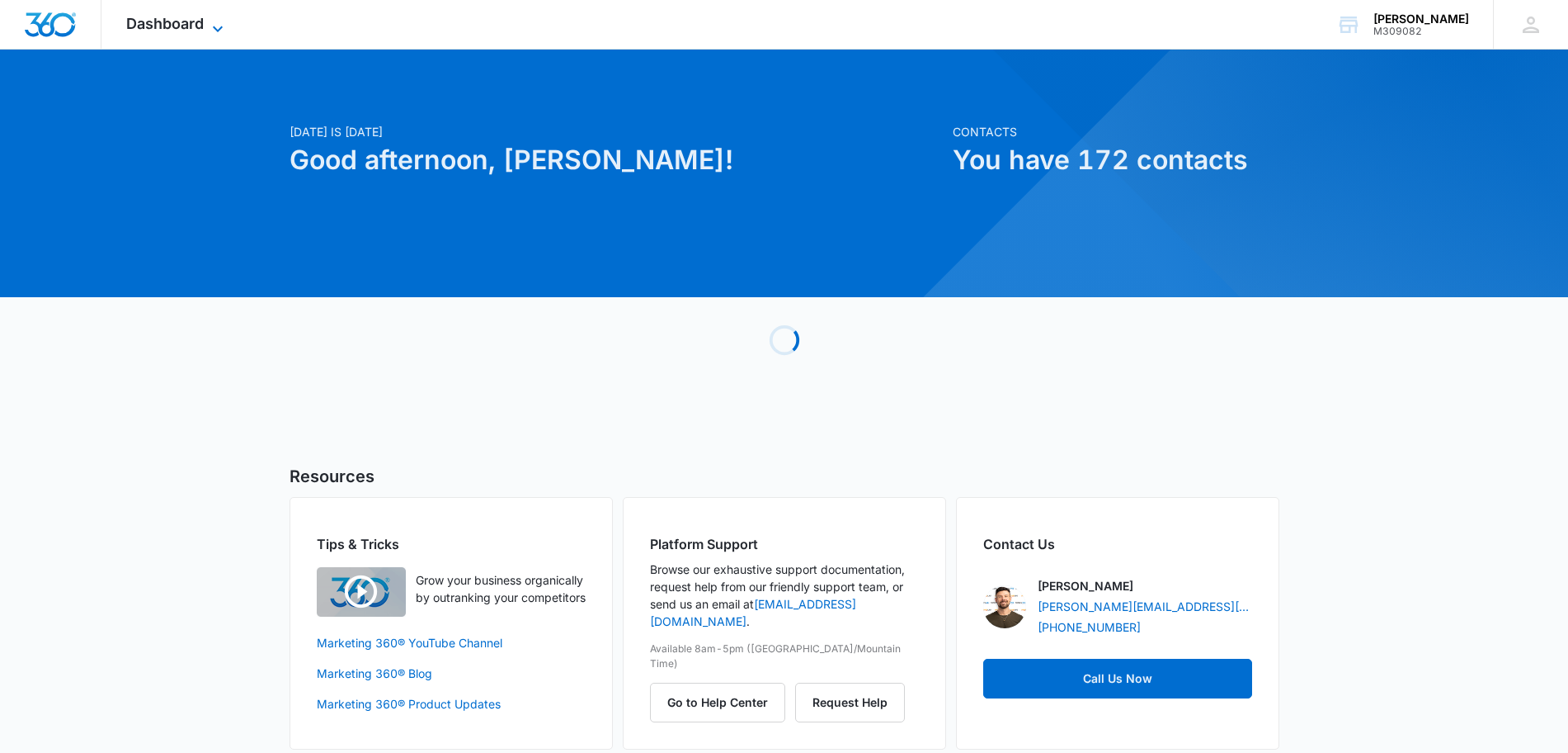
click at [209, 23] on icon at bounding box center [217, 28] width 20 height 20
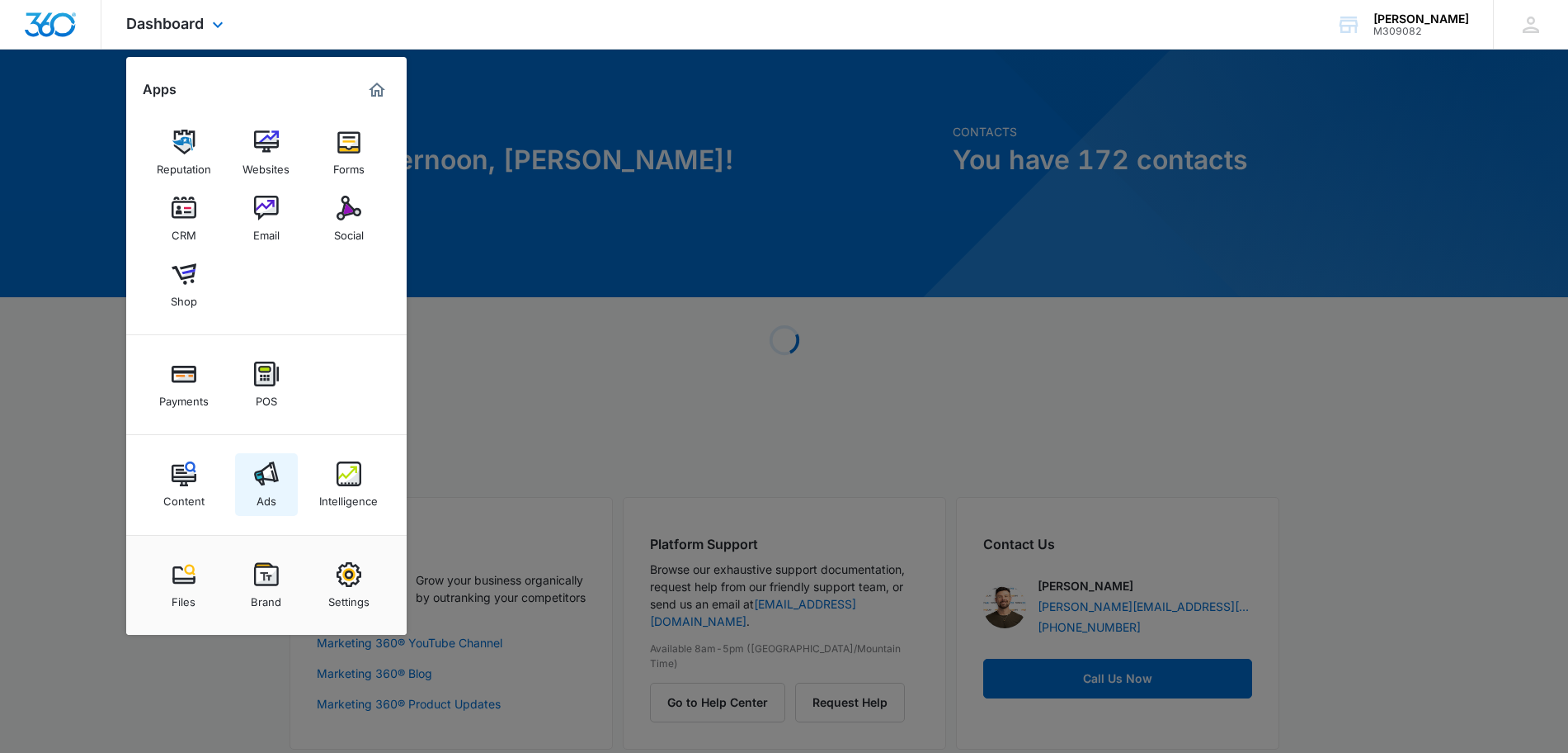
click at [273, 490] on div "Ads" at bounding box center [266, 497] width 20 height 22
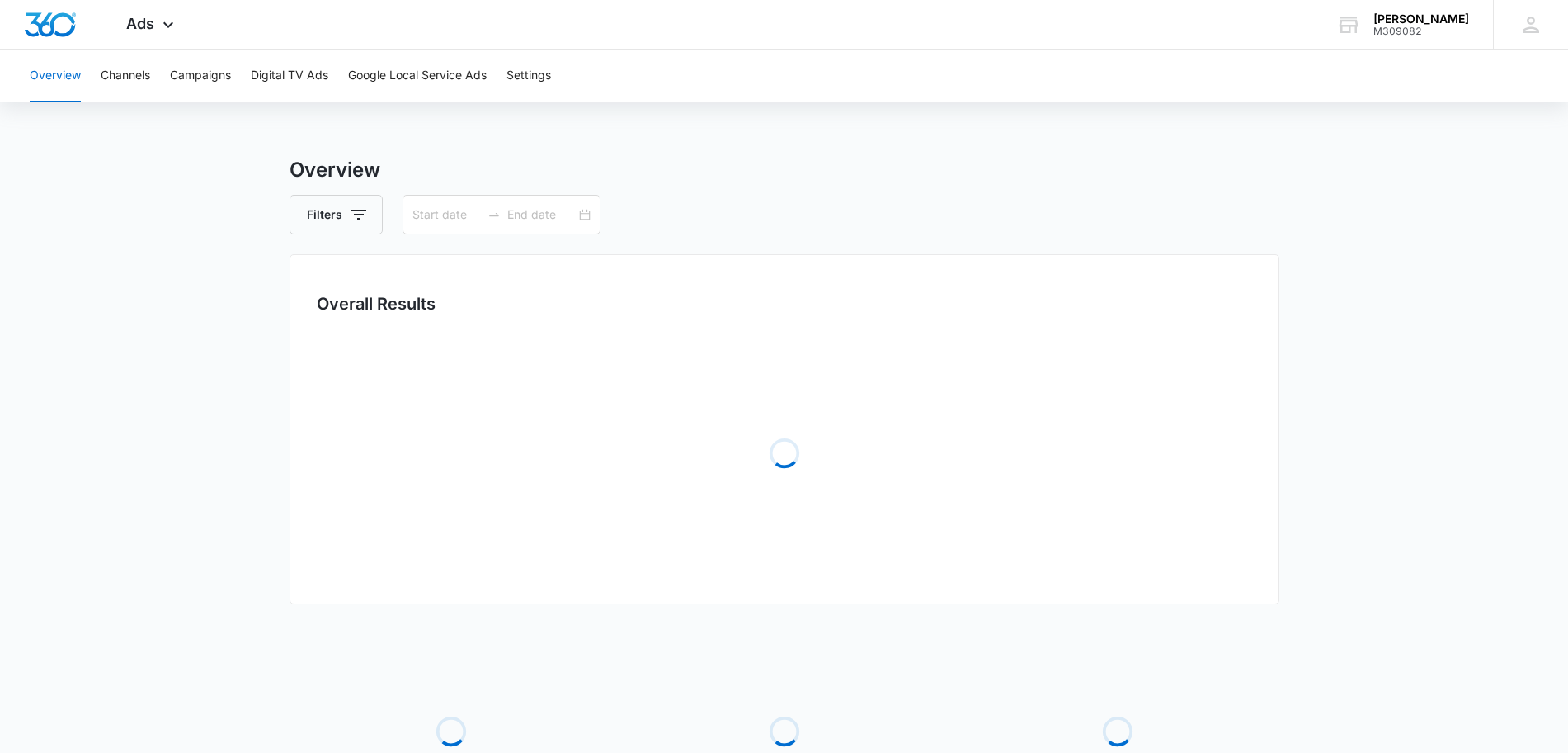
type input "[DATE]"
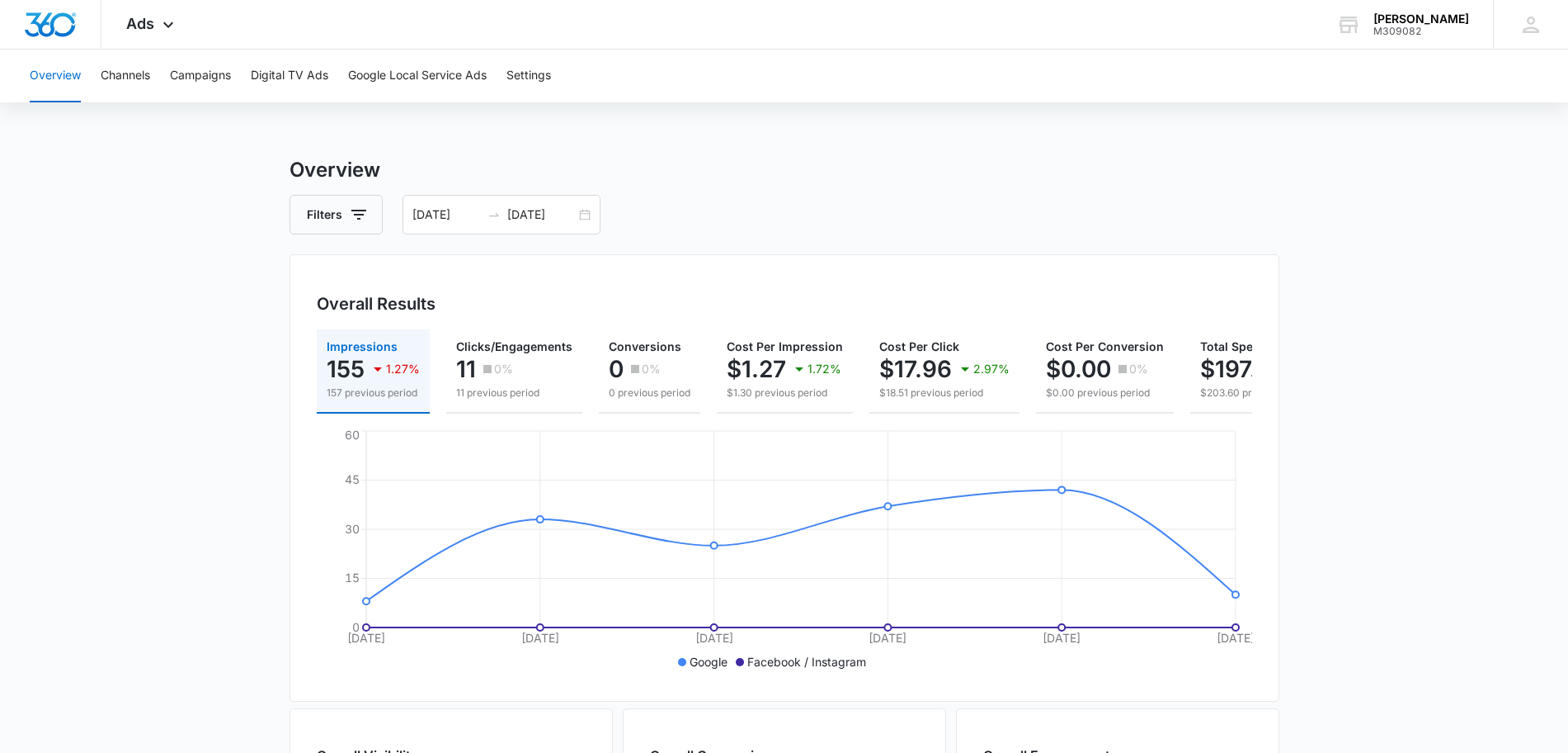
scroll to position [412, 0]
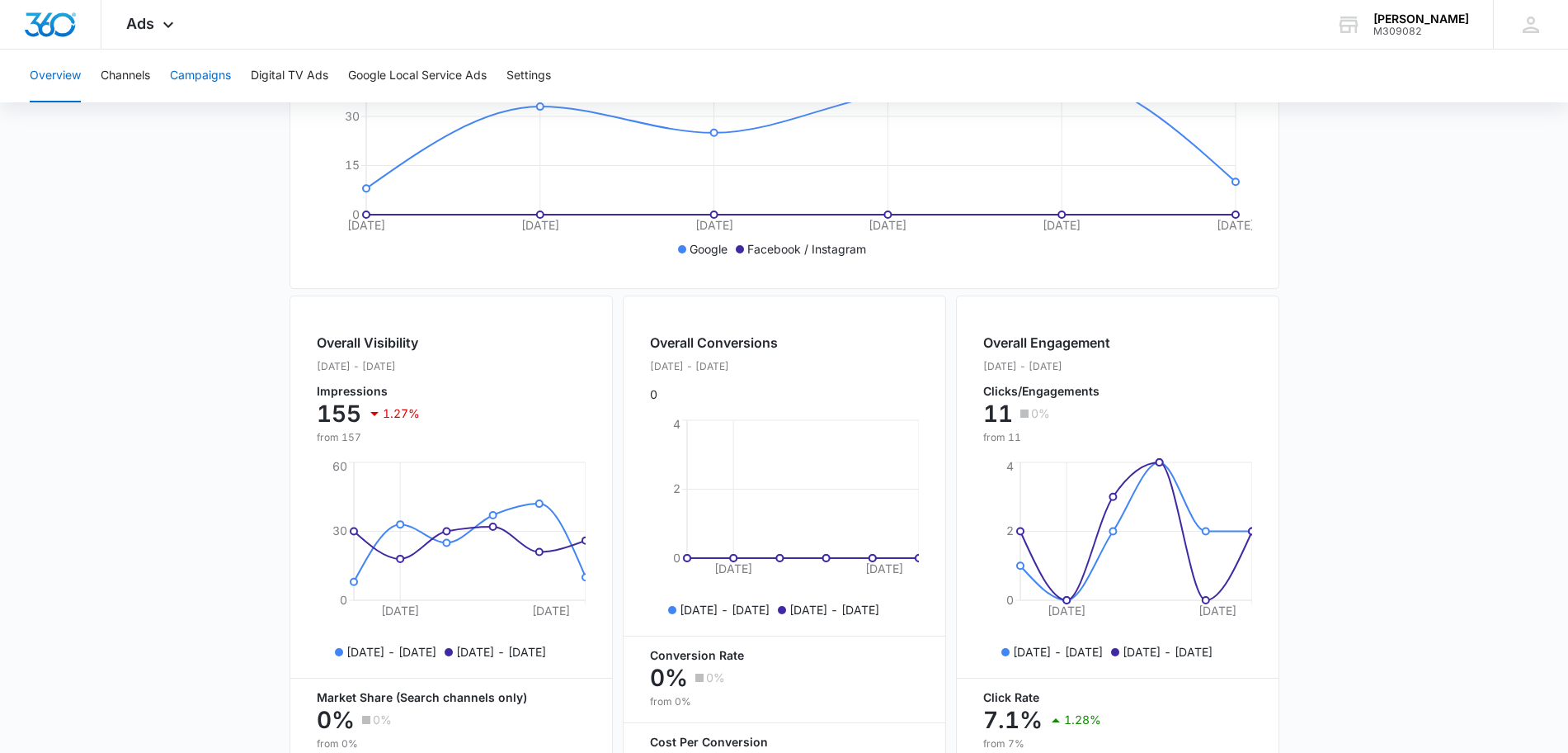
click at [218, 72] on button "Campaigns" at bounding box center [200, 75] width 61 height 53
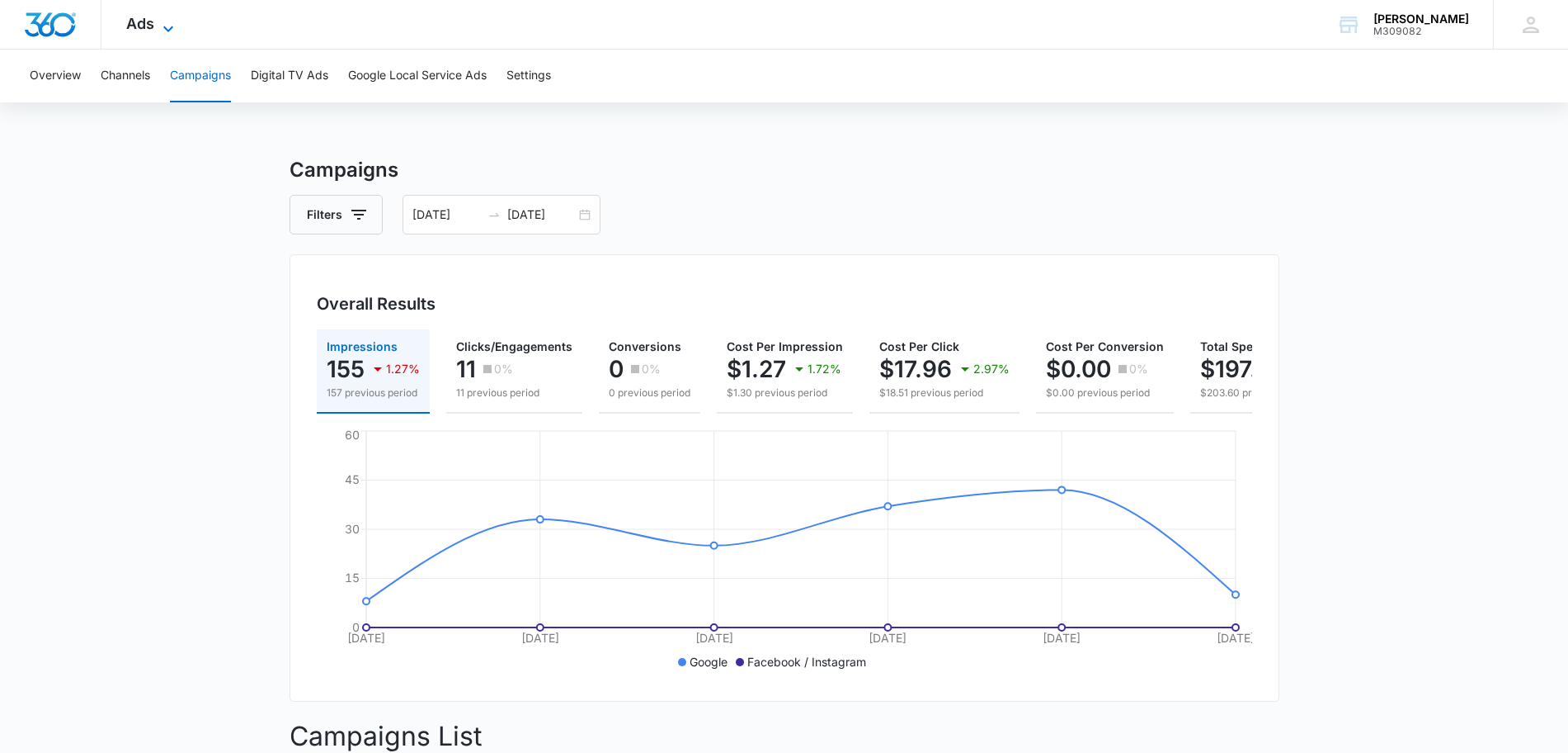
click at [166, 24] on icon at bounding box center [168, 28] width 20 height 20
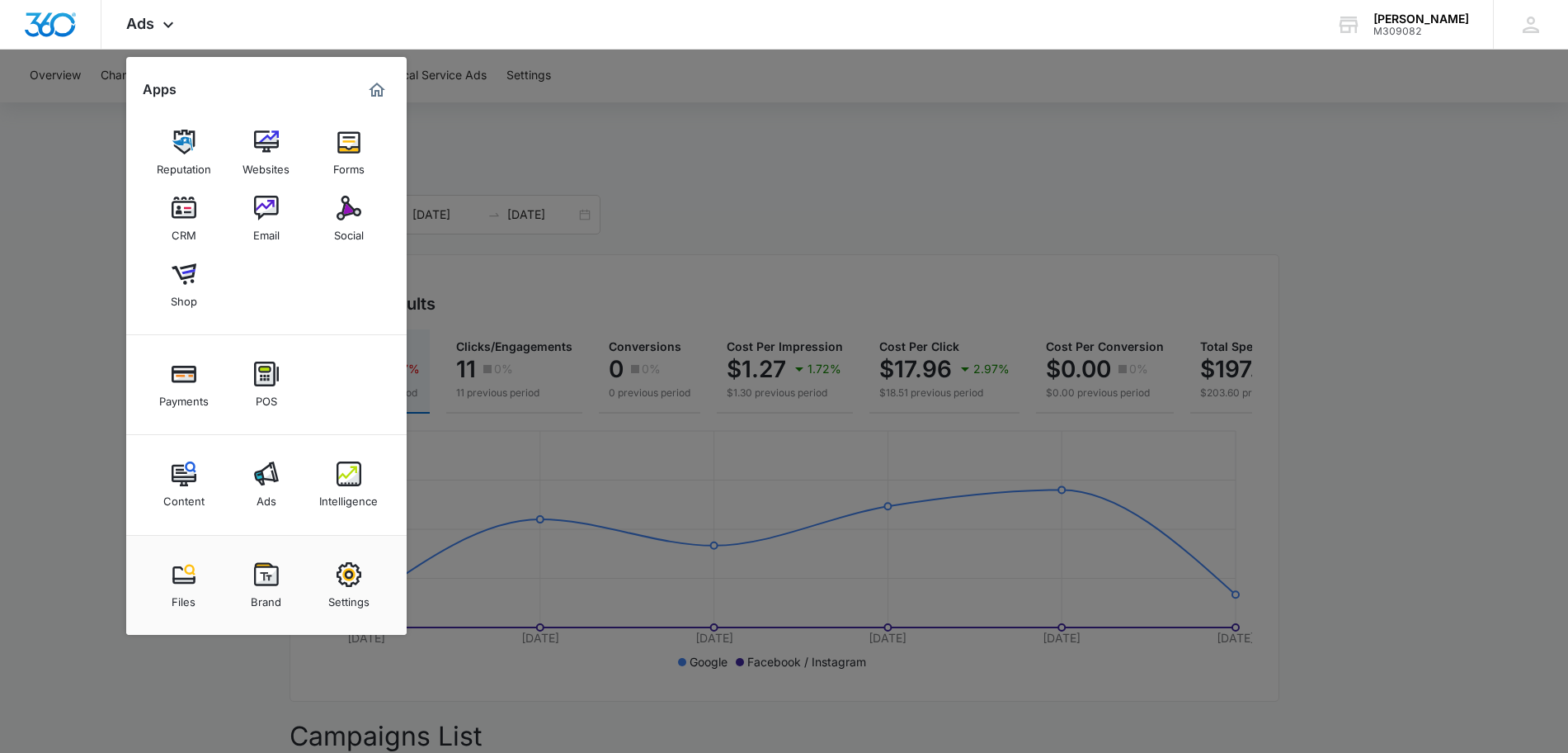
drag, startPoint x: 338, startPoint y: 580, endPoint x: 339, endPoint y: 568, distance: 12.0
click at [338, 579] on img at bounding box center [348, 574] width 25 height 25
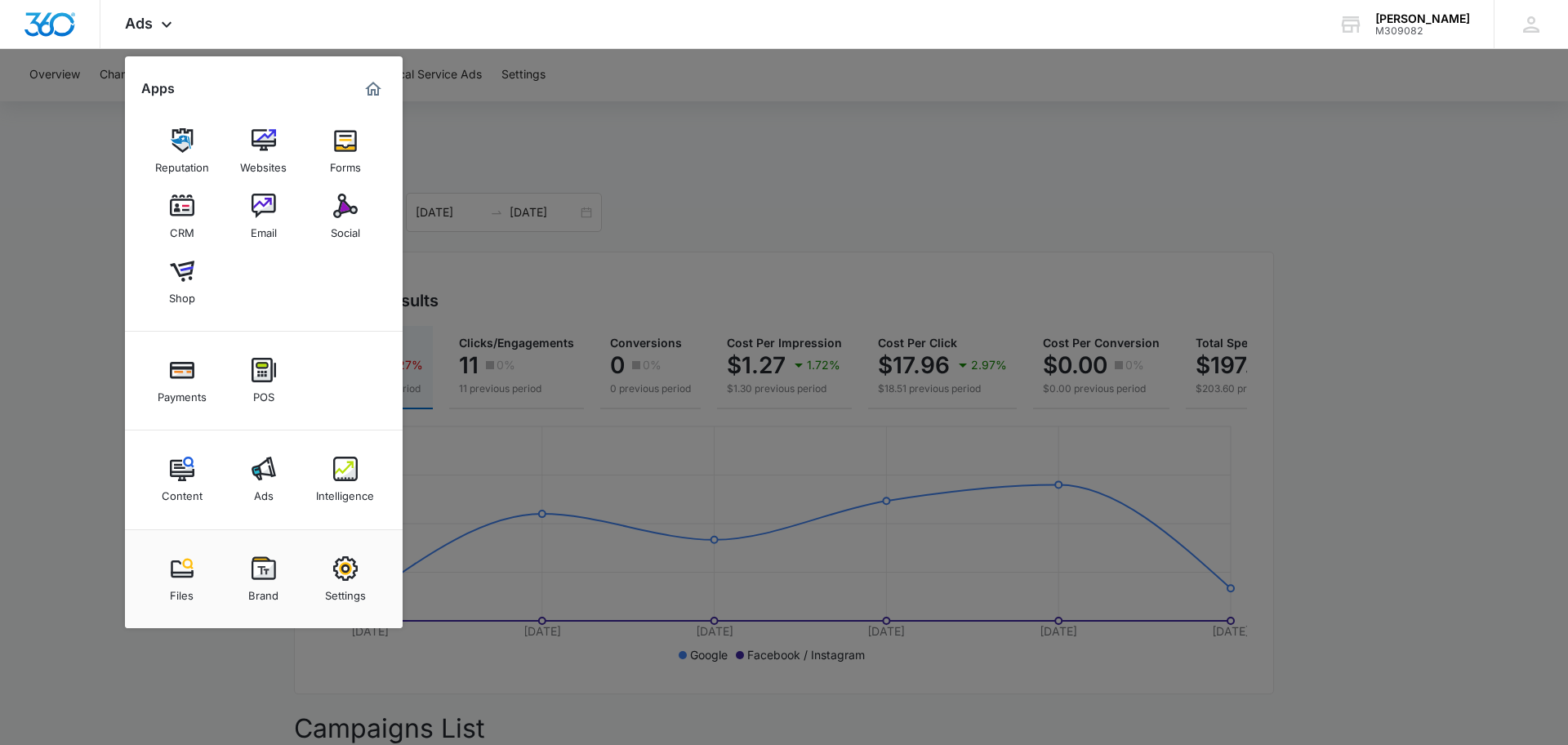
select select "12"
select select "US"
select select "America/Denver"
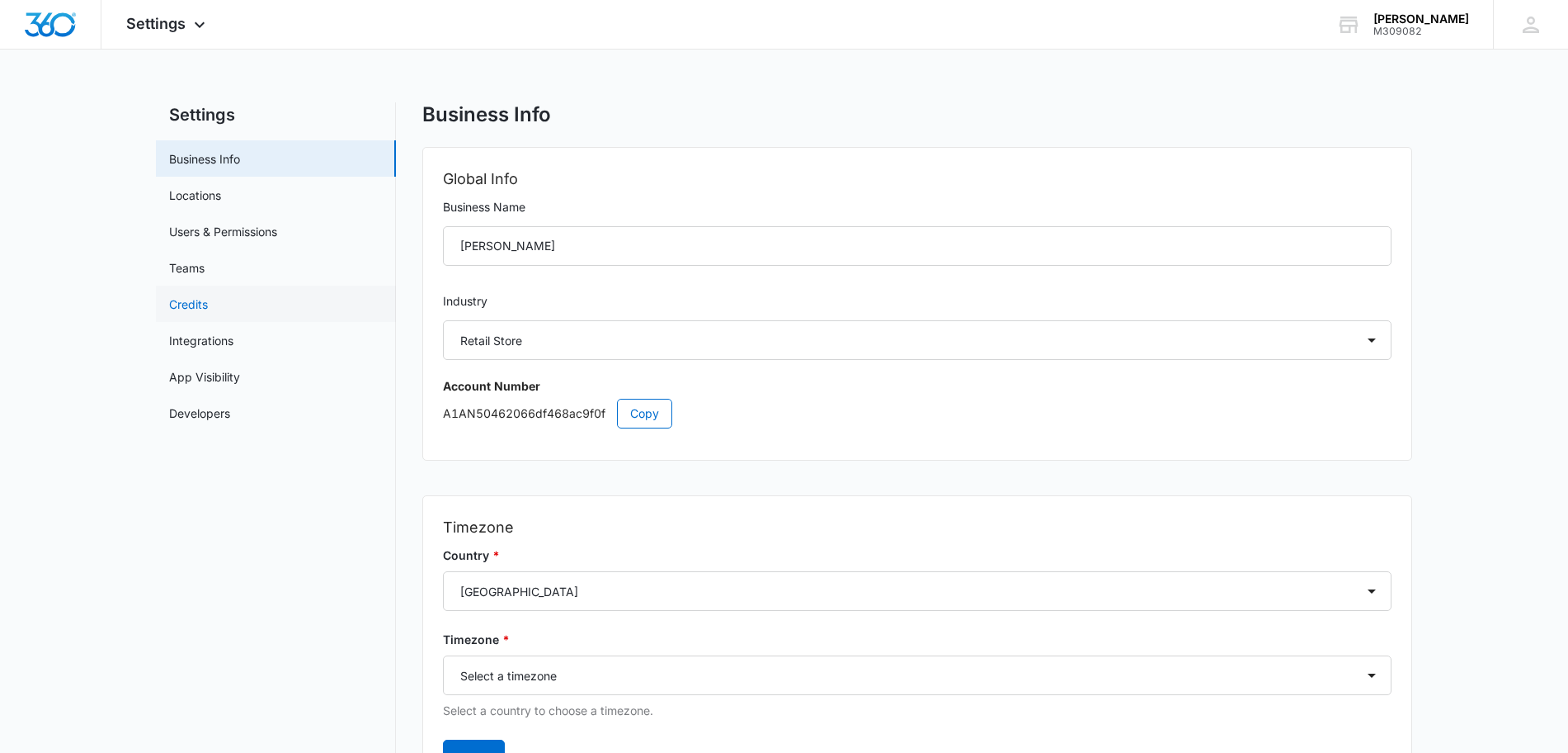
click at [208, 304] on link "Credits" at bounding box center [188, 304] width 39 height 17
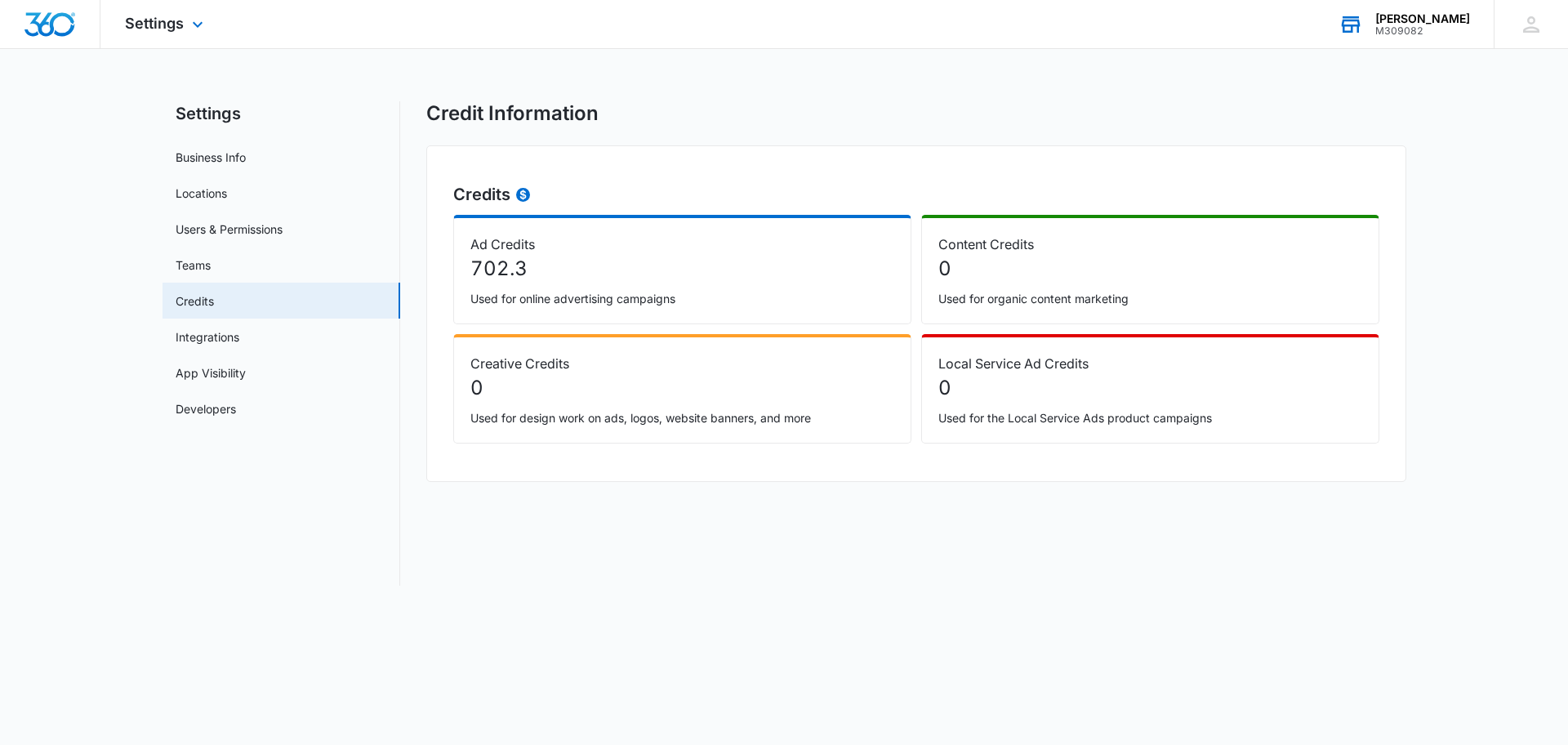
click at [1254, 26] on div "M309082" at bounding box center [1422, 31] width 95 height 11
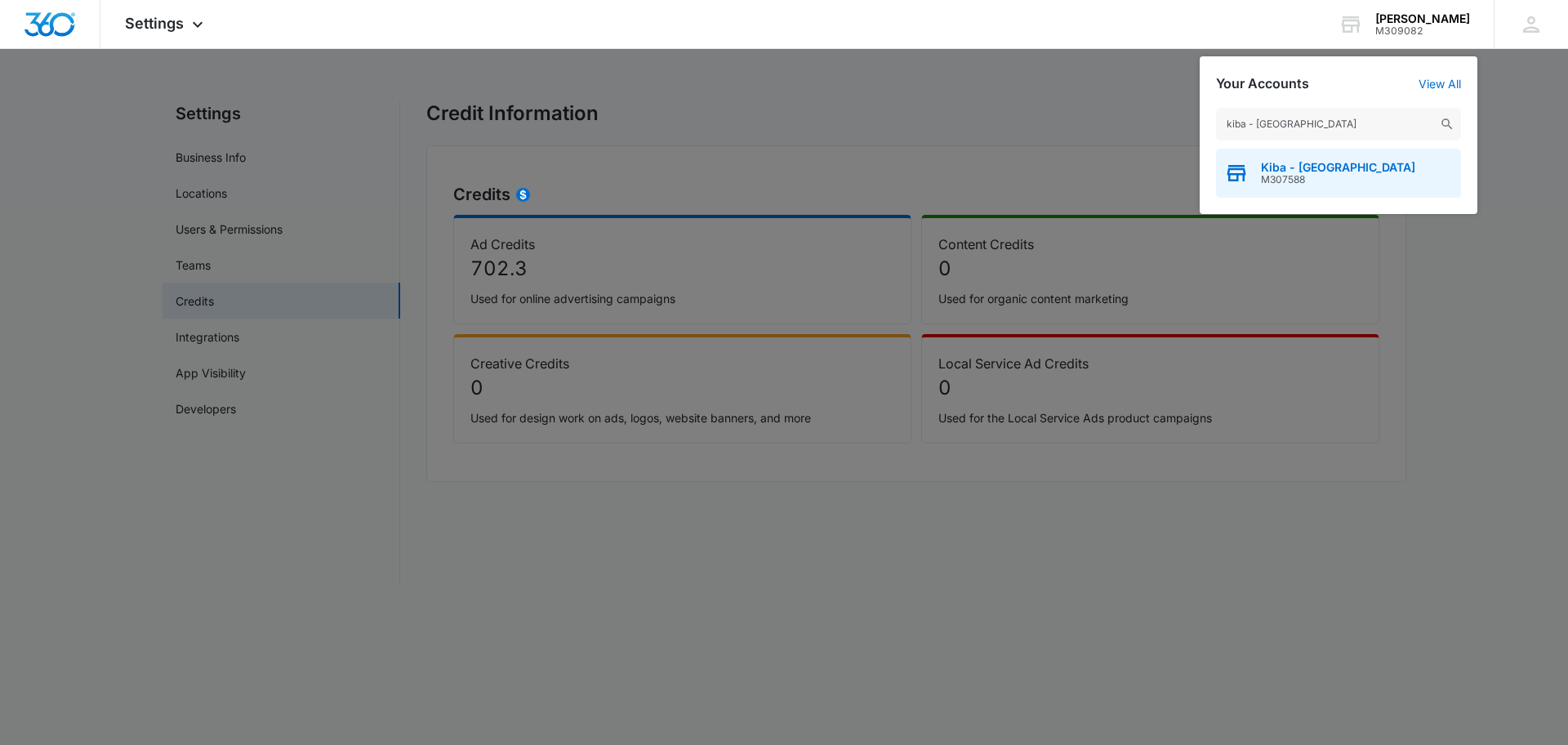
type input "kiba - nashville"
click at [1248, 166] on icon "button" at bounding box center [1236, 172] width 25 height 25
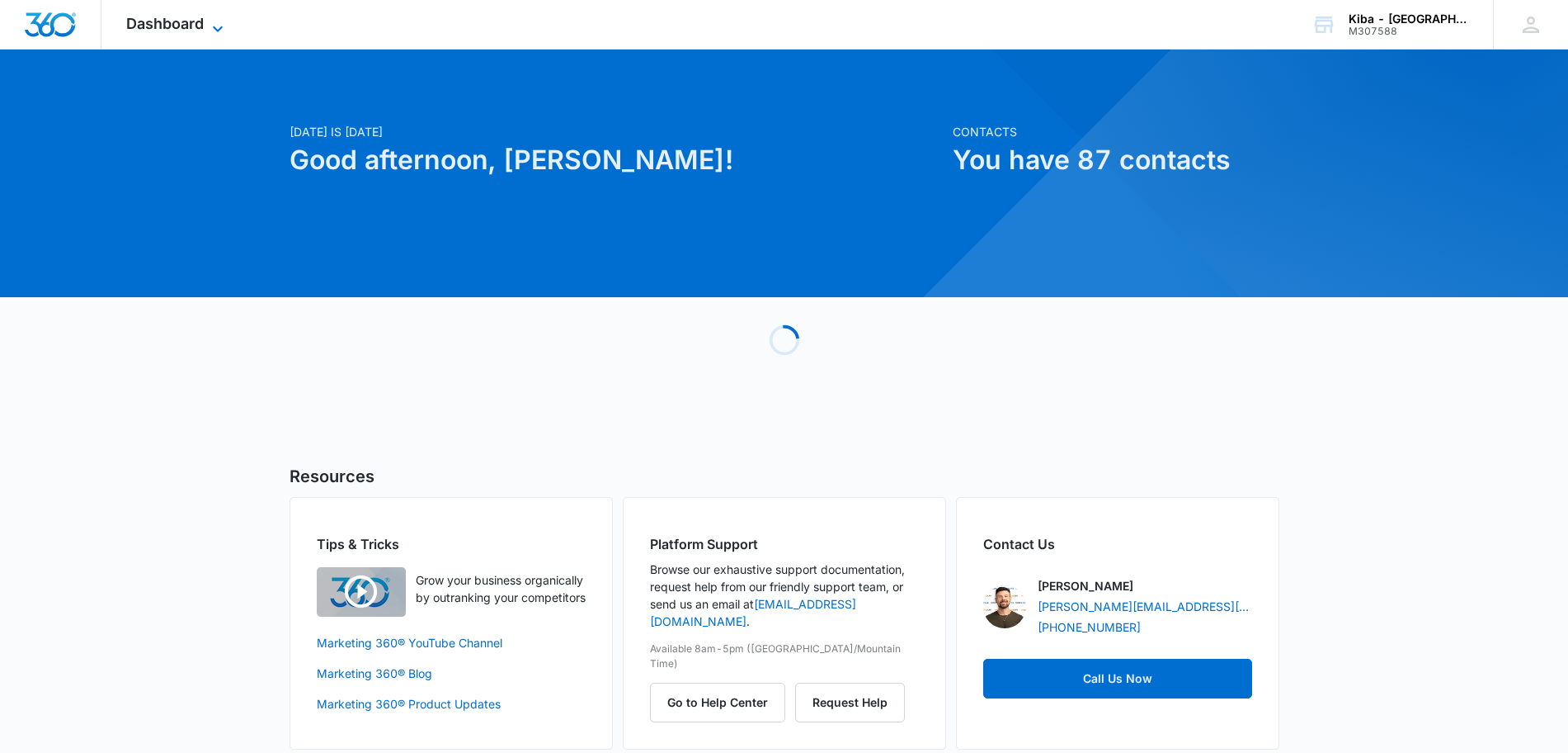
click at [216, 26] on icon at bounding box center [217, 28] width 20 height 20
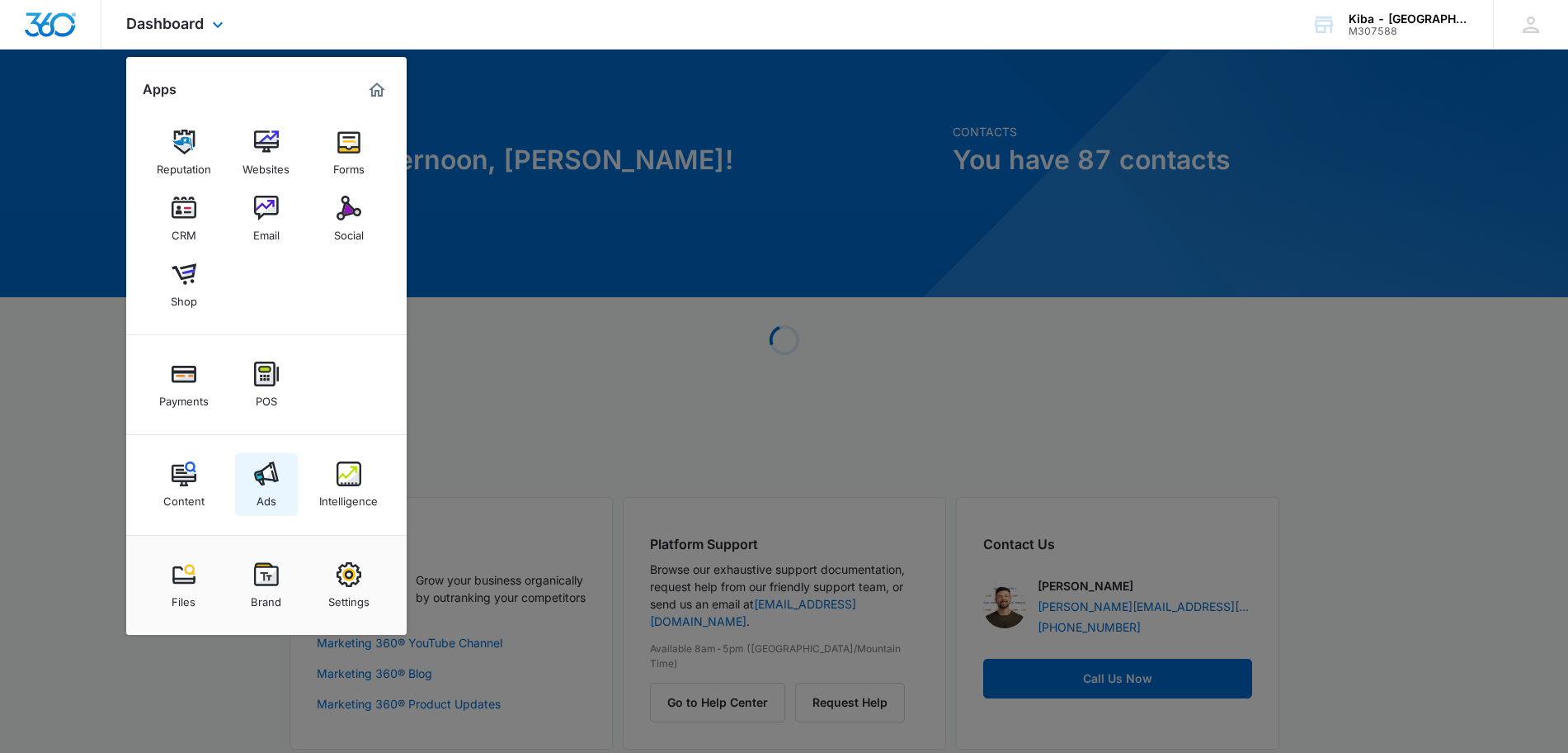
click at [259, 480] on img at bounding box center [266, 474] width 25 height 25
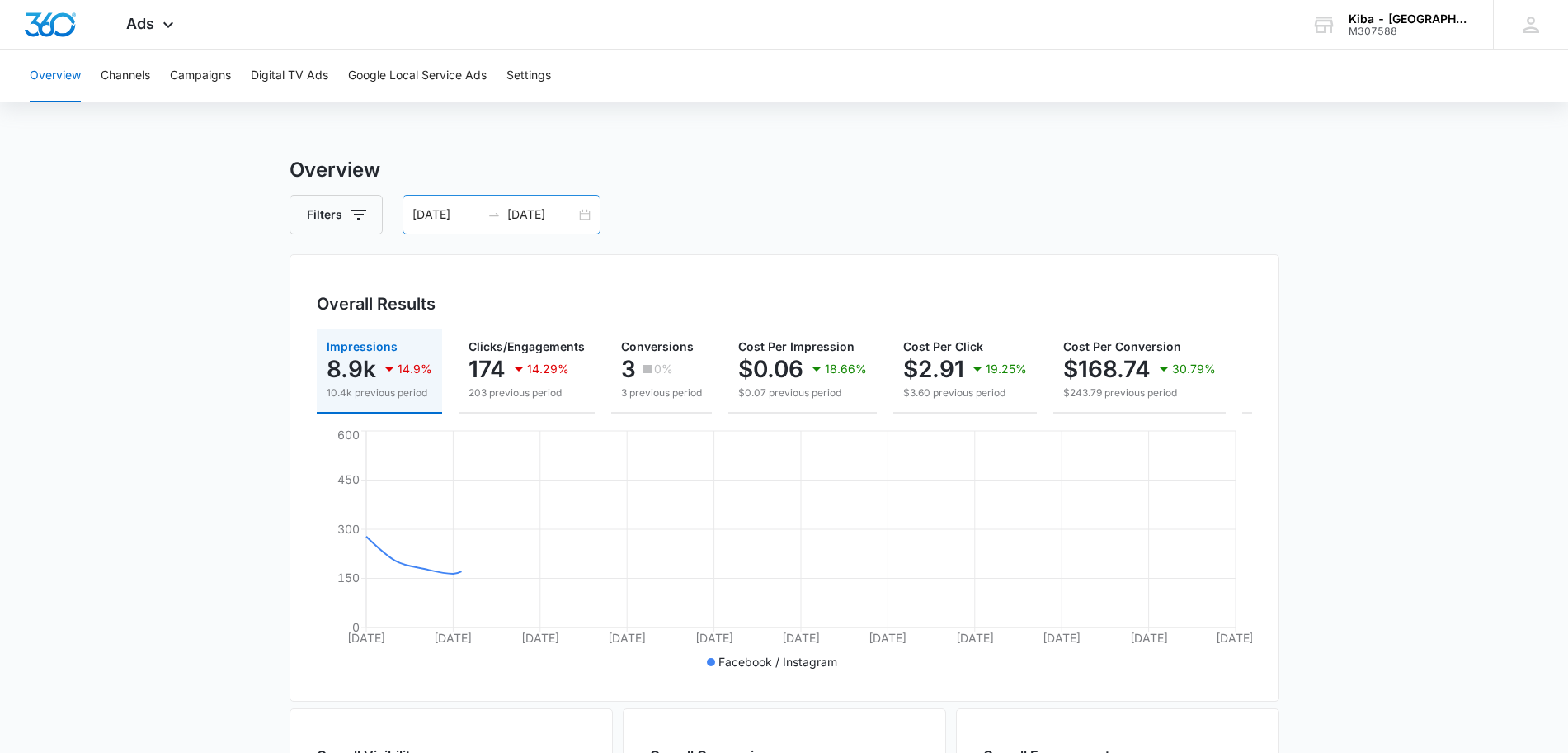
click at [585, 206] on div "07/01/2025 07/31/2025" at bounding box center [502, 215] width 198 height 40
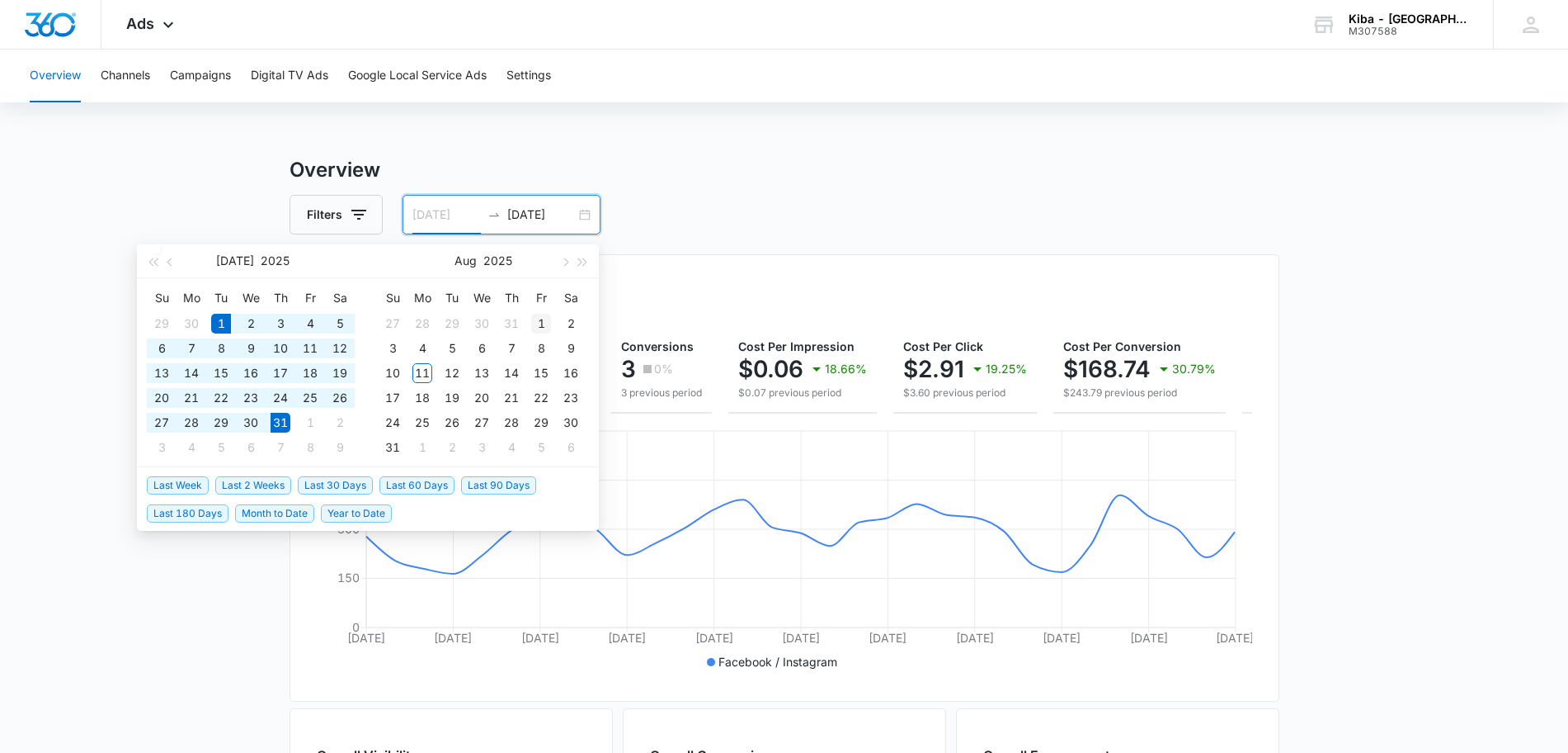
type input "[DATE]"
click at [536, 318] on div "1" at bounding box center [540, 323] width 20 height 20
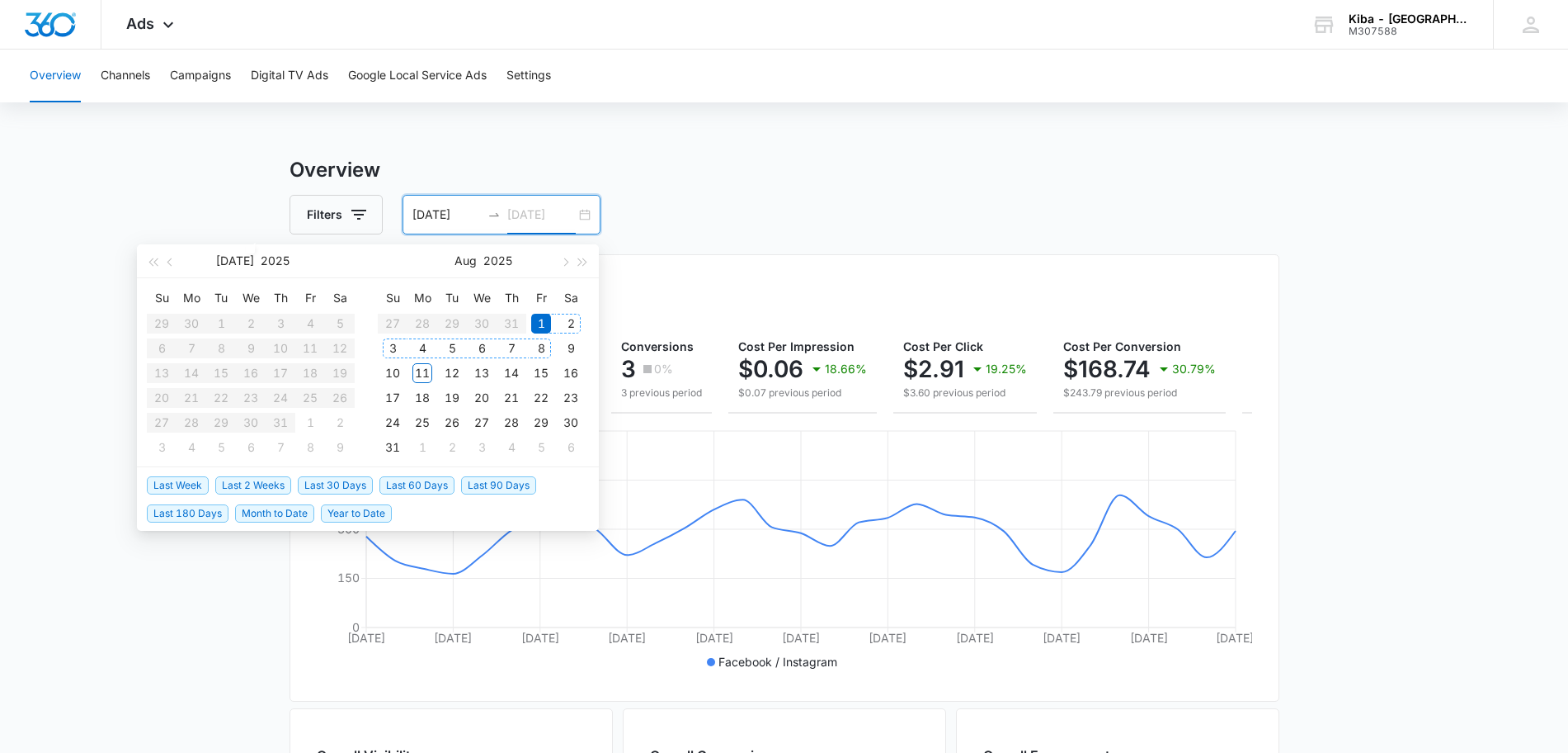
type input "[DATE]"
click at [395, 367] on div "10" at bounding box center [392, 373] width 20 height 20
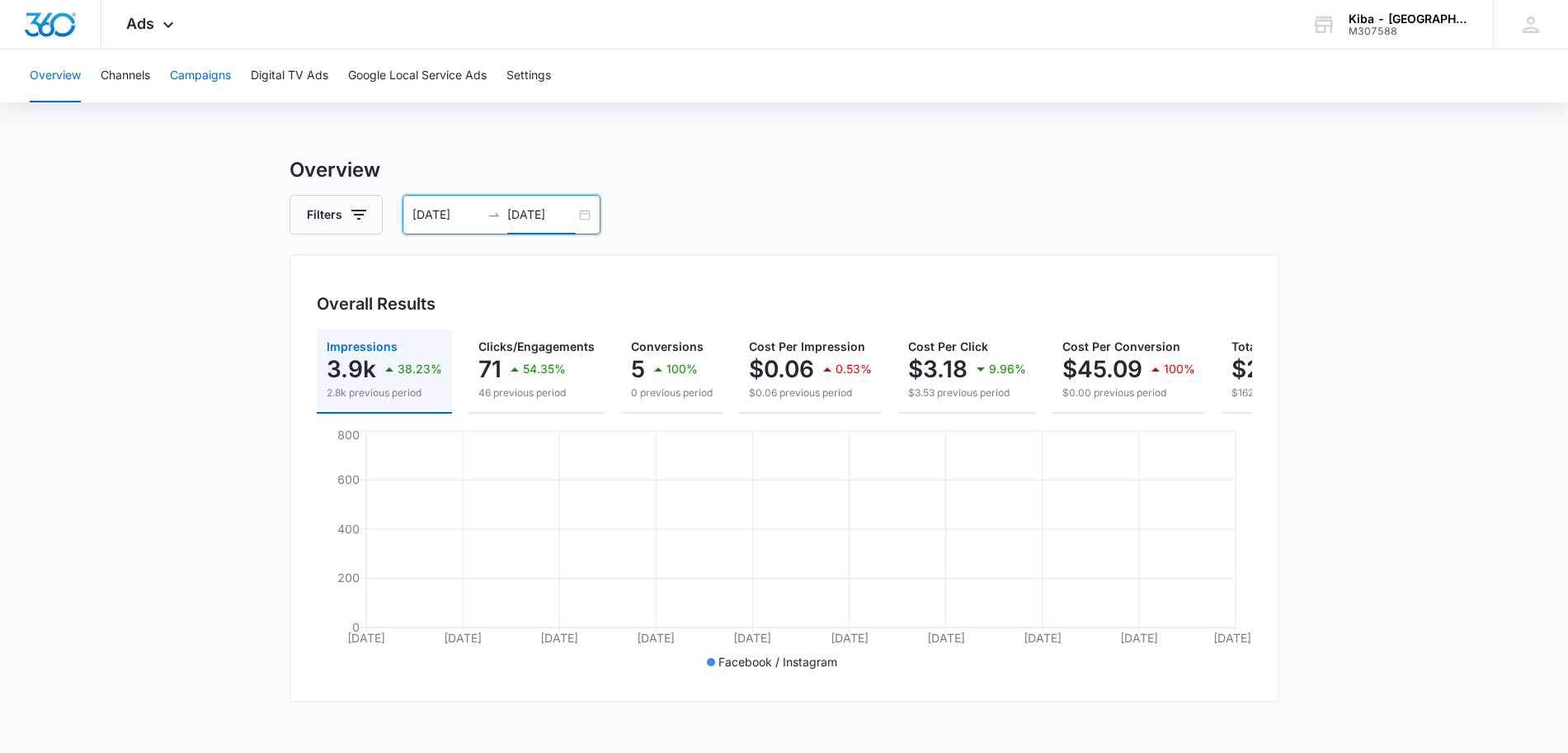
click at [212, 83] on button "Campaigns" at bounding box center [200, 75] width 61 height 53
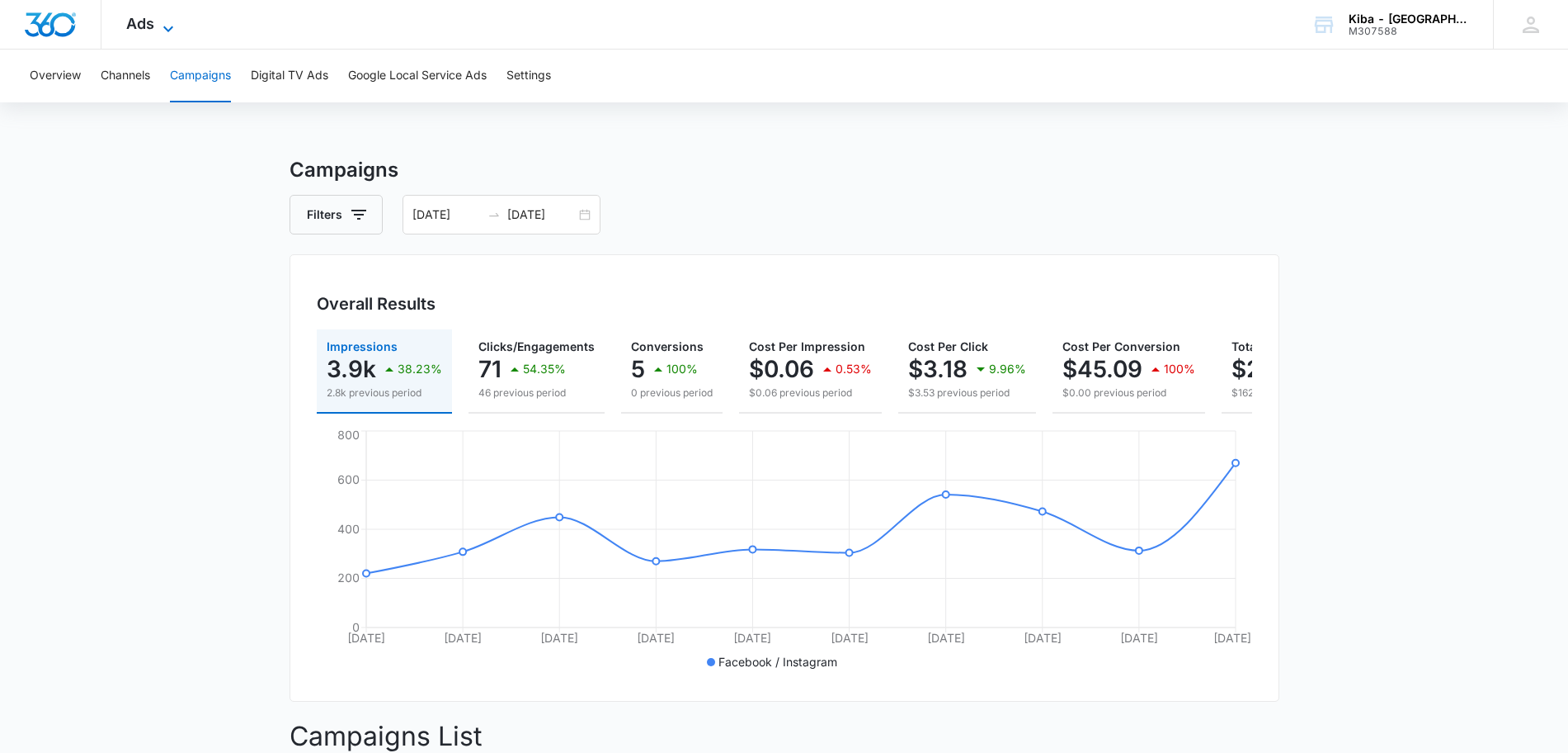
click at [164, 19] on icon at bounding box center [168, 28] width 20 height 20
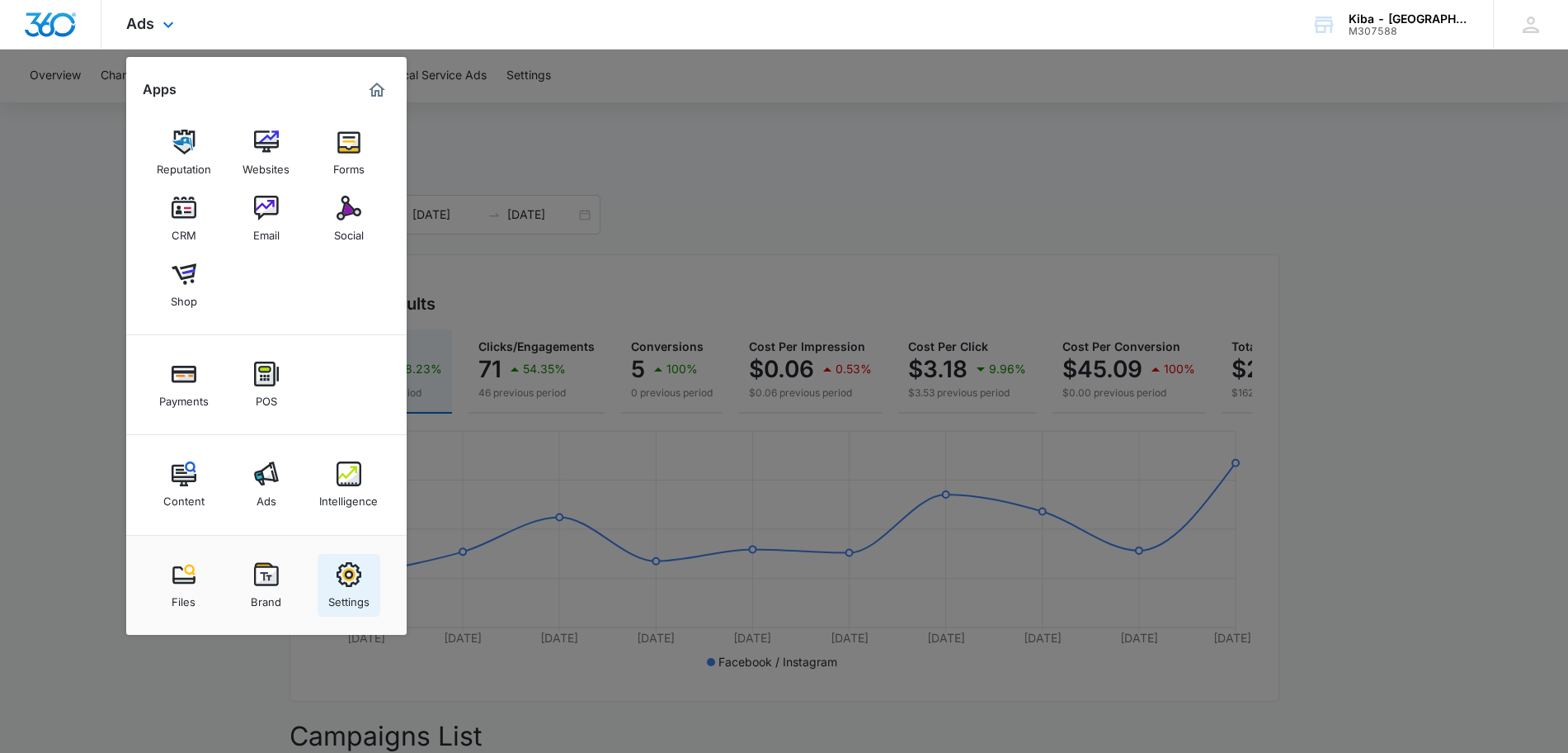
click at [341, 581] on img at bounding box center [348, 574] width 25 height 25
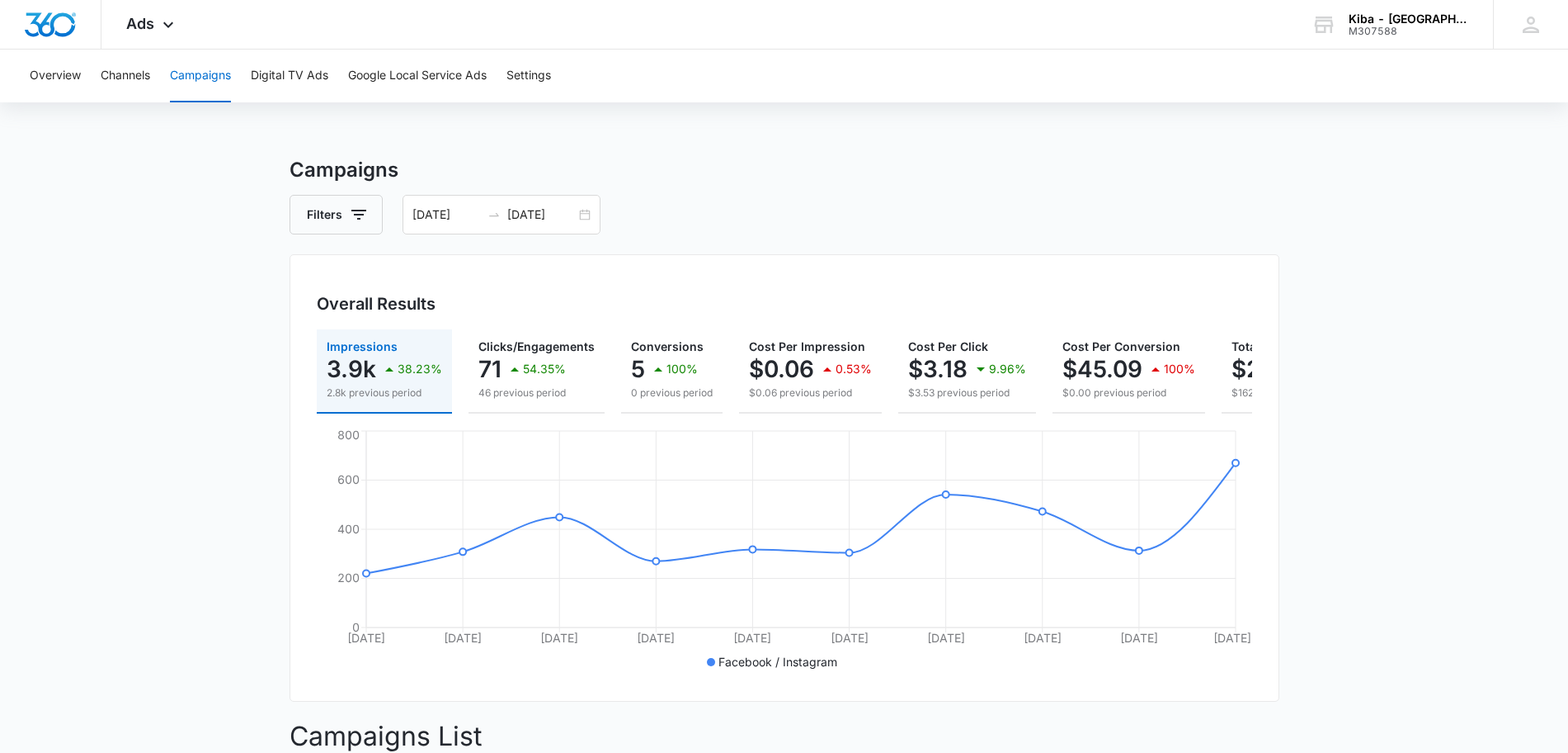
select select "12"
select select "US"
select select "America/Denver"
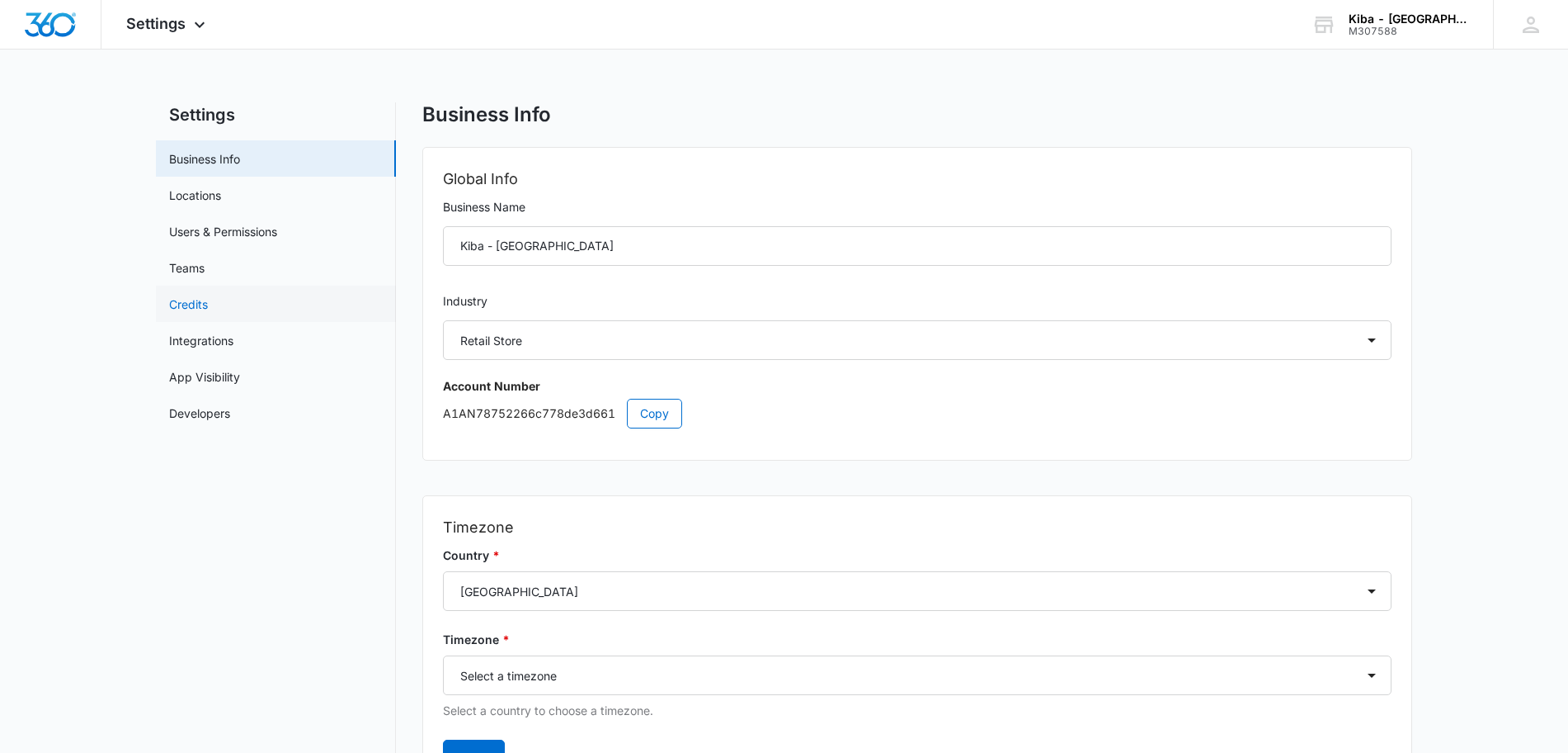
click at [208, 303] on link "Credits" at bounding box center [188, 304] width 39 height 17
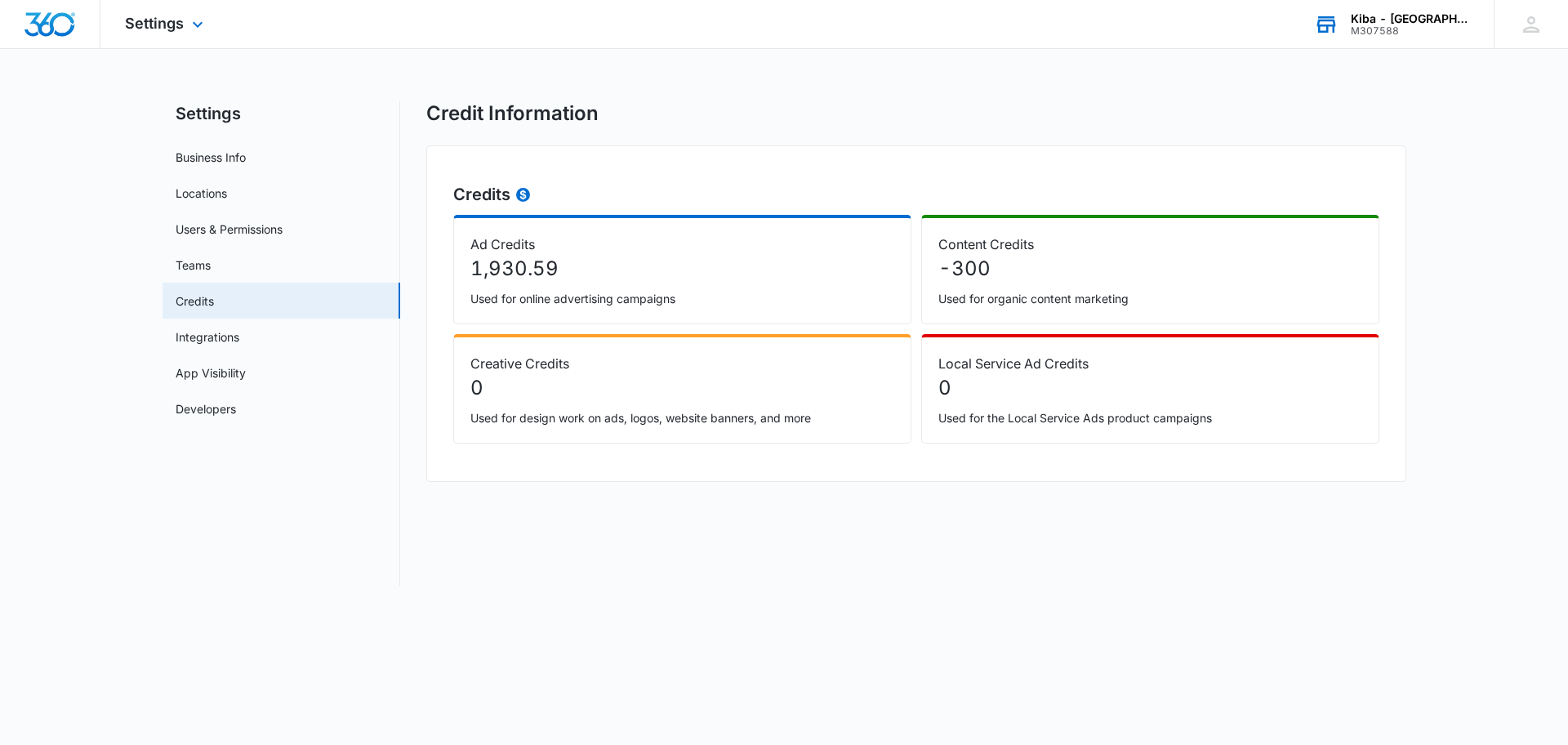
click at [1254, 30] on div "M307588" at bounding box center [1411, 31] width 119 height 11
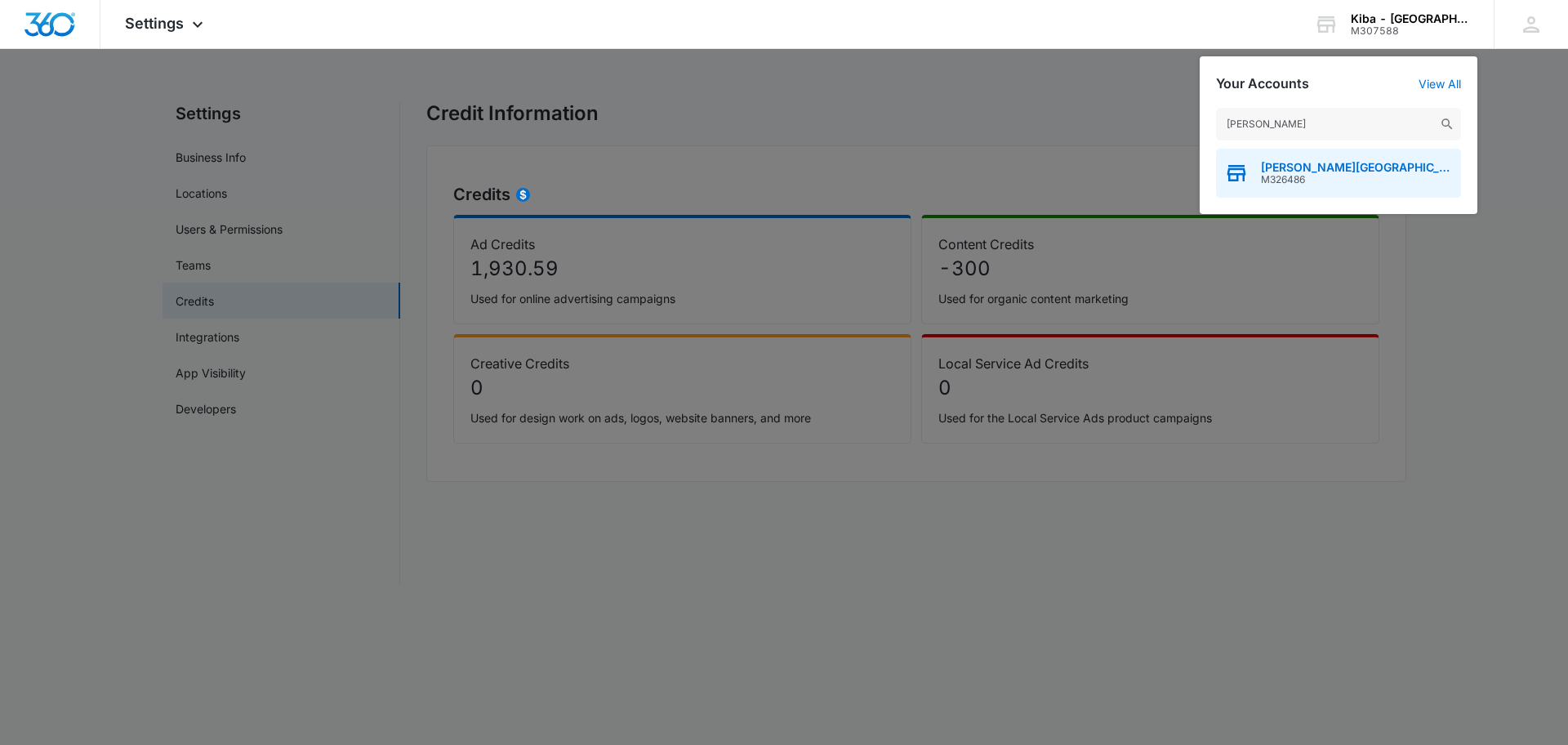
type input "kiba - vernon"
click at [1254, 194] on div "Kiba - Vernon M326486" at bounding box center [1338, 172] width 245 height 49
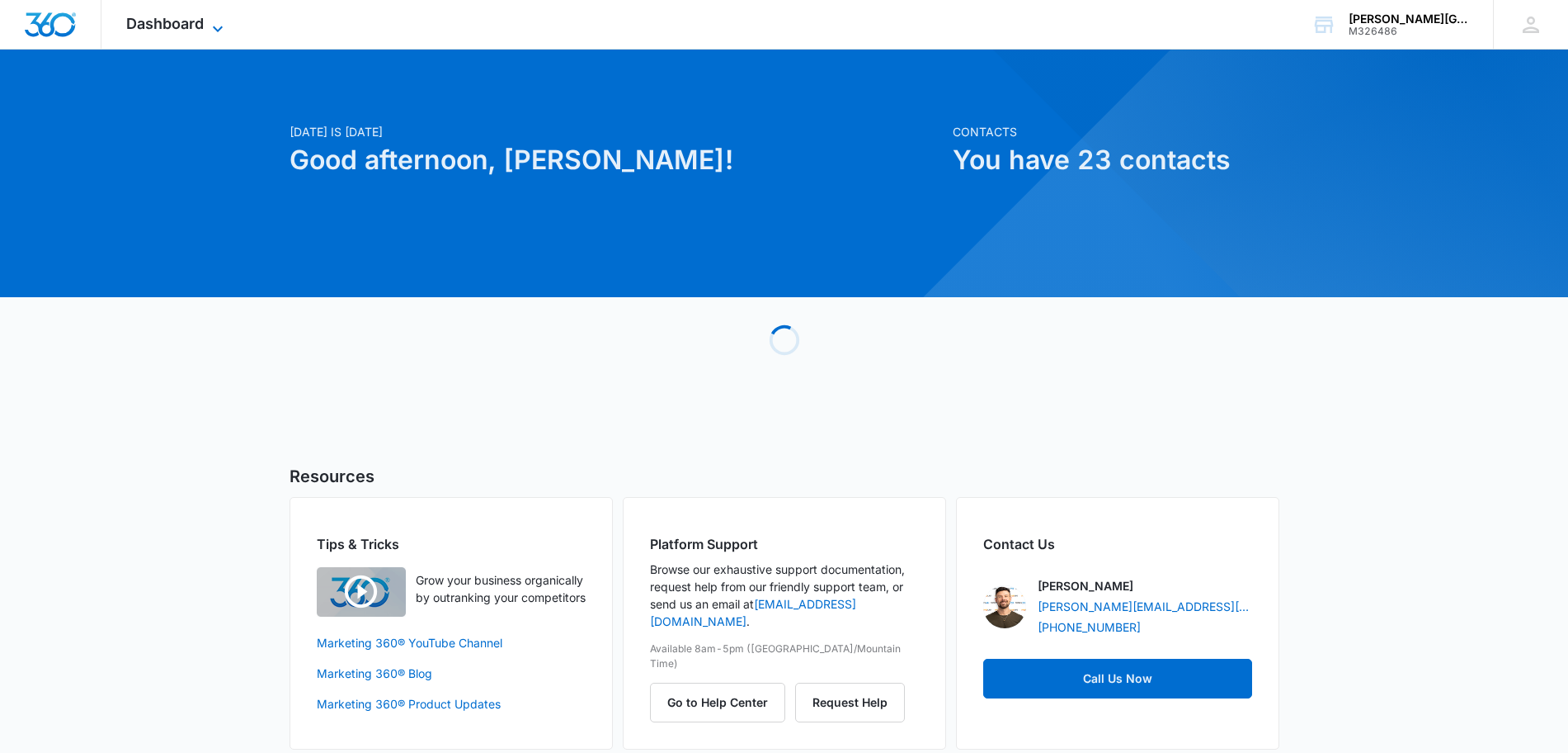
click at [219, 21] on icon at bounding box center [217, 28] width 20 height 20
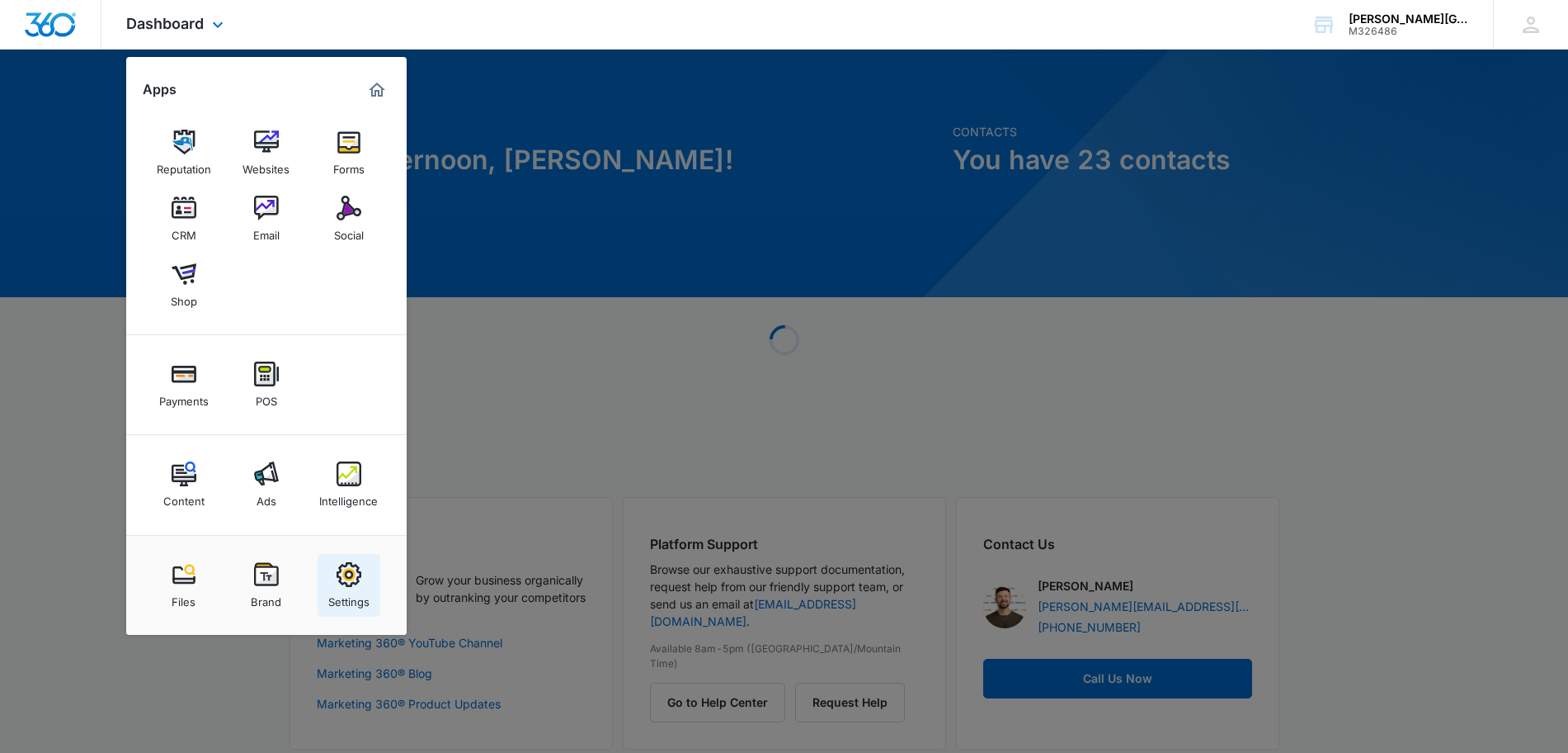
click at [361, 562] on link "Settings" at bounding box center [348, 585] width 63 height 63
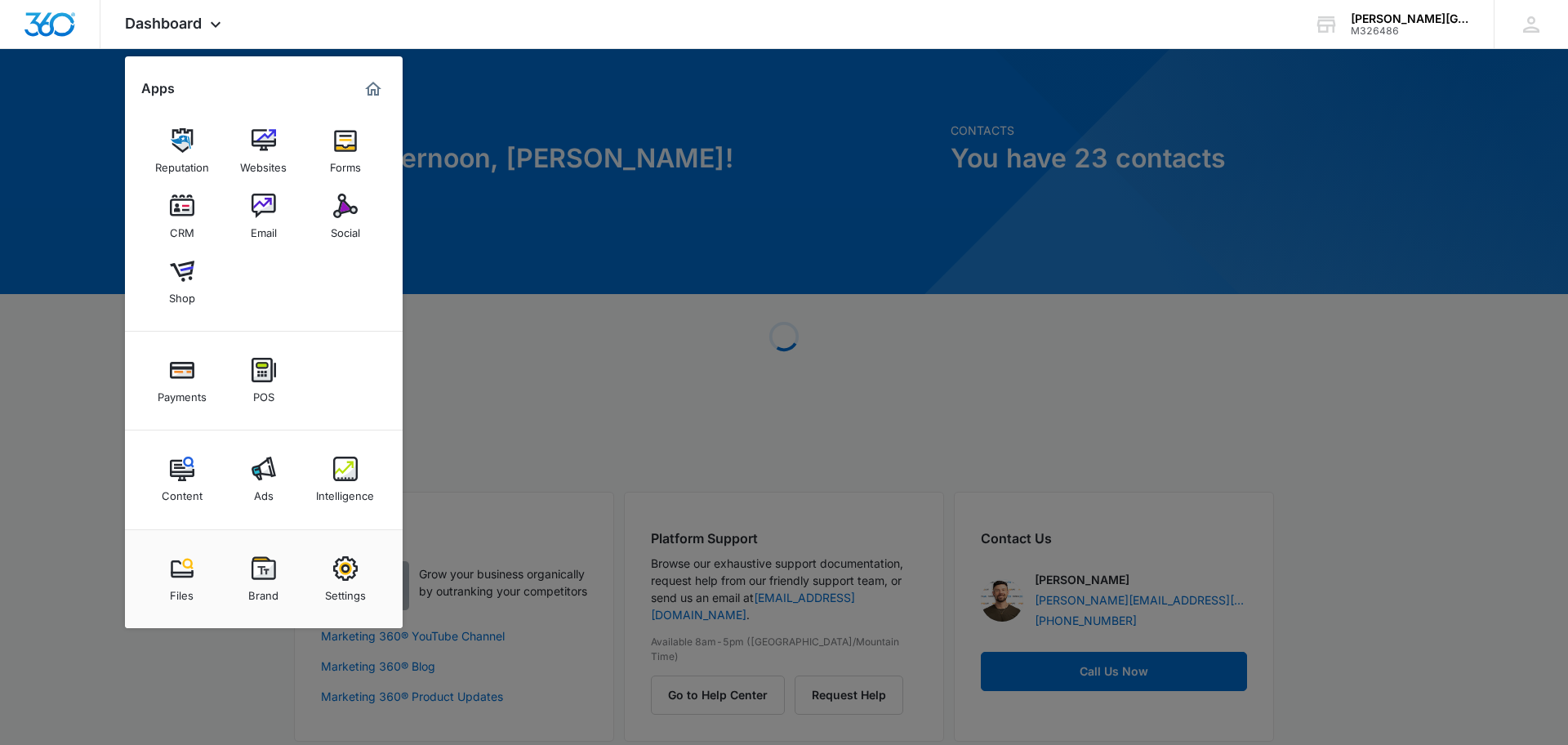
select select "12"
select select "US"
select select "America/Denver"
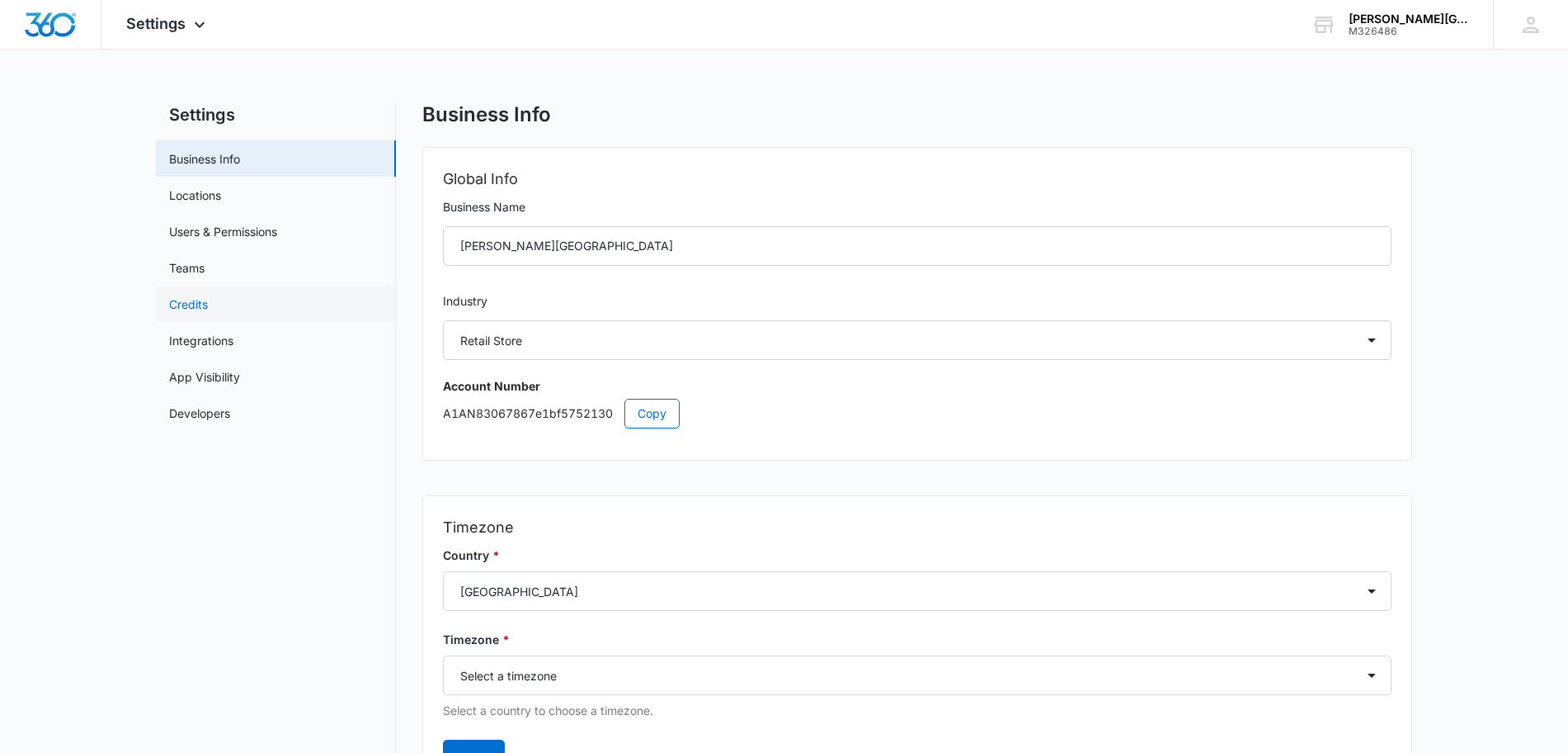
click at [203, 301] on link "Credits" at bounding box center [188, 304] width 39 height 17
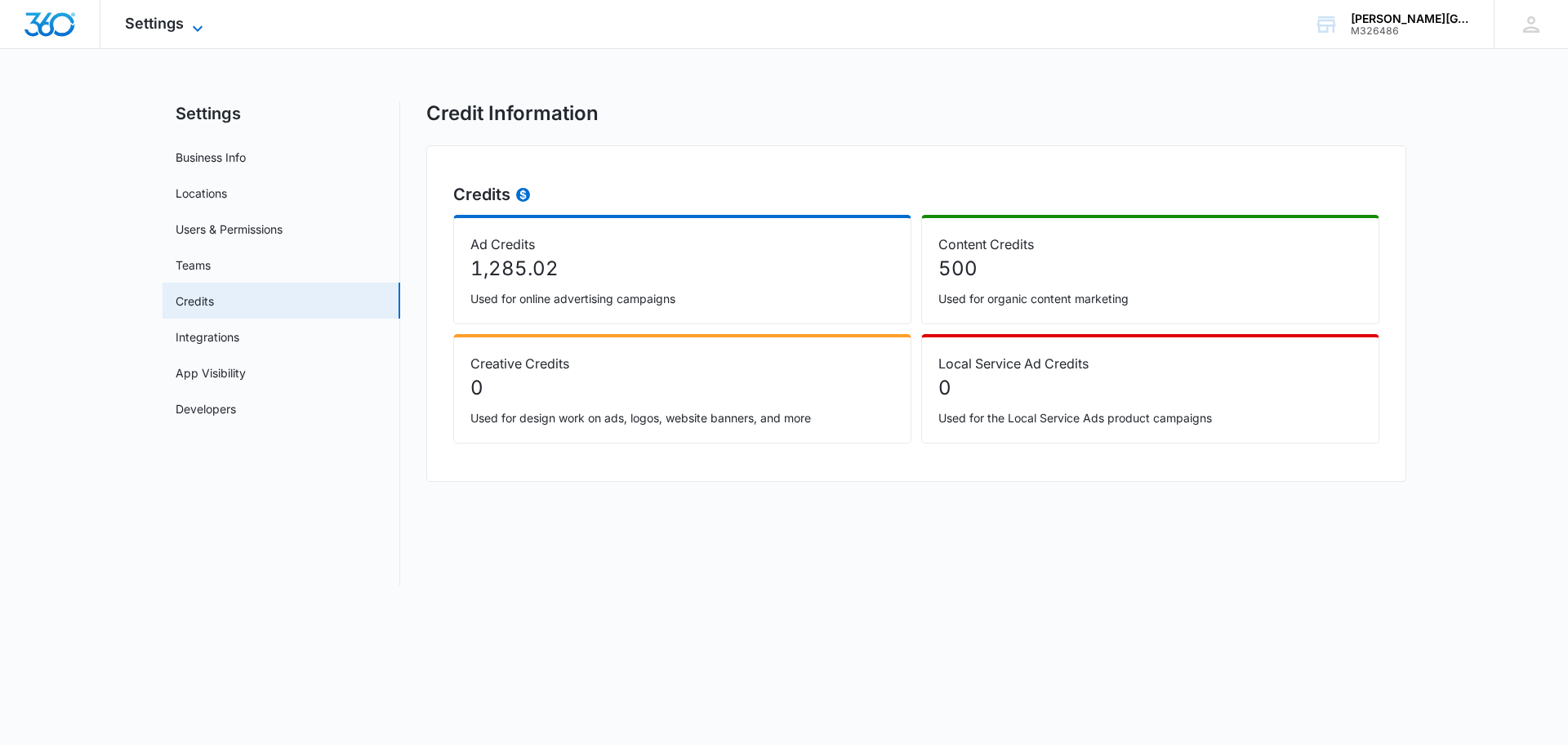
click at [198, 21] on icon at bounding box center [197, 28] width 20 height 20
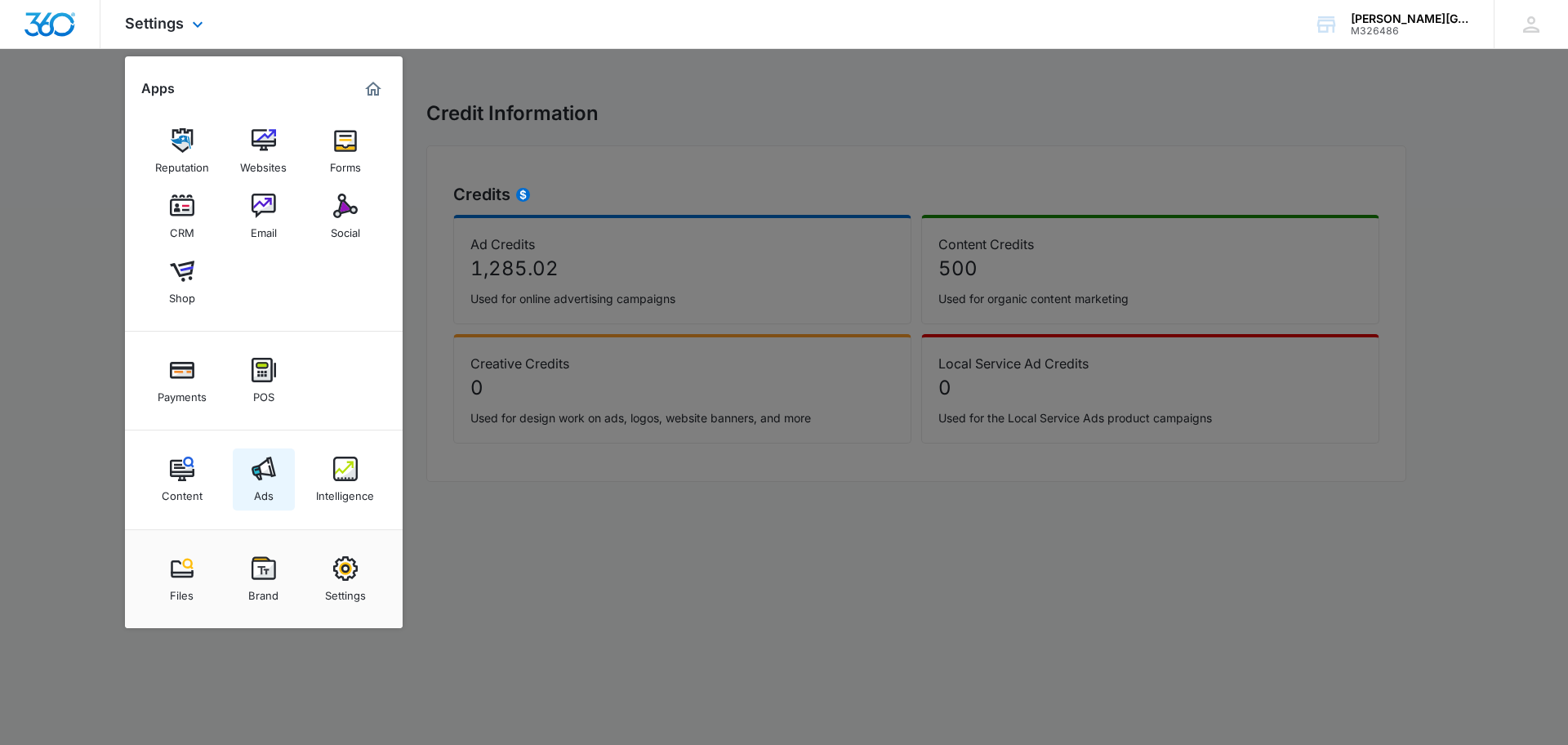
click at [262, 480] on img at bounding box center [264, 469] width 25 height 25
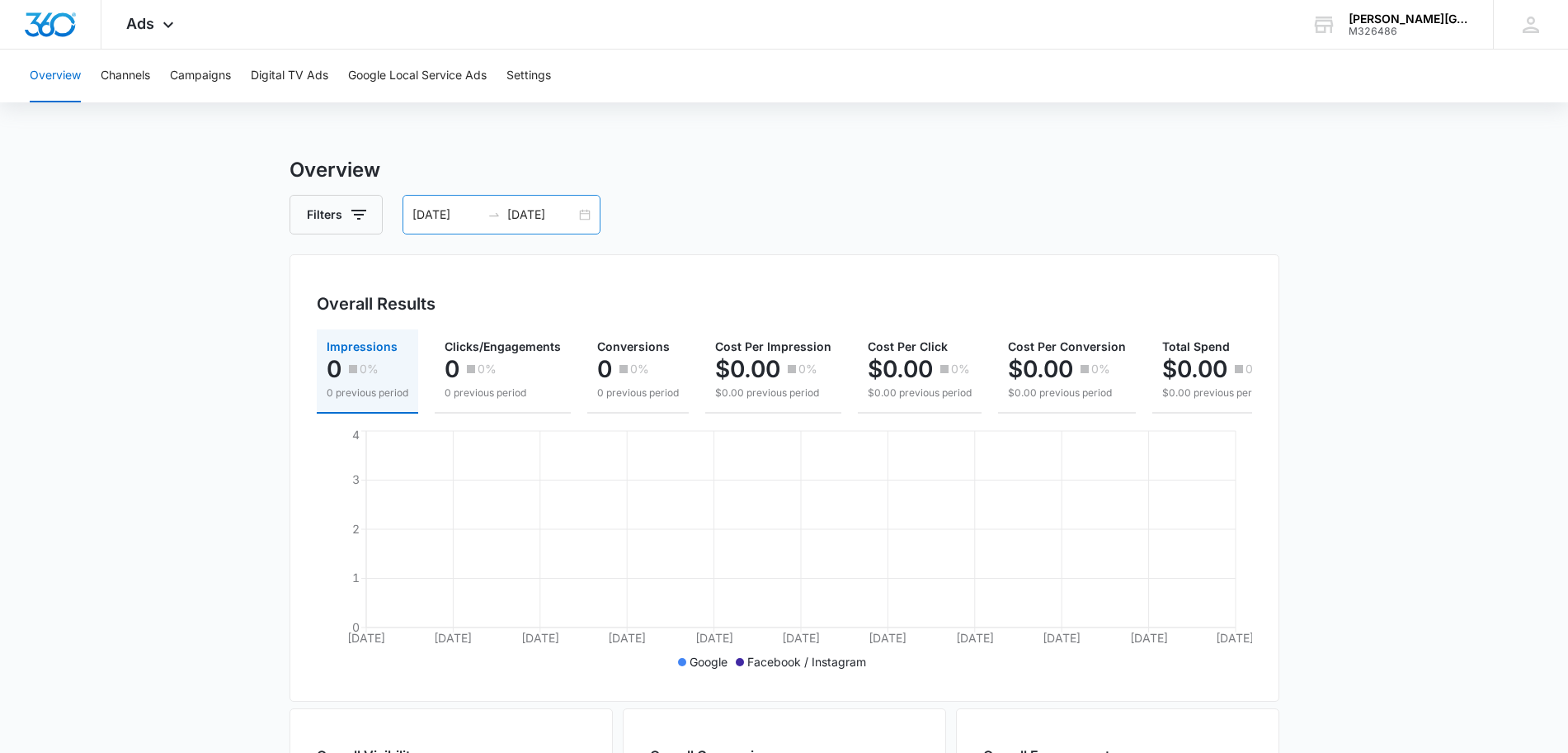
click at [584, 217] on div "07/01/2025 07/31/2025" at bounding box center [502, 215] width 198 height 40
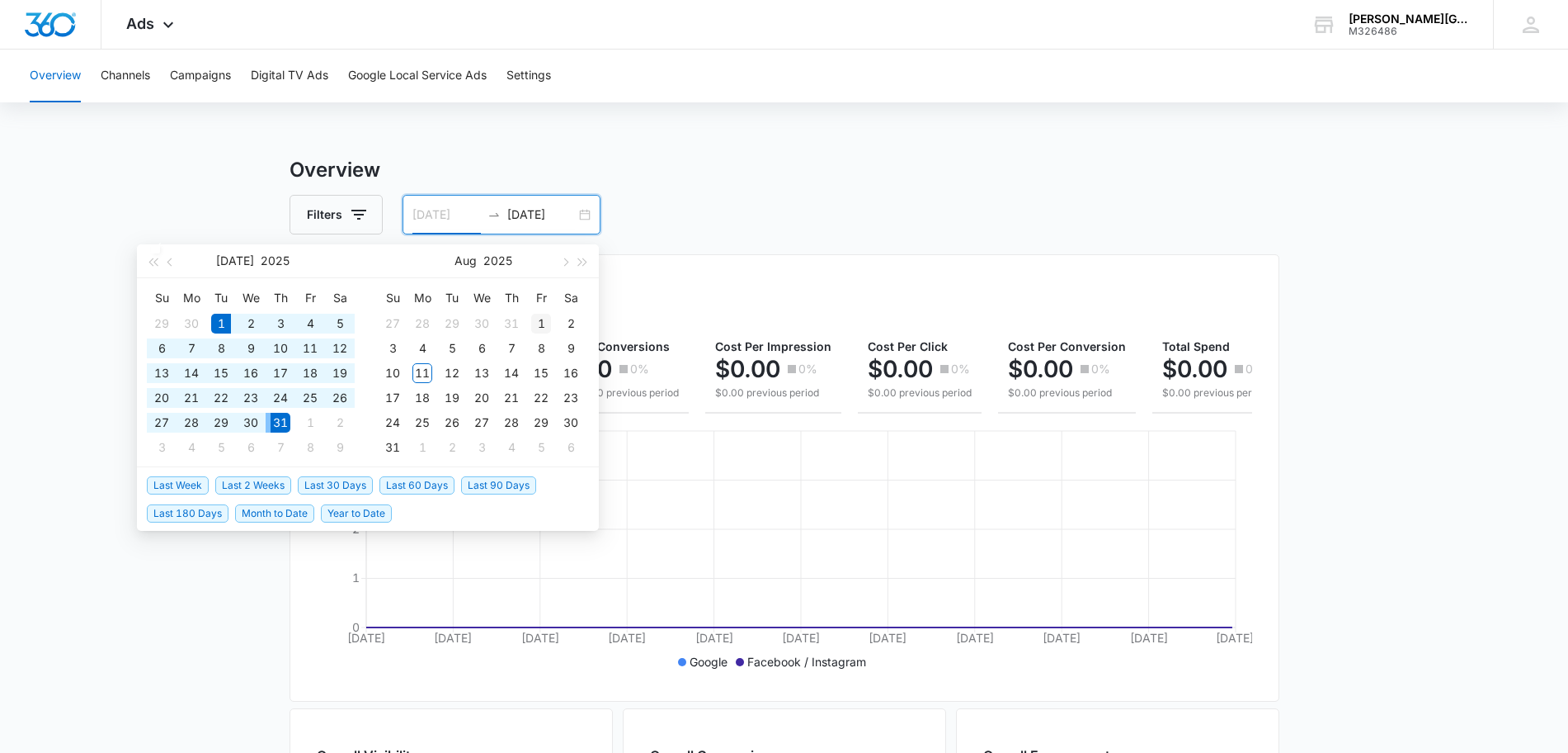
type input "[DATE]"
click at [545, 316] on div "1" at bounding box center [540, 323] width 20 height 20
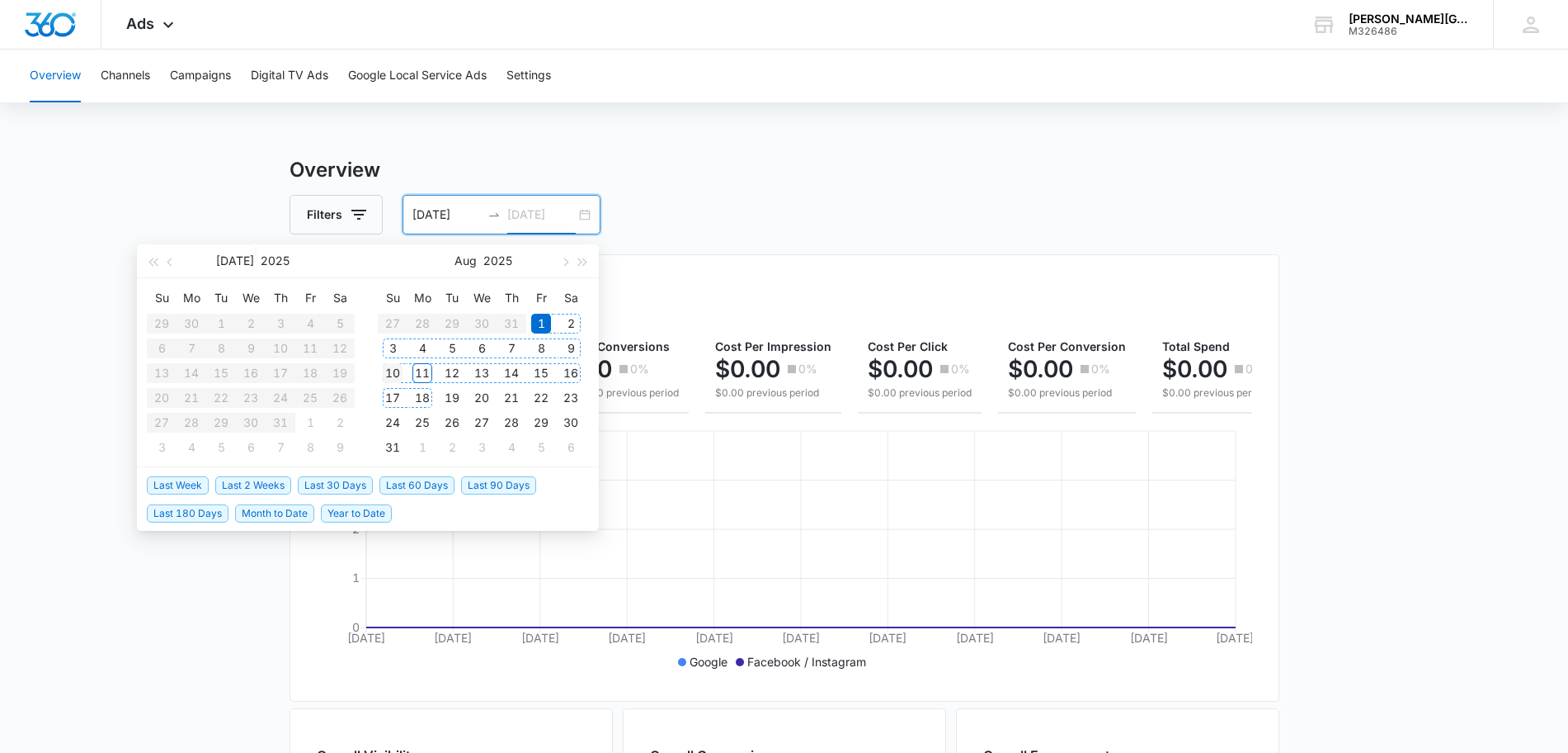
type input "[DATE]"
click at [400, 365] on div "10" at bounding box center [392, 373] width 20 height 20
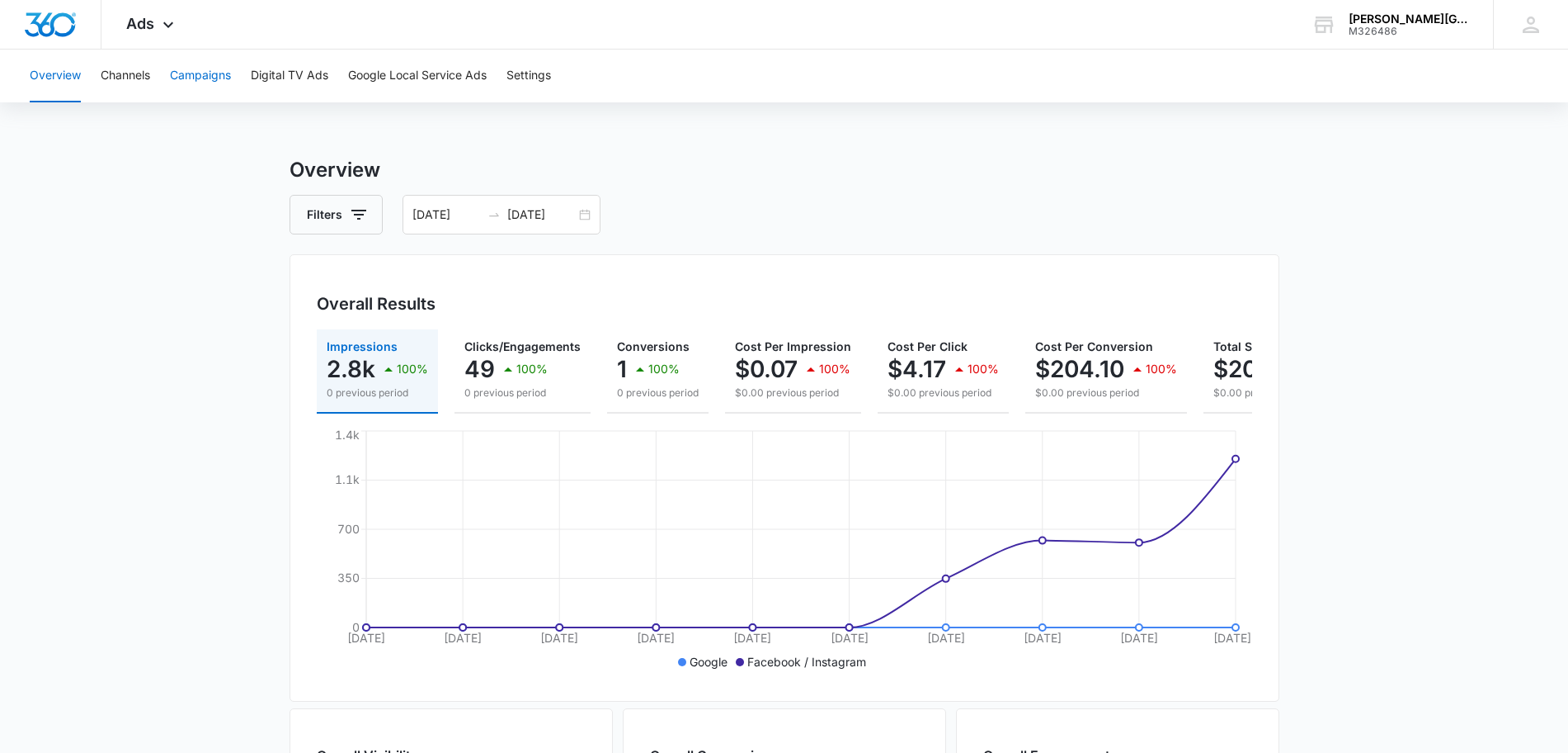
click at [216, 75] on button "Campaigns" at bounding box center [200, 75] width 61 height 53
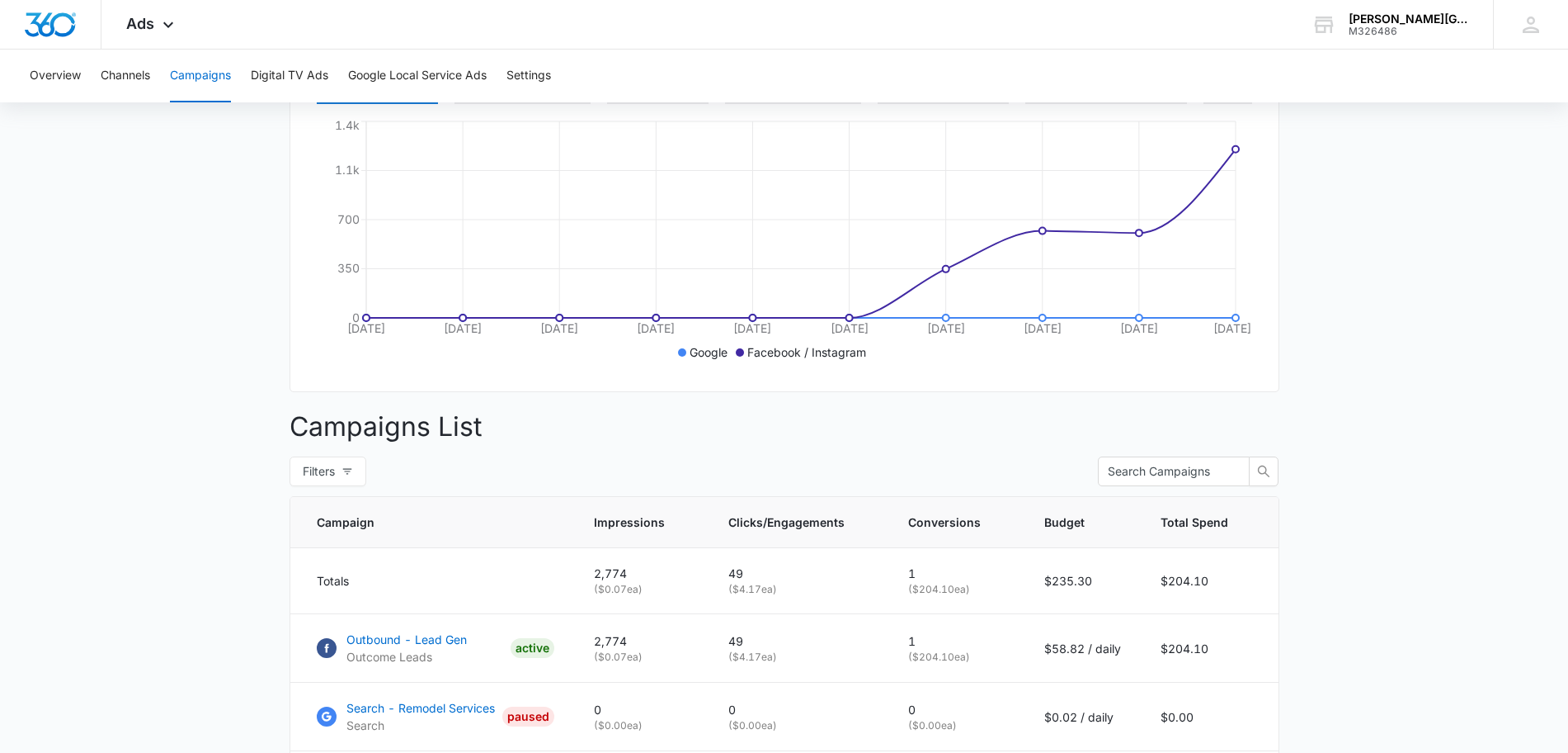
scroll to position [508, 0]
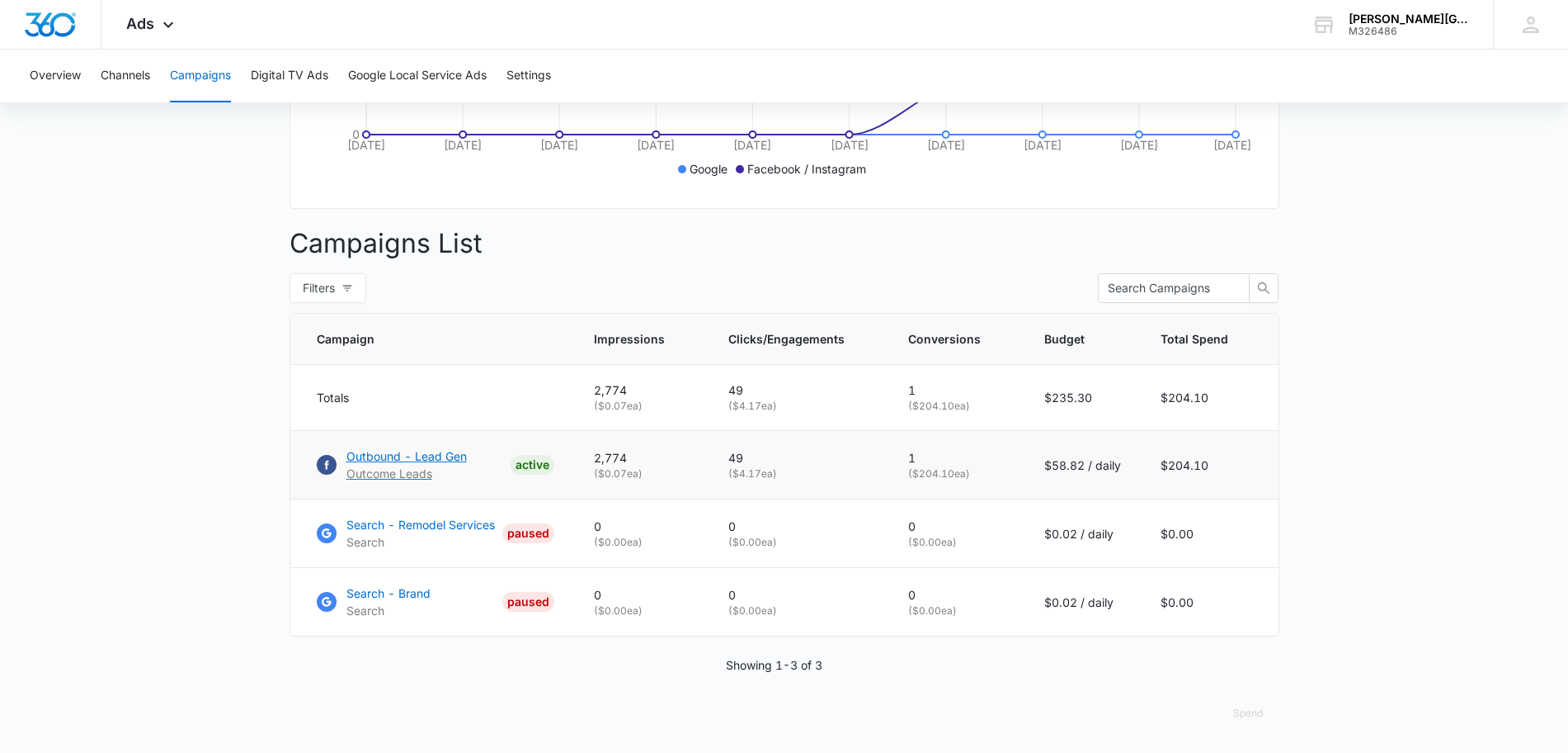
click at [420, 458] on p "Outbound - Lead Gen" at bounding box center [407, 456] width 121 height 17
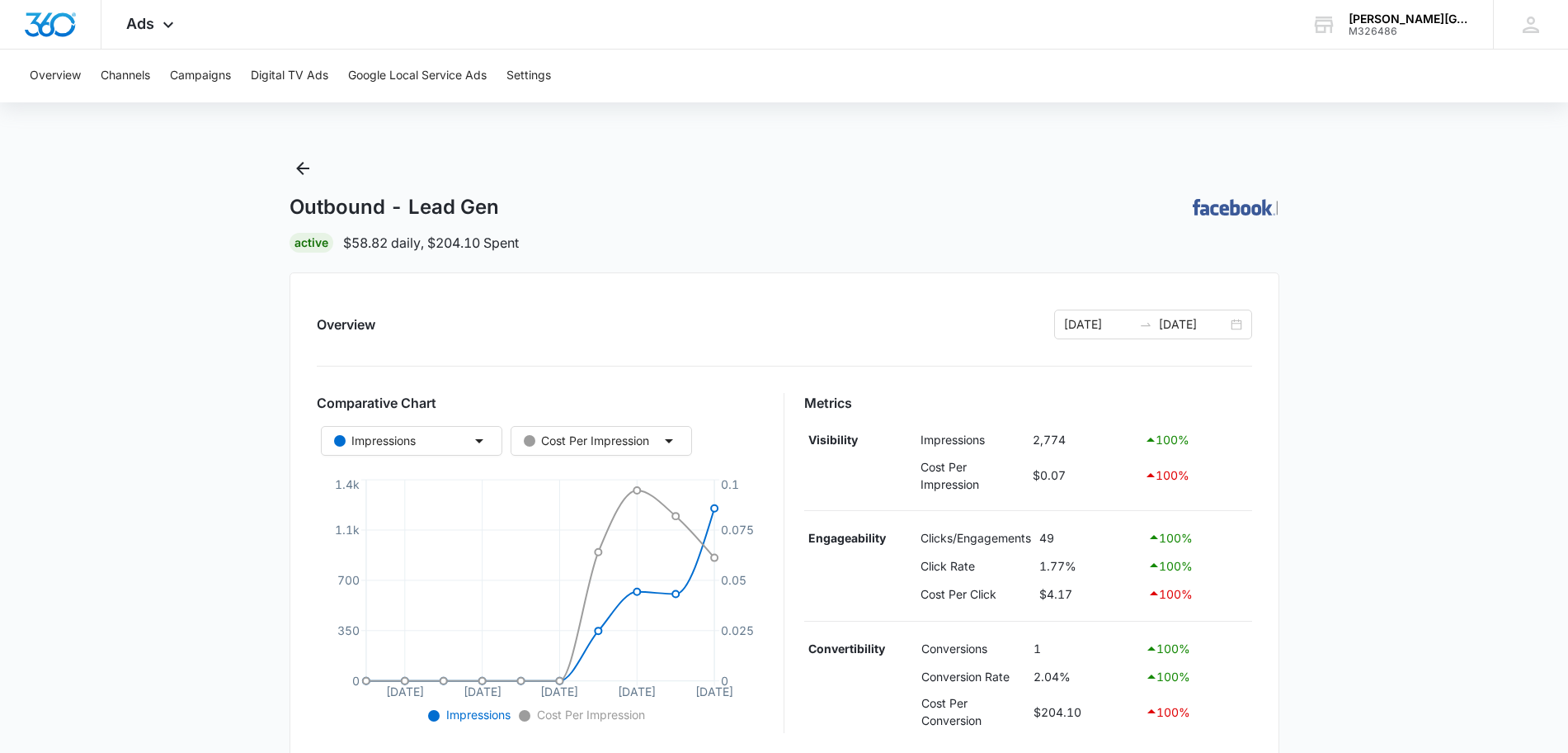
scroll to position [396, 0]
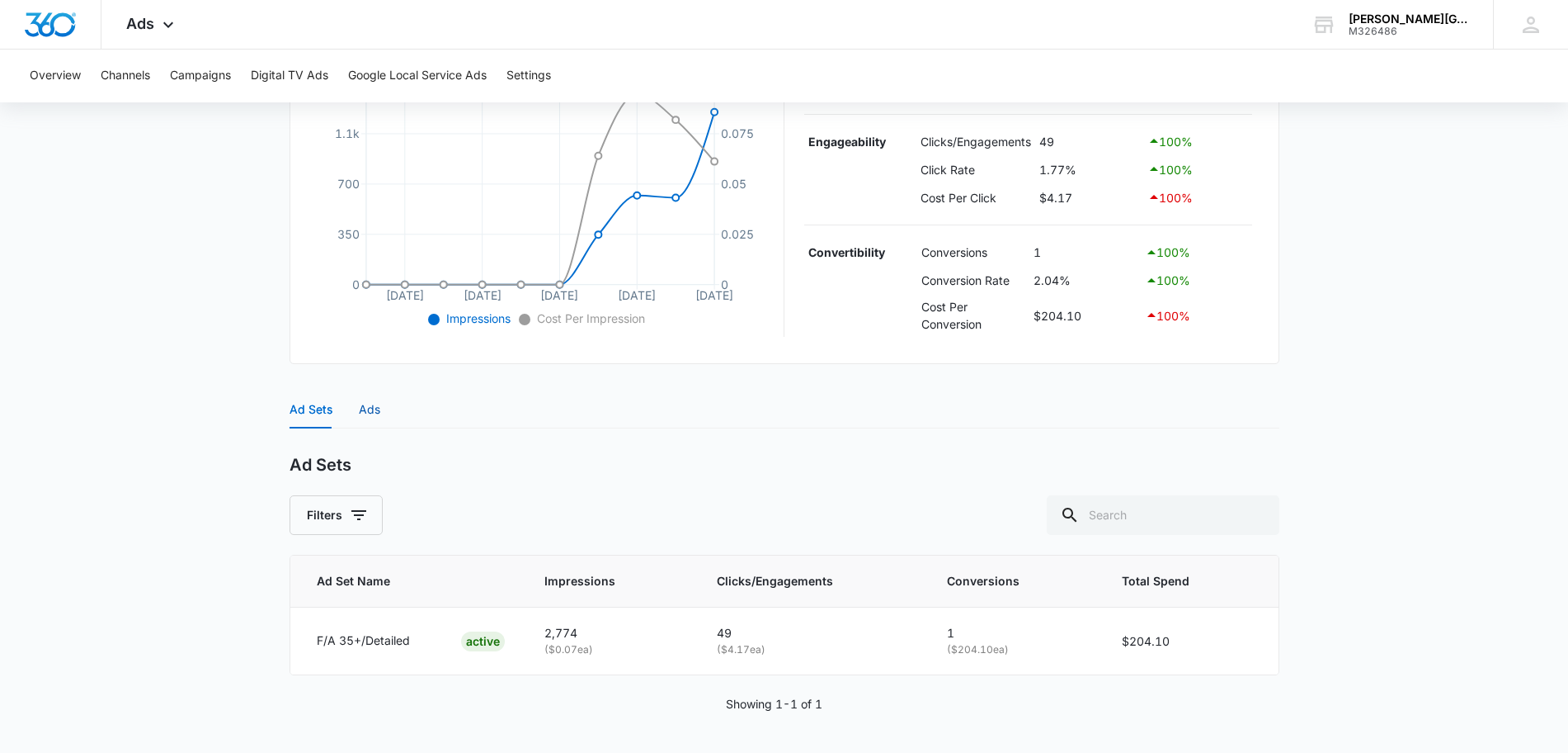
click at [367, 405] on div "Ads" at bounding box center [369, 409] width 22 height 18
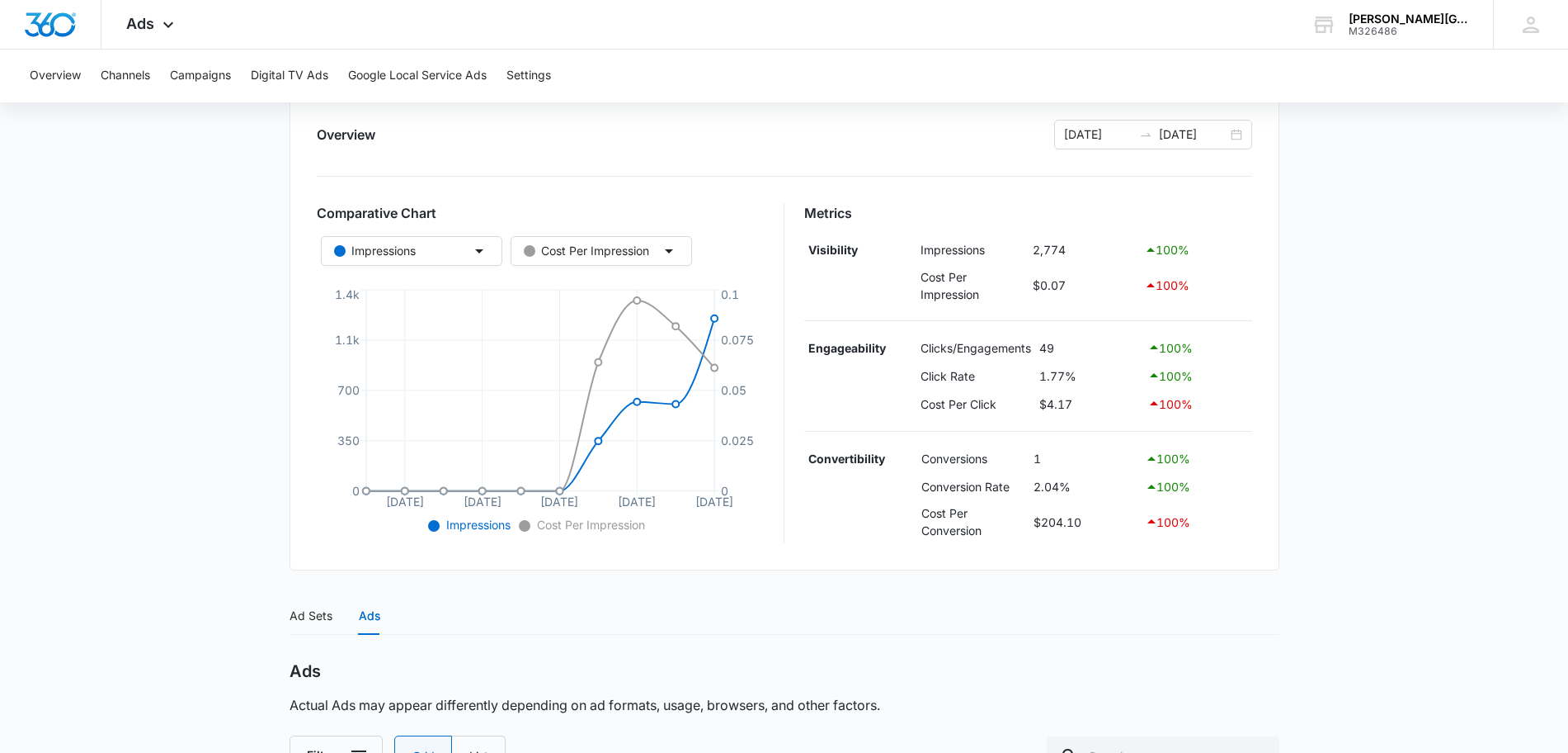
scroll to position [0, 0]
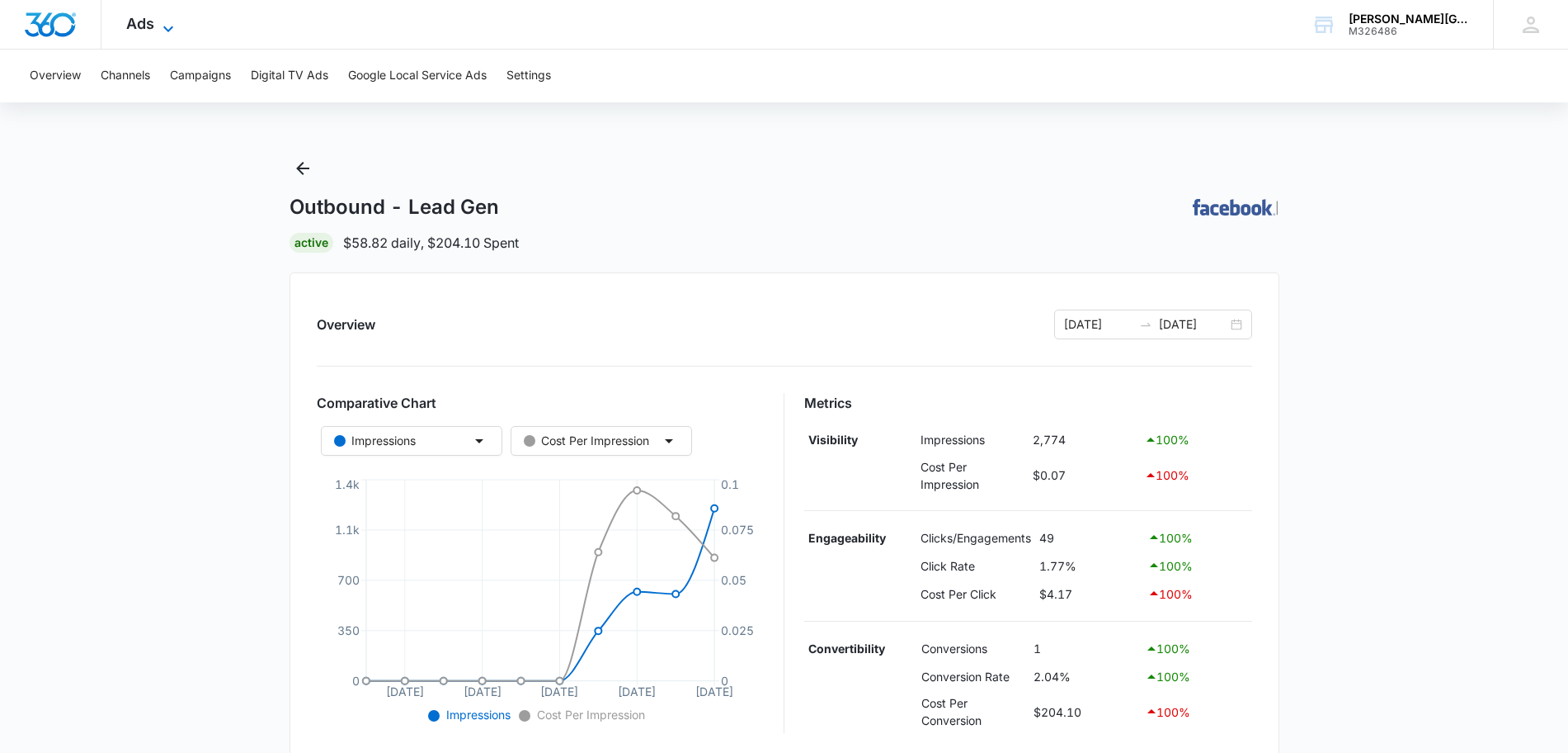
click at [174, 27] on icon at bounding box center [168, 28] width 20 height 20
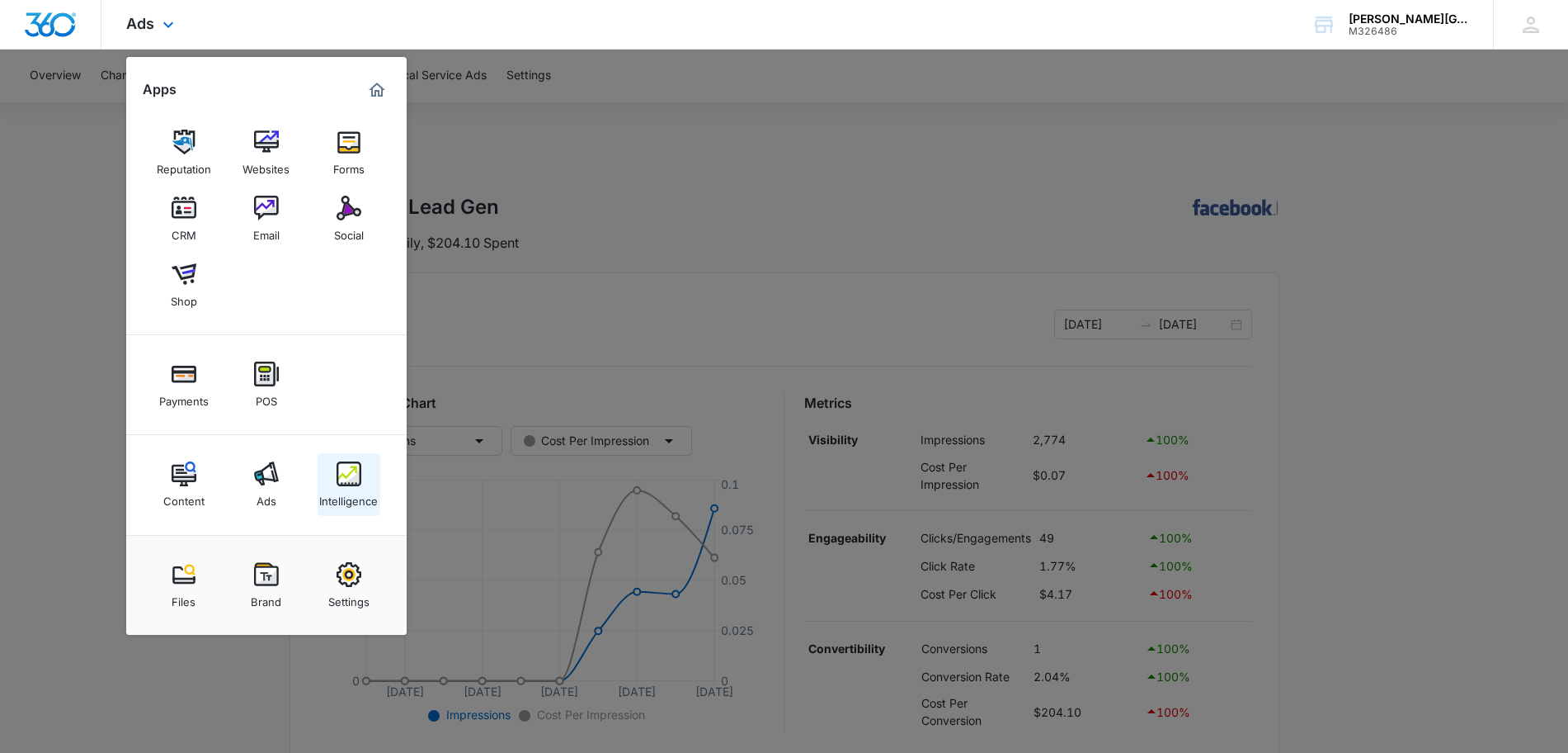
click at [343, 480] on img at bounding box center [348, 474] width 25 height 25
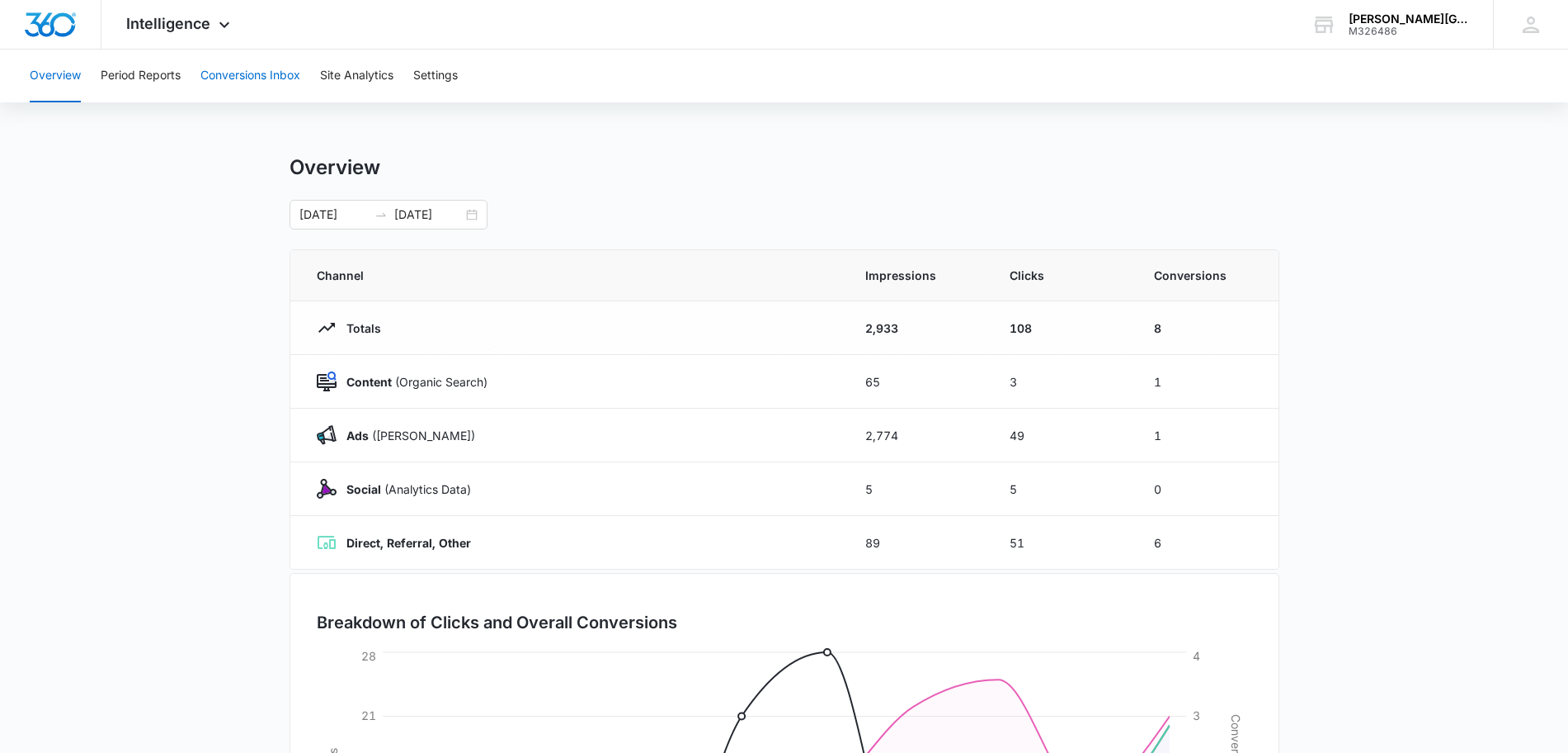
click at [216, 68] on button "Conversions Inbox" at bounding box center [251, 75] width 100 height 53
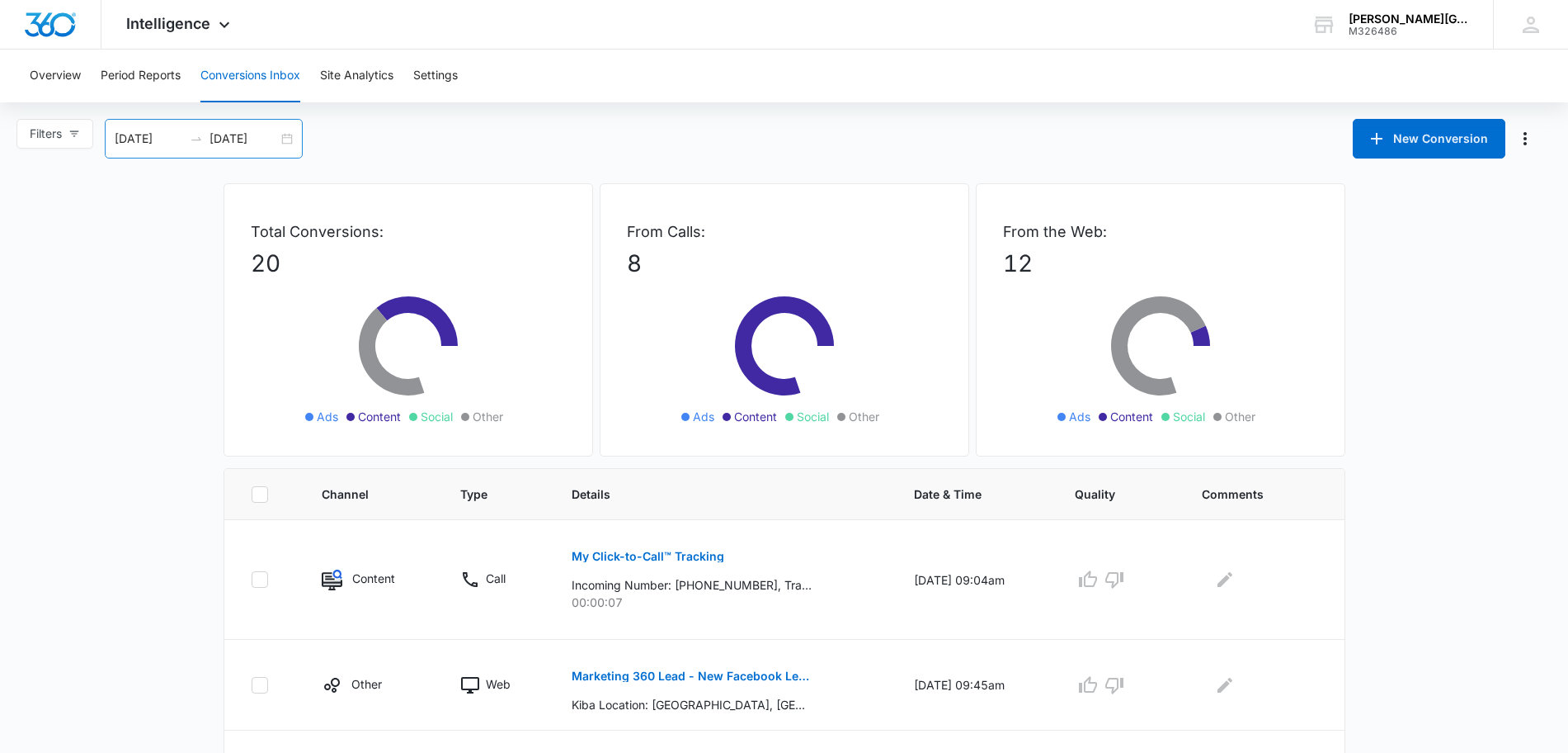
click at [293, 136] on div "07/12/2025 08/11/2025" at bounding box center [204, 139] width 198 height 40
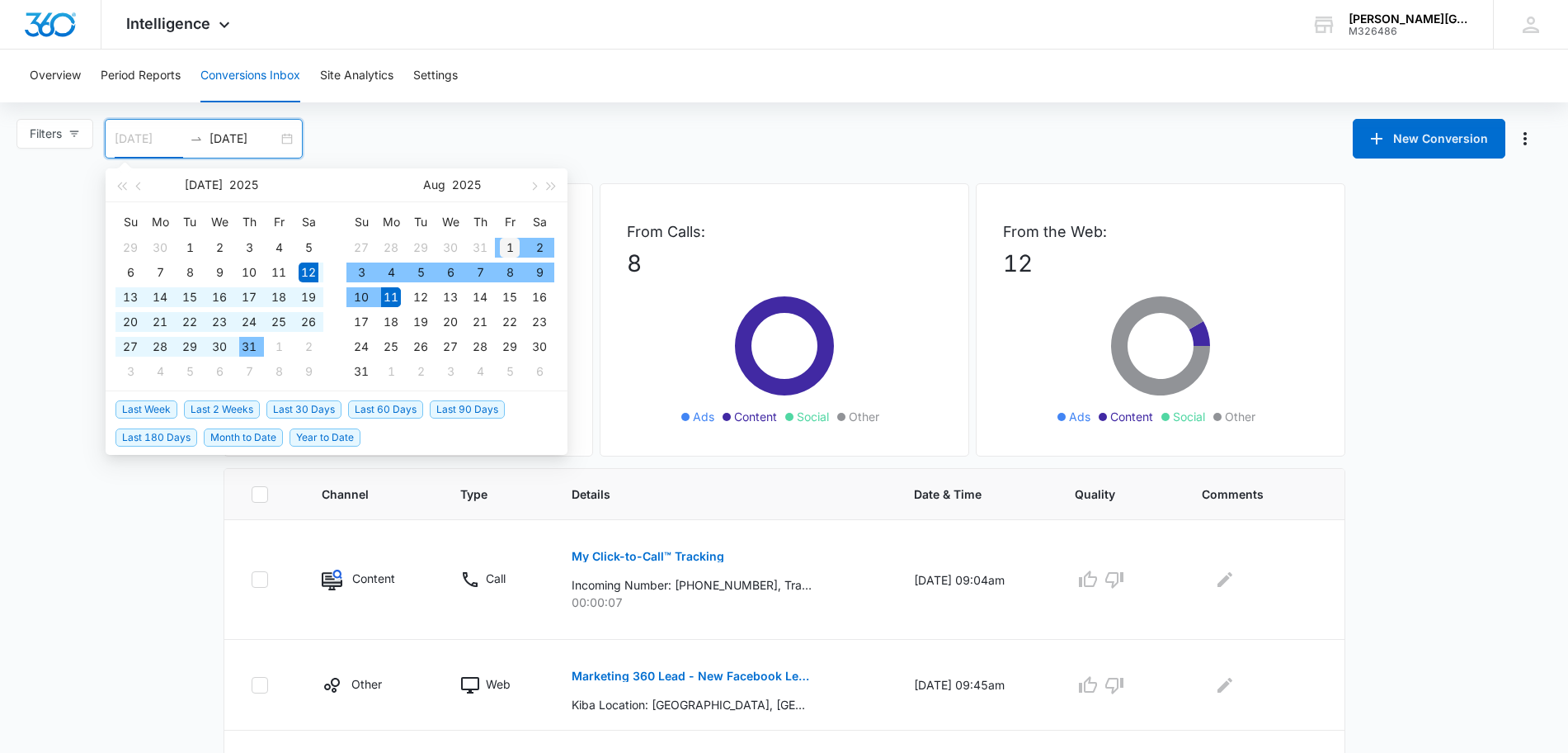
type input "[DATE]"
click at [514, 239] on div "1" at bounding box center [509, 248] width 20 height 20
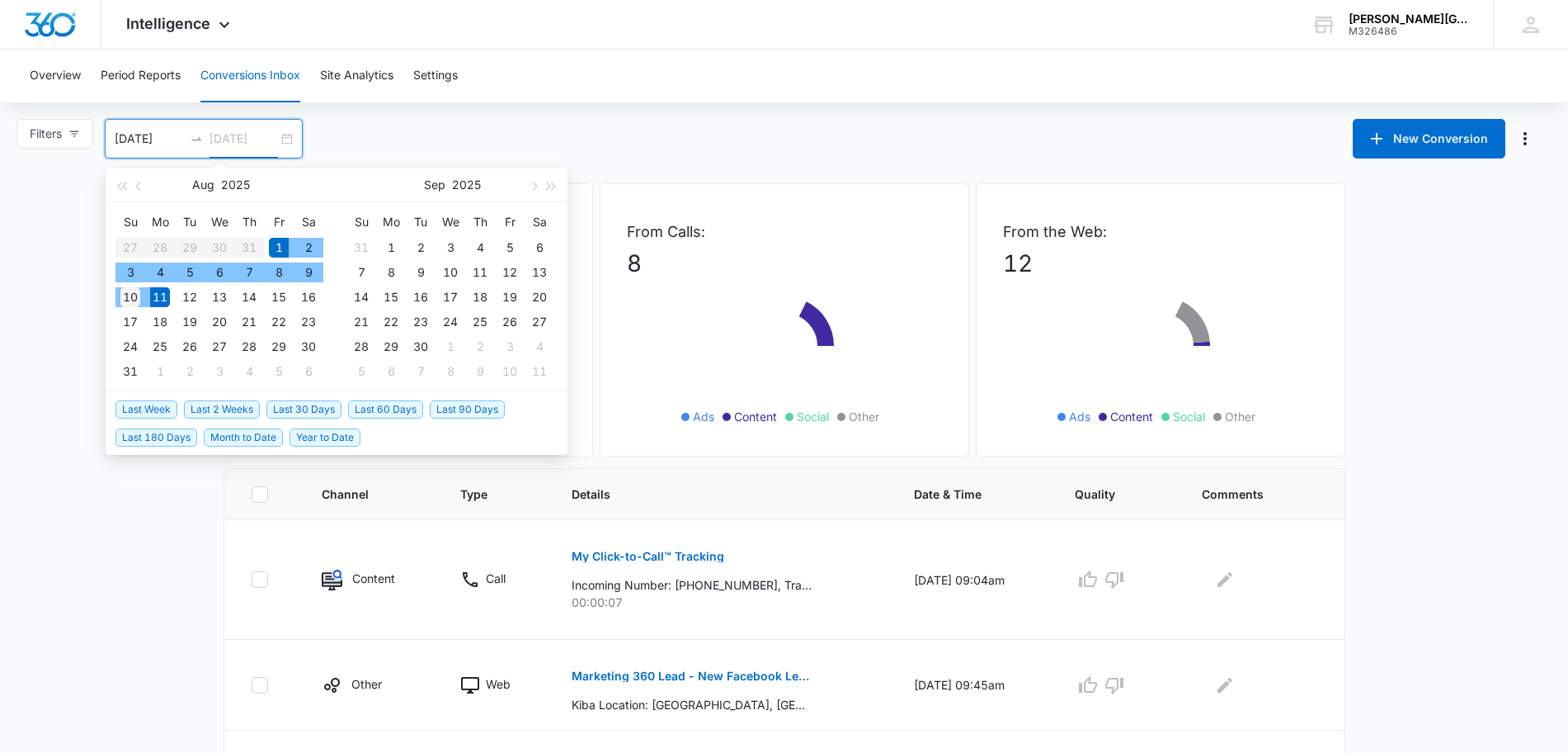
type input "[DATE]"
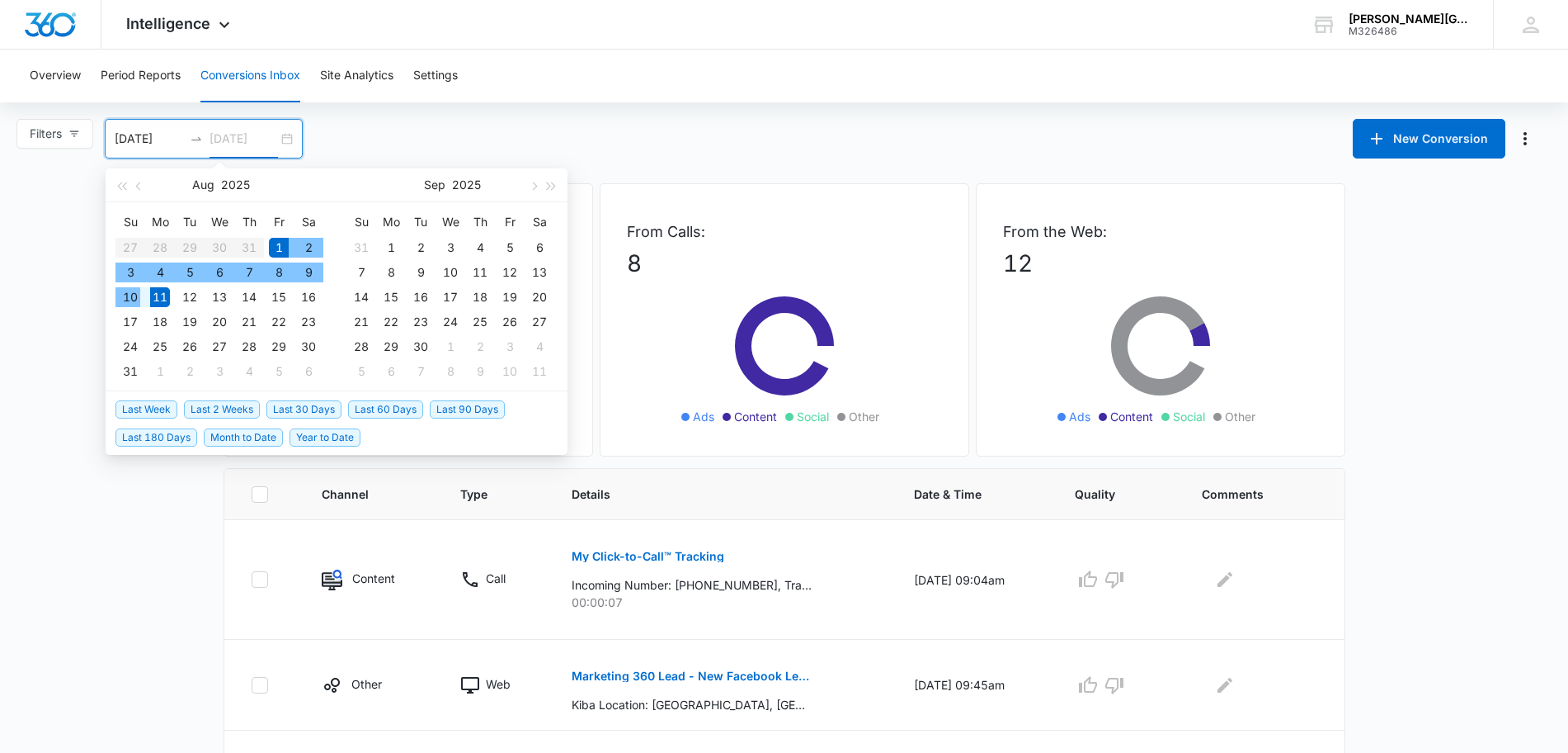
click at [129, 292] on div "10" at bounding box center [130, 297] width 20 height 20
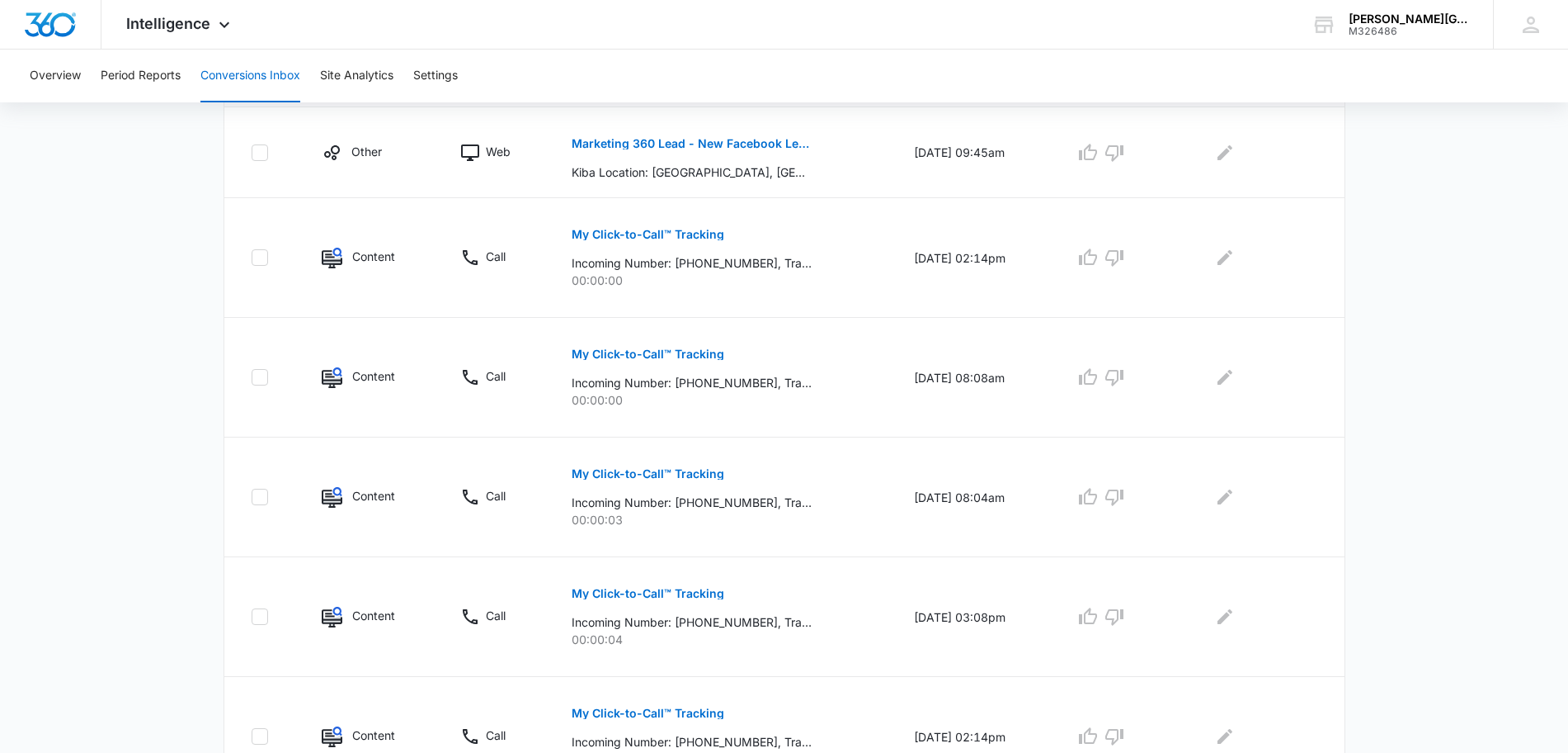
scroll to position [900, 0]
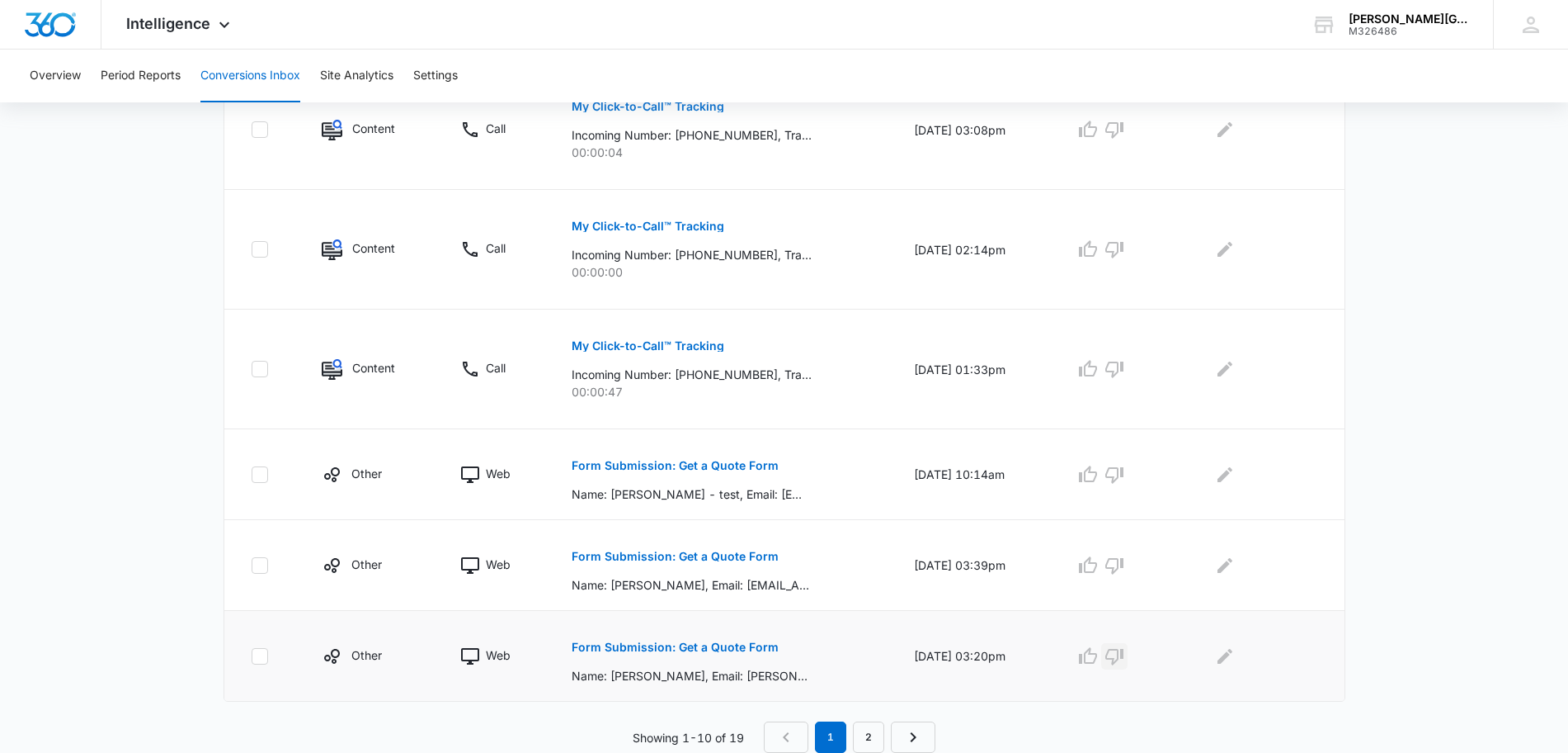
click at [1123, 657] on icon "button" at bounding box center [1114, 656] width 18 height 16
click at [875, 744] on link "2" at bounding box center [868, 737] width 31 height 31
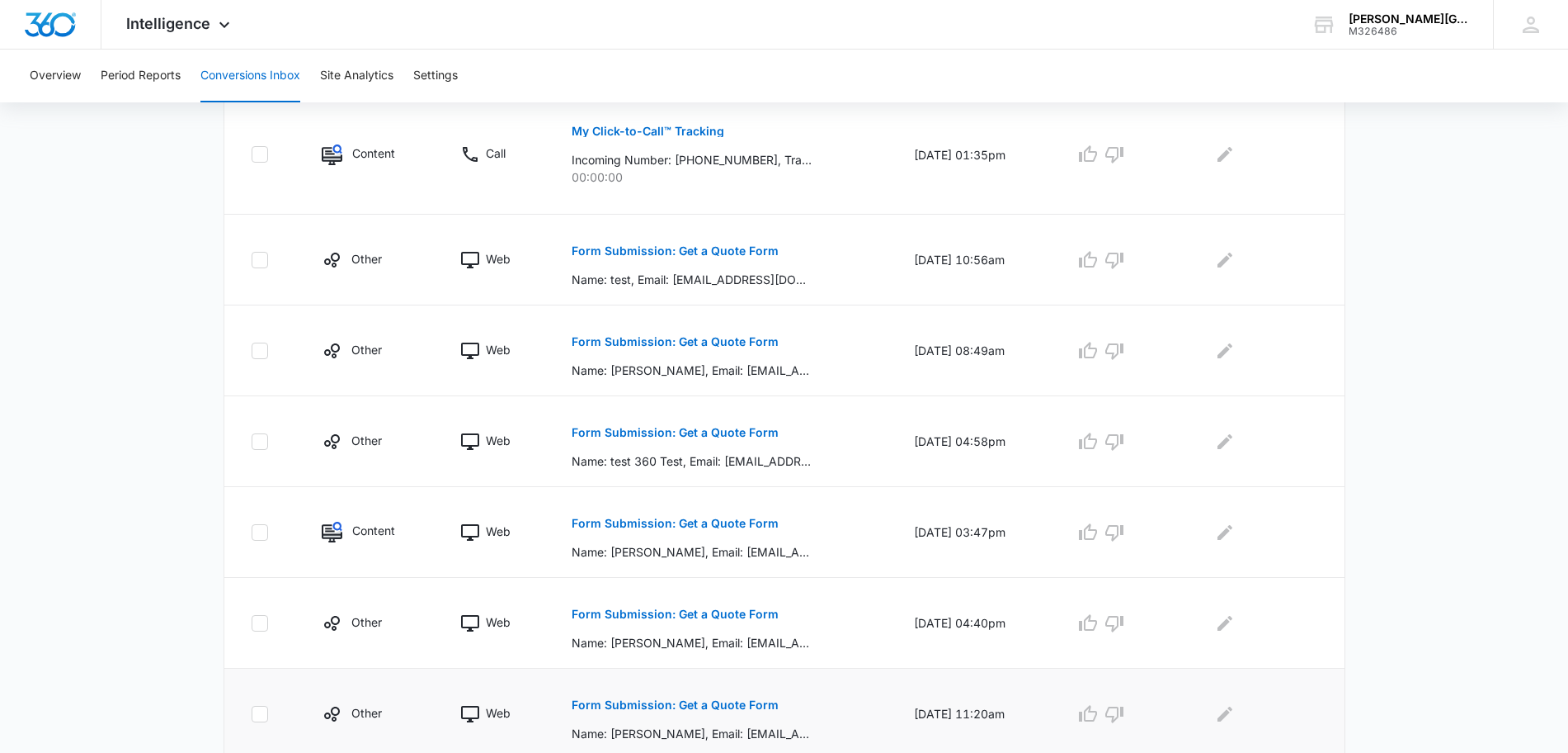
scroll to position [664, 0]
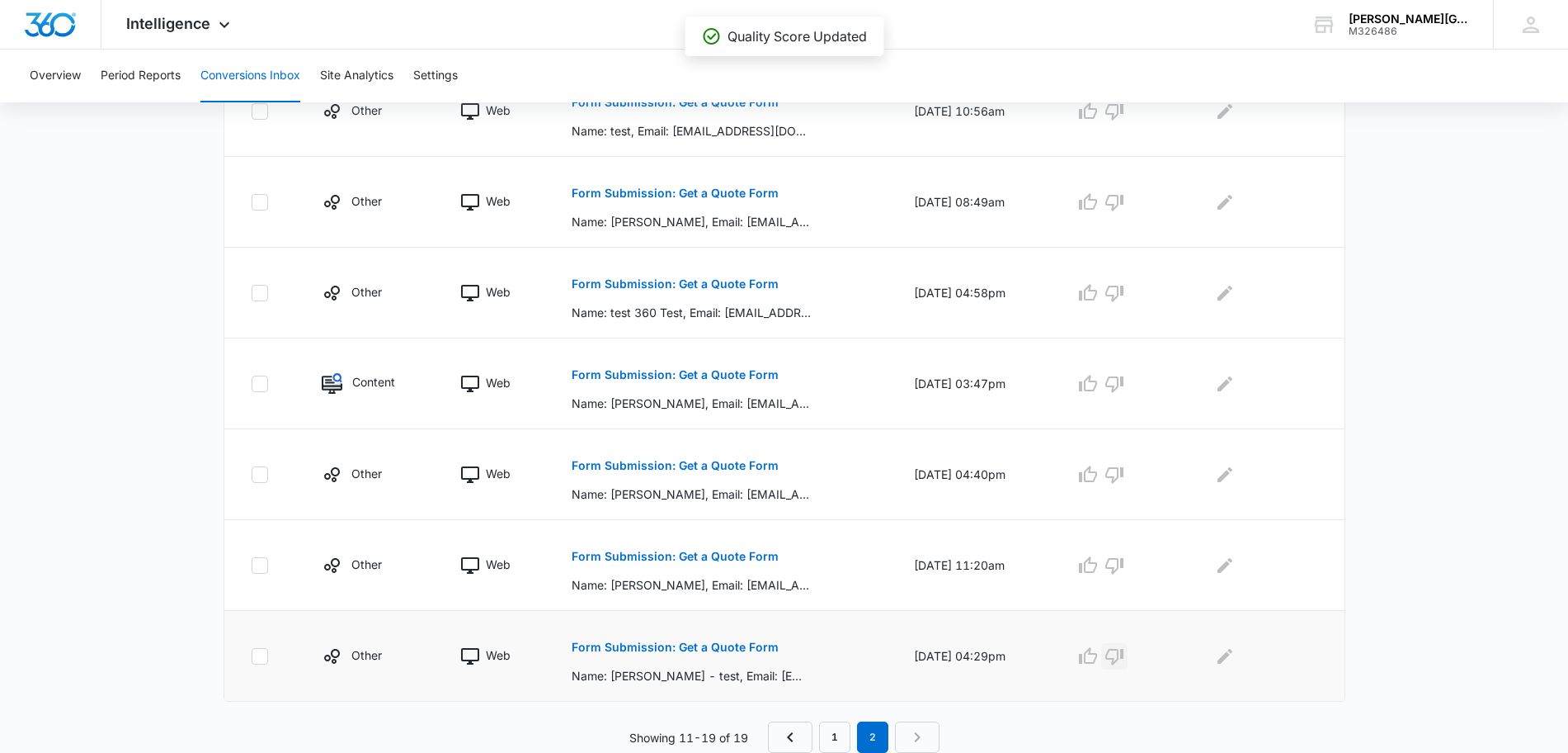
click at [1121, 659] on icon "button" at bounding box center [1114, 656] width 18 height 16
click at [1124, 564] on icon "button" at bounding box center [1114, 565] width 20 height 20
click at [1124, 476] on icon "button" at bounding box center [1114, 474] width 20 height 20
drag, startPoint x: 1129, startPoint y: 391, endPoint x: 1129, endPoint y: 374, distance: 17.0
click at [1124, 392] on icon "button" at bounding box center [1114, 383] width 20 height 20
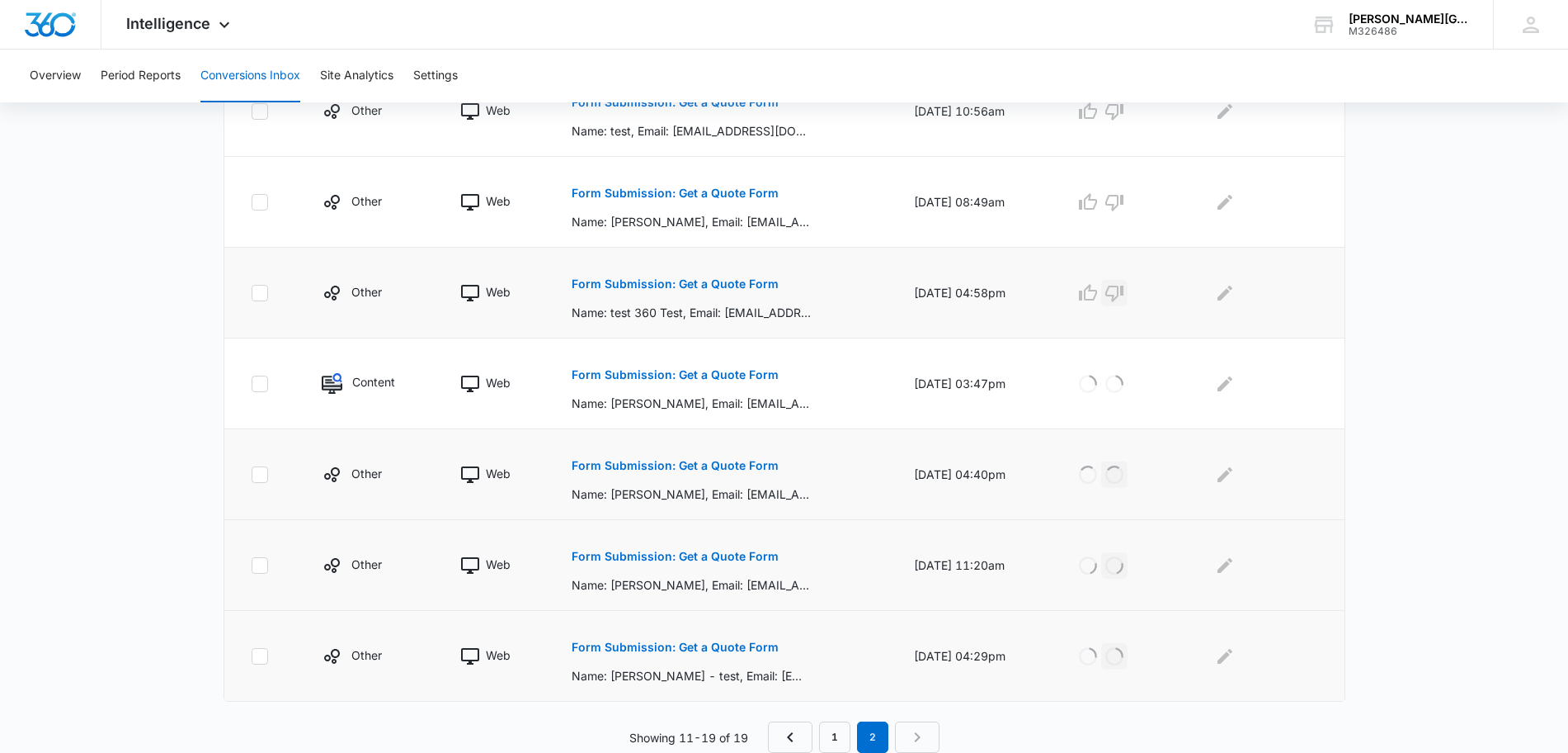
click at [1123, 291] on icon "button" at bounding box center [1114, 293] width 18 height 16
click at [1123, 203] on icon "button" at bounding box center [1114, 203] width 18 height 16
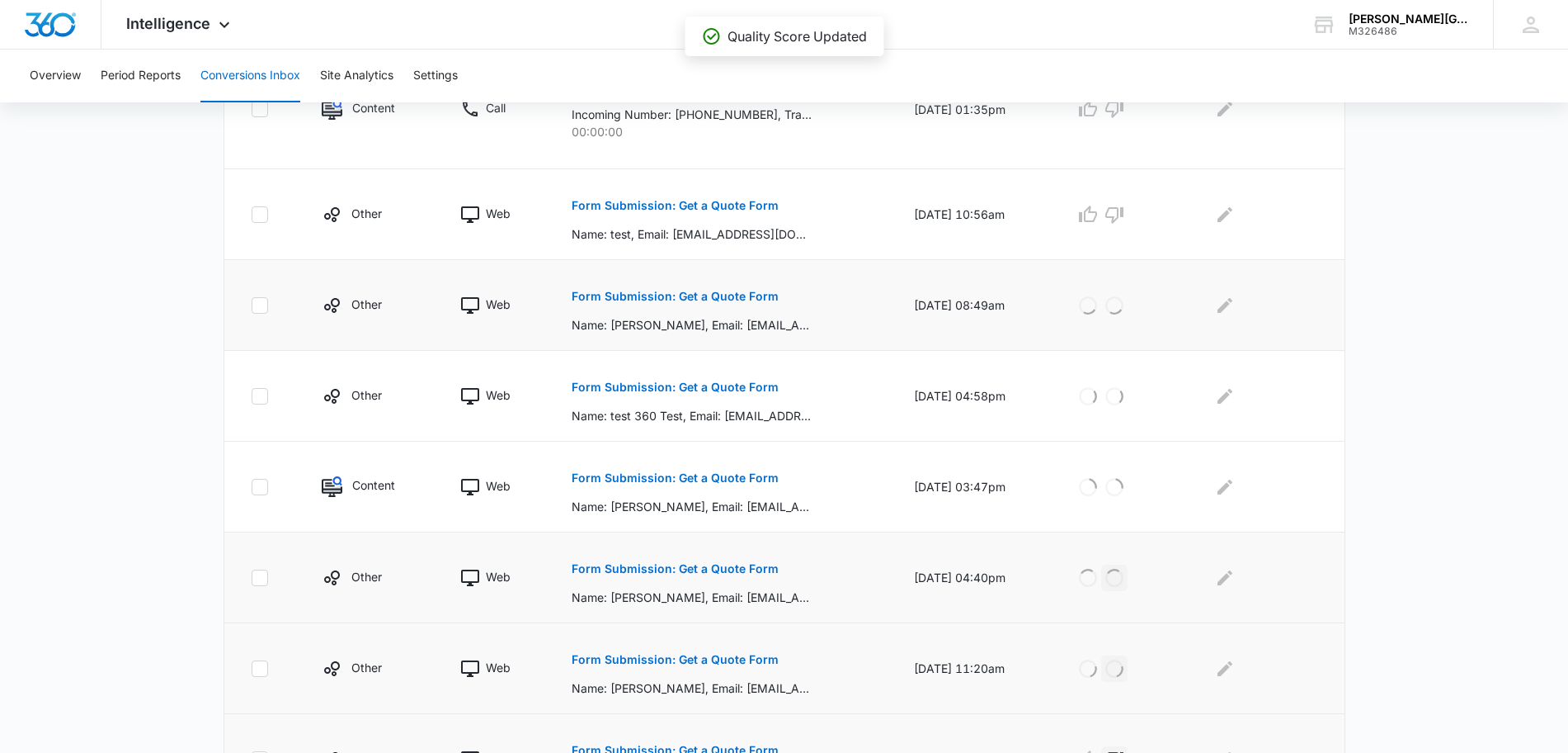
scroll to position [458, 0]
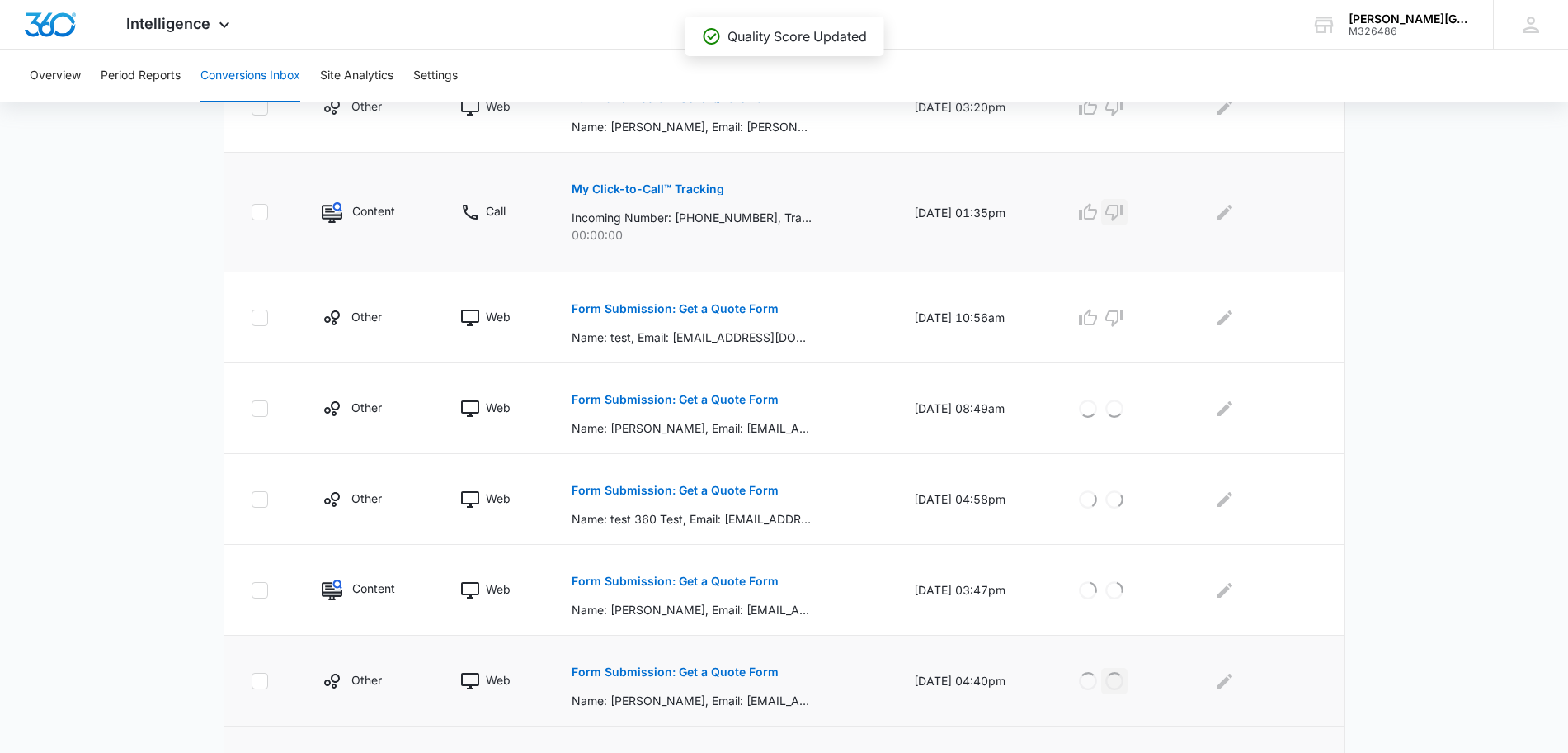
click at [1121, 213] on icon "button" at bounding box center [1114, 211] width 20 height 20
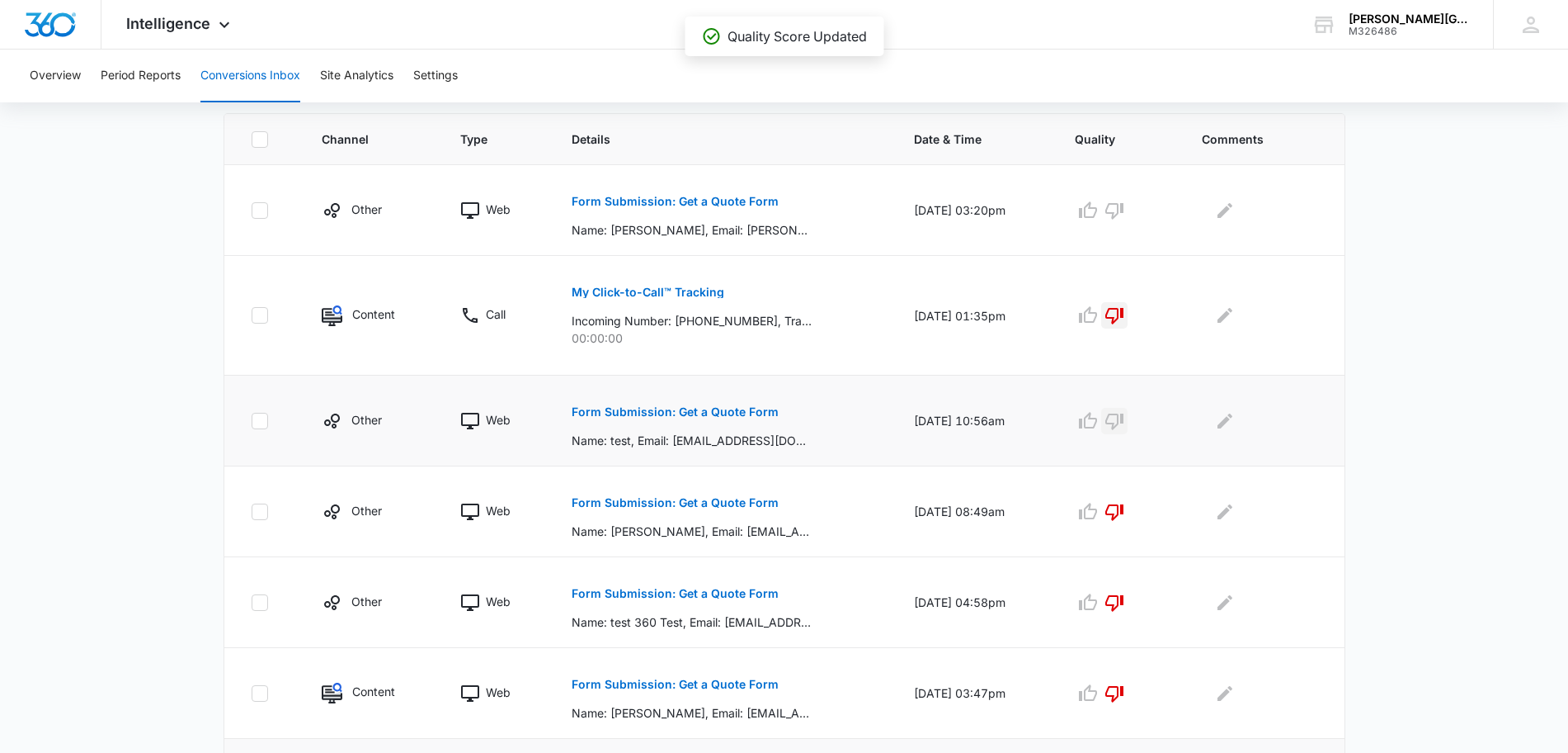
drag, startPoint x: 1128, startPoint y: 417, endPoint x: 1128, endPoint y: 408, distance: 9.0
click at [1123, 416] on icon "button" at bounding box center [1114, 421] width 18 height 16
click at [1124, 214] on icon "button" at bounding box center [1114, 210] width 20 height 20
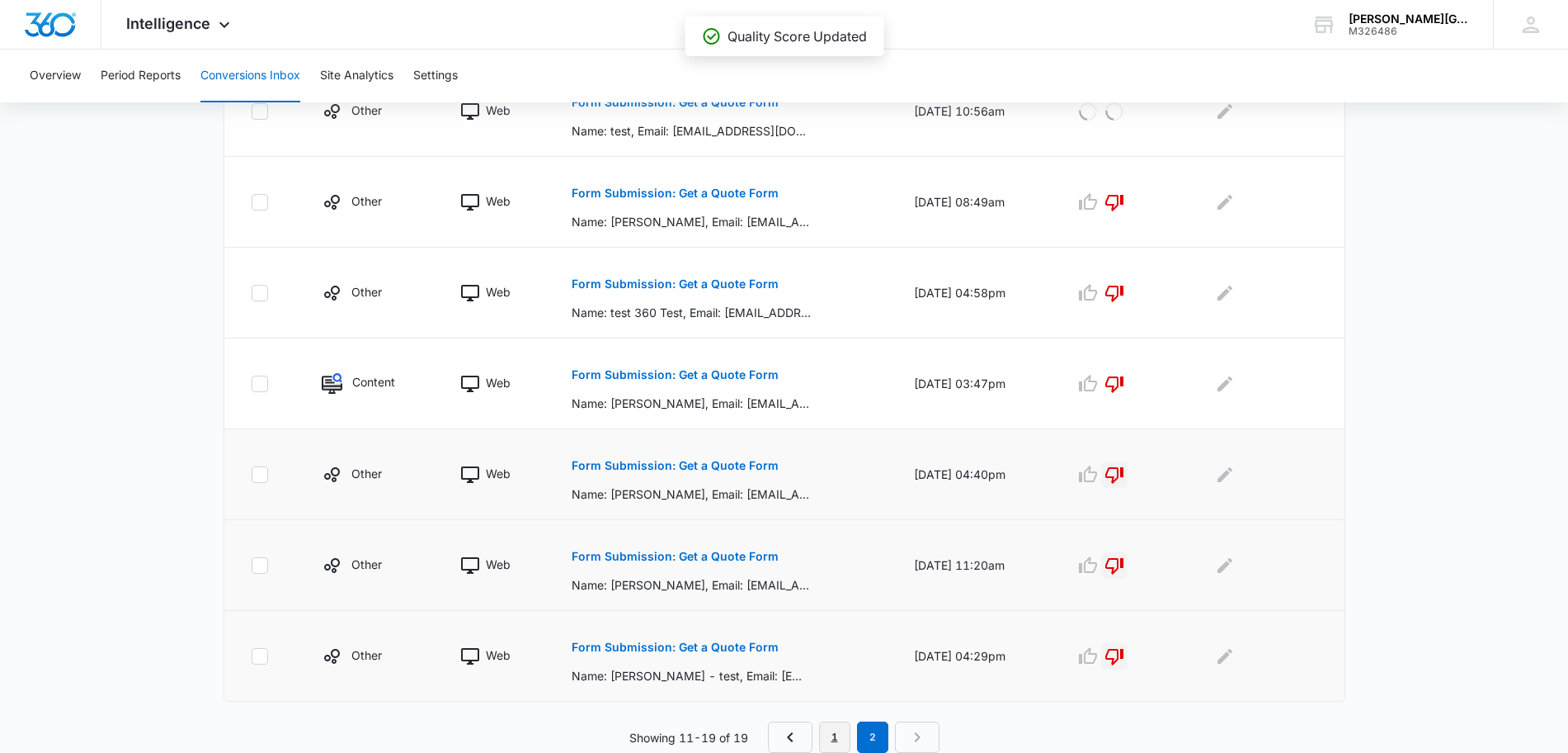
click at [842, 726] on link "1" at bounding box center [834, 737] width 31 height 31
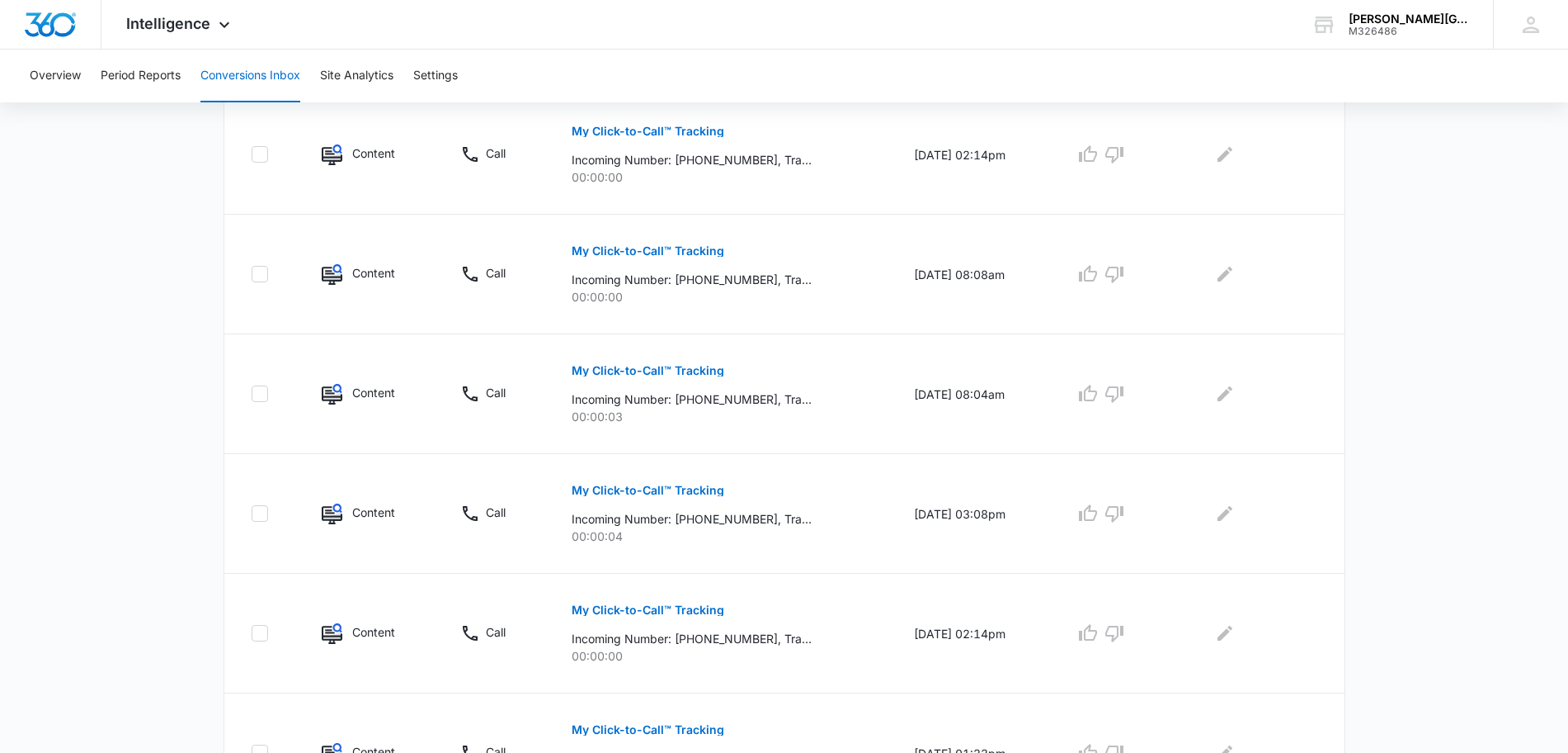
scroll to position [900, 0]
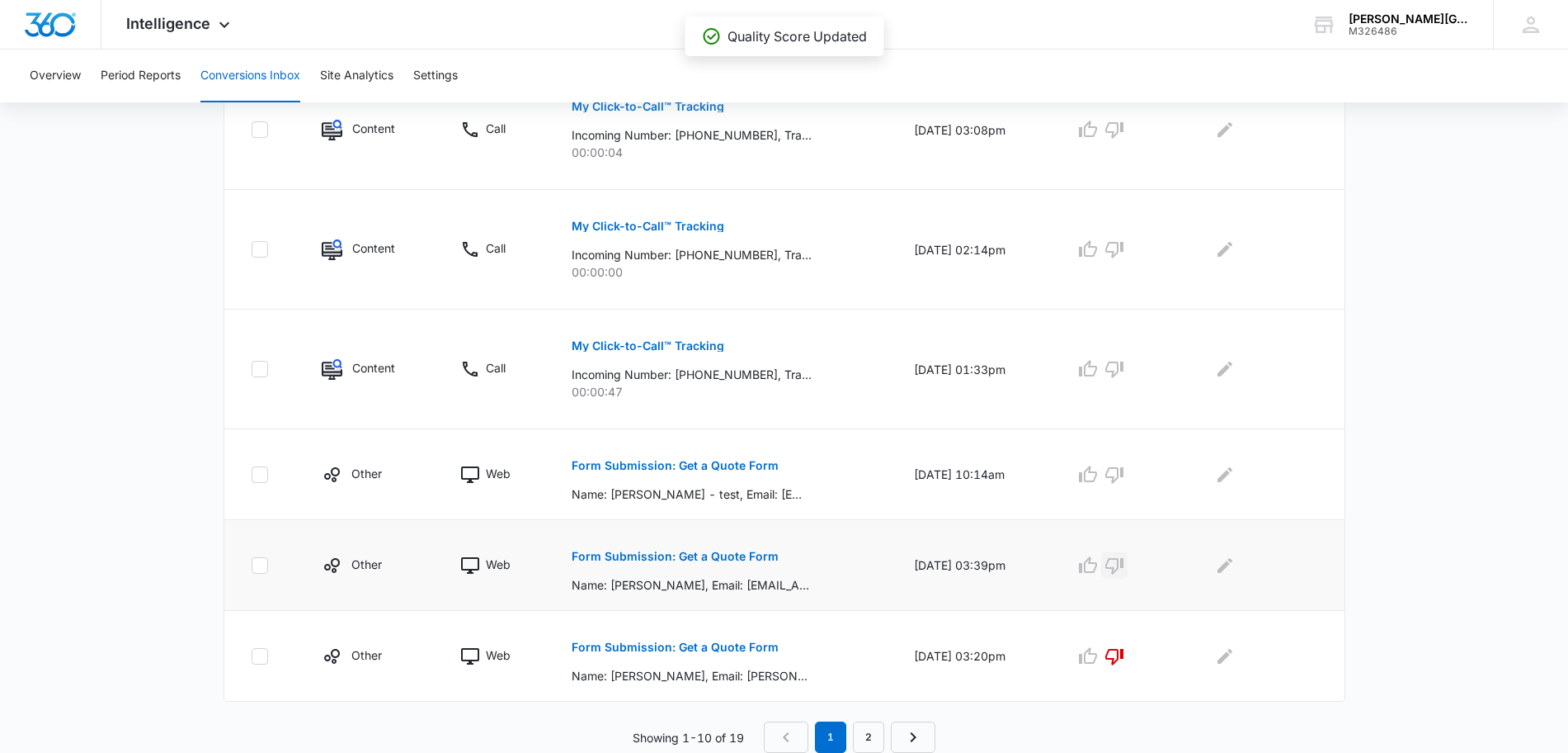
click at [1124, 562] on icon "button" at bounding box center [1114, 565] width 20 height 20
click at [1123, 476] on icon "button" at bounding box center [1114, 475] width 18 height 16
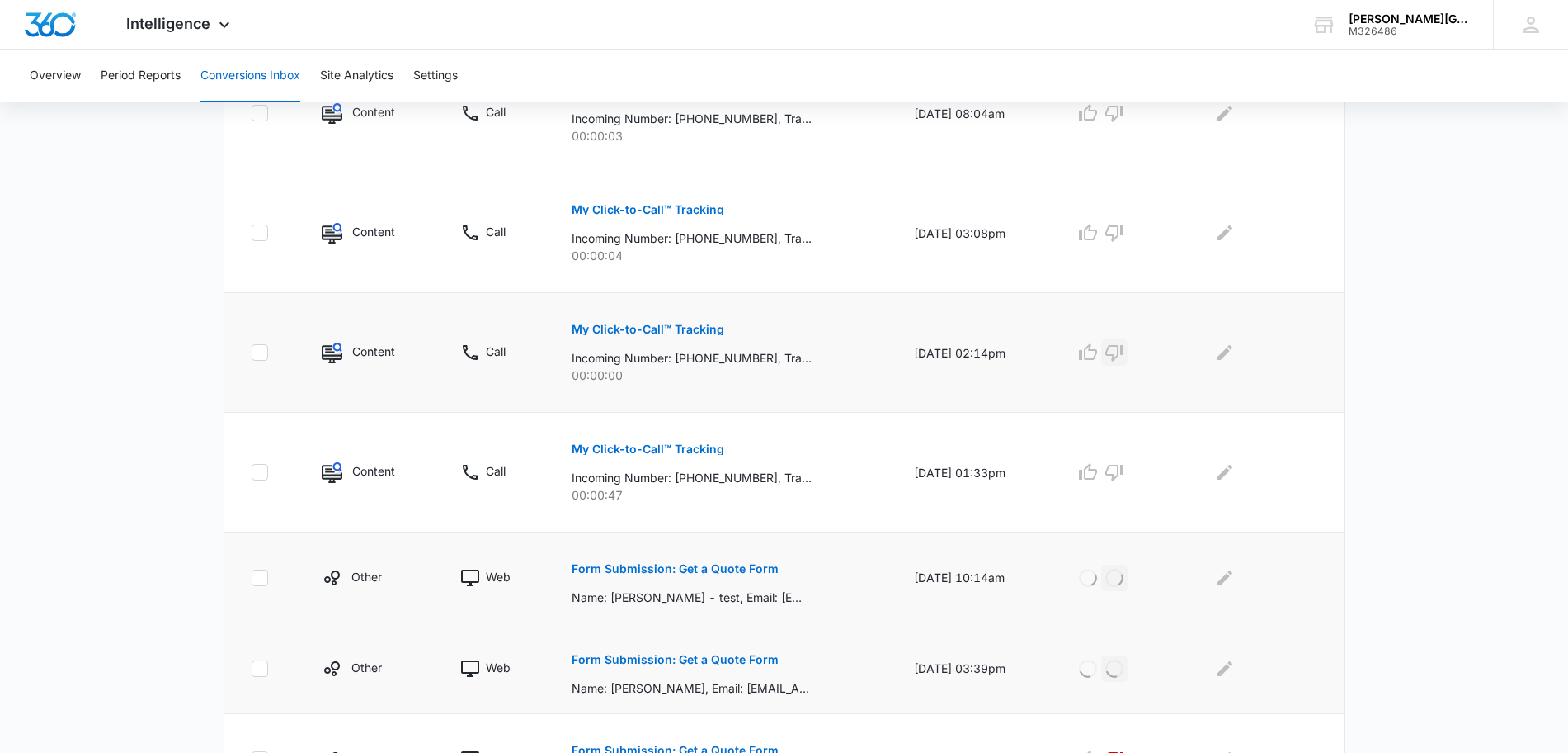
click at [1123, 347] on icon "button" at bounding box center [1114, 353] width 18 height 16
click at [1124, 230] on icon "button" at bounding box center [1114, 232] width 20 height 20
click at [667, 444] on p "My Click-to-Call™ Tracking" at bounding box center [647, 449] width 153 height 11
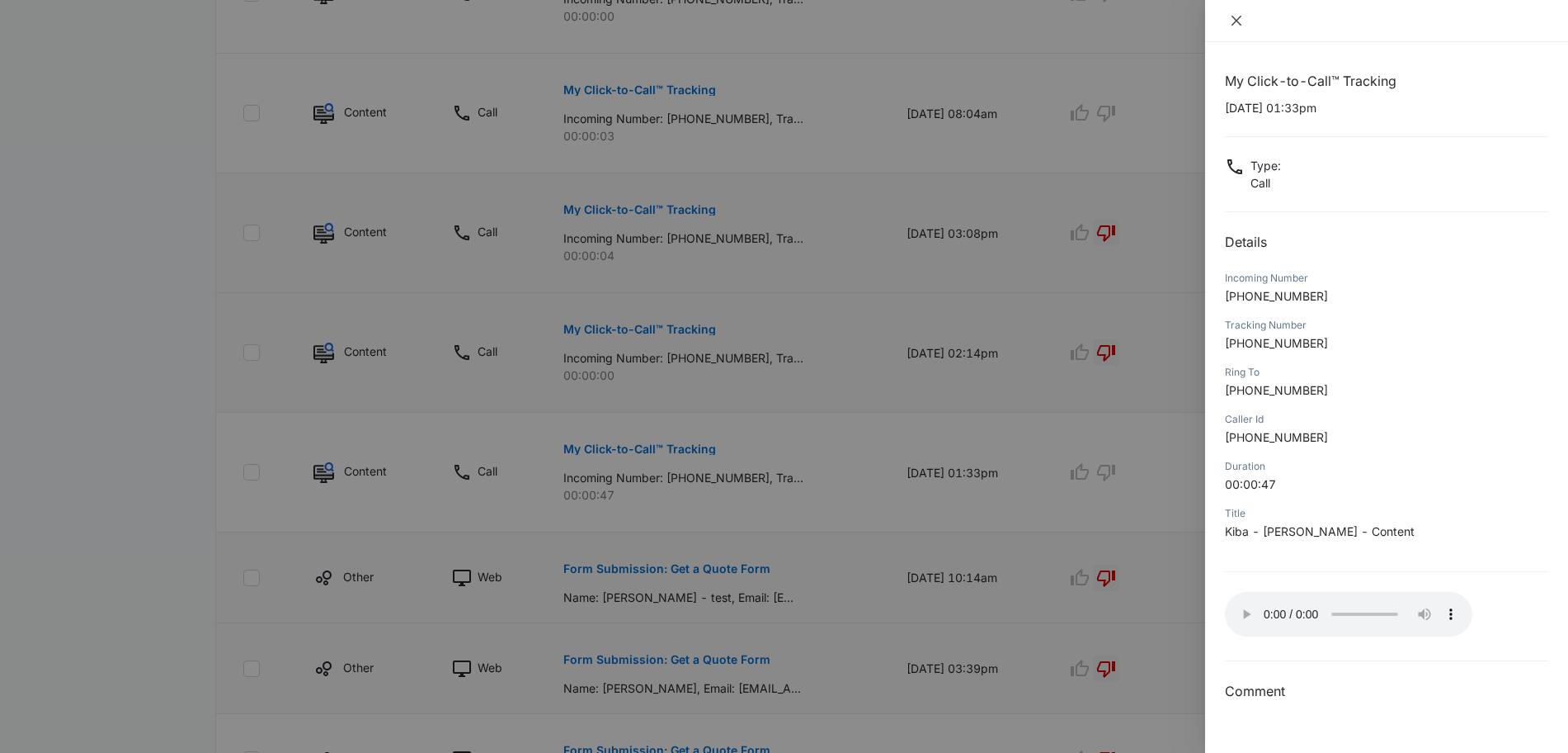
click at [1231, 17] on icon "close" at bounding box center [1236, 20] width 13 height 13
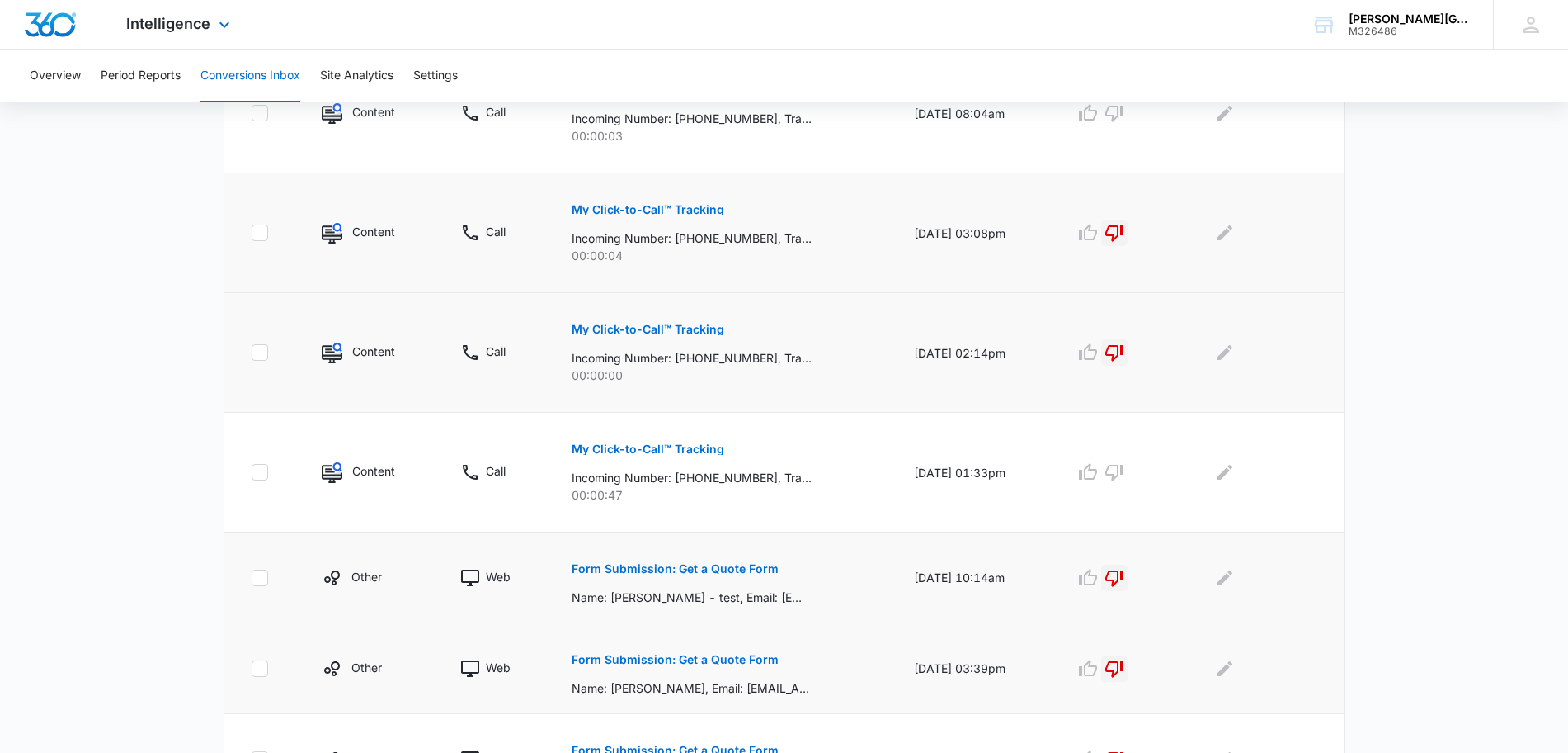
click at [1234, 14] on div "Intelligence Apps Reputation Websites Forms CRM Email Social Shop Payments POS …" at bounding box center [784, 24] width 1568 height 49
click at [1246, 614] on td at bounding box center [1263, 577] width 162 height 91
click at [1123, 468] on icon "button" at bounding box center [1114, 473] width 18 height 16
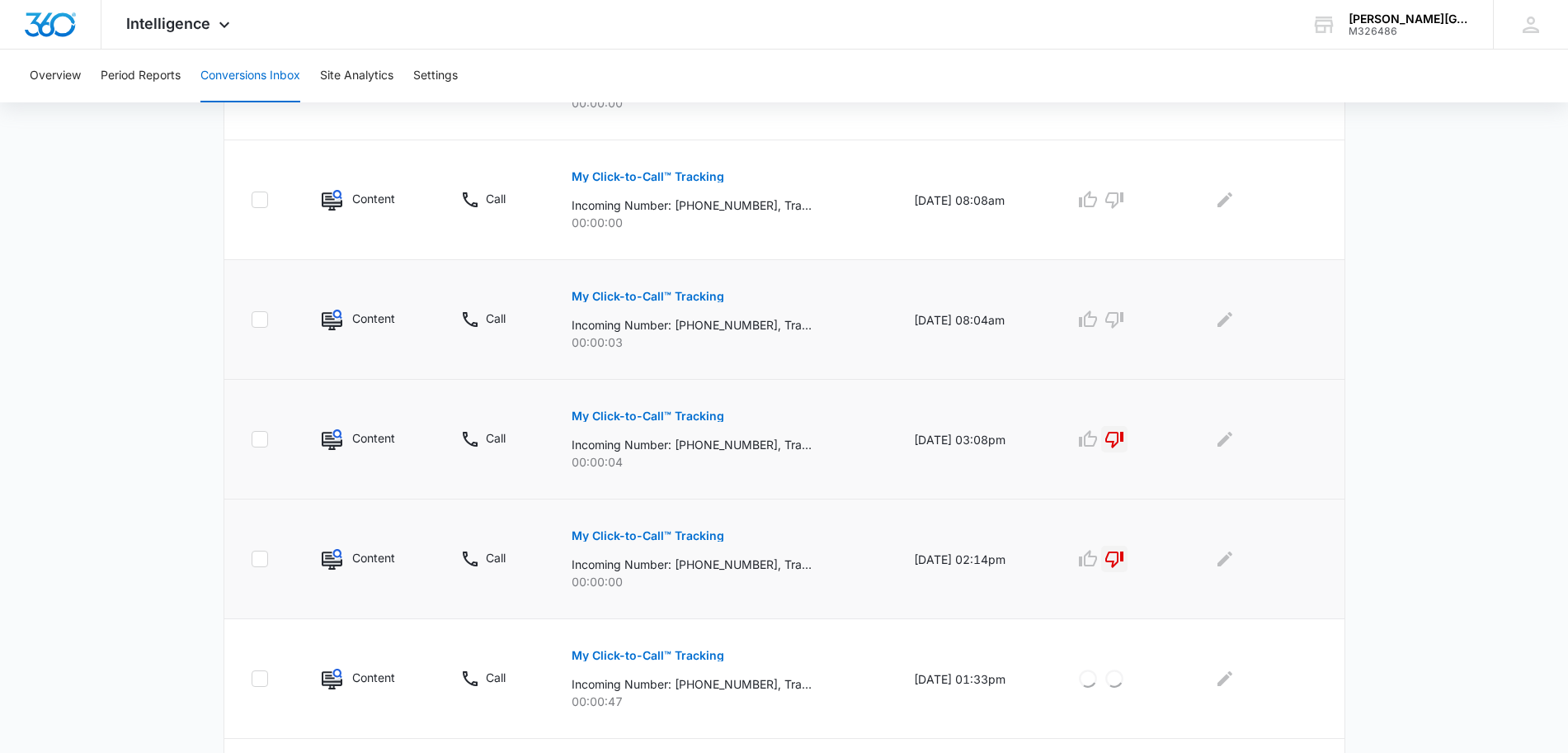
scroll to position [487, 0]
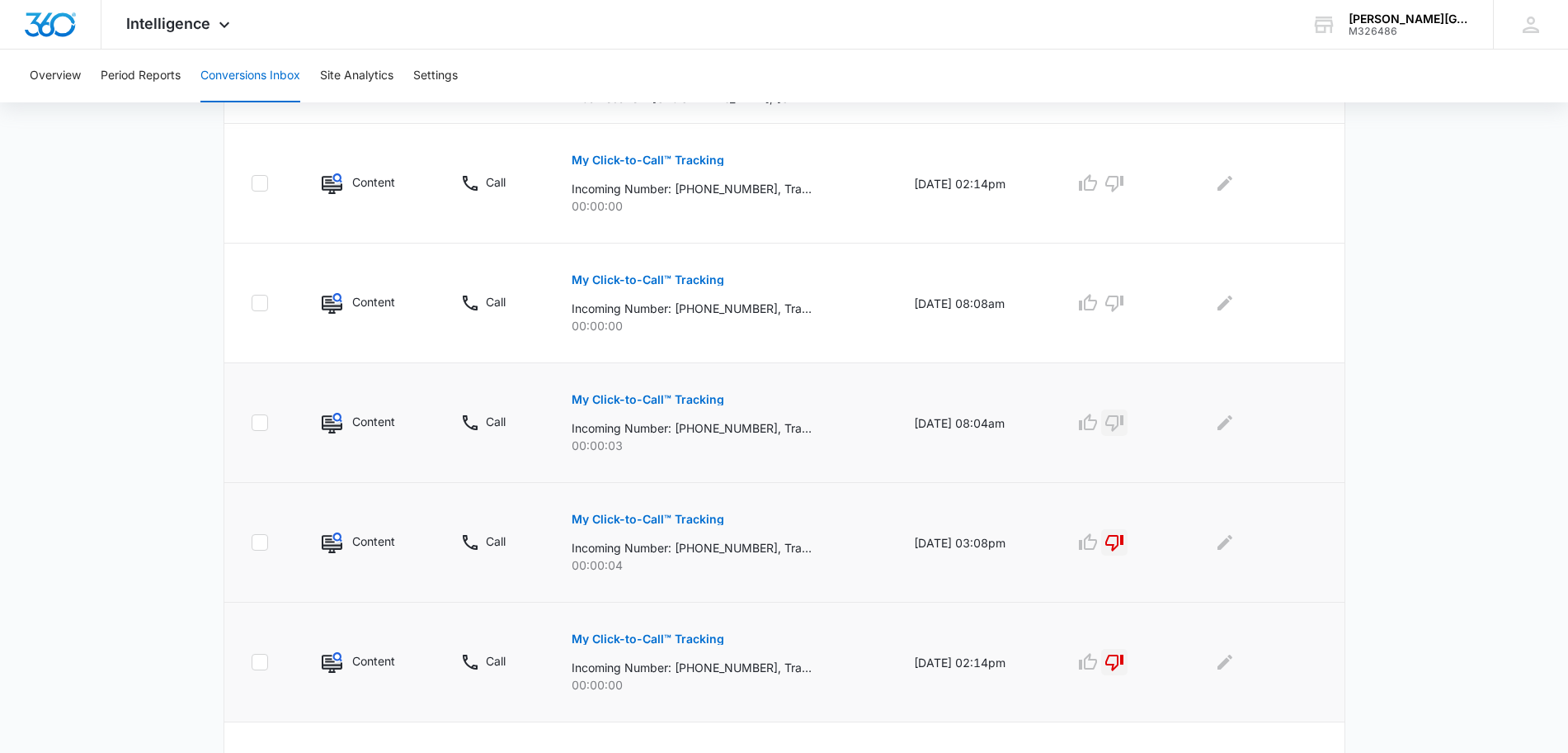
click at [1124, 422] on icon "button" at bounding box center [1114, 422] width 20 height 20
click at [1122, 301] on icon "button" at bounding box center [1114, 303] width 20 height 20
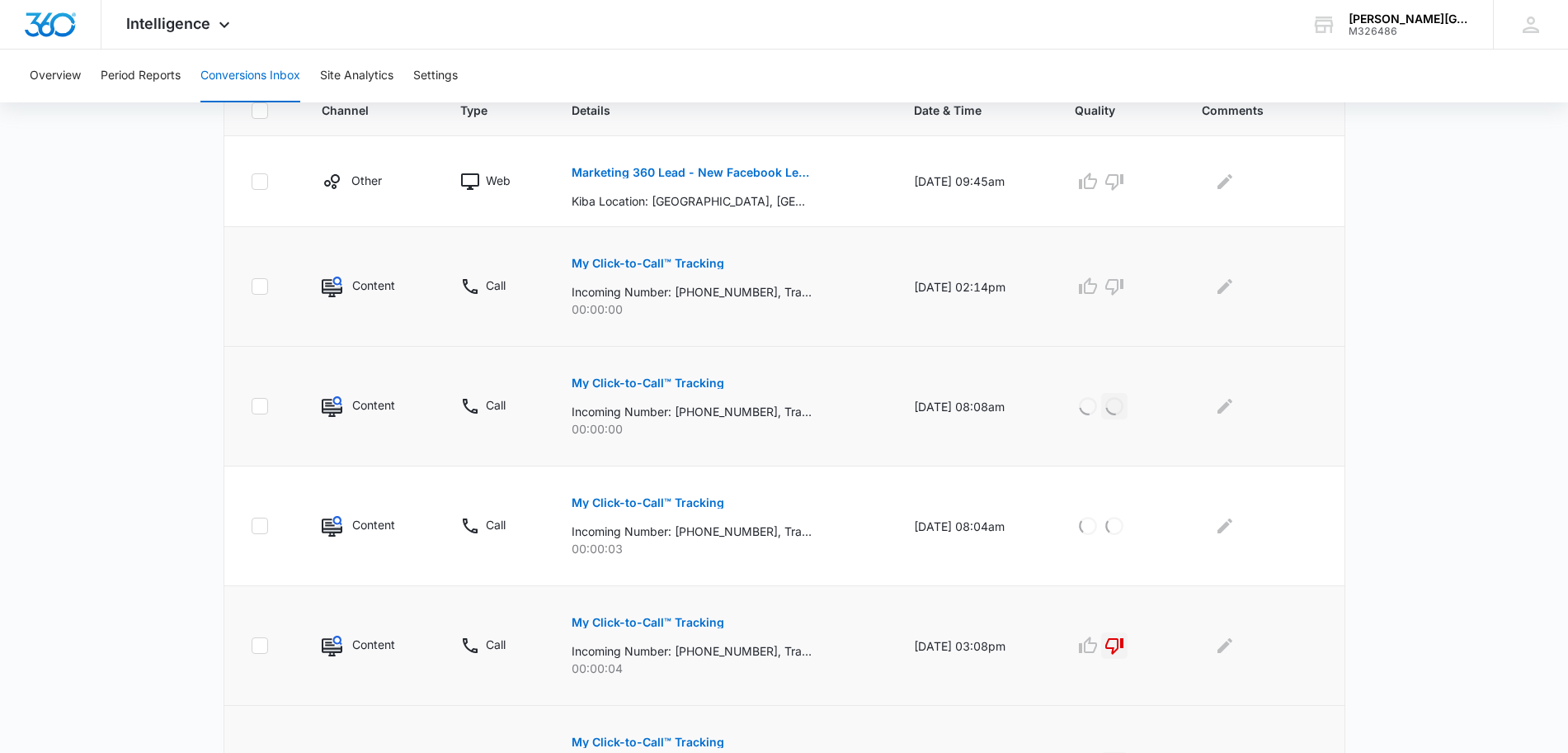
scroll to position [280, 0]
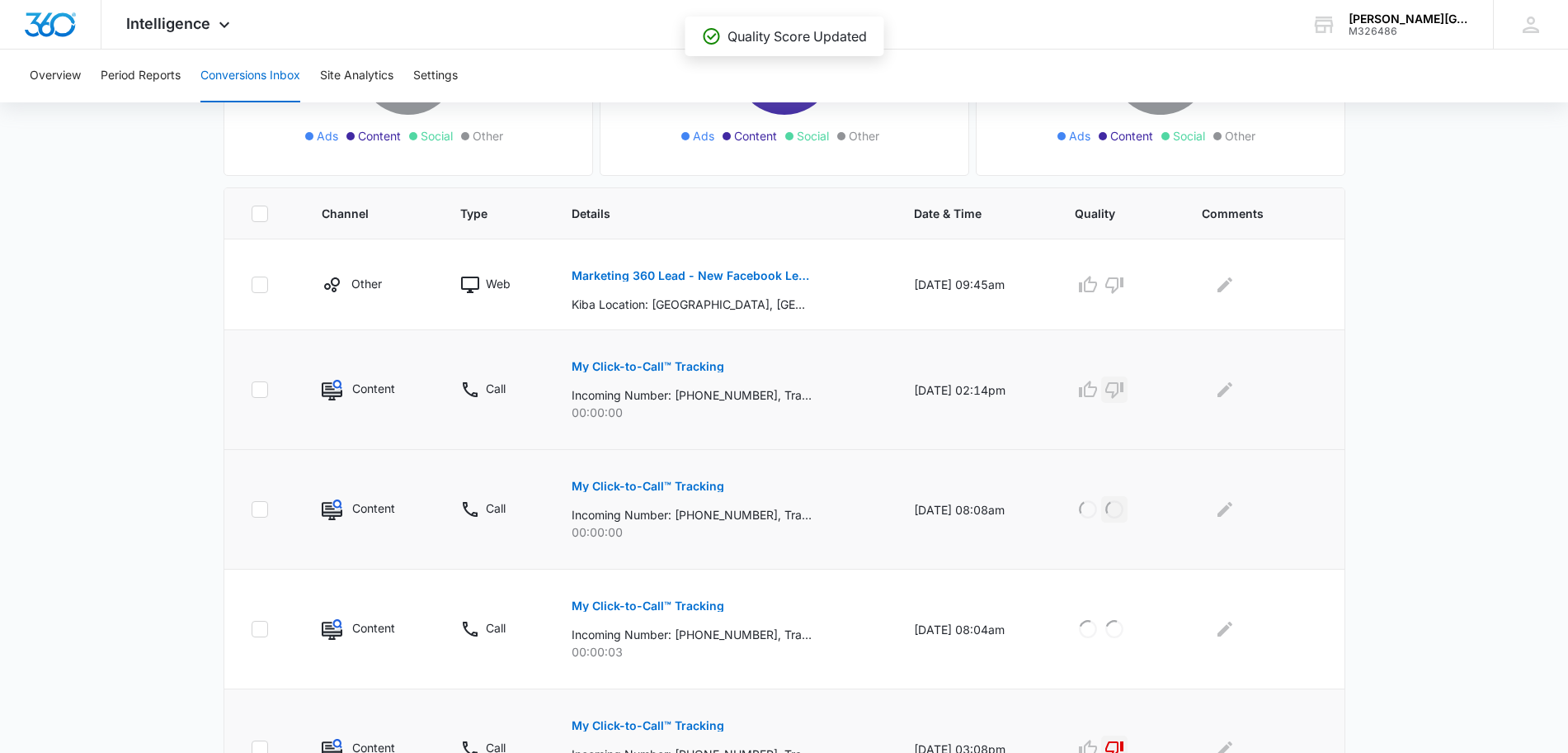
click at [1124, 383] on icon "button" at bounding box center [1114, 389] width 20 height 20
click at [741, 272] on p "Marketing 360 Lead - New Facebook Lead - Vernon, CT" at bounding box center [691, 275] width 240 height 11
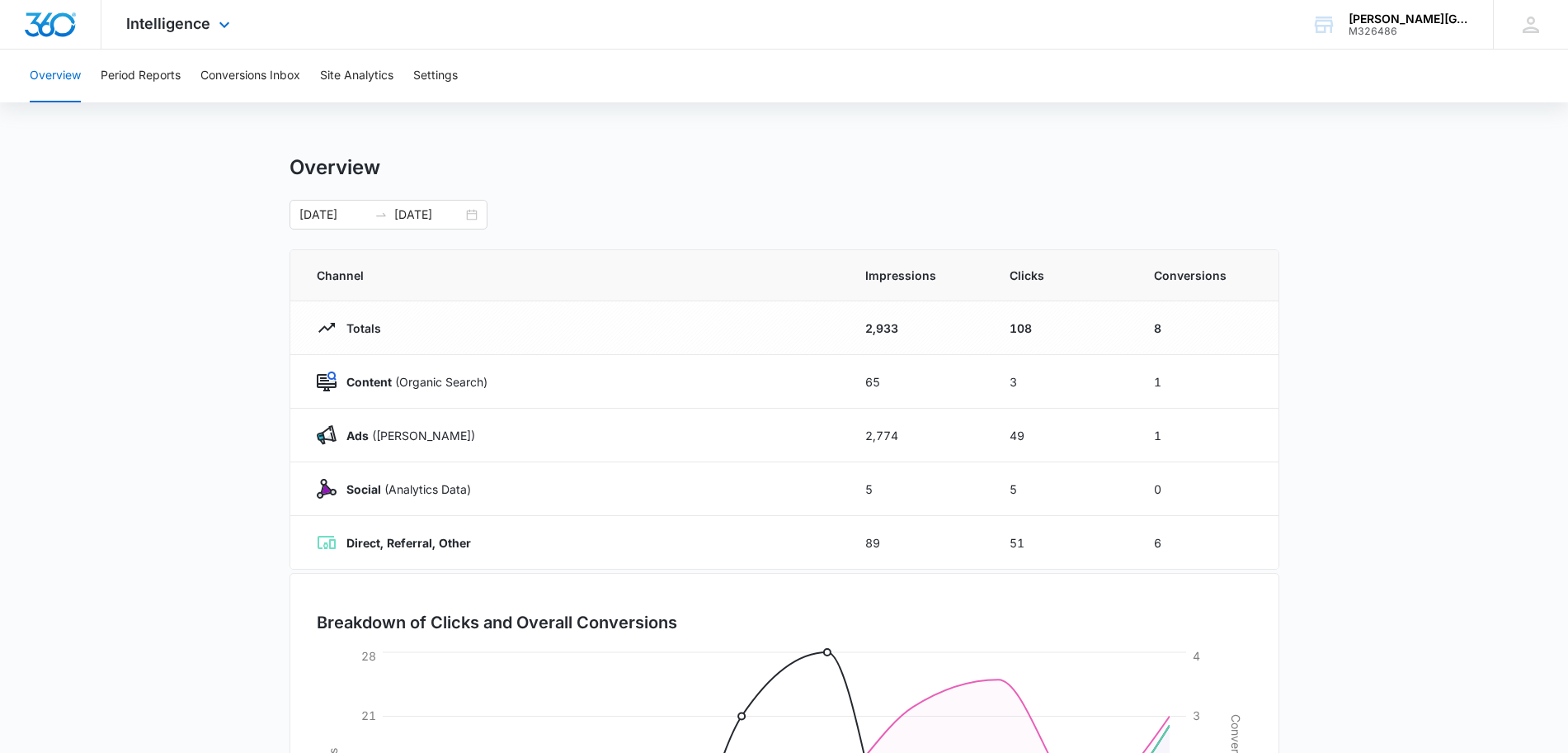
click at [226, 16] on div "Intelligence Apps Reputation Websites Forms CRM Email Social Shop Payments POS …" at bounding box center [180, 24] width 158 height 48
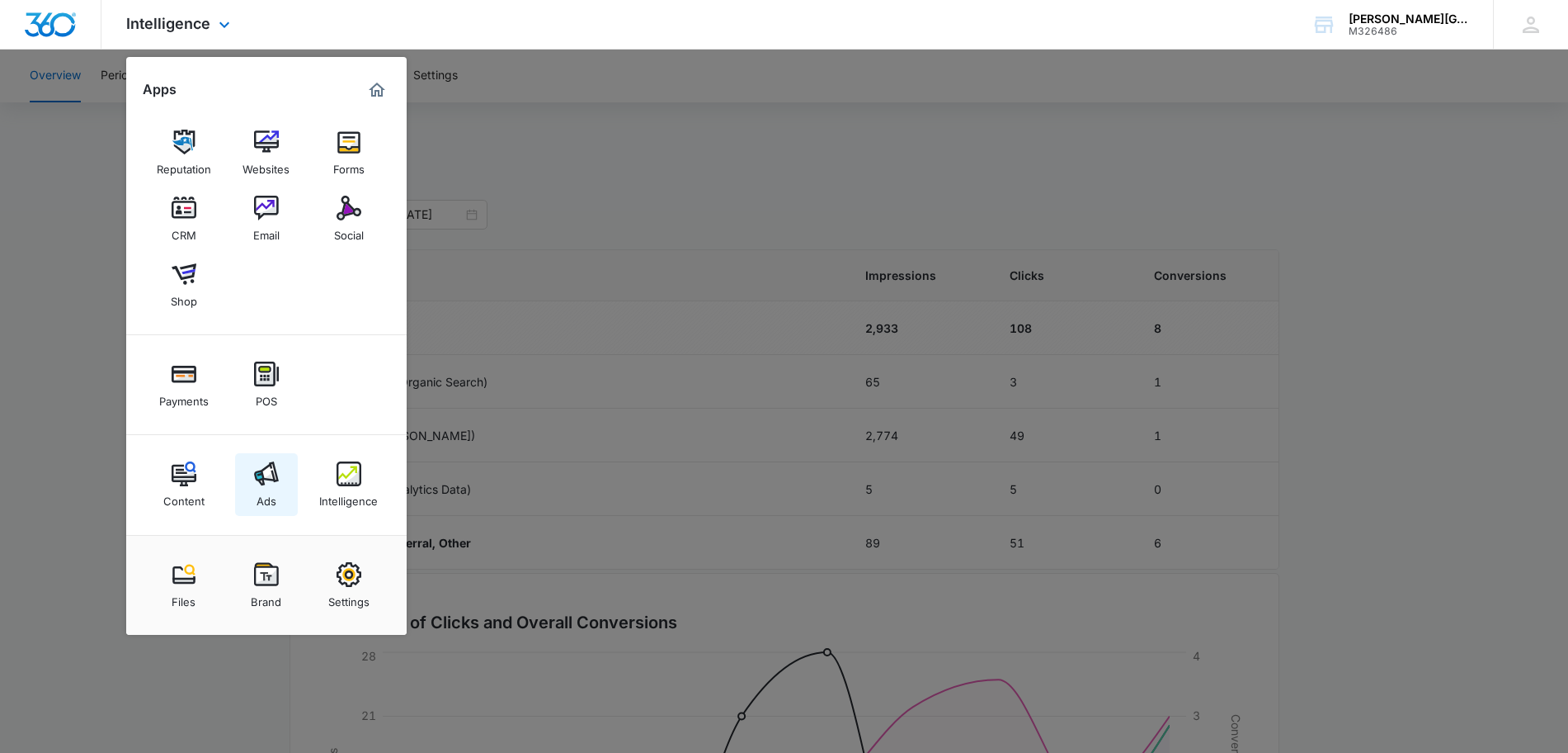
click at [268, 486] on div "Ads" at bounding box center [266, 497] width 20 height 22
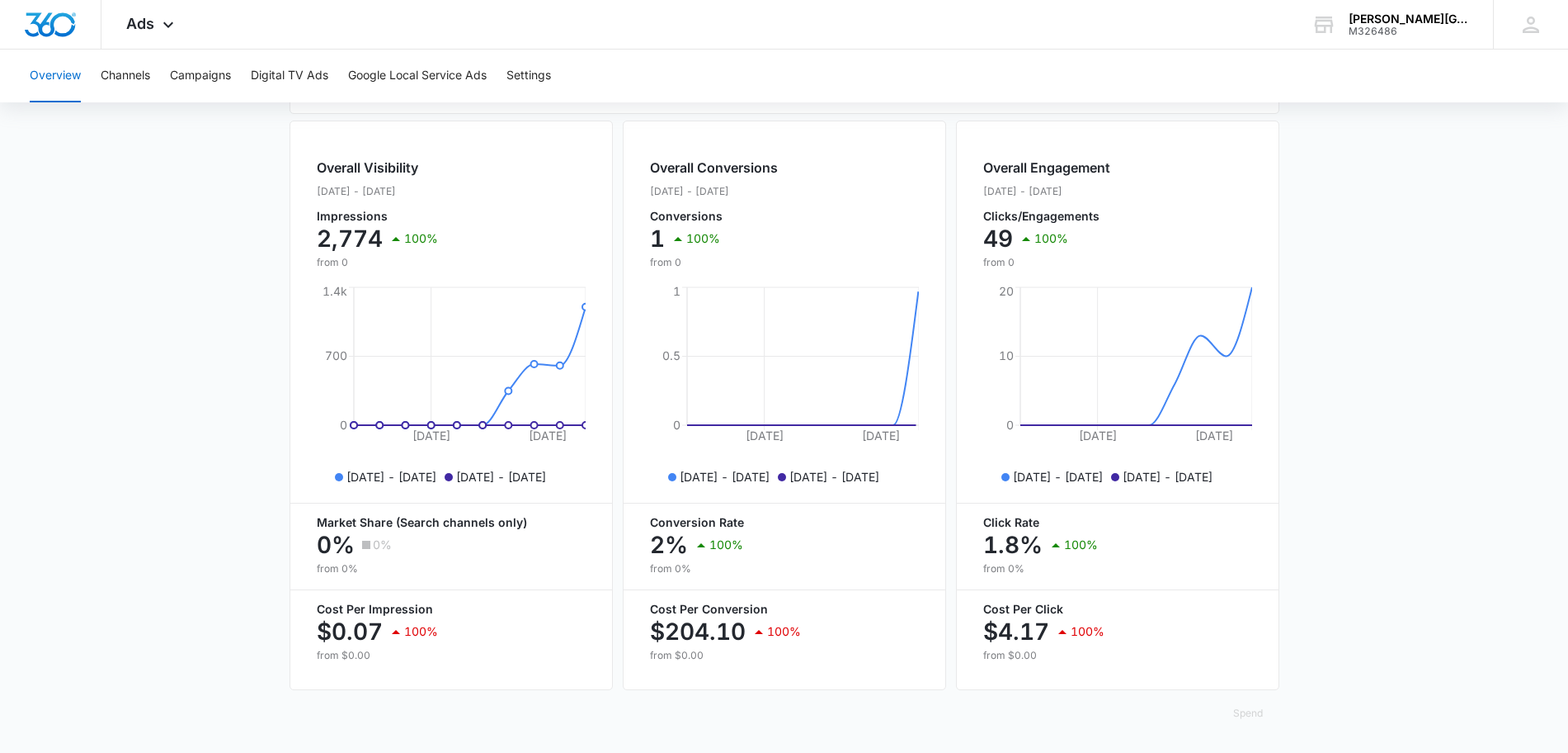
scroll to position [191, 0]
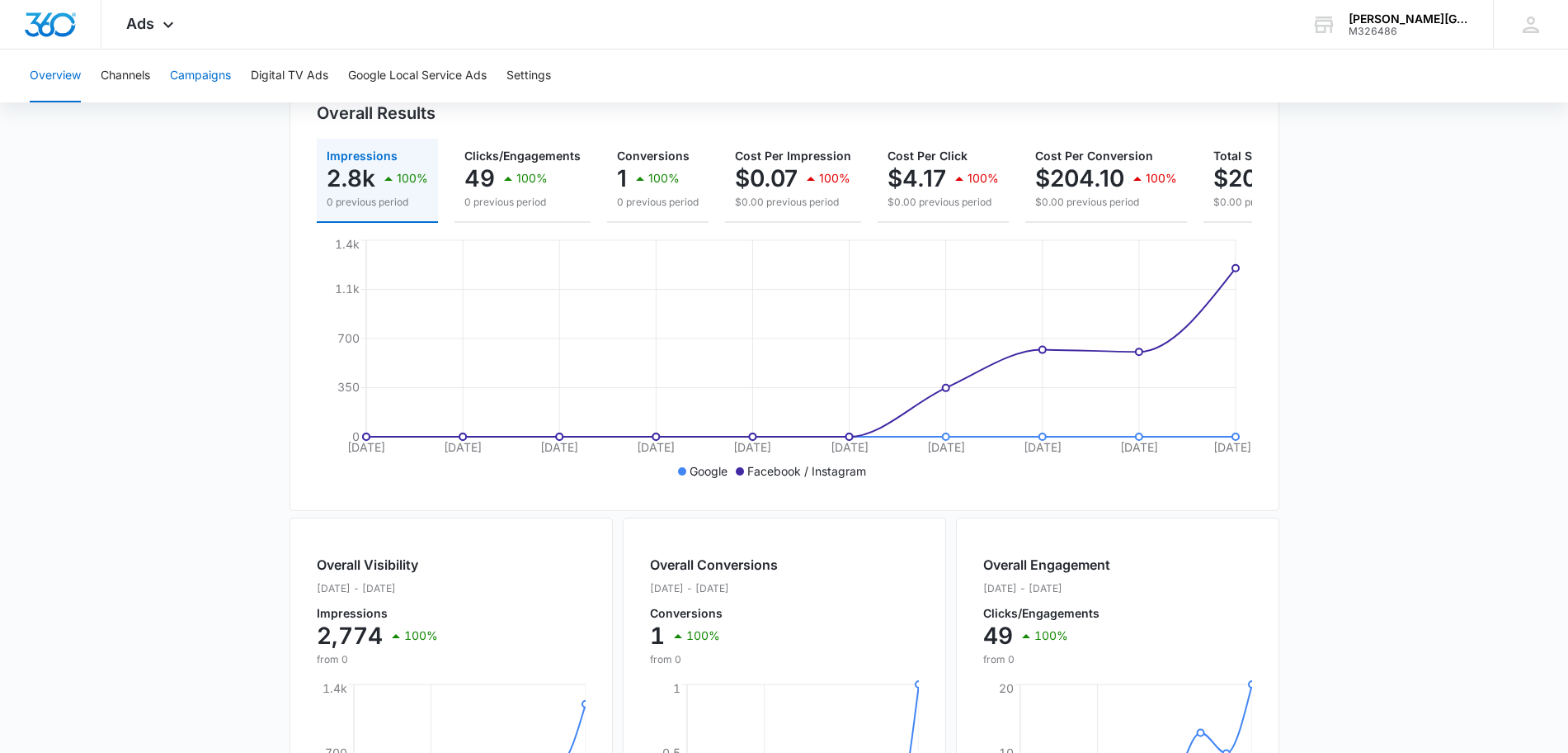
click at [201, 69] on button "Campaigns" at bounding box center [200, 75] width 61 height 53
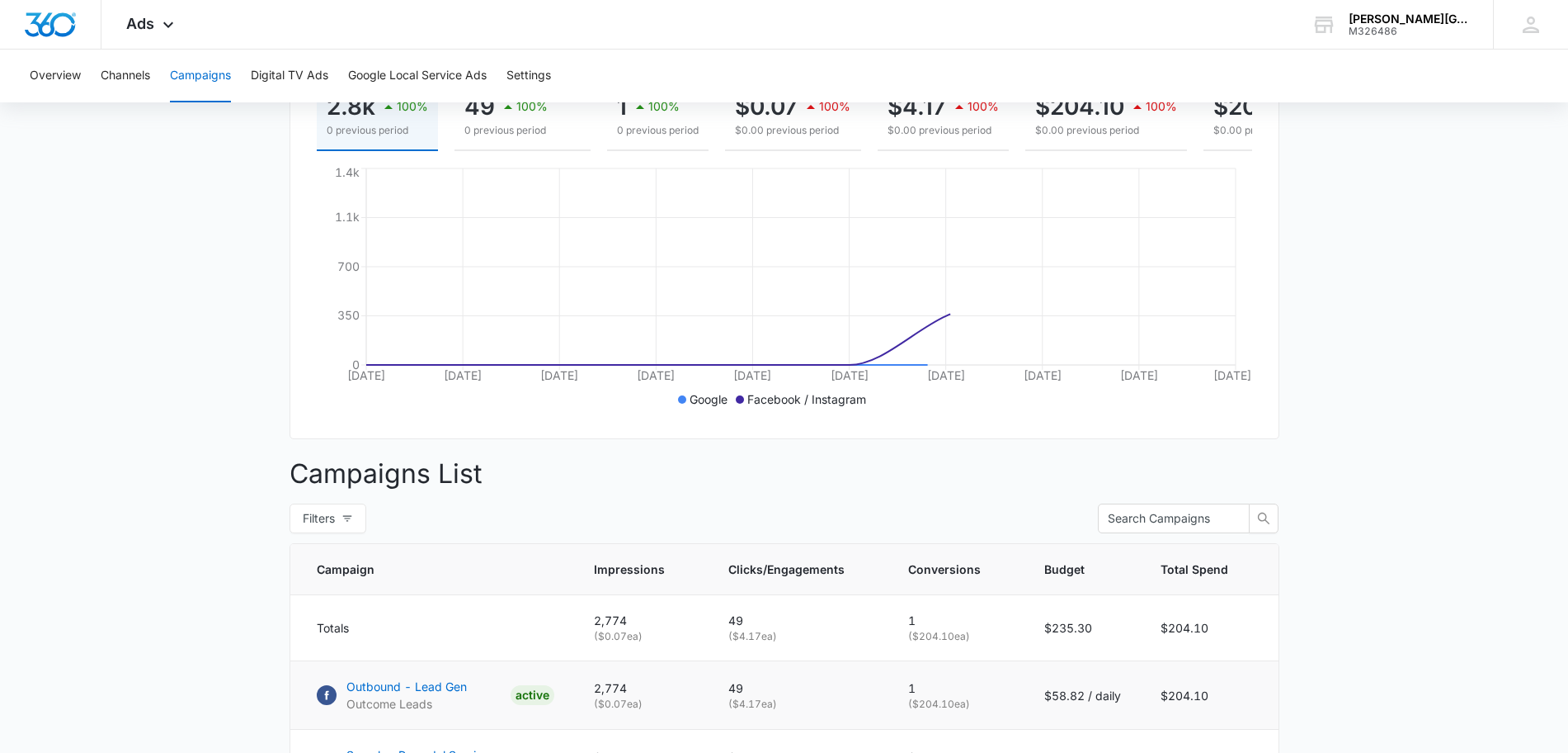
scroll to position [508, 0]
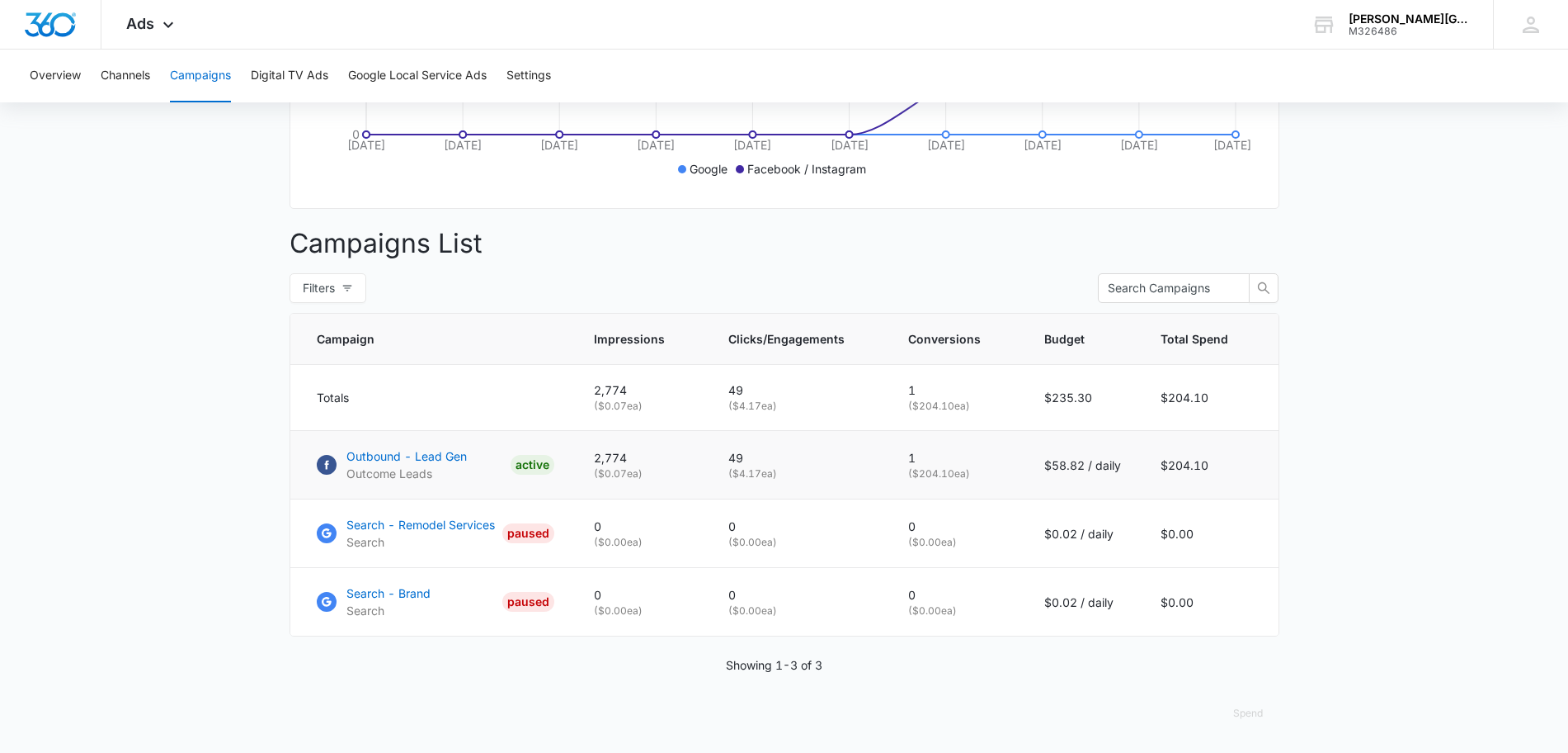
click at [409, 445] on td "Outbound - Lead Gen Outcome Leads ACTIVE" at bounding box center [432, 464] width 284 height 68
click at [390, 467] on p "Outcome Leads" at bounding box center [407, 474] width 121 height 17
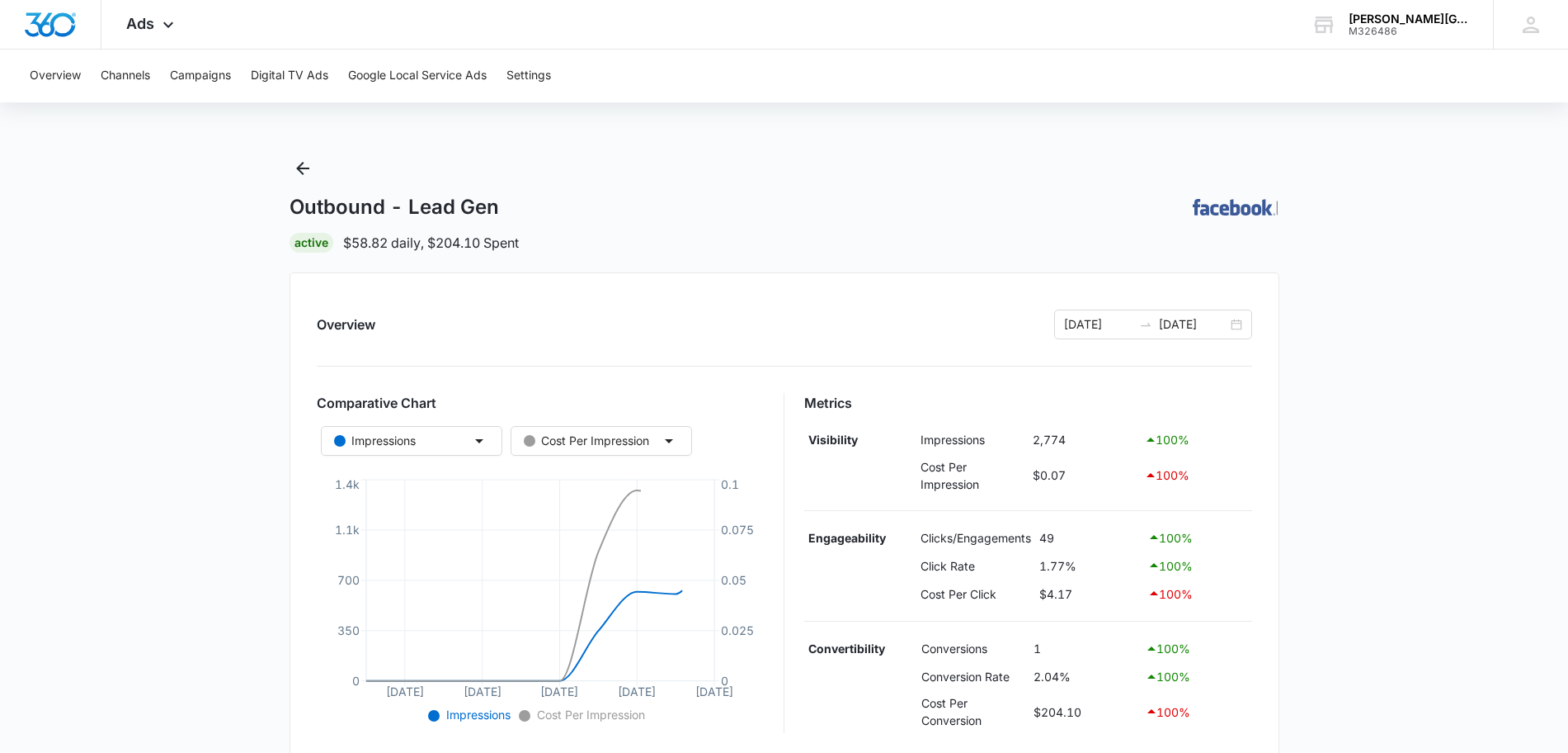
scroll to position [396, 0]
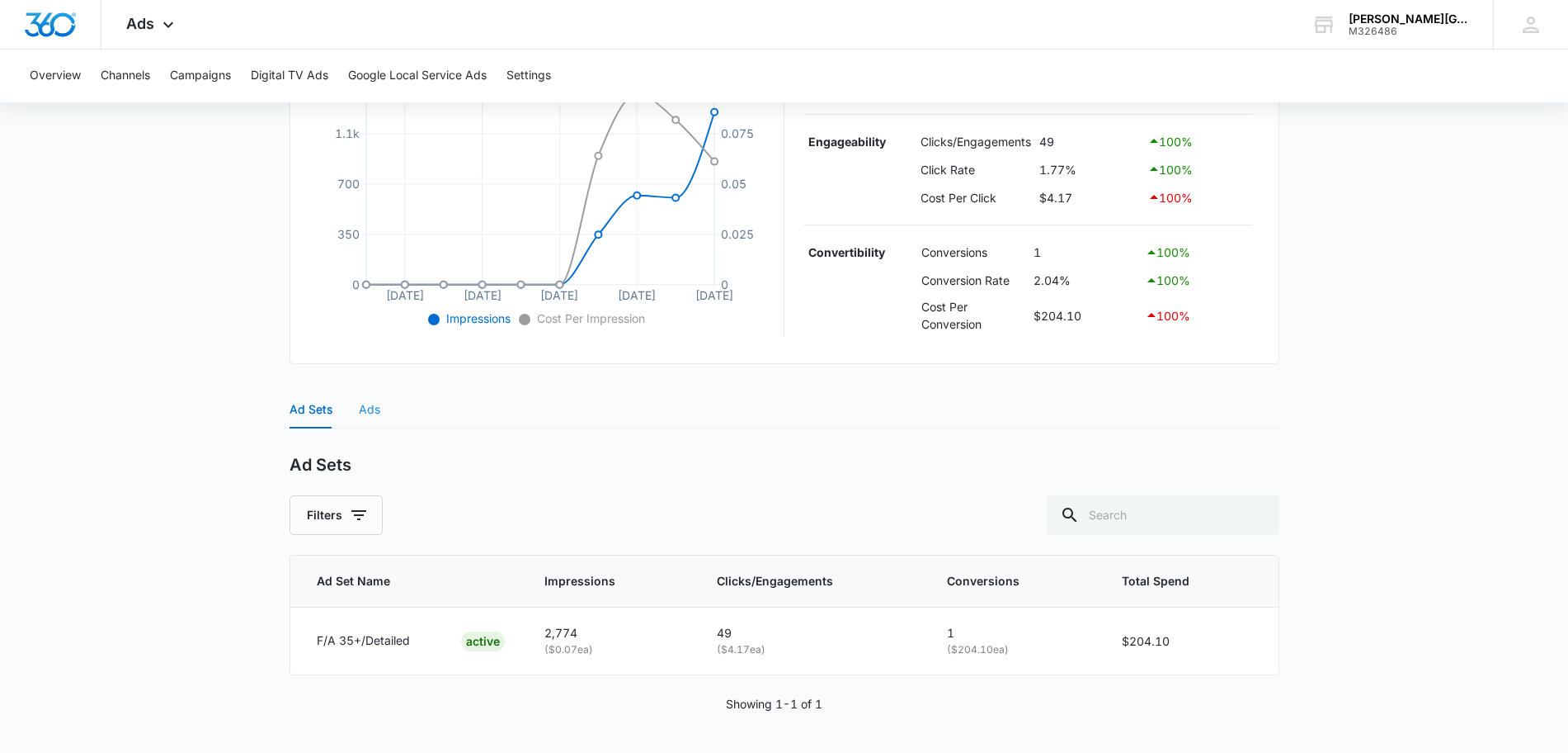
click at [367, 399] on div "Ads" at bounding box center [369, 410] width 22 height 38
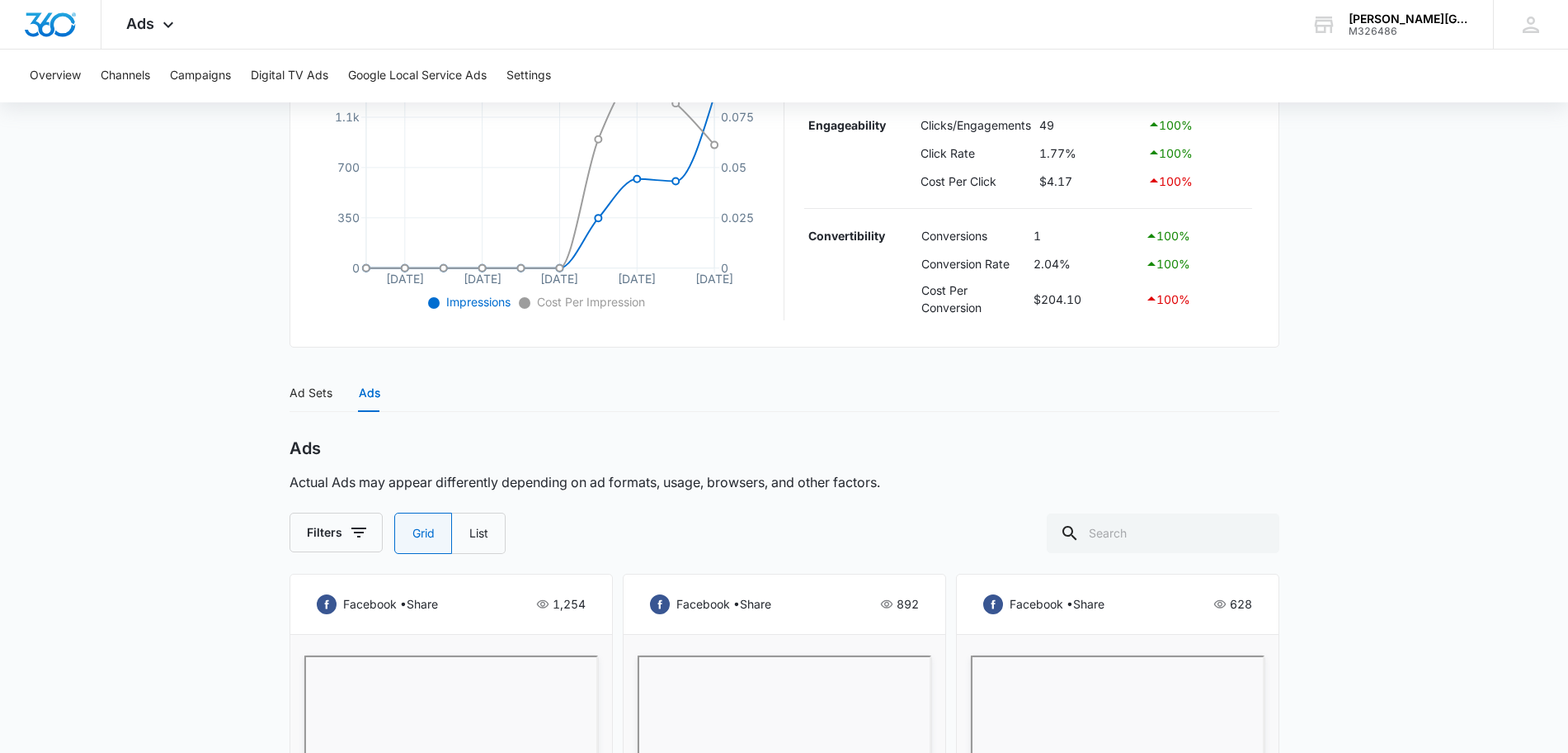
scroll to position [825, 0]
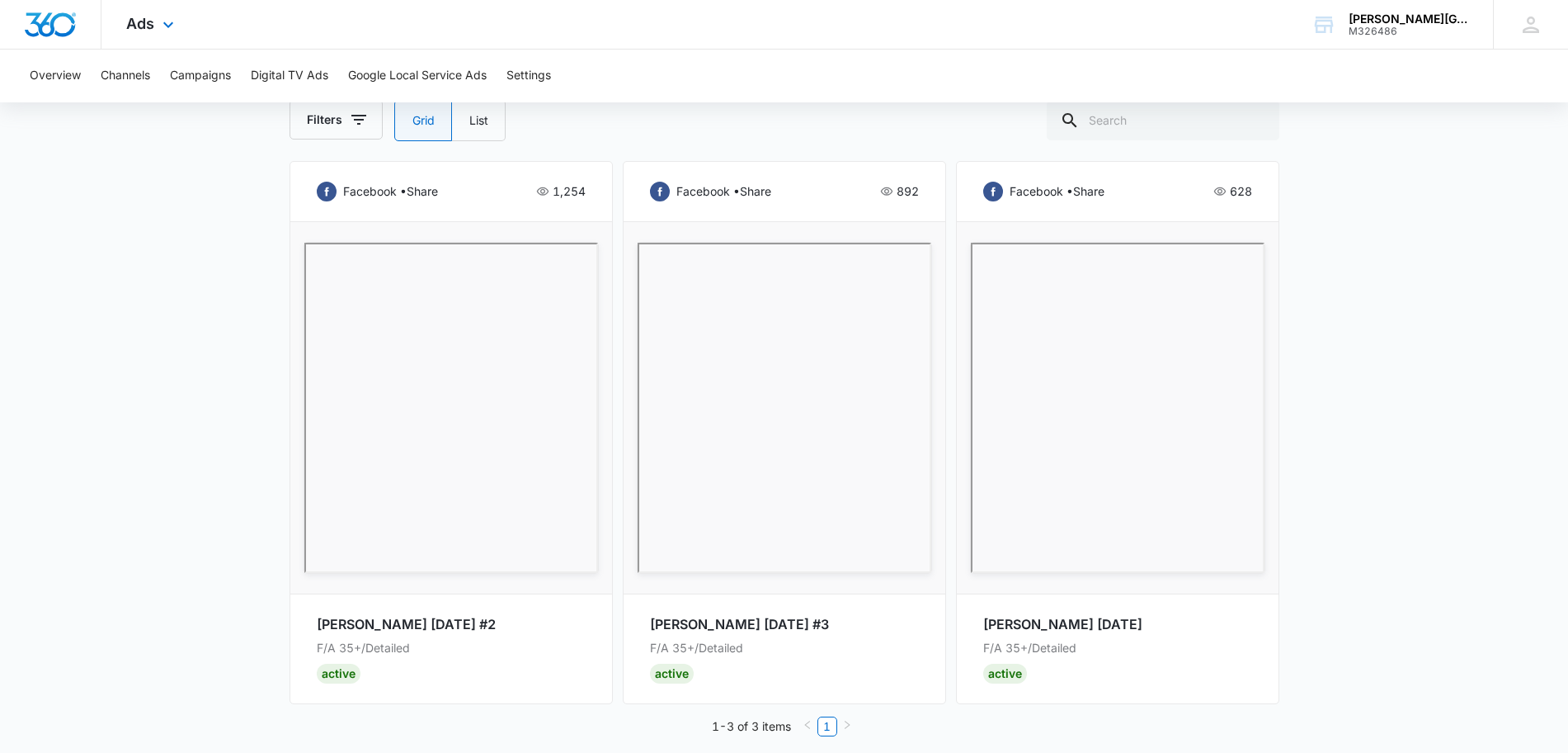
click at [163, 17] on icon at bounding box center [168, 24] width 20 height 20
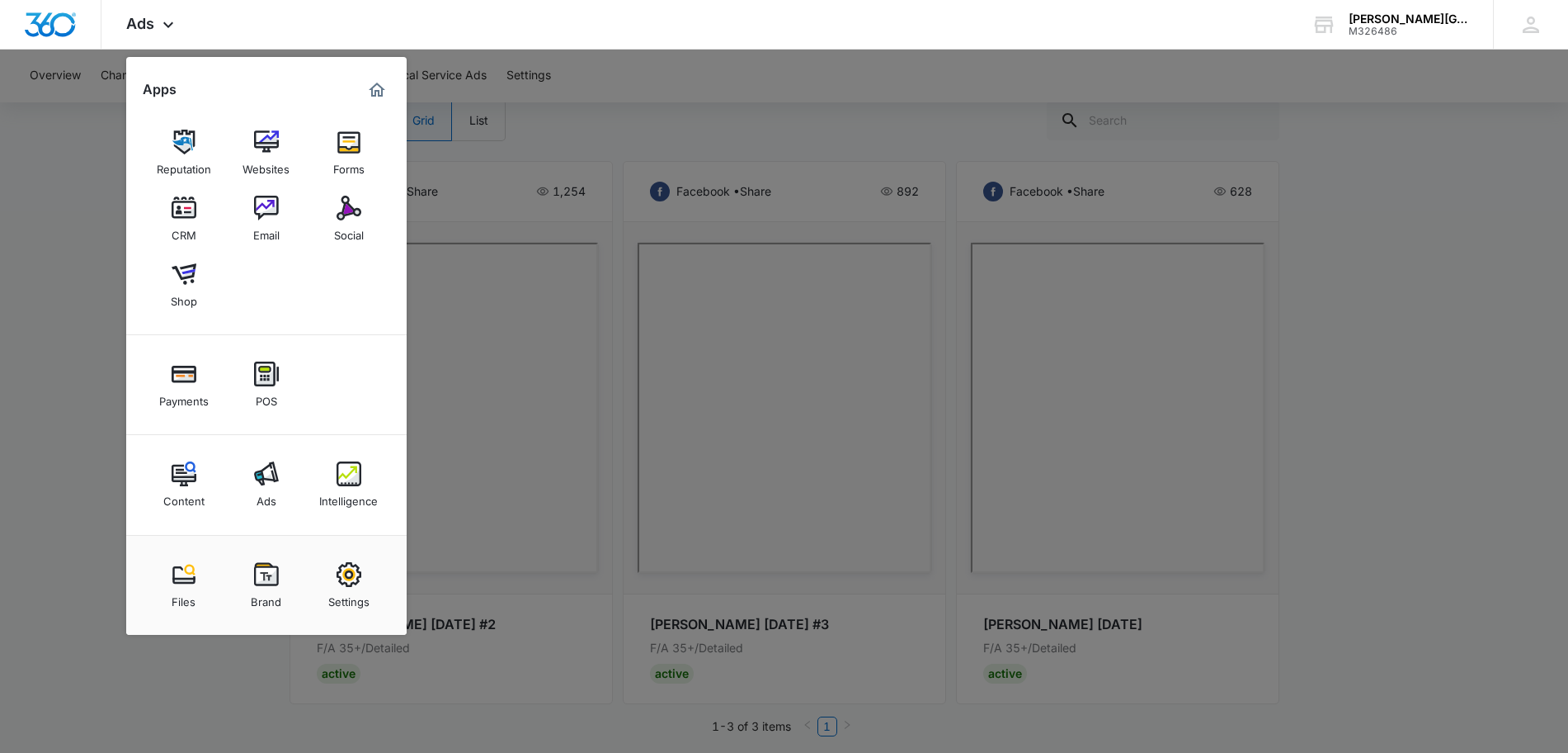
click at [340, 471] on img at bounding box center [348, 474] width 25 height 25
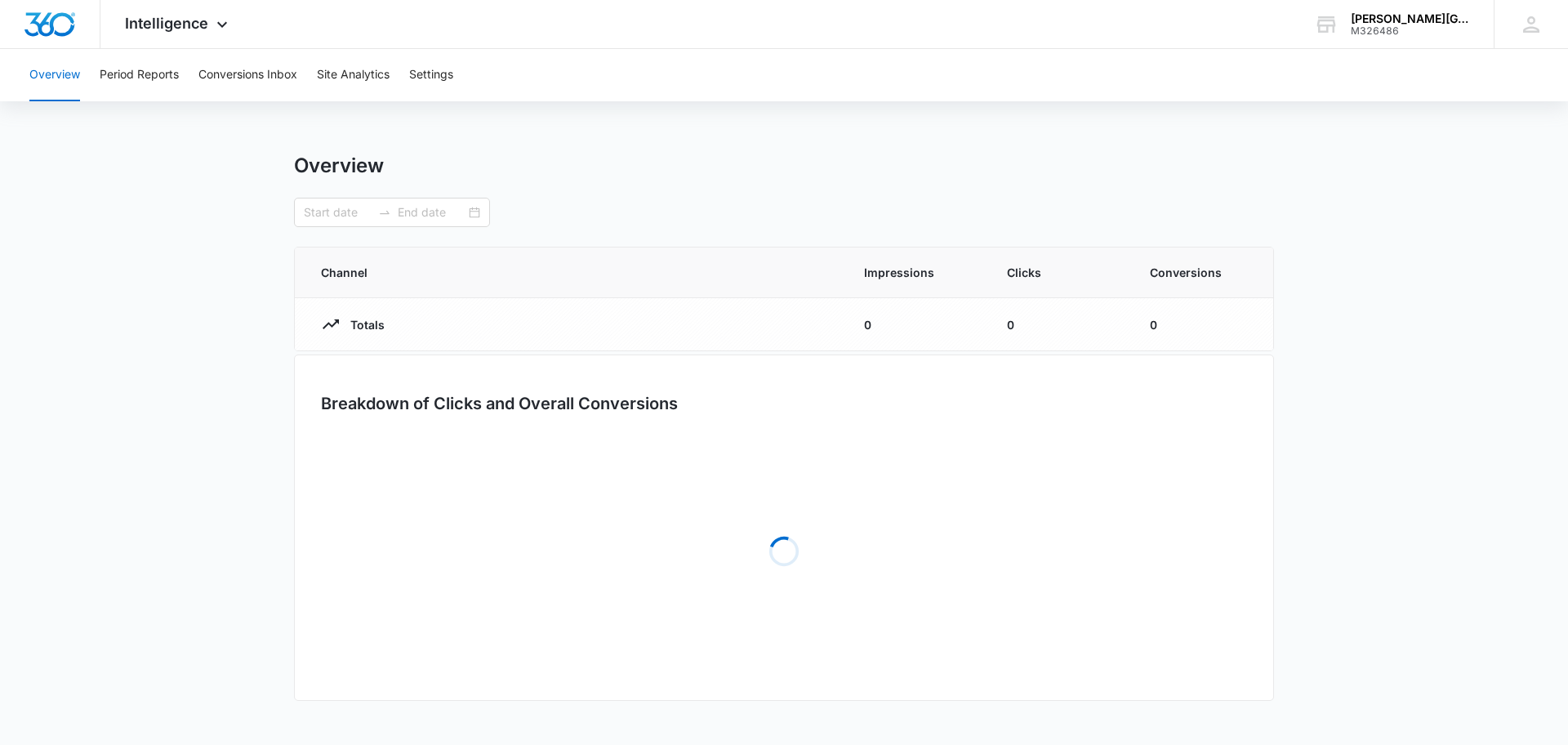
type input "08/01/2025"
type input "08/10/2025"
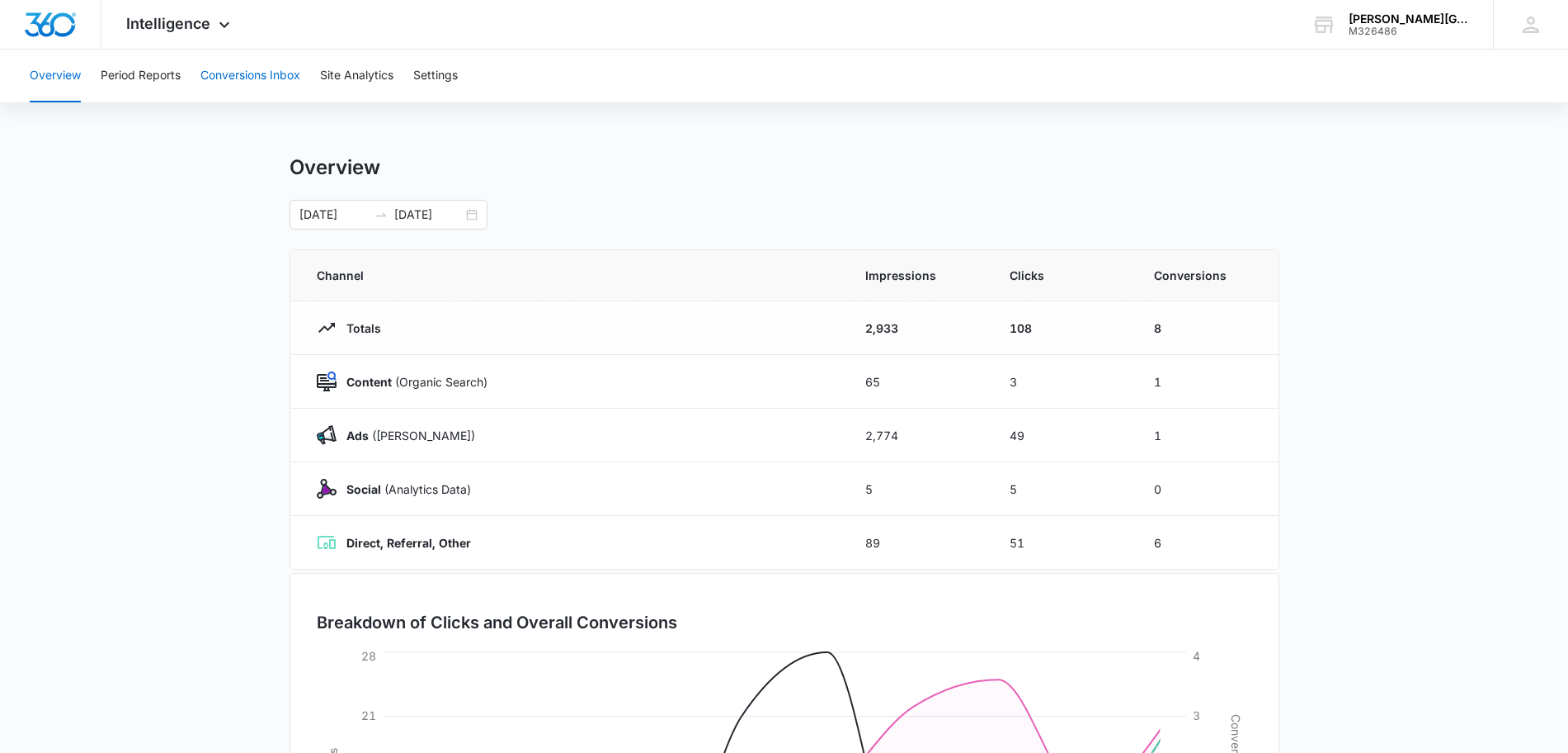
click at [286, 72] on button "Conversions Inbox" at bounding box center [251, 75] width 100 height 53
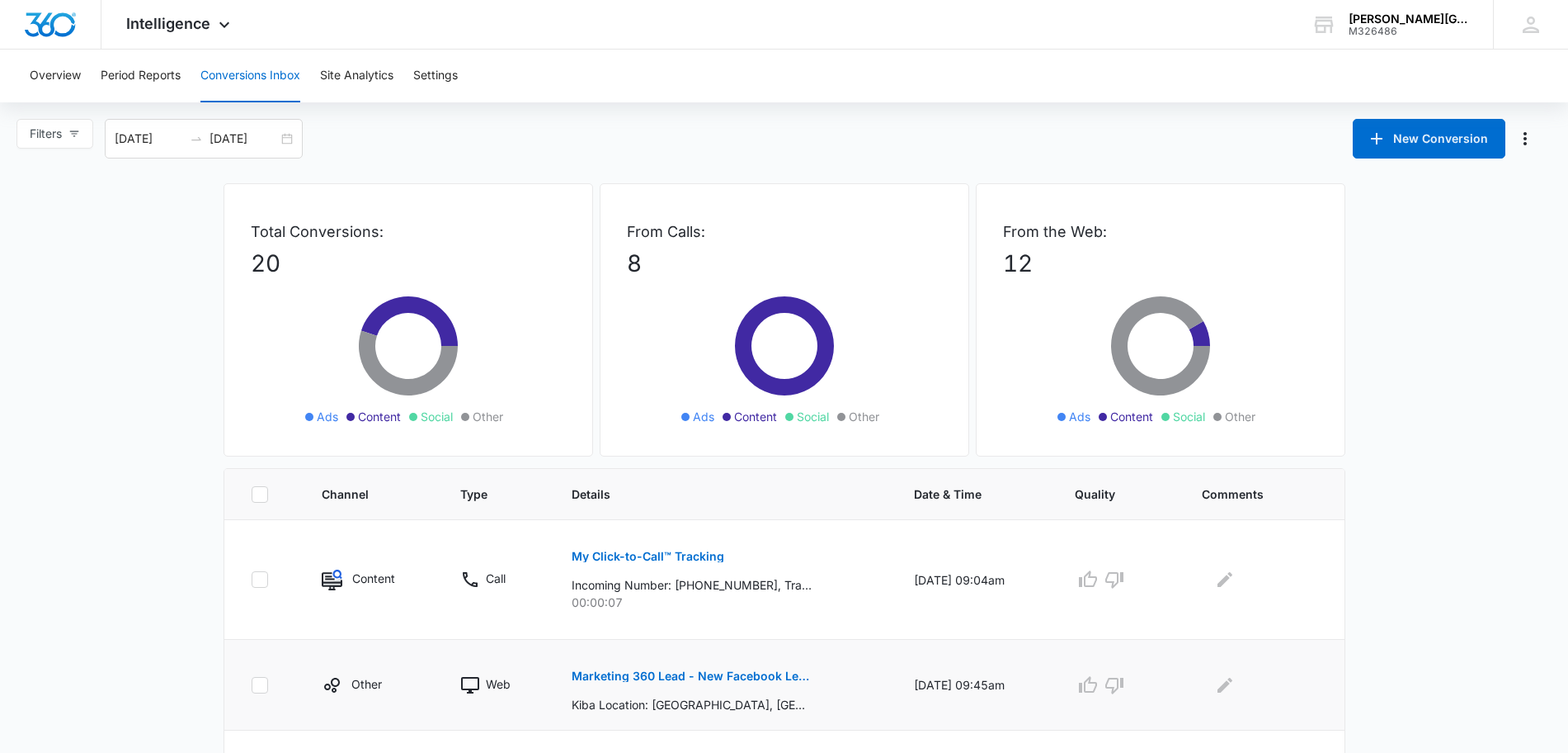
click at [634, 675] on p "Marketing 360 Lead - New Facebook Lead - Vernon, CT" at bounding box center [691, 675] width 240 height 11
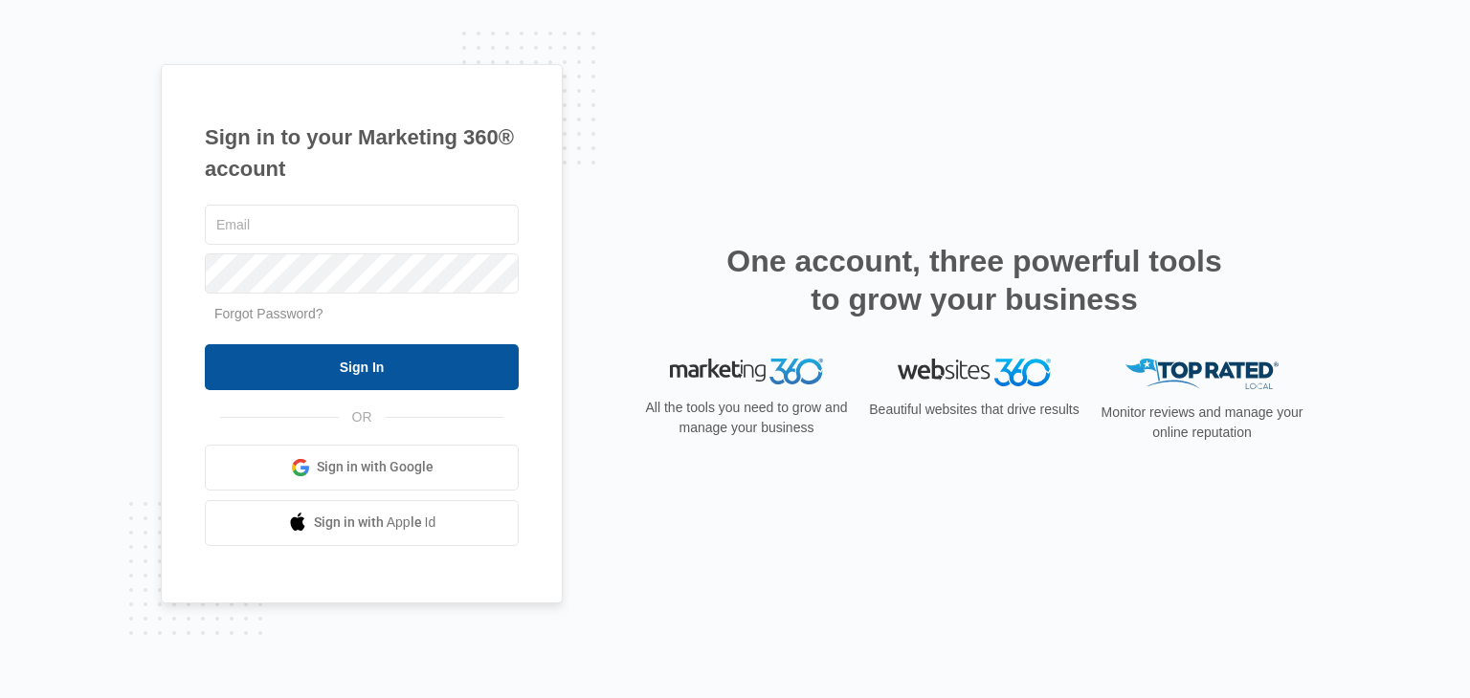
type input "[EMAIL_ADDRESS][DOMAIN_NAME]"
click at [388, 373] on input "Sign In" at bounding box center [362, 367] width 314 height 46
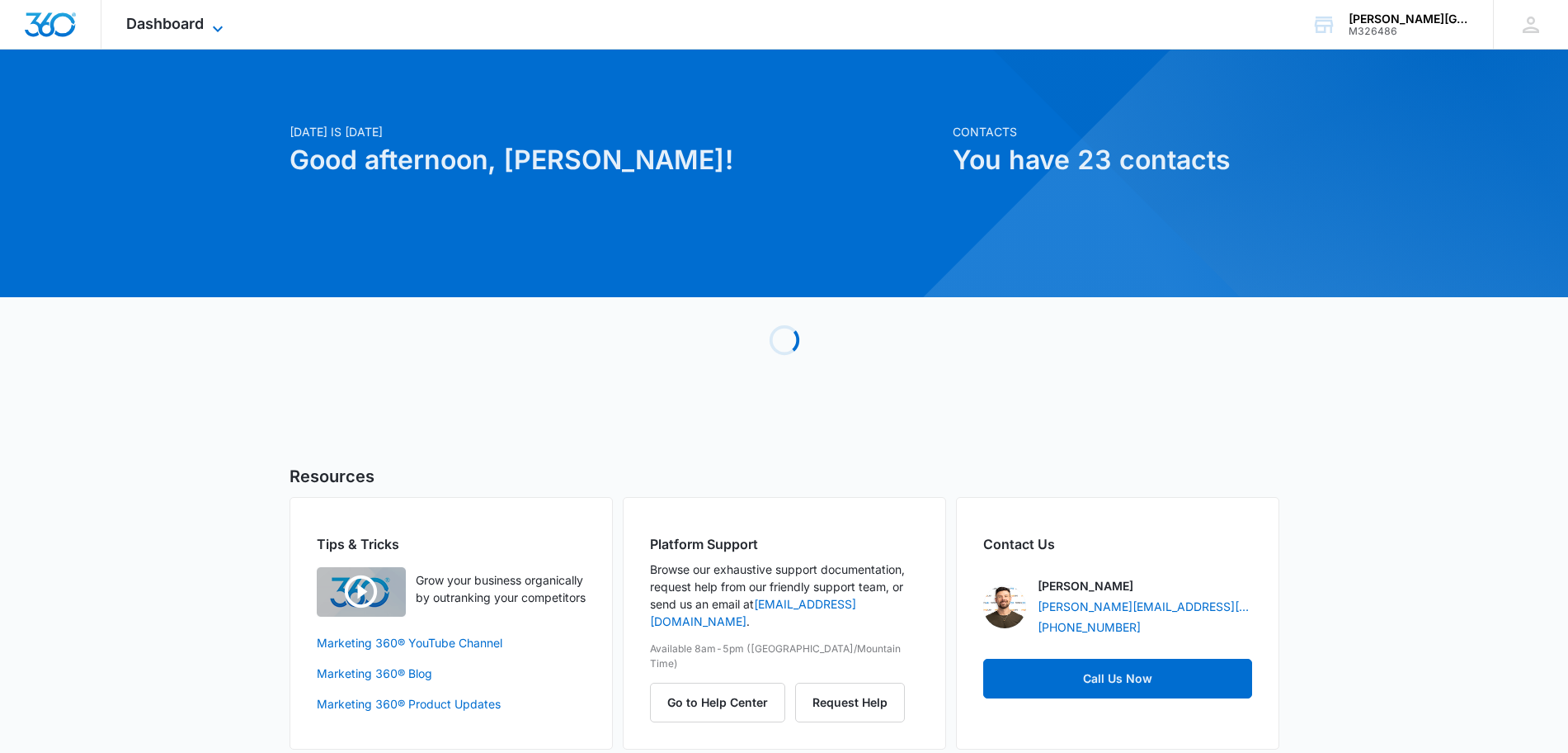
click at [220, 22] on icon at bounding box center [217, 28] width 20 height 20
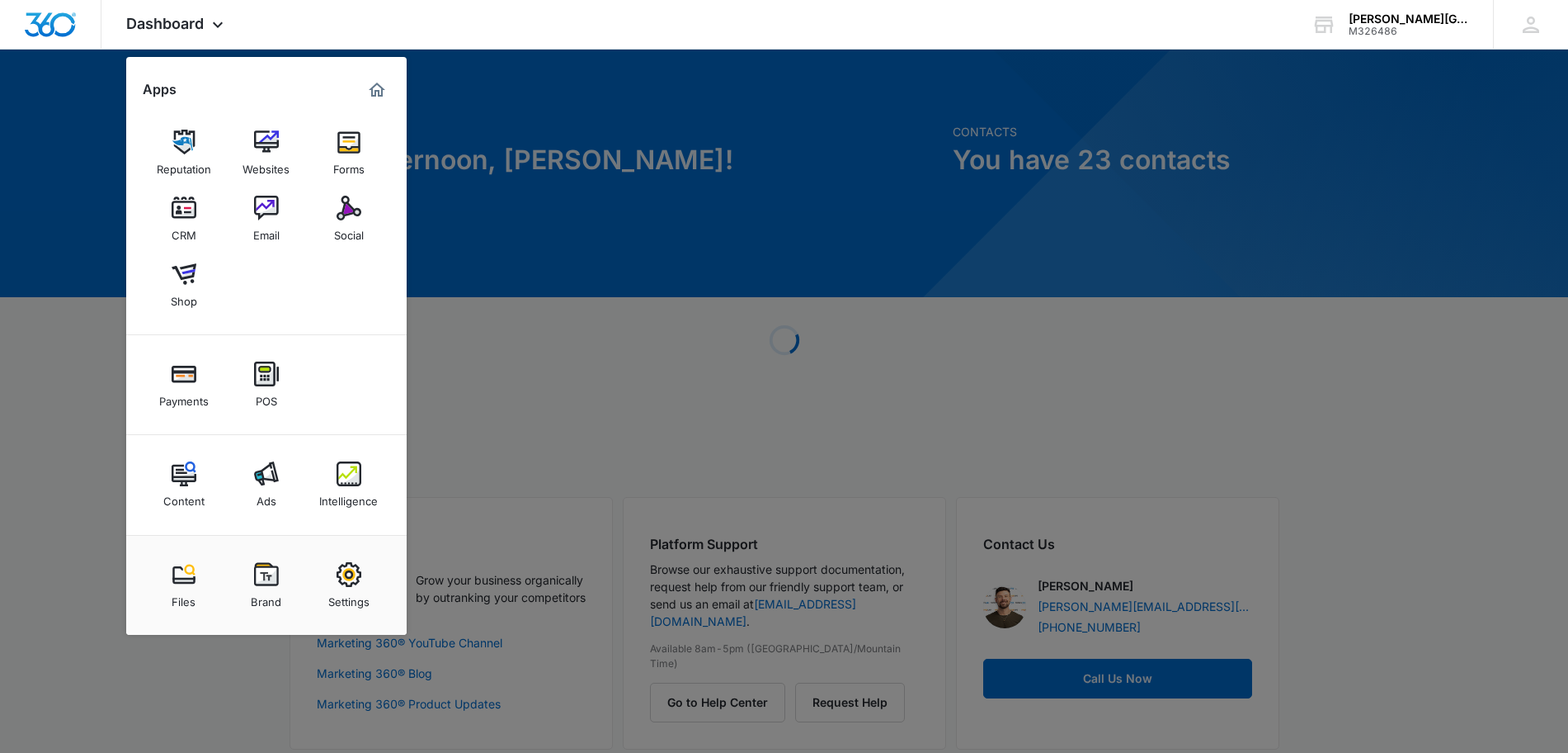
click at [348, 486] on div "Intelligence" at bounding box center [348, 497] width 59 height 22
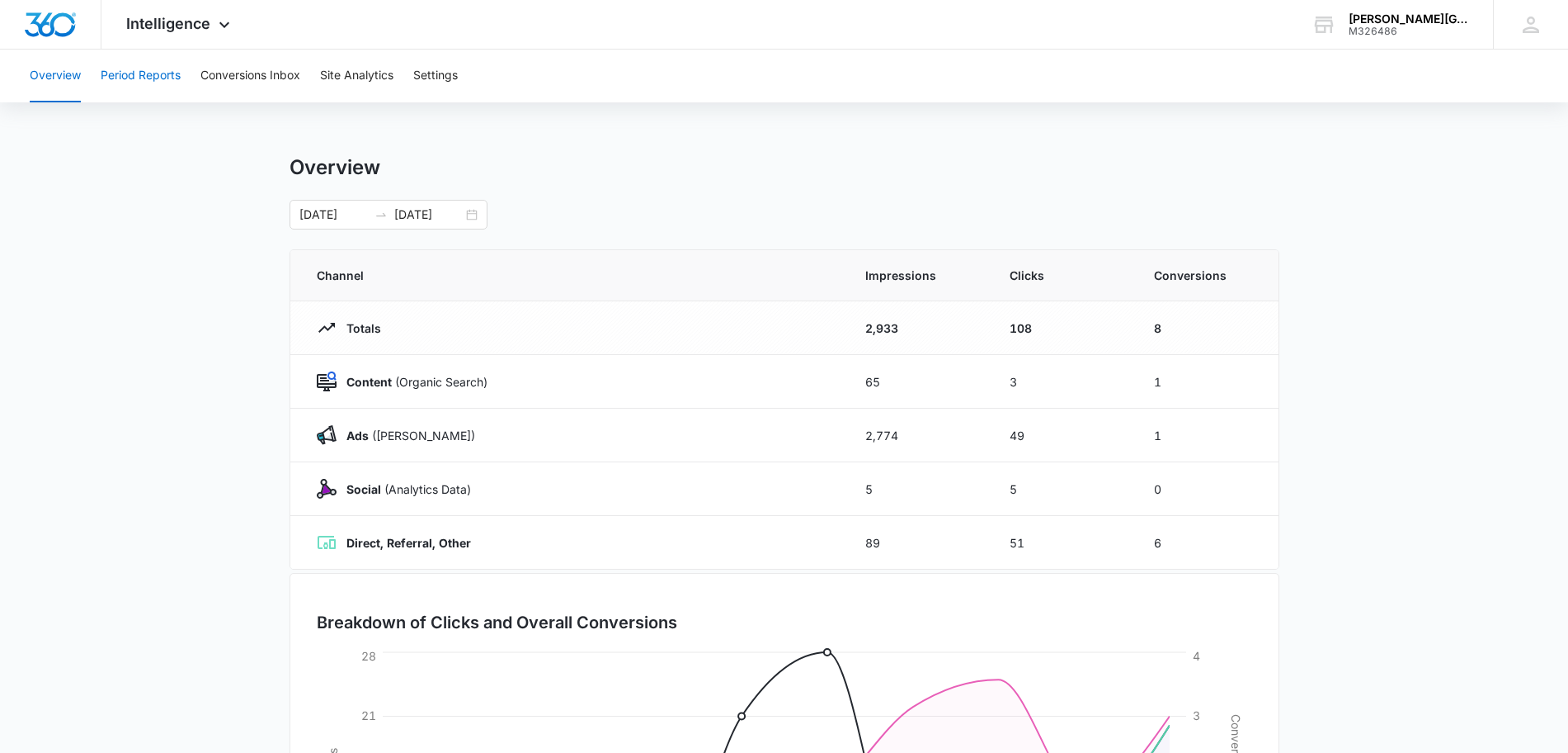
click at [152, 78] on button "Period Reports" at bounding box center [141, 75] width 80 height 53
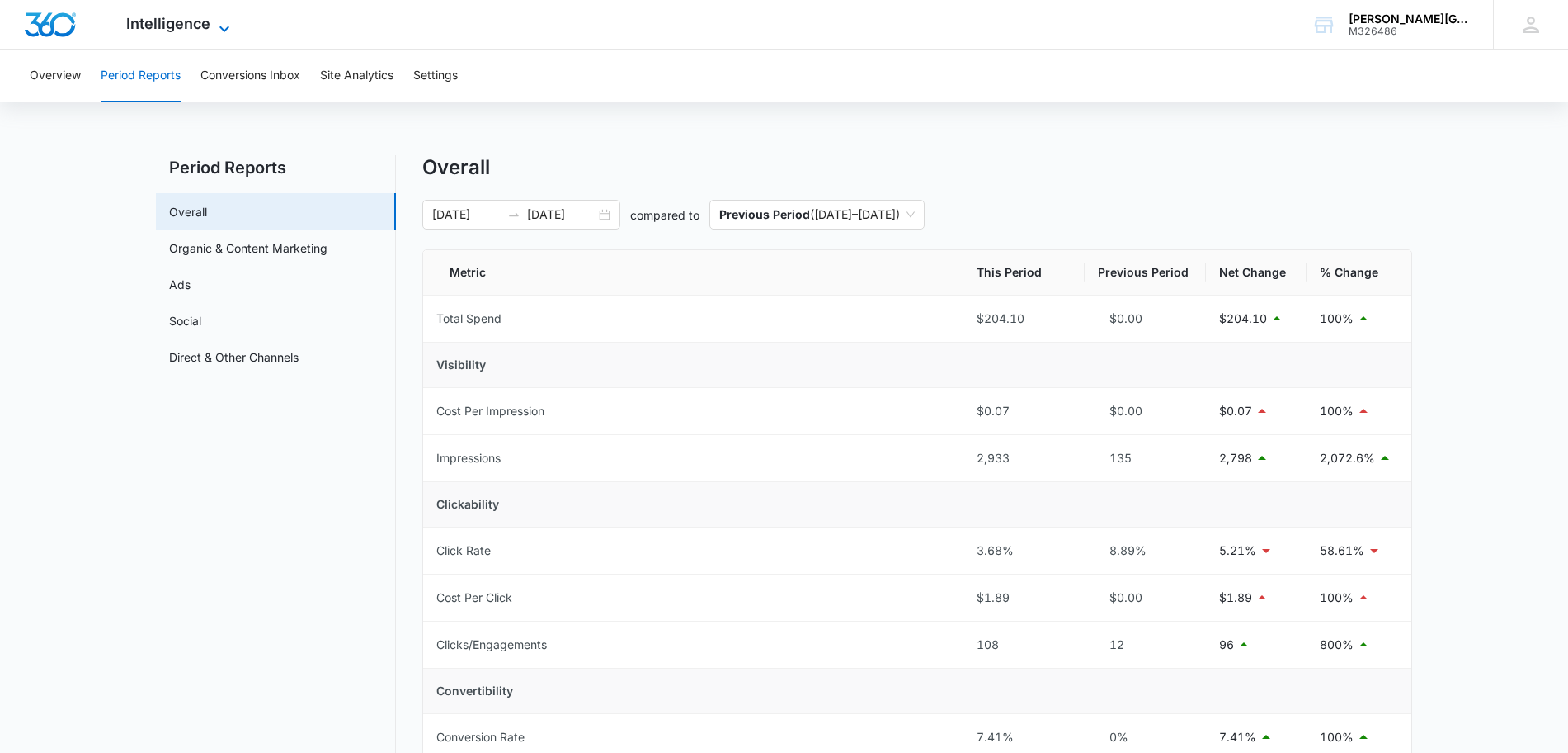
click at [219, 23] on icon at bounding box center [224, 28] width 20 height 20
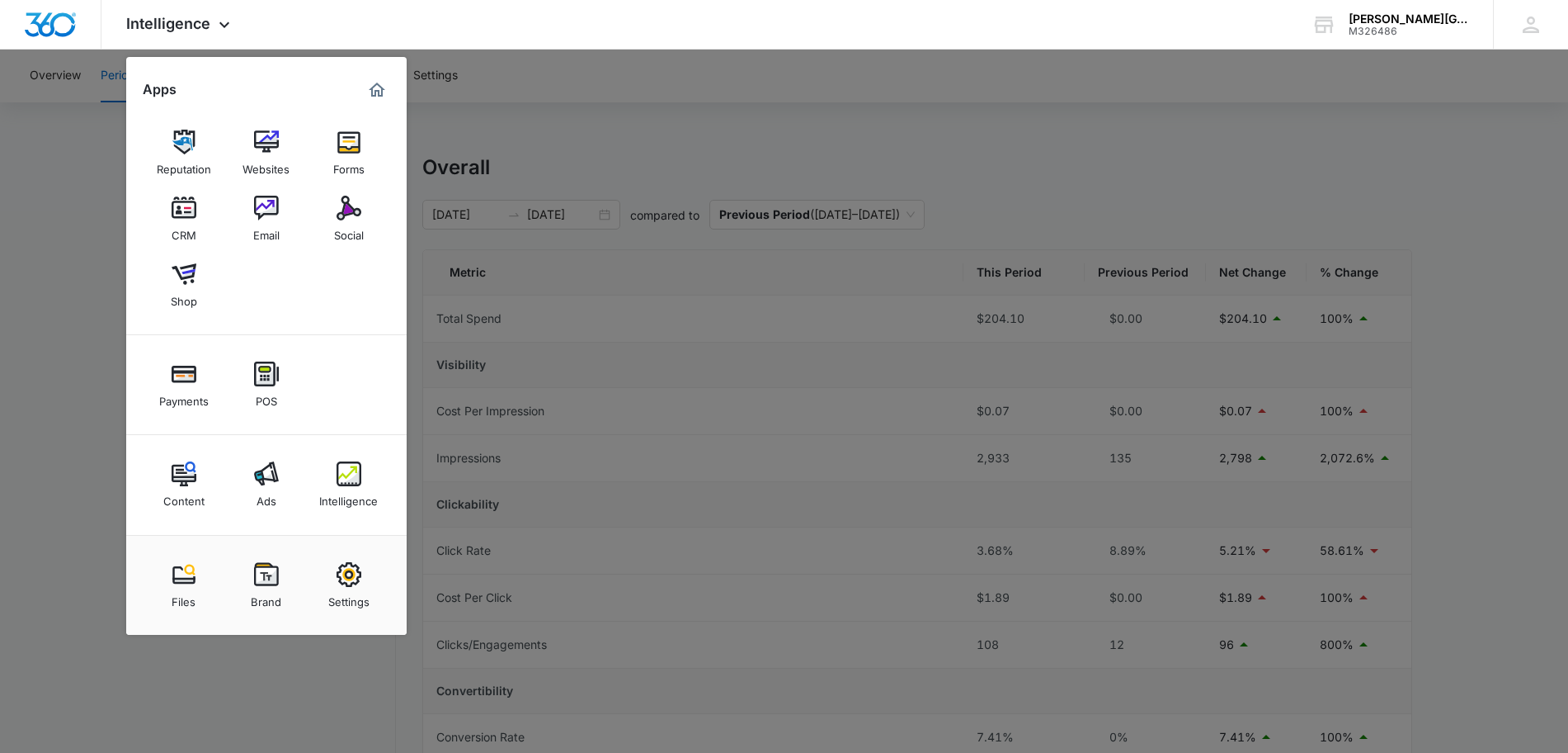
click at [279, 474] on link "Ads" at bounding box center [266, 484] width 63 height 63
